Goal: Task Accomplishment & Management: Manage account settings

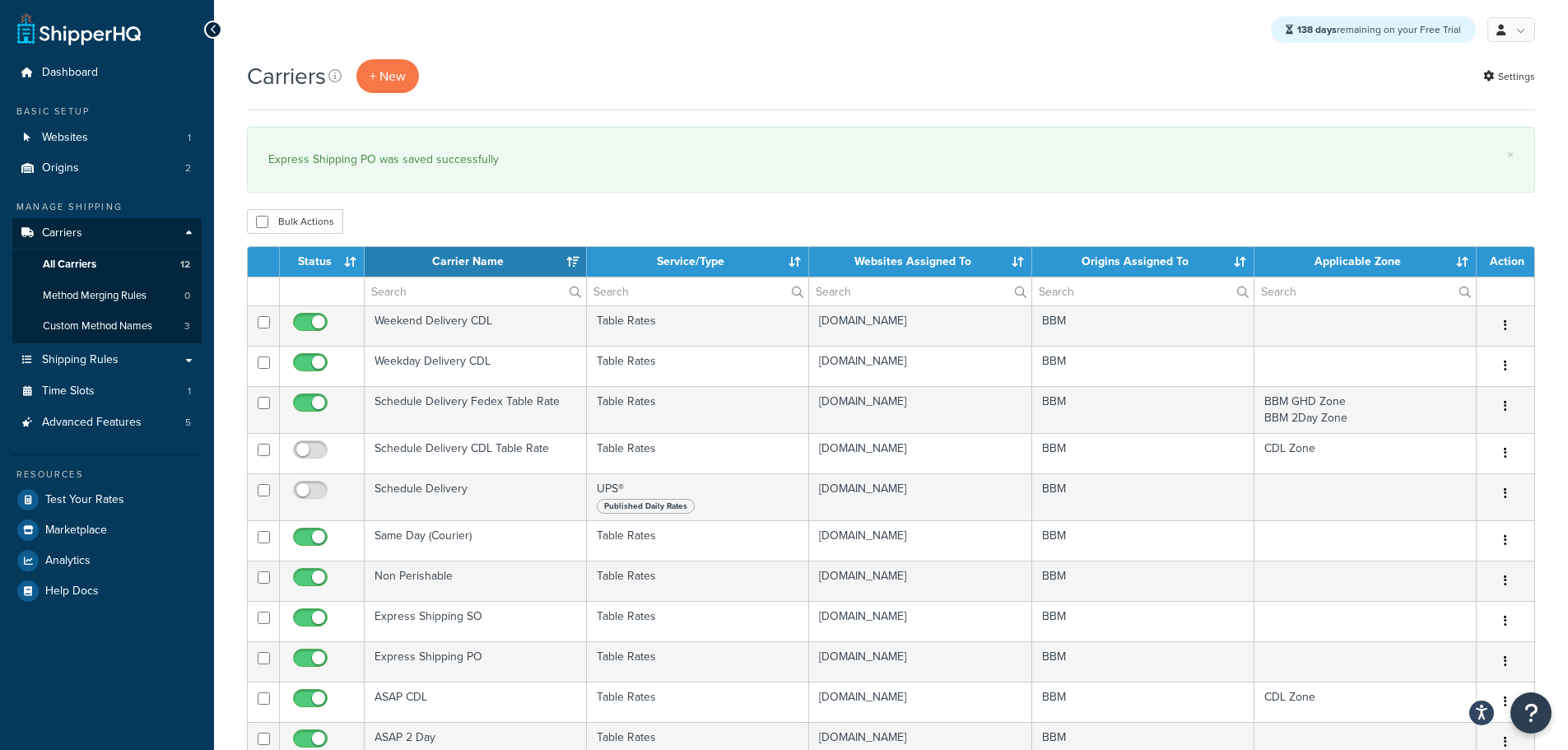
select select "15"
click at [118, 368] on link "Shipping Rules" at bounding box center [107, 360] width 189 height 30
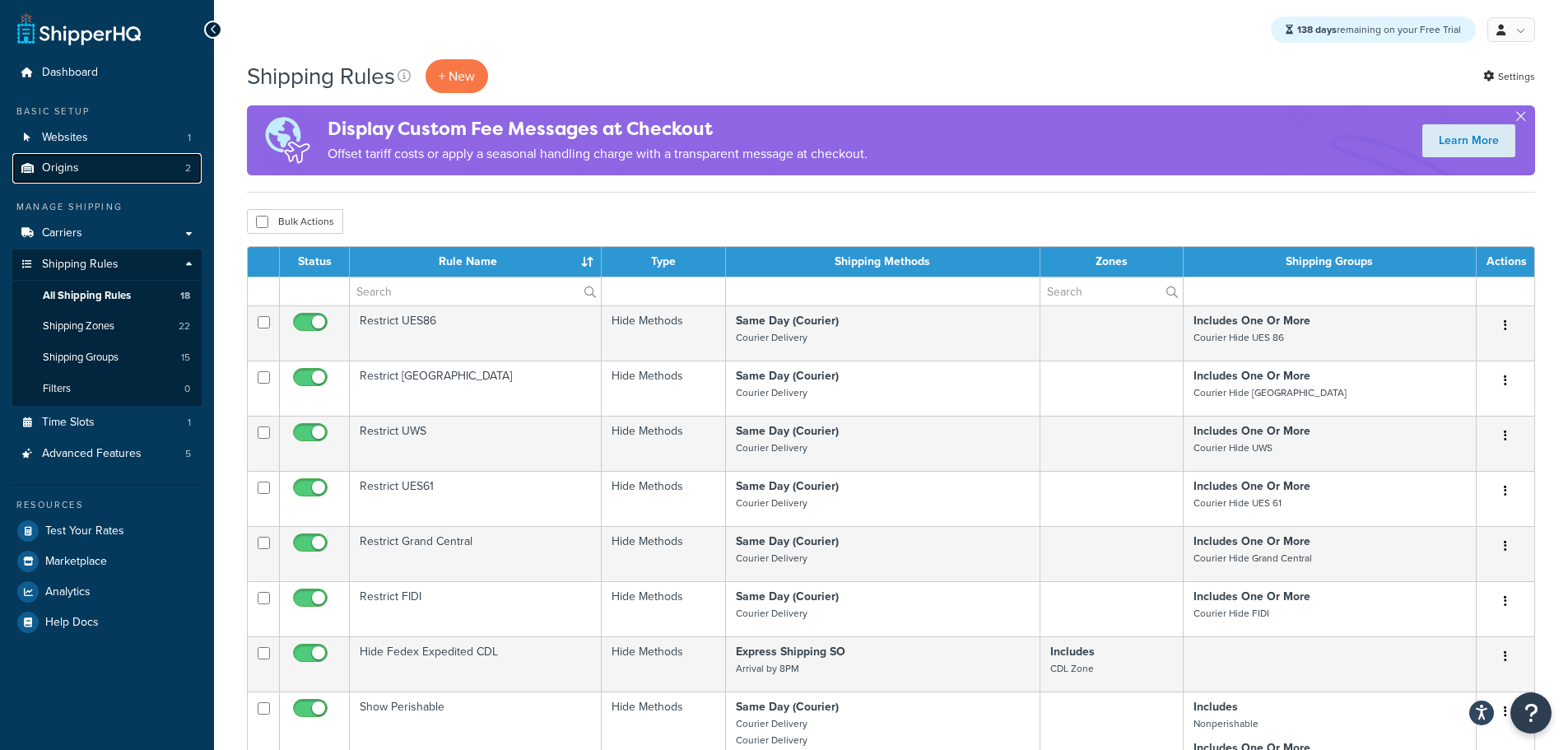
click at [96, 170] on link "Origins 2" at bounding box center [107, 168] width 189 height 30
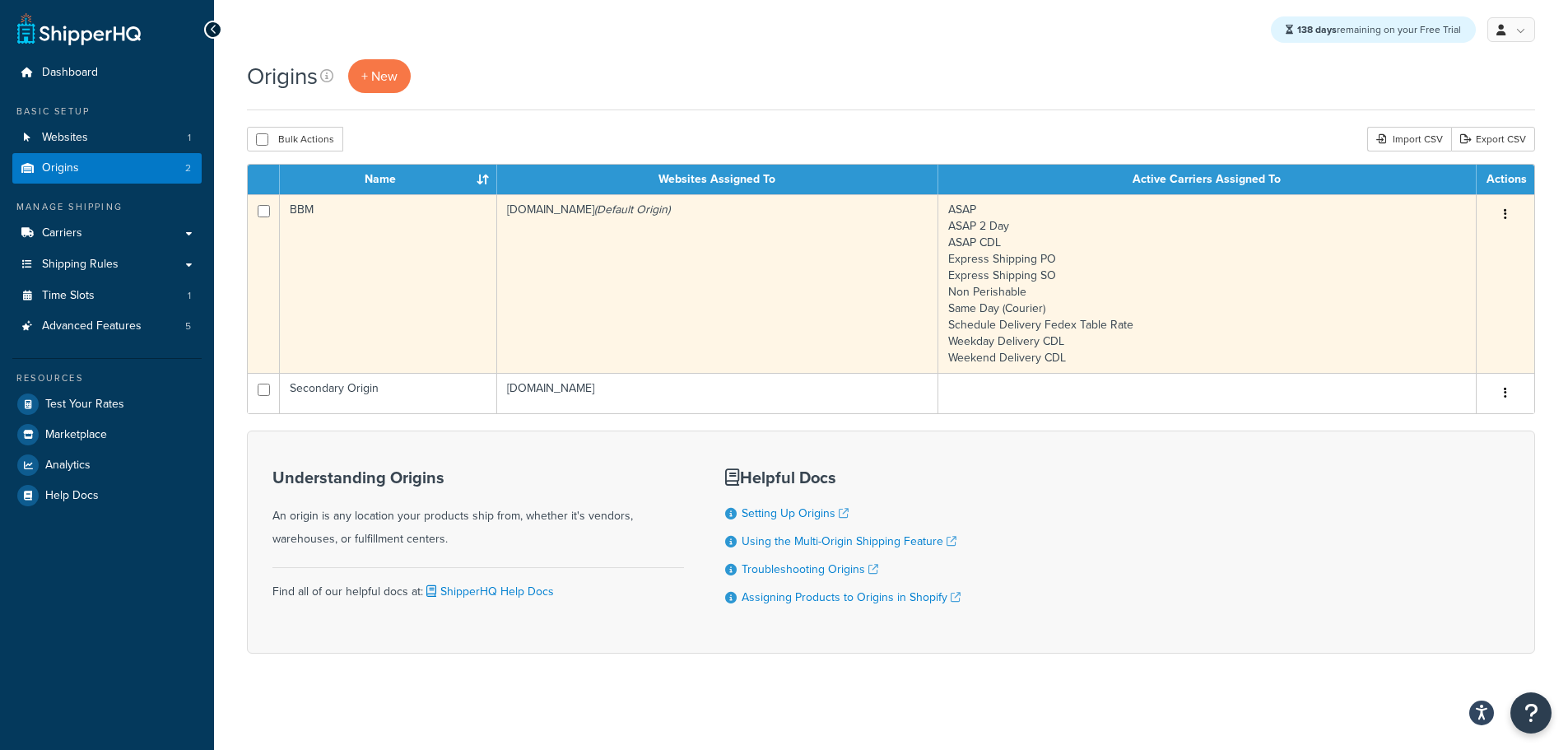
click at [628, 264] on td "[DOMAIN_NAME] (Default Origin)" at bounding box center [718, 283] width 441 height 179
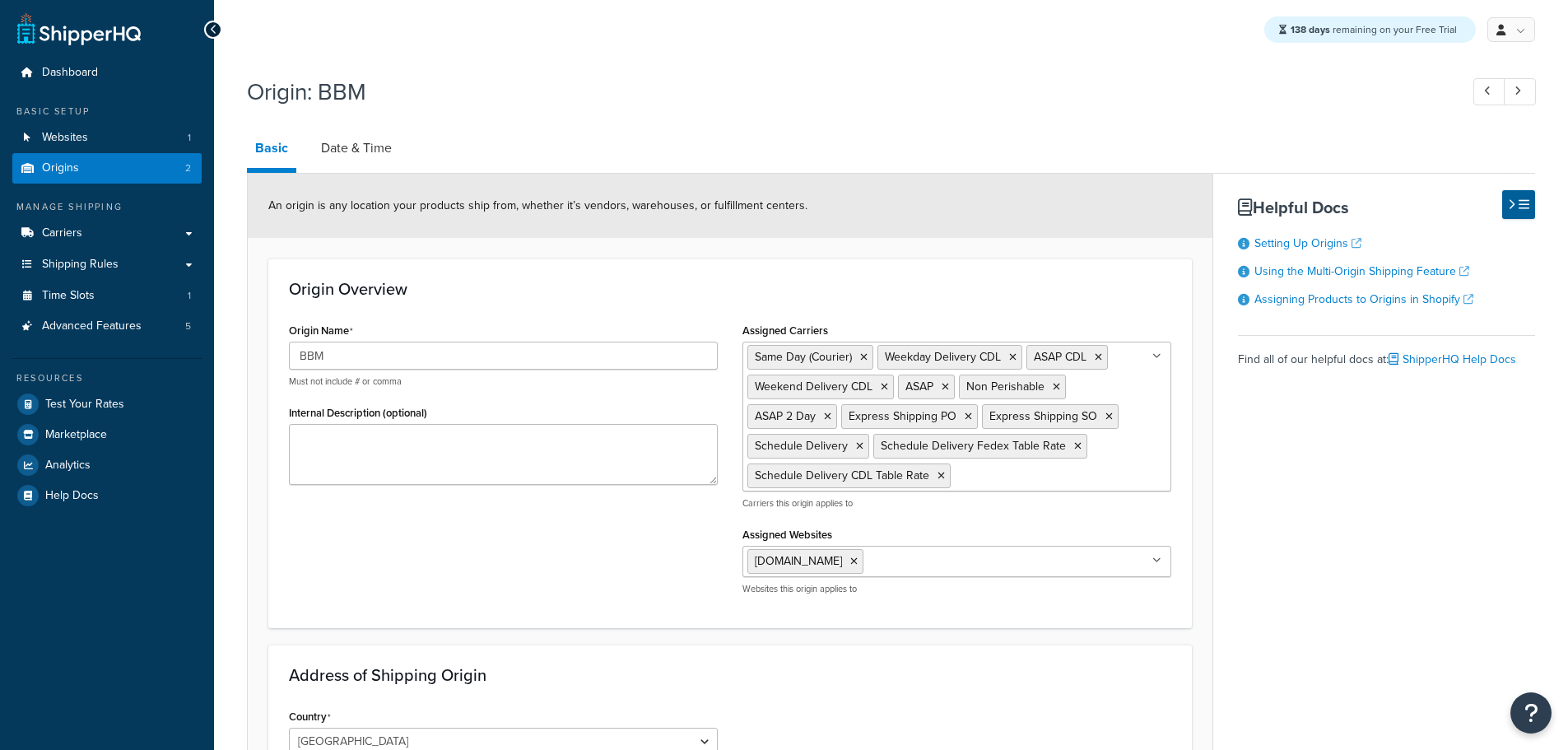
select select "30"
click at [380, 149] on link "Date & Time" at bounding box center [357, 148] width 87 height 40
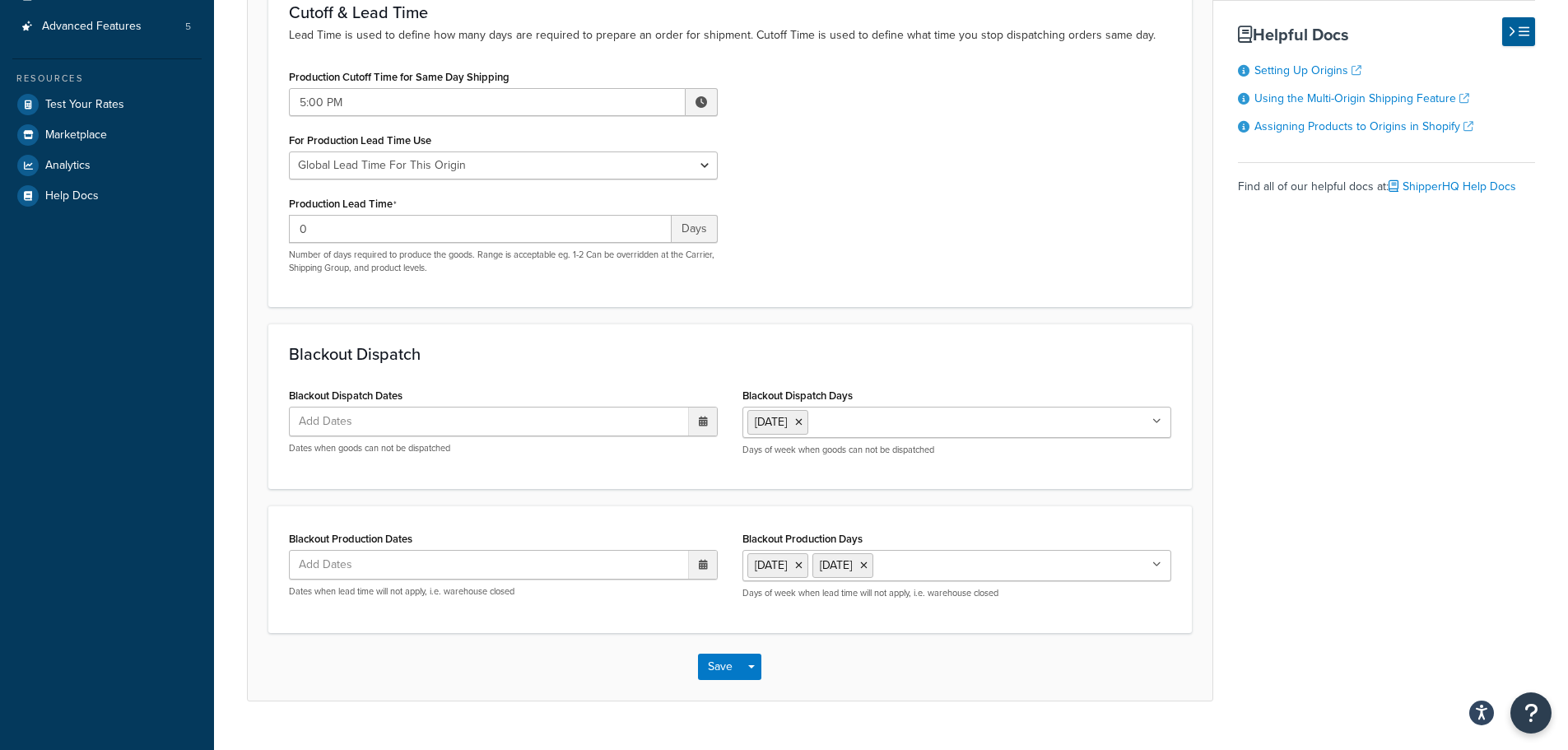
scroll to position [329, 0]
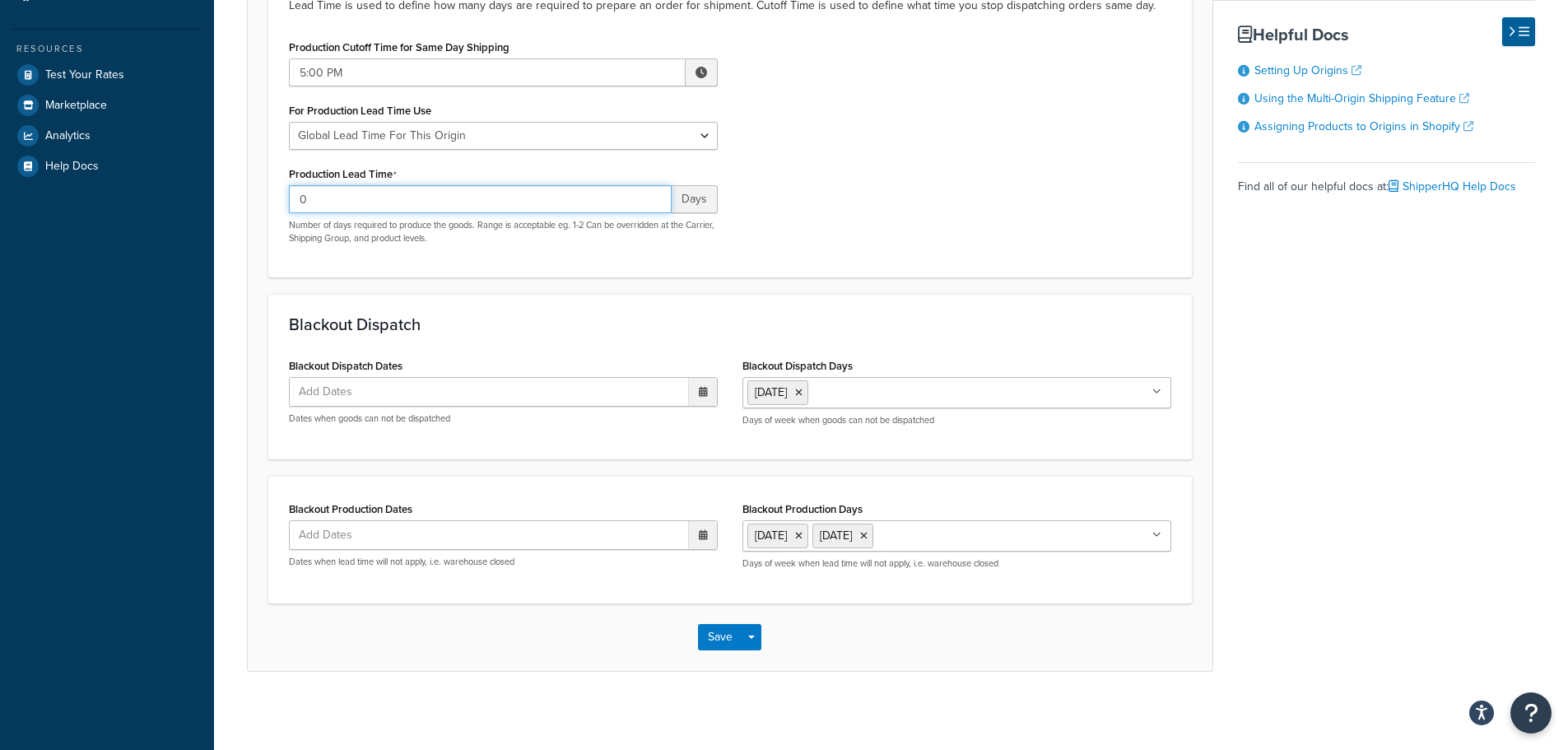
drag, startPoint x: 315, startPoint y: 199, endPoint x: 217, endPoint y: 199, distance: 98.0
click at [221, 199] on div "Origin: BBM Basic Date & Time Specify the criteria around dispatch date and tim…" at bounding box center [891, 226] width 1355 height 975
type input "1"
click at [707, 639] on button "Save" at bounding box center [721, 637] width 44 height 26
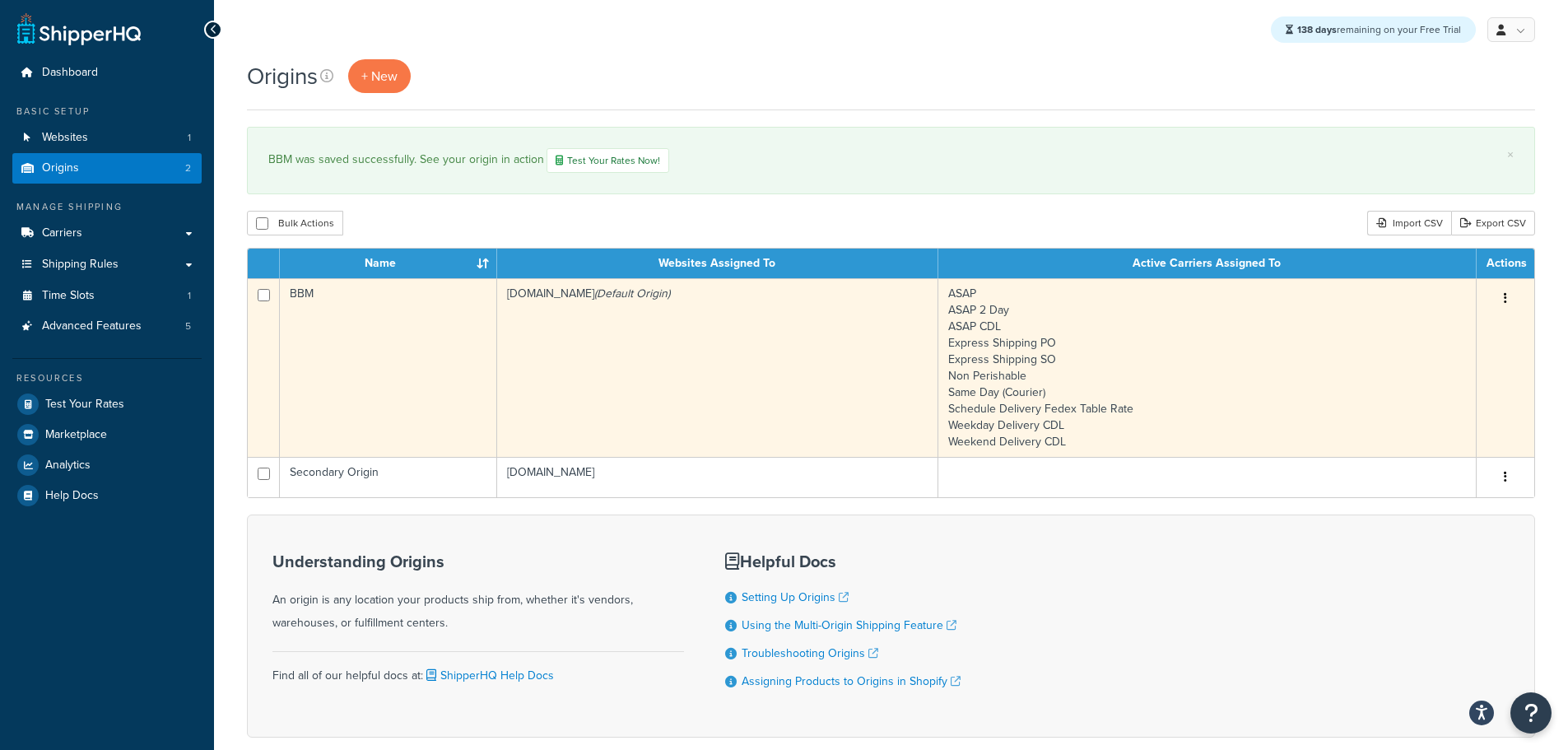
click at [594, 379] on td "bbym-develop-2.myshopify.com (Default Origin)" at bounding box center [718, 367] width 441 height 179
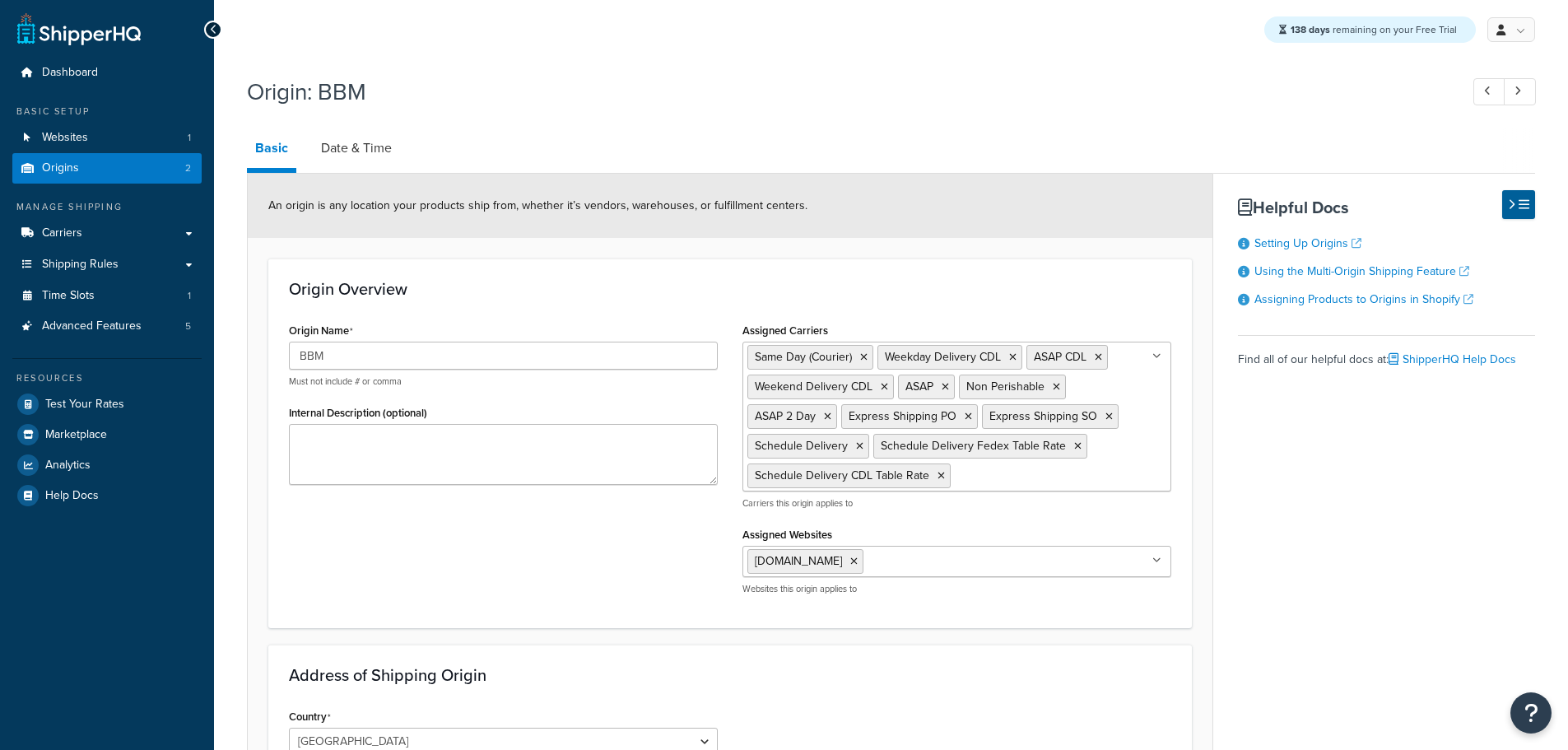
select select "30"
click at [368, 153] on link "Date & Time" at bounding box center [357, 148] width 87 height 40
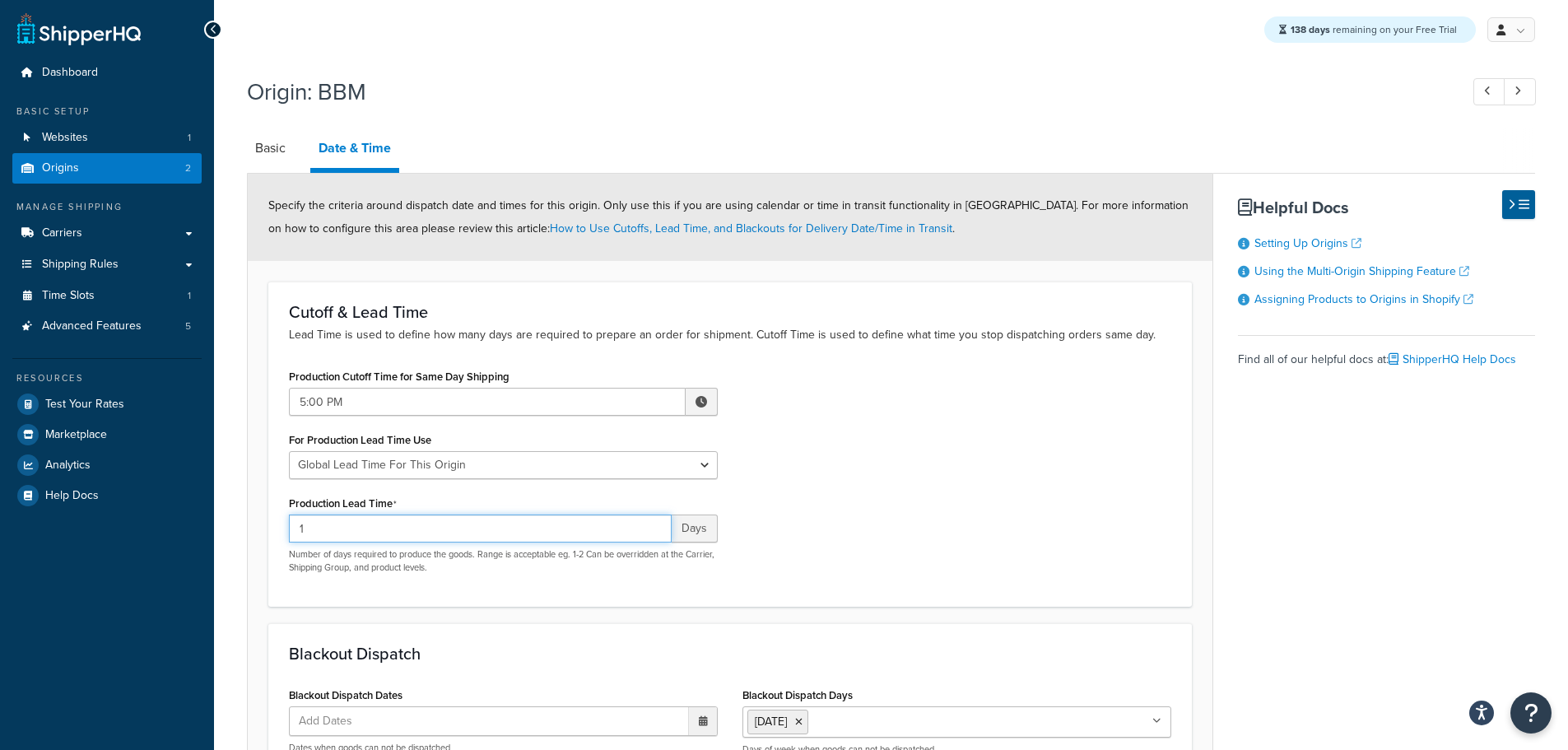
drag, startPoint x: 235, startPoint y: 527, endPoint x: 211, endPoint y: 526, distance: 24.0
click at [217, 529] on div "Origin: BBM Basic Date & Time Specify the criteria around dispatch date and tim…" at bounding box center [891, 555] width 1355 height 975
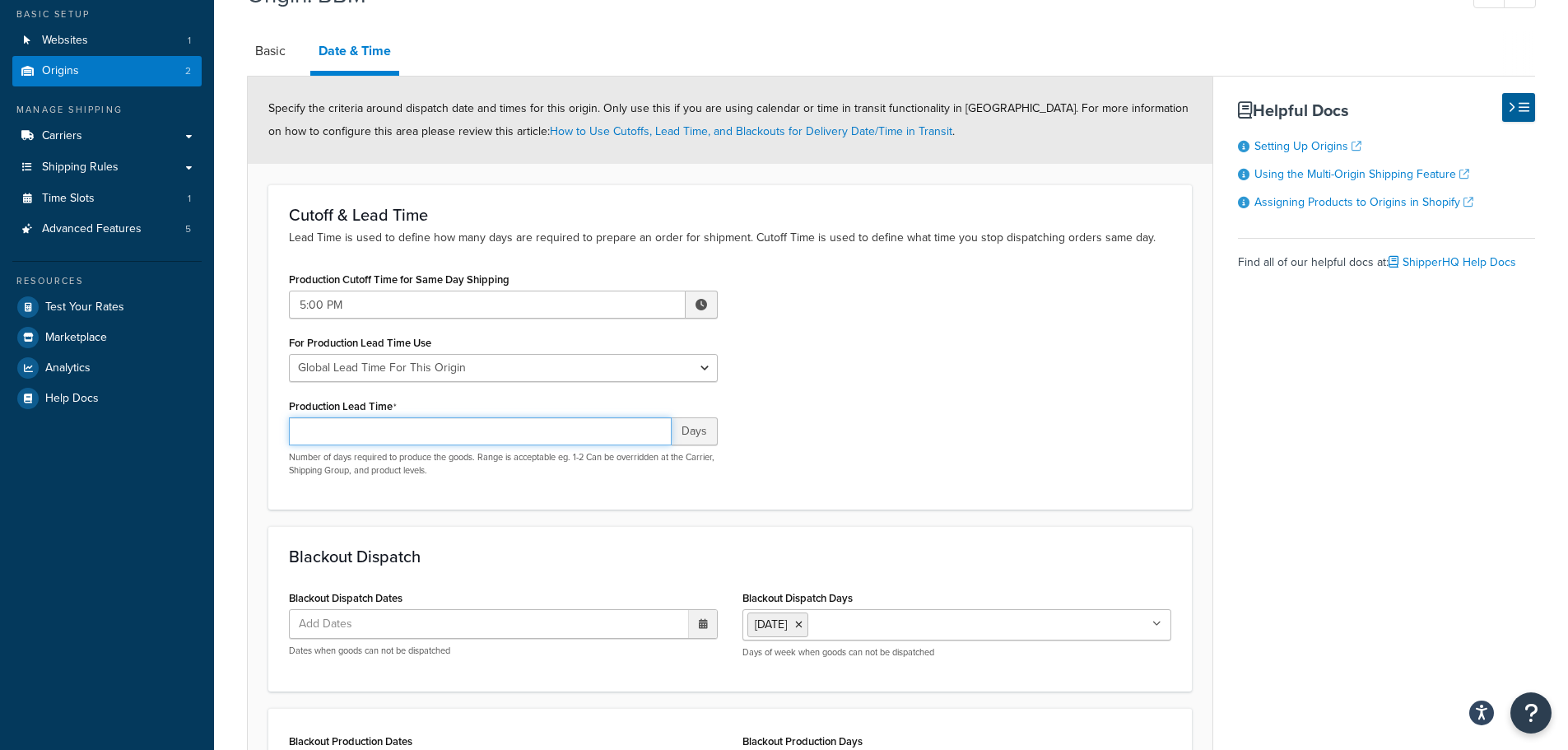
scroll to position [247, 0]
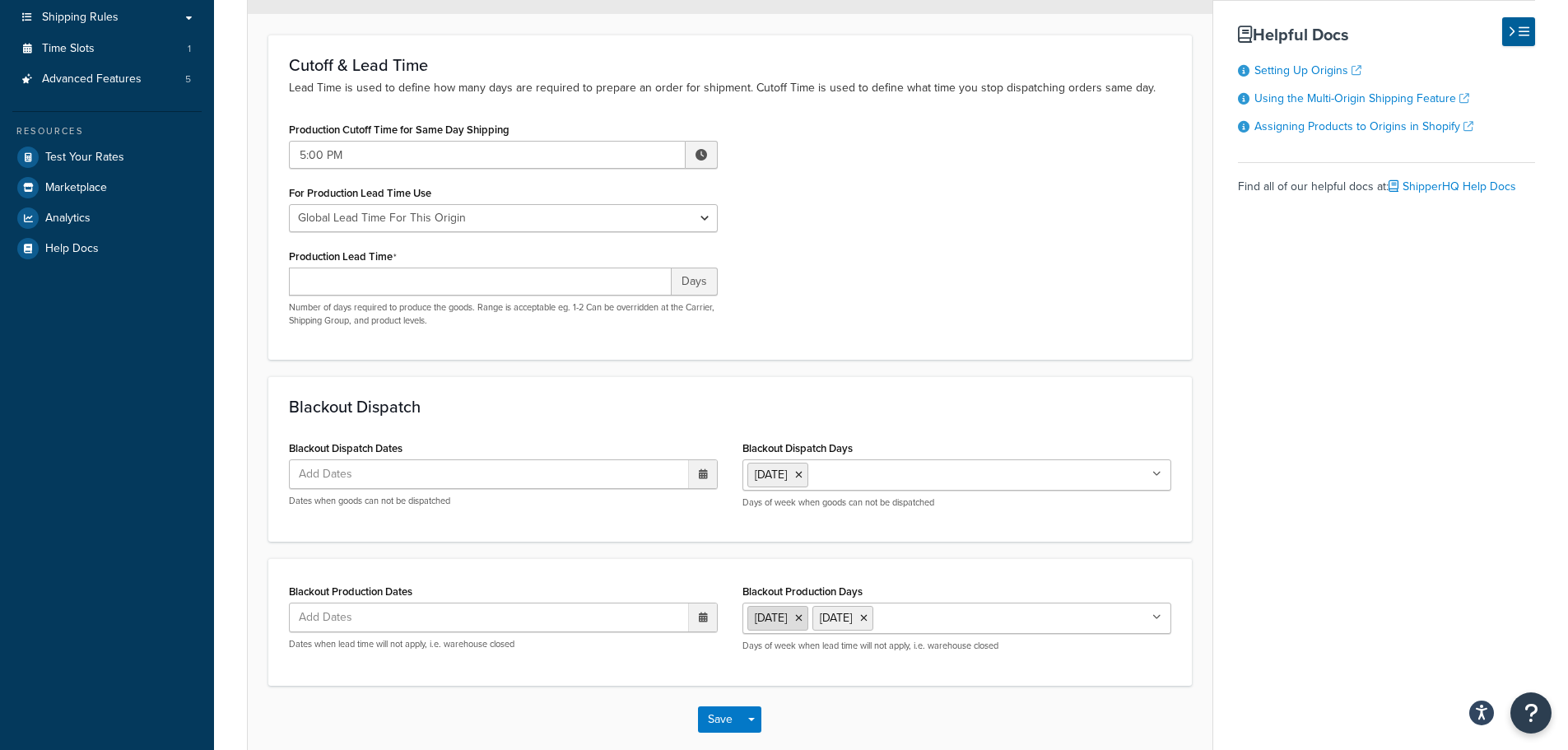
click at [812, 622] on ul "[DATE] [DATE]" at bounding box center [957, 618] width 429 height 31
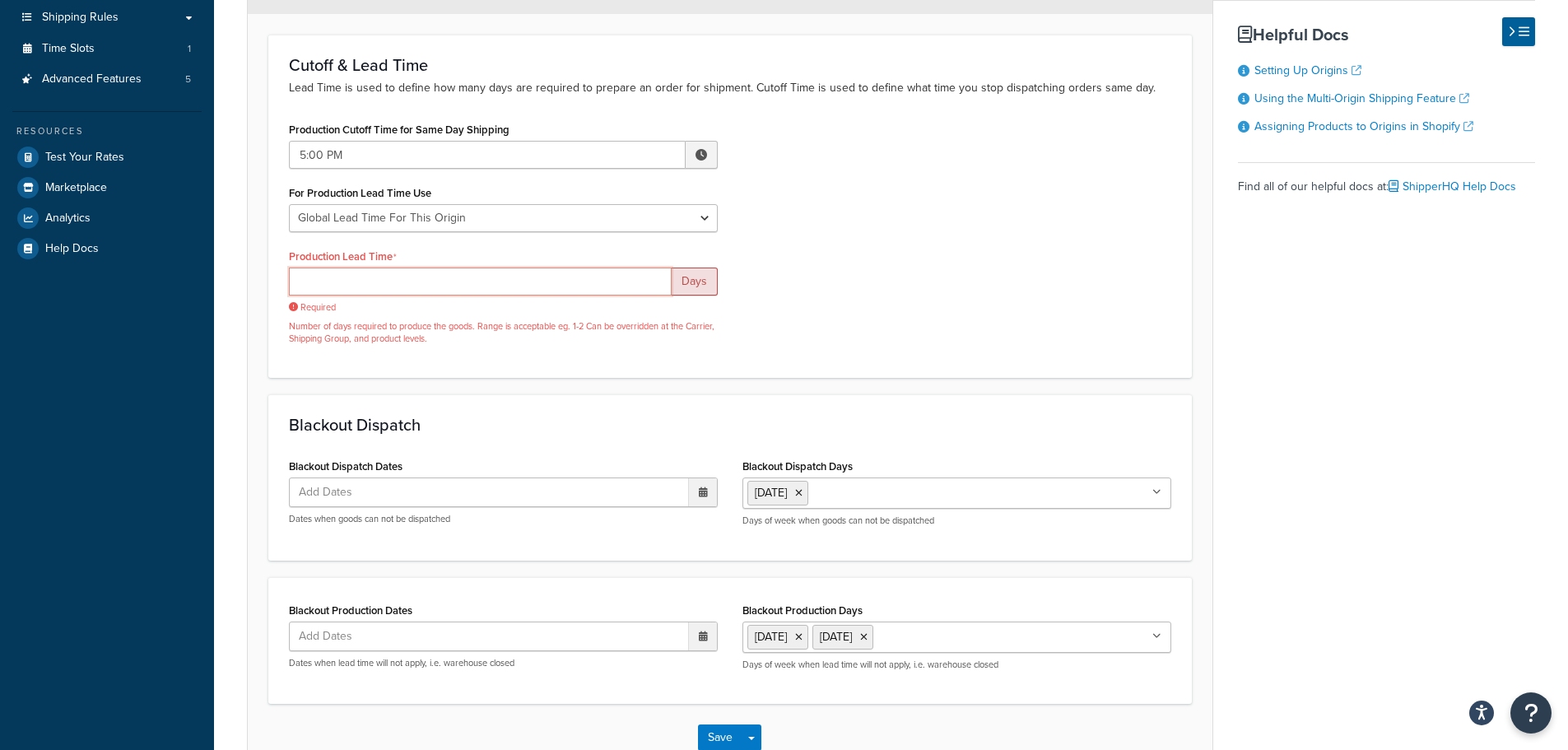
click at [331, 282] on input "Production Lead Time" at bounding box center [480, 282] width 383 height 28
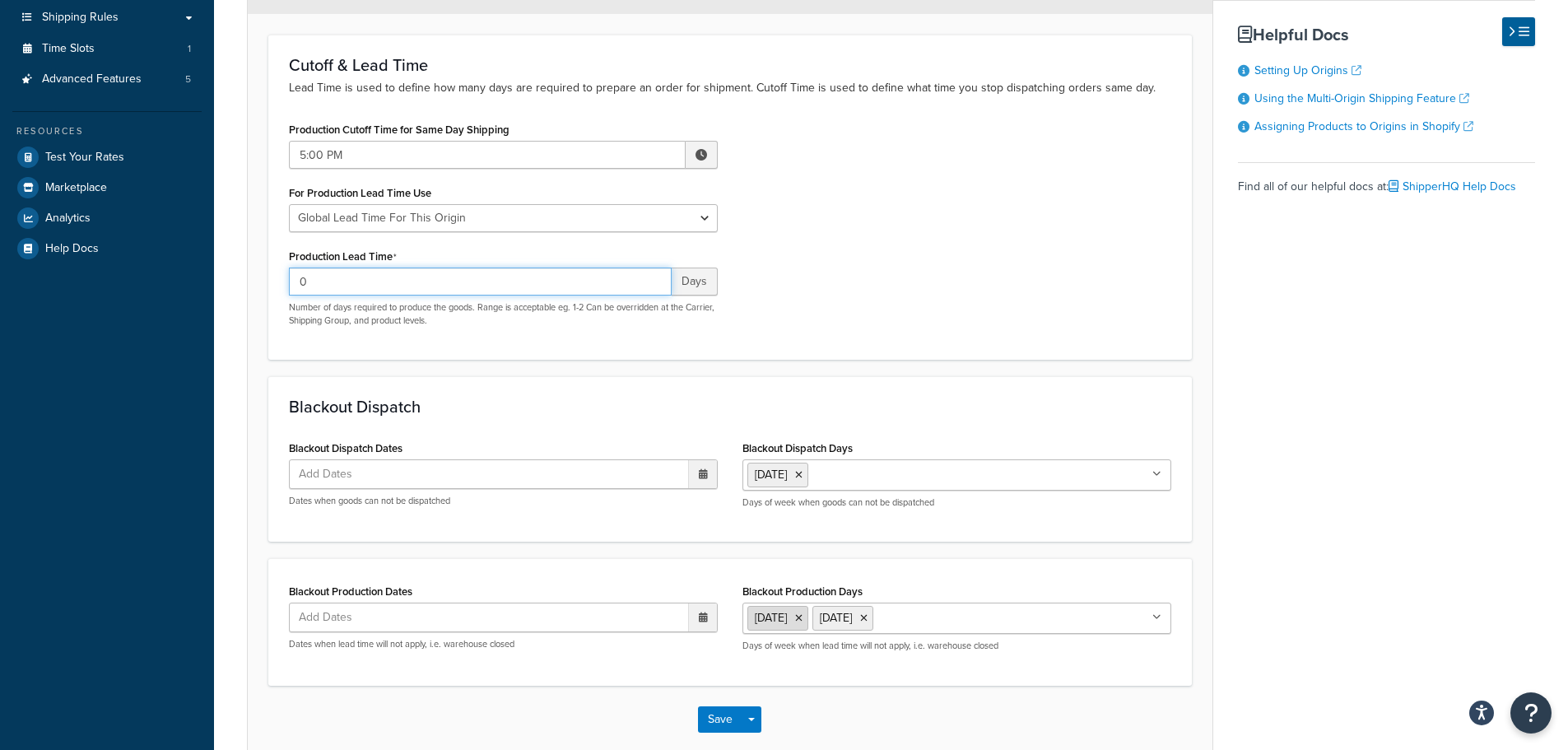
type input "0"
click at [803, 618] on icon at bounding box center [799, 618] width 7 height 10
click at [688, 697] on div "Save Save Dropdown Save and Edit Save and Duplicate Save and Create New" at bounding box center [730, 720] width 965 height 68
click at [723, 725] on button "Save" at bounding box center [721, 720] width 44 height 26
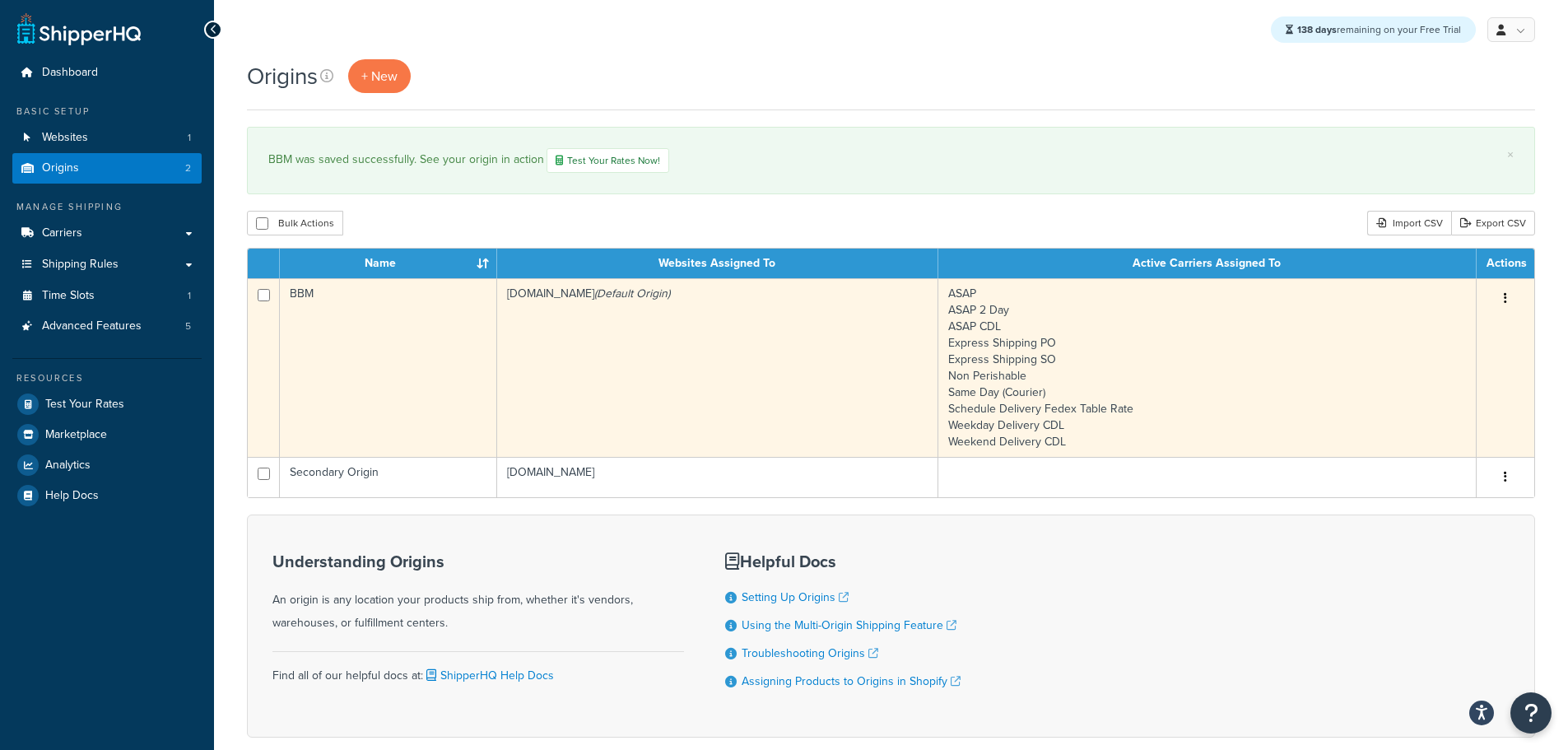
click at [578, 356] on td "[DOMAIN_NAME] (Default Origin)" at bounding box center [718, 367] width 441 height 179
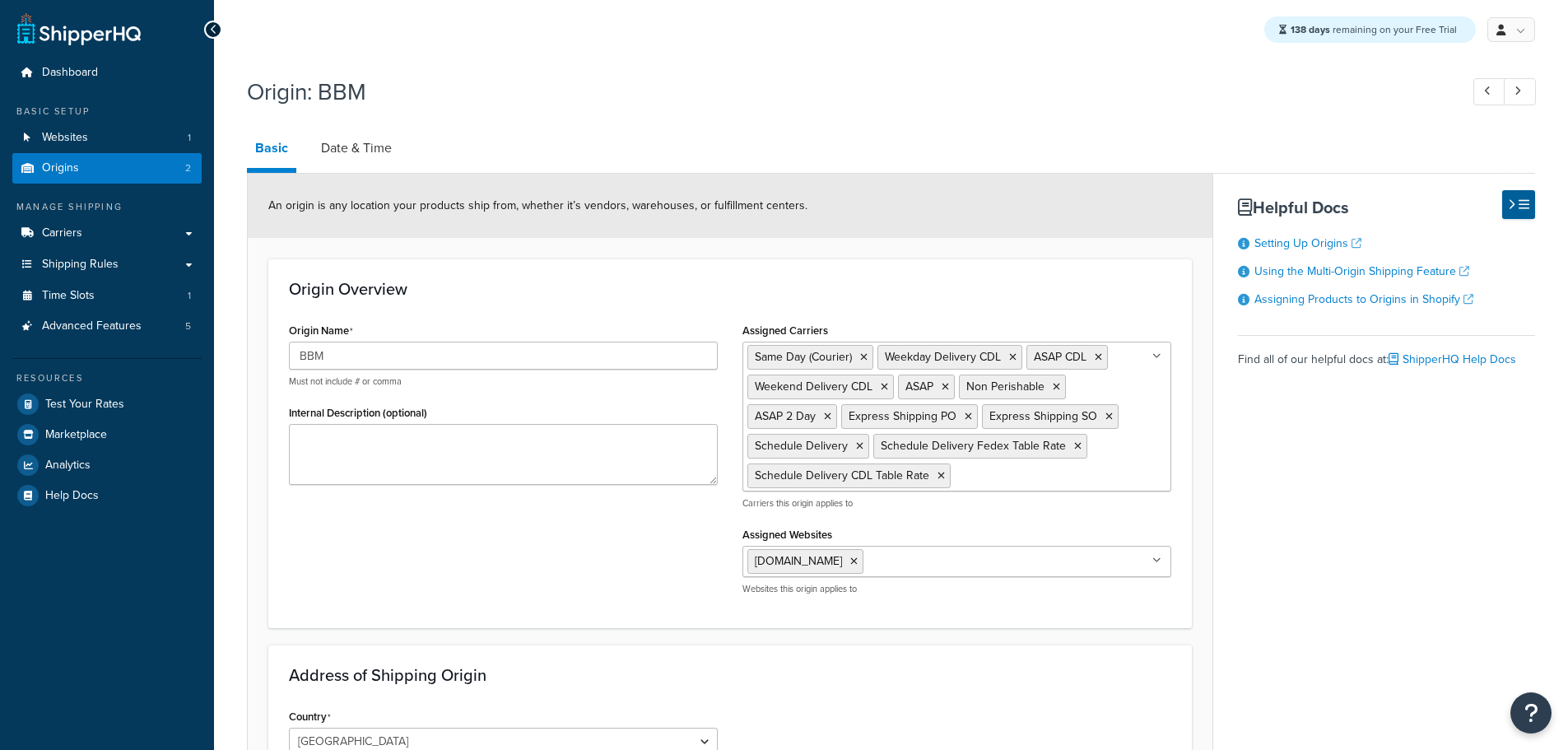
select select "30"
click at [370, 145] on link "Date & Time" at bounding box center [357, 148] width 87 height 40
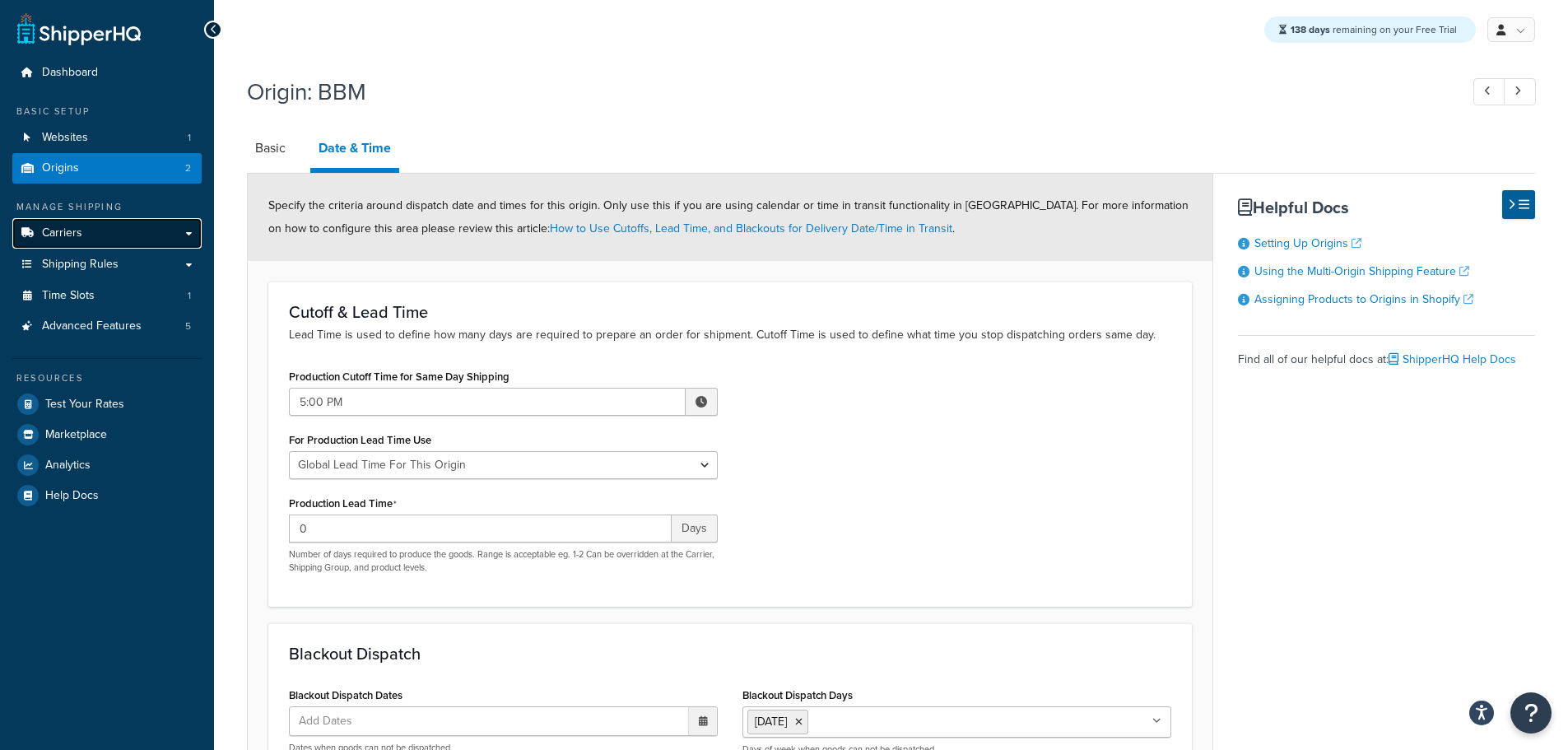
click at [69, 233] on span "Carriers" at bounding box center [62, 233] width 40 height 14
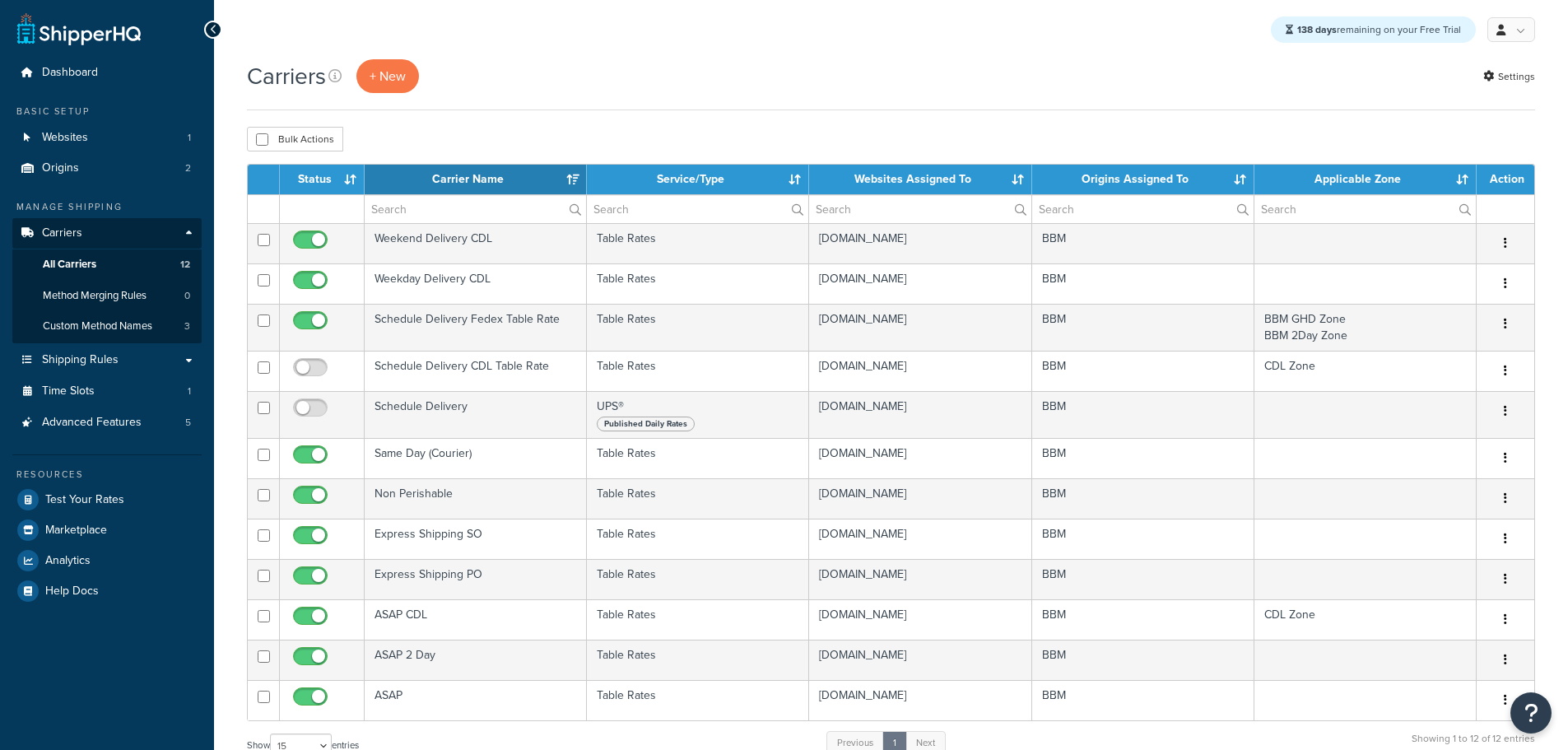
select select "15"
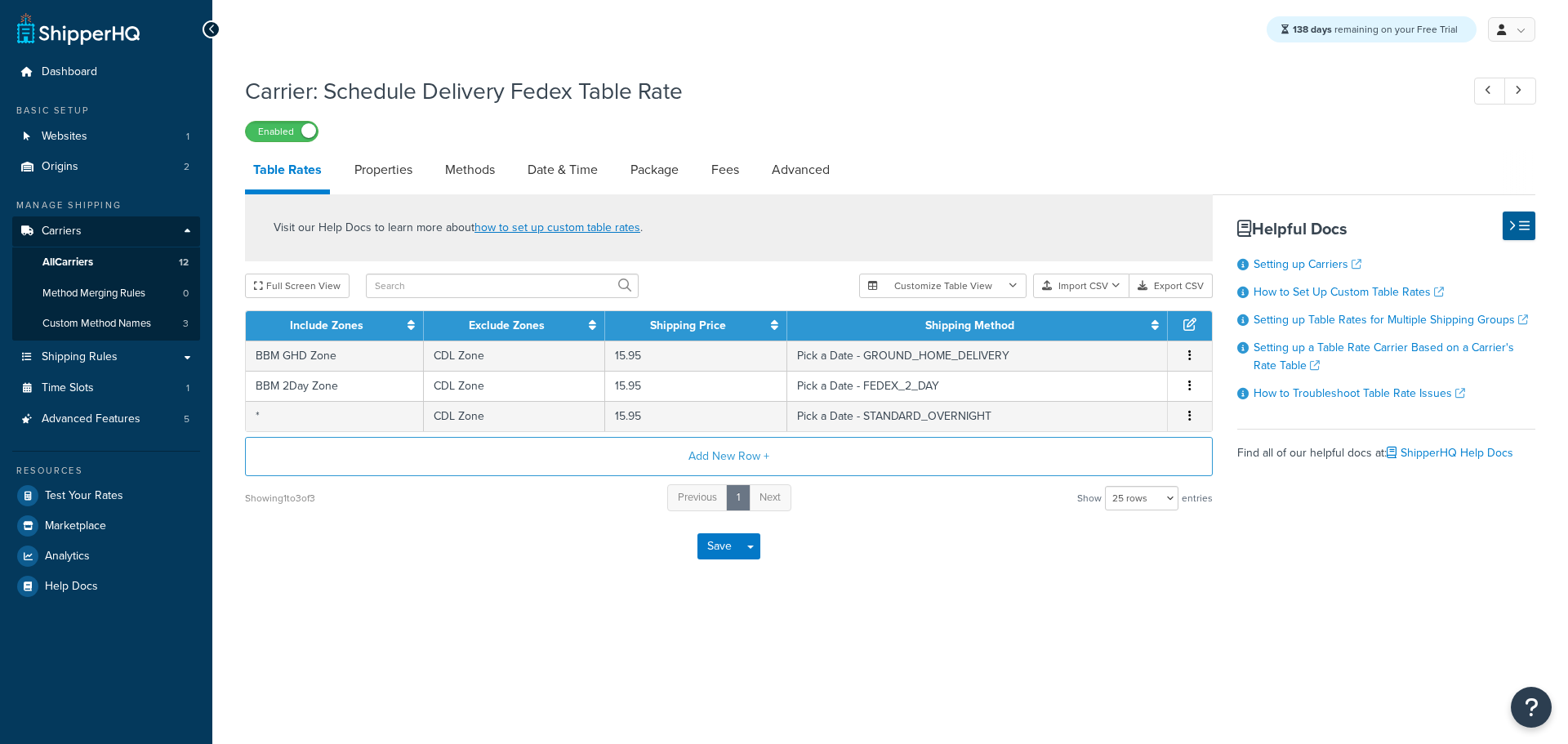
select select "25"
click at [547, 177] on link "Date & Time" at bounding box center [563, 170] width 87 height 39
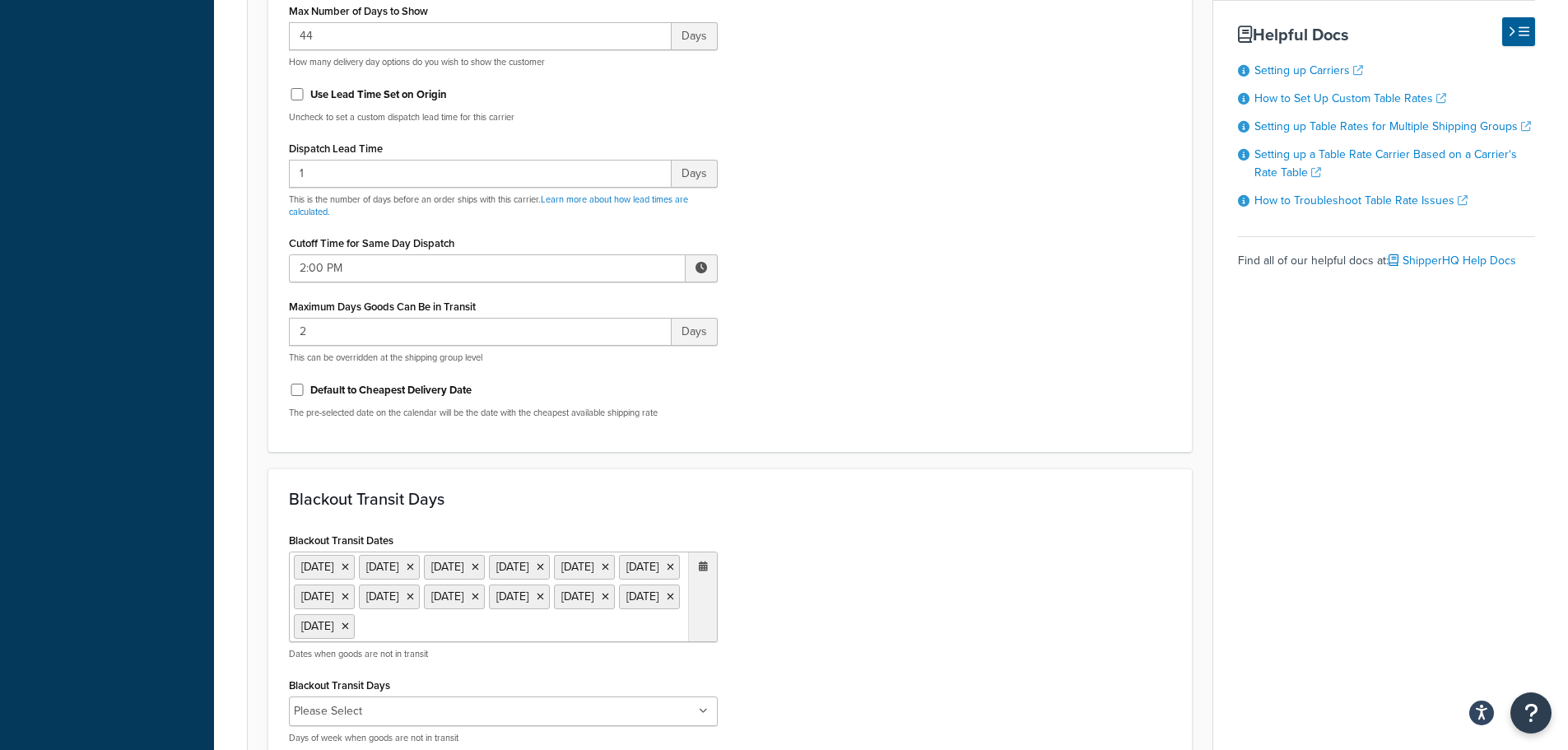
scroll to position [741, 0]
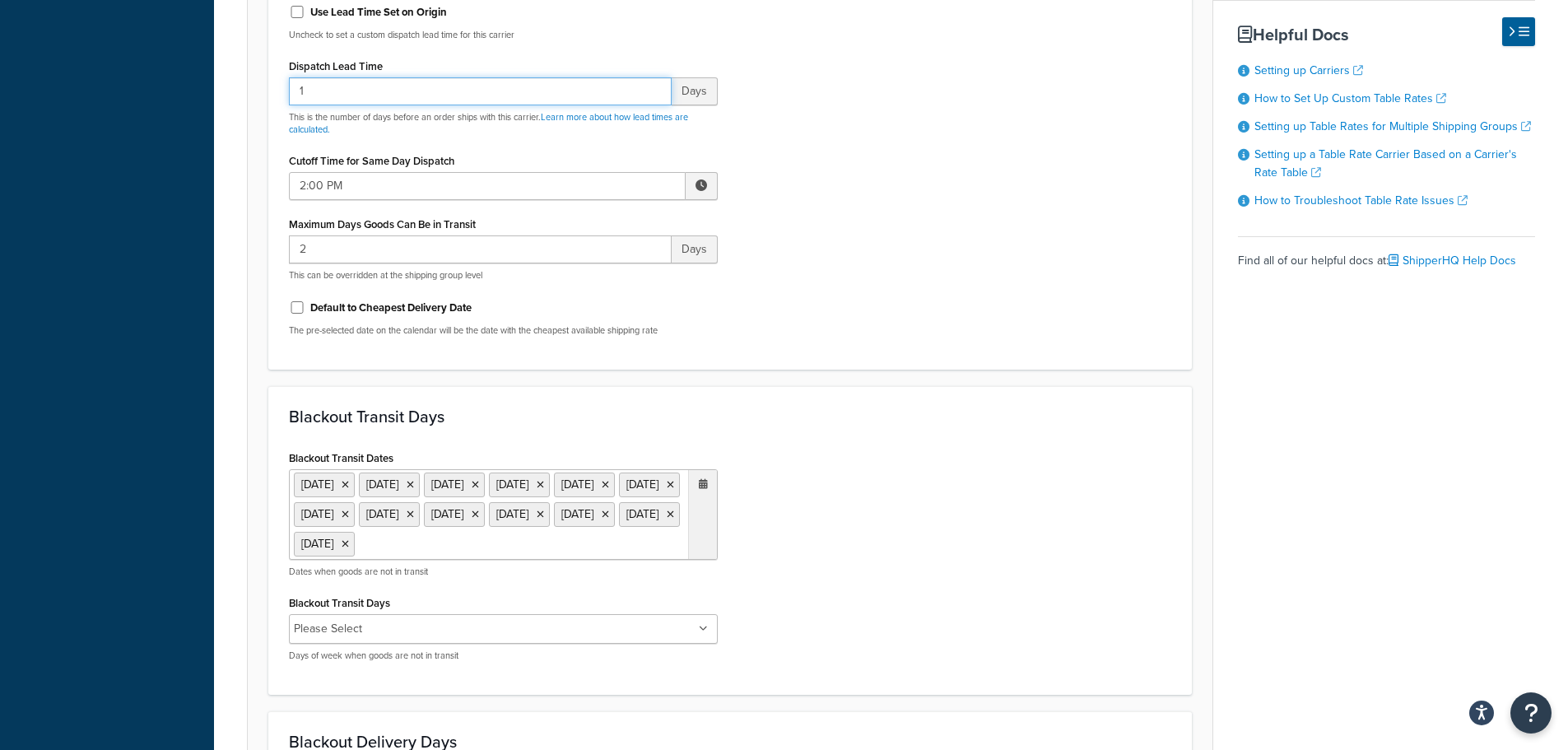
click at [247, 88] on div "Select a date and time display option. These settings are optional. Learn more …" at bounding box center [730, 361] width 967 height 1811
type input "0"
click at [296, 18] on input "Use Lead Time Set on Origin" at bounding box center [297, 12] width 16 height 12
checkbox input "true"
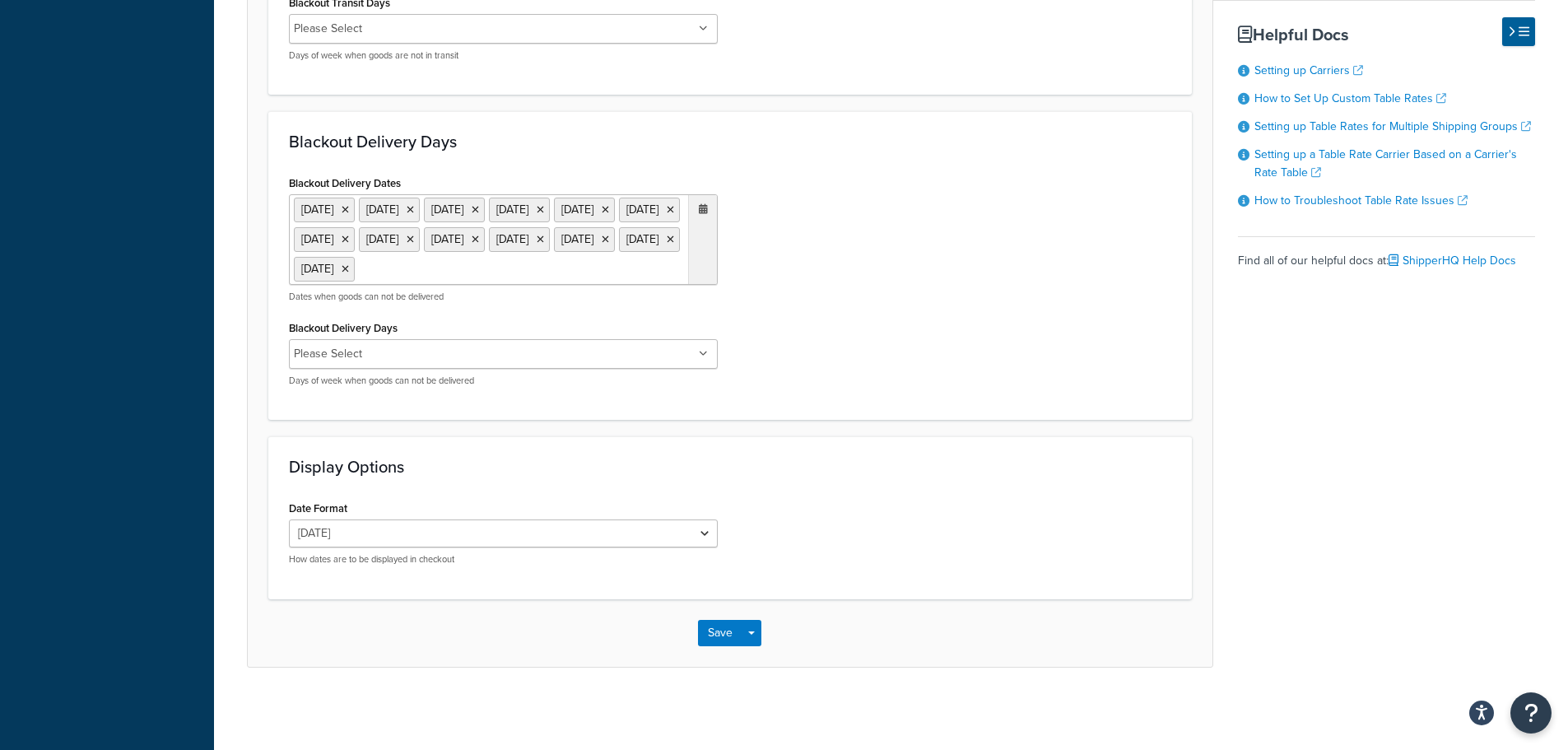
scroll to position [1308, 0]
click at [712, 628] on button "Save" at bounding box center [721, 633] width 44 height 26
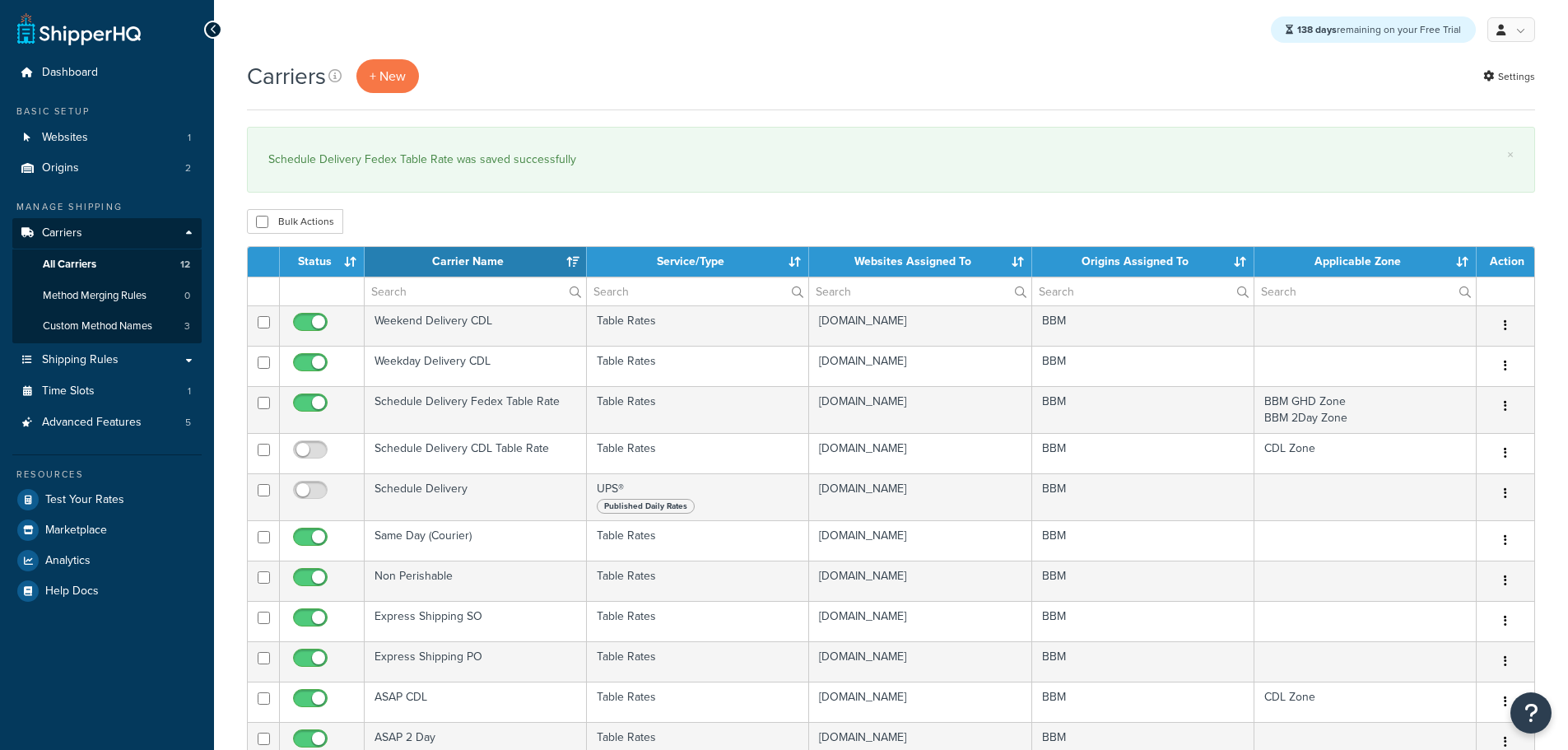
select select "15"
click at [93, 172] on link "Origins 2" at bounding box center [107, 168] width 189 height 30
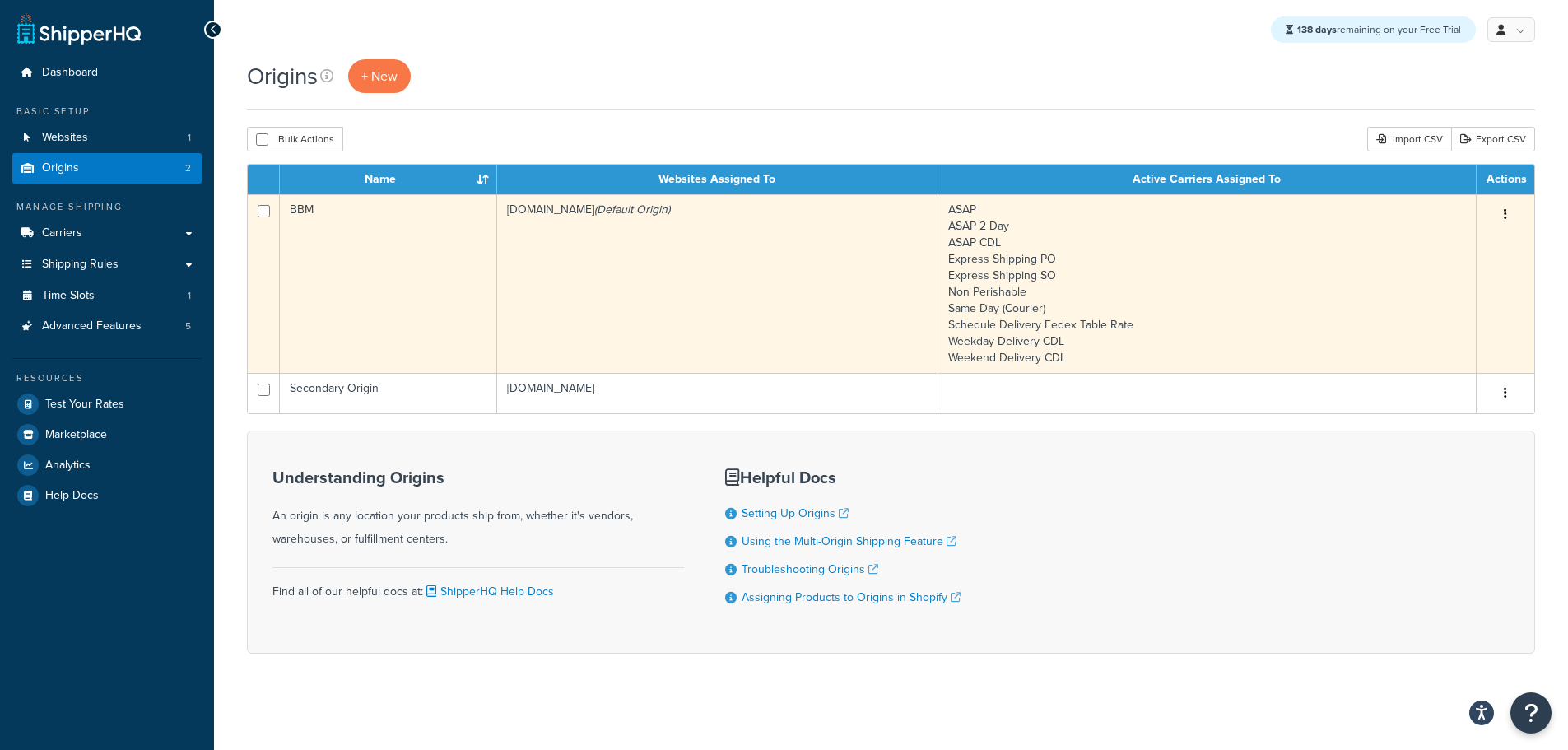
click at [390, 269] on td "BBM" at bounding box center [389, 283] width 217 height 179
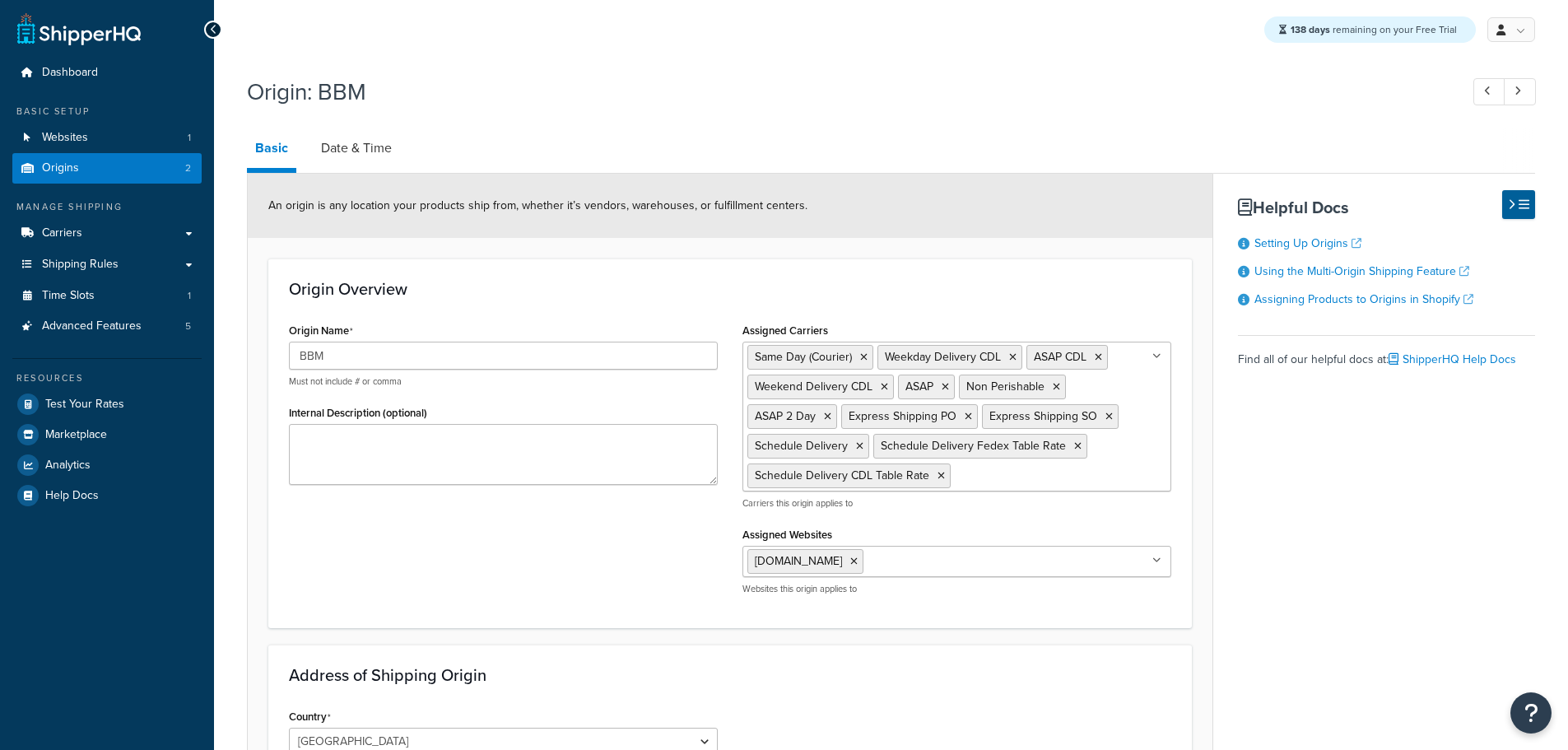
select select "30"
click at [367, 157] on link "Date & Time" at bounding box center [357, 148] width 87 height 40
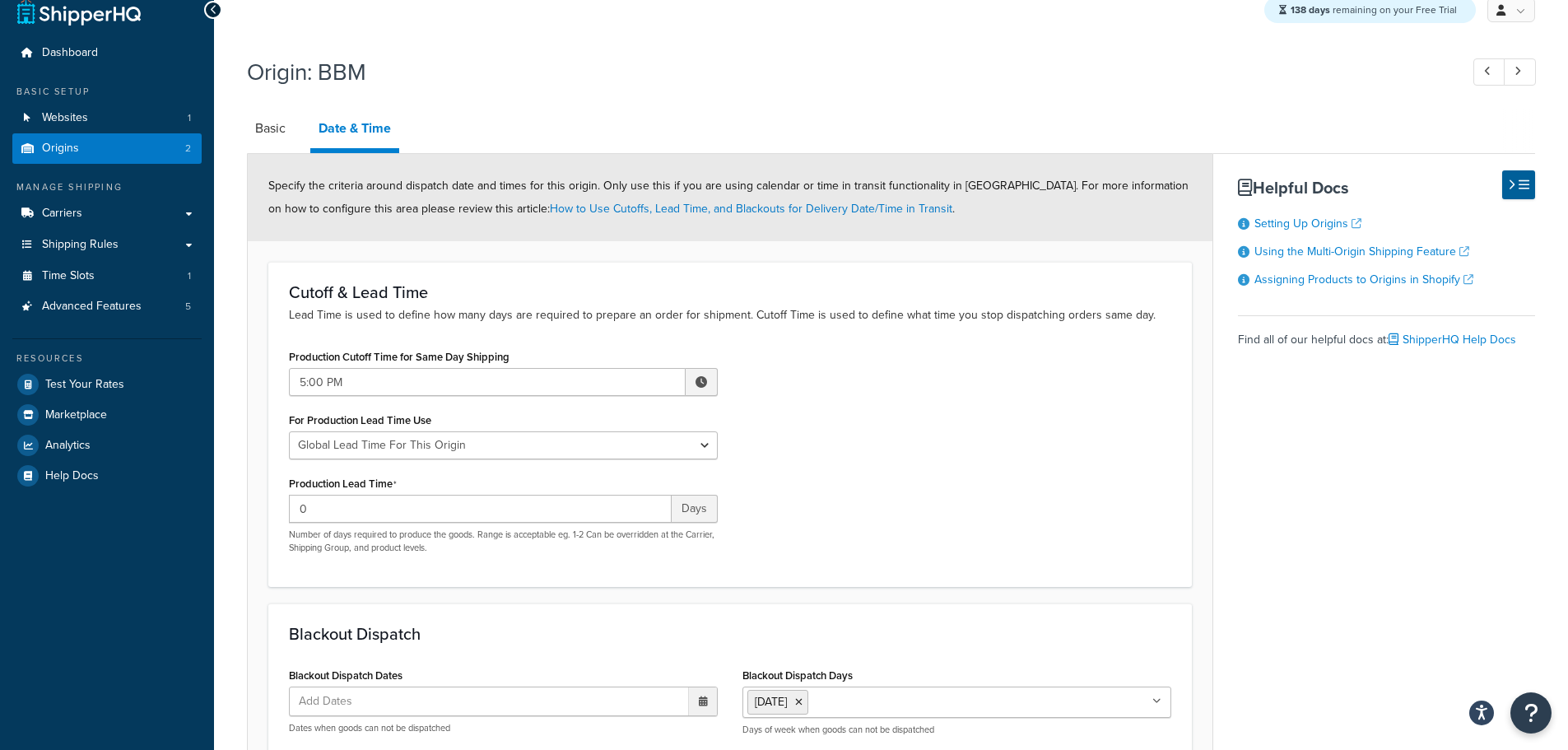
scroll to position [82, 0]
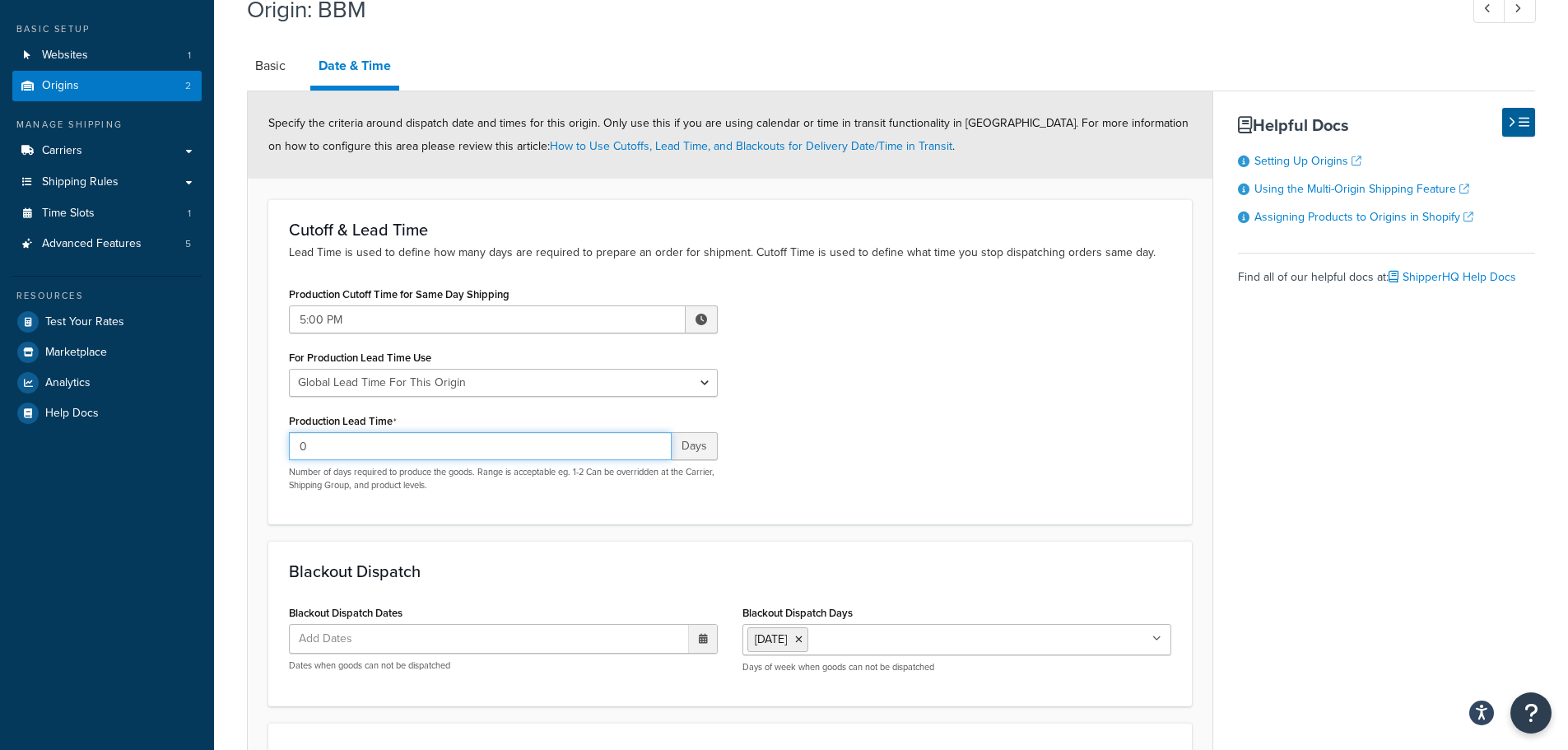
click at [278, 450] on div "Production Cutoff Time for Same Day Shipping 5:00 PM ▲ 5 ▼ : ▲ 00 ▼ ▲ PM ▼ For …" at bounding box center [503, 393] width 454 height 221
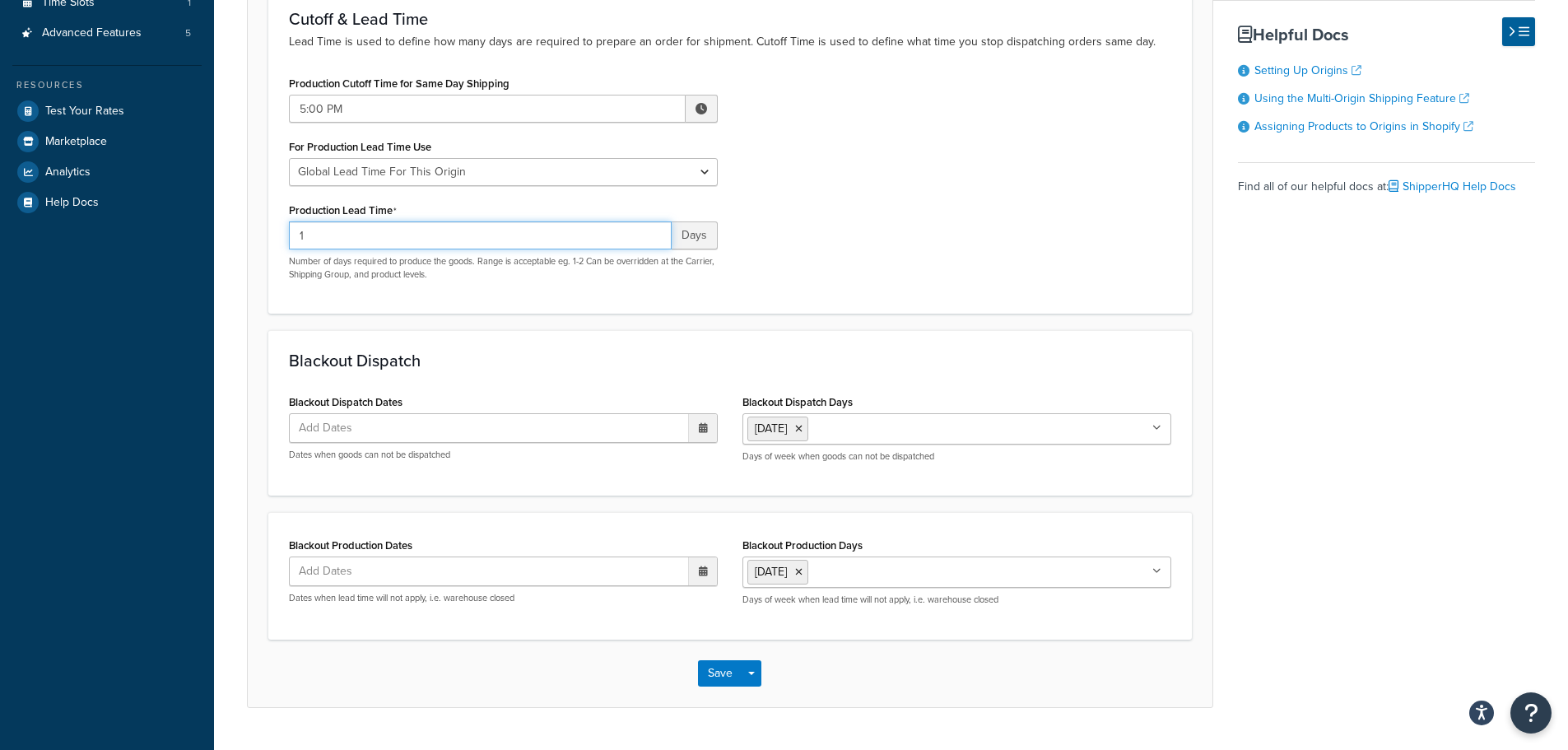
scroll to position [329, 0]
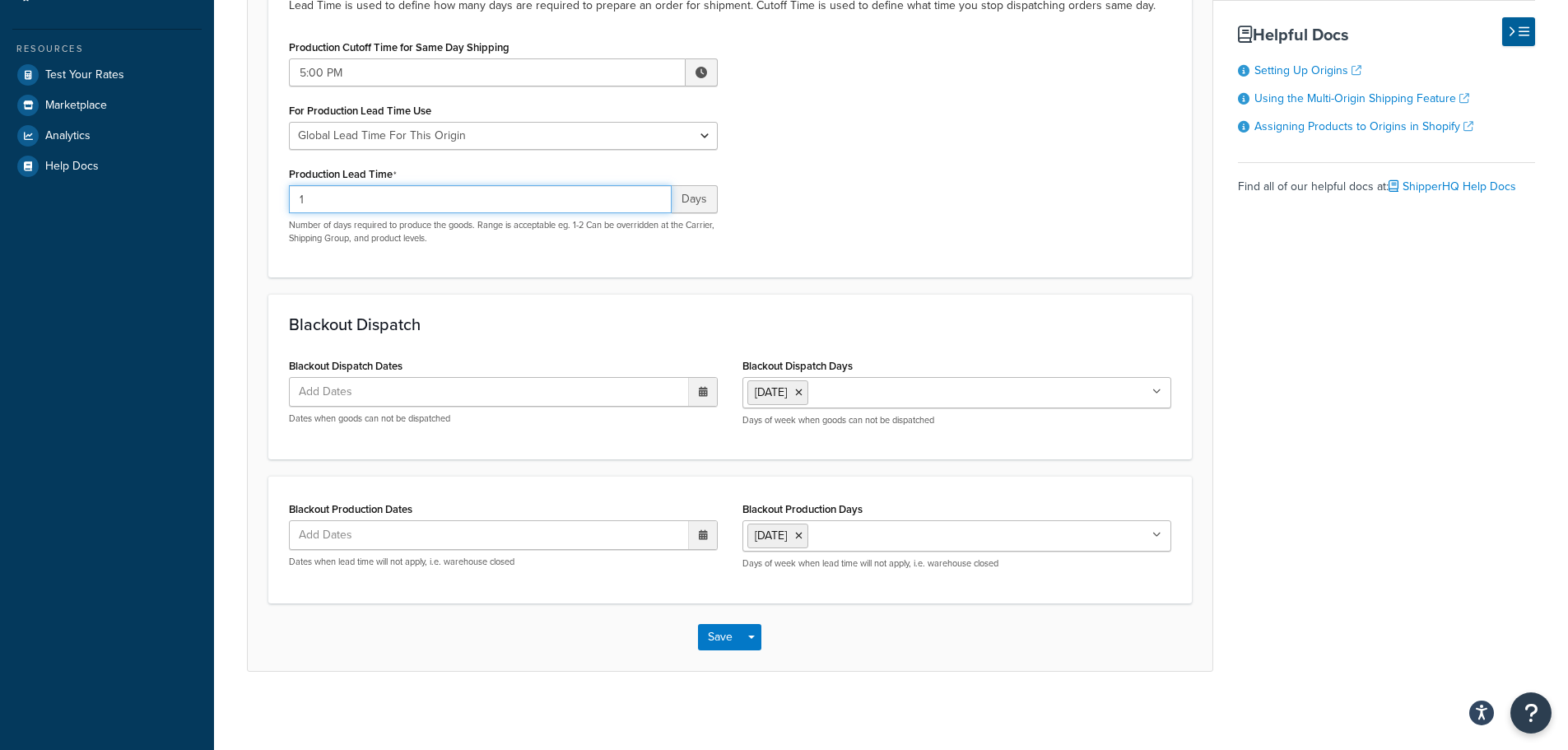
type input "1"
click at [853, 552] on ul "[DATE]" at bounding box center [957, 536] width 429 height 31
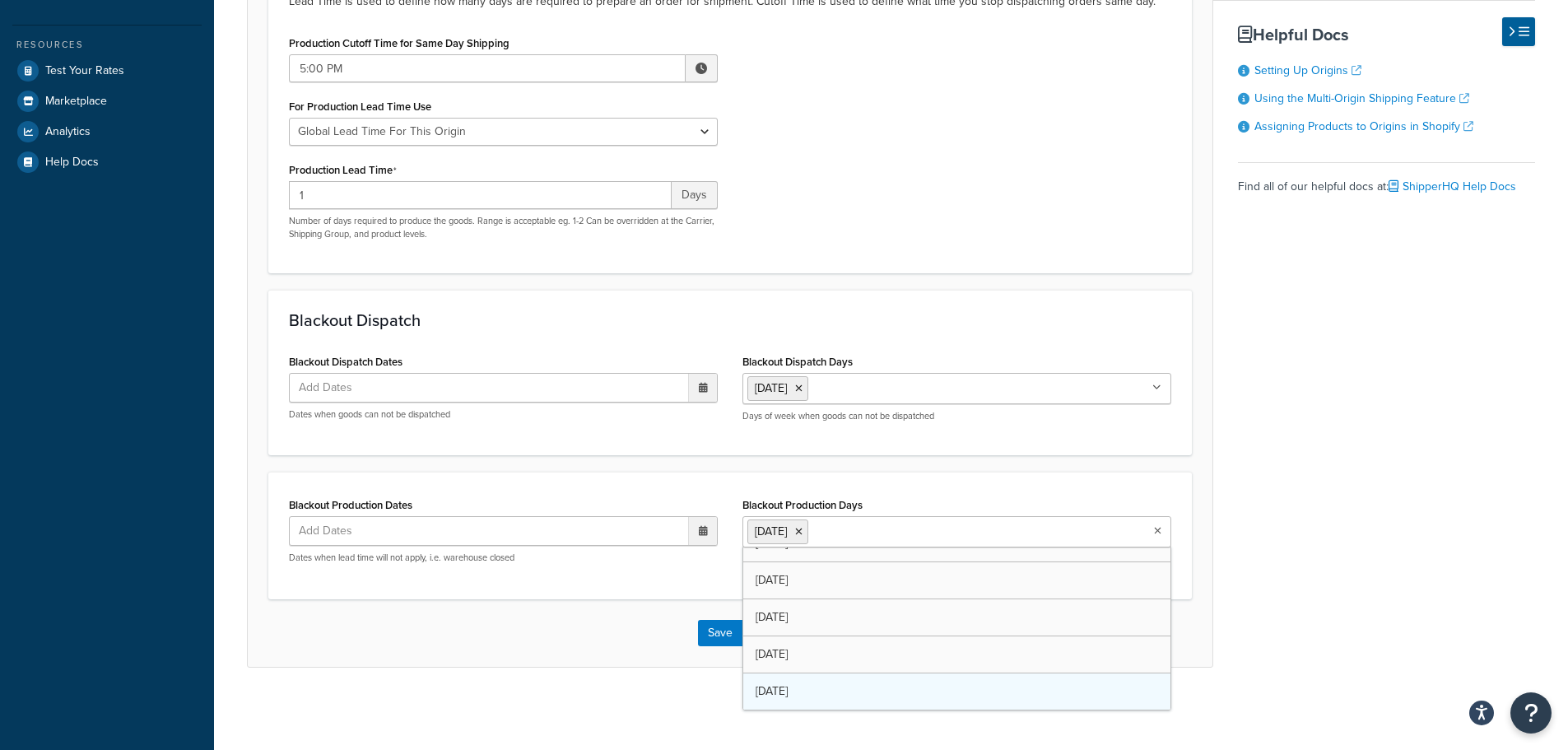
scroll to position [21, 0]
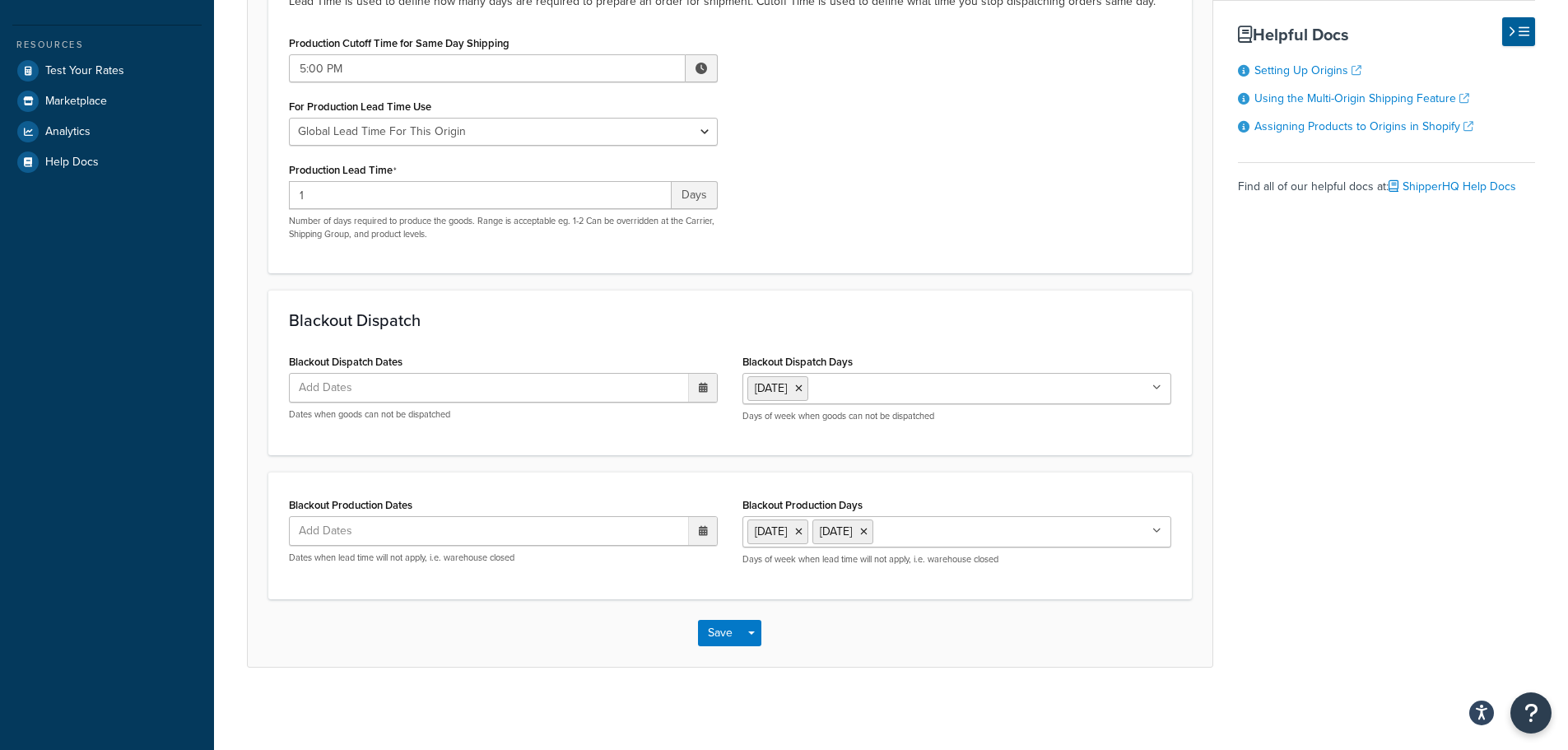
click at [622, 641] on div "Save Save Dropdown Save and Edit Save and Duplicate Save and Create New" at bounding box center [730, 633] width 965 height 68
click at [722, 631] on button "Save" at bounding box center [721, 633] width 44 height 26
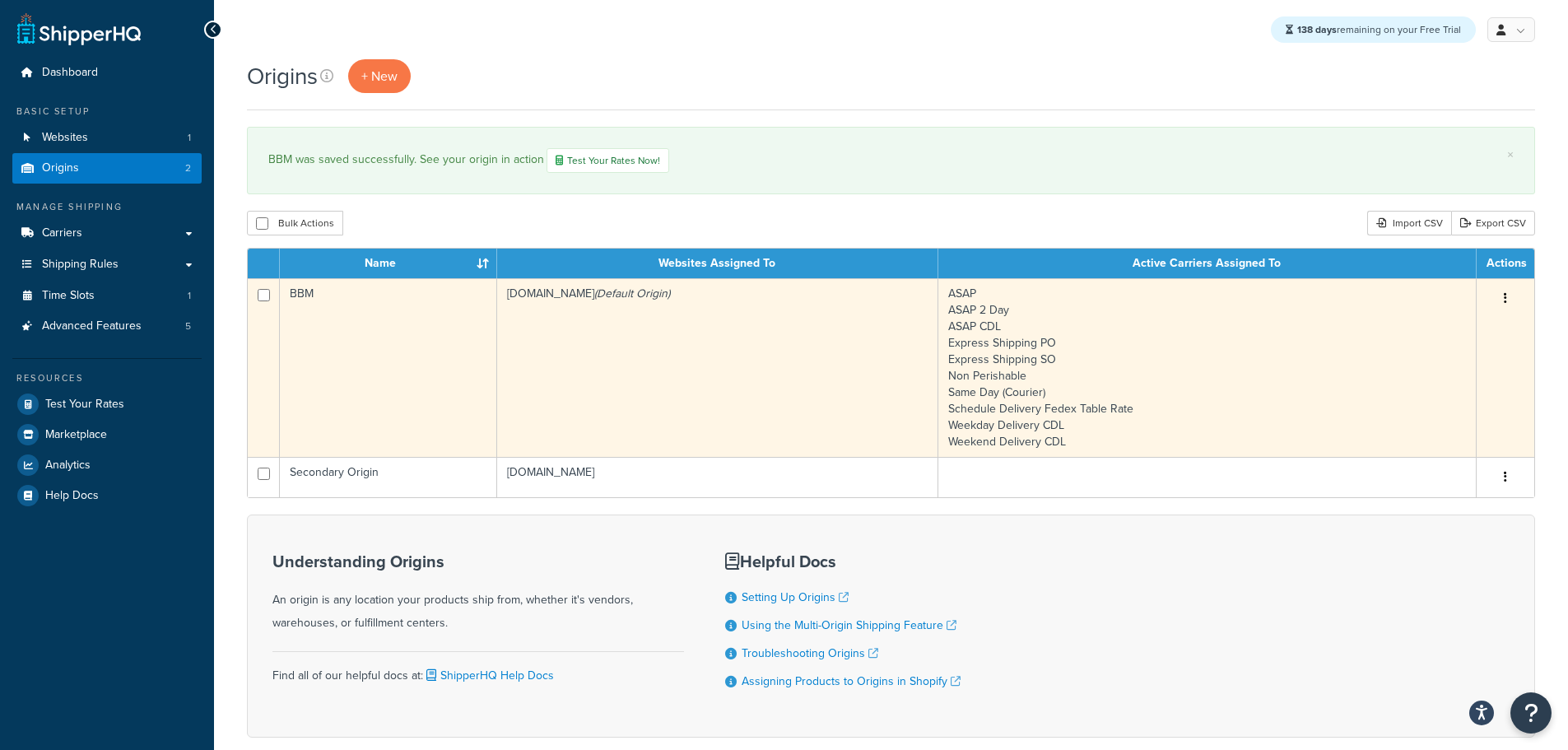
click at [604, 330] on td "[DOMAIN_NAME] (Default Origin)" at bounding box center [718, 367] width 441 height 179
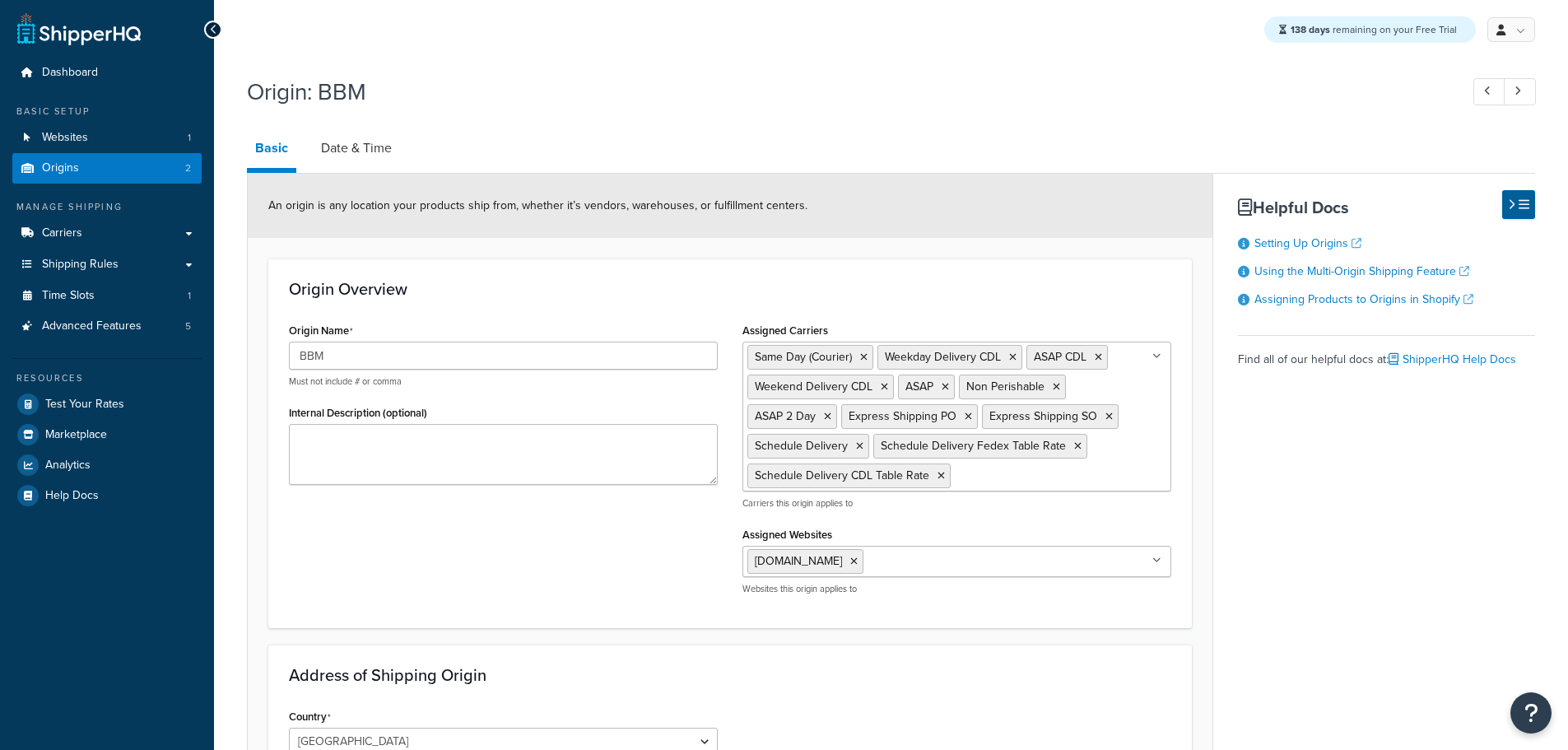
select select "30"
click at [366, 144] on link "Date & Time" at bounding box center [357, 148] width 87 height 40
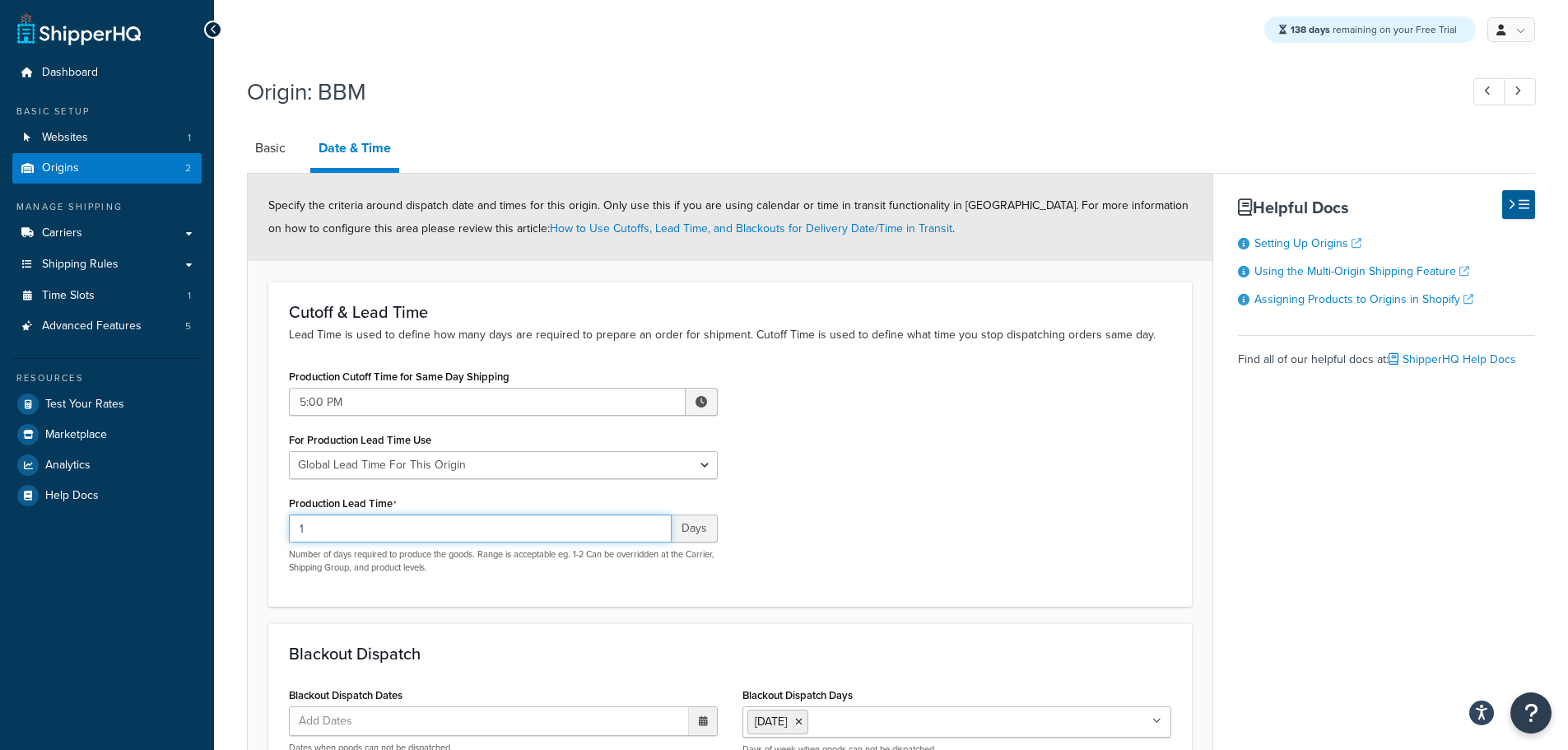
click at [229, 529] on div "Origin: BBM Basic Date & Time Specify the criteria around dispatch date and tim…" at bounding box center [891, 555] width 1355 height 975
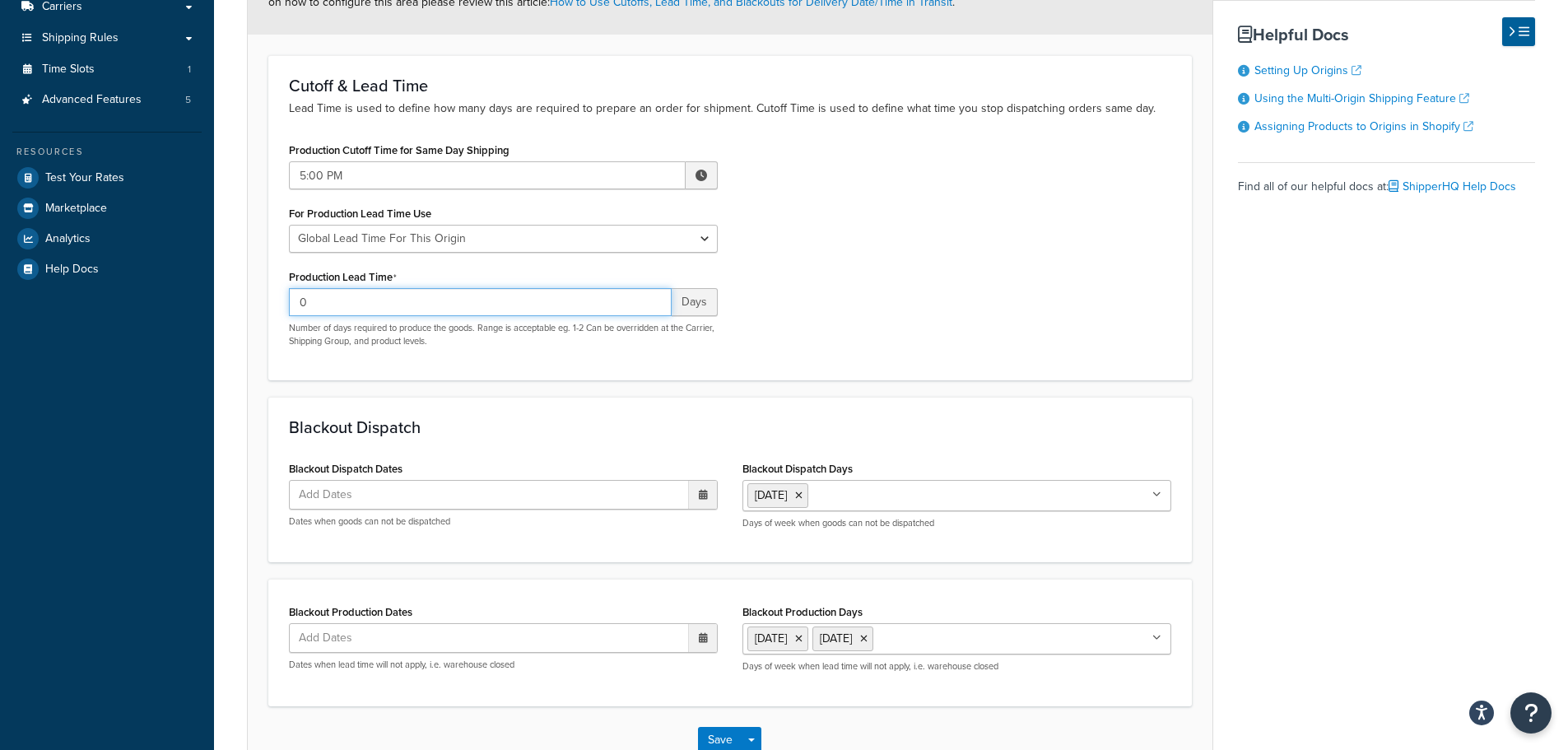
scroll to position [247, 0]
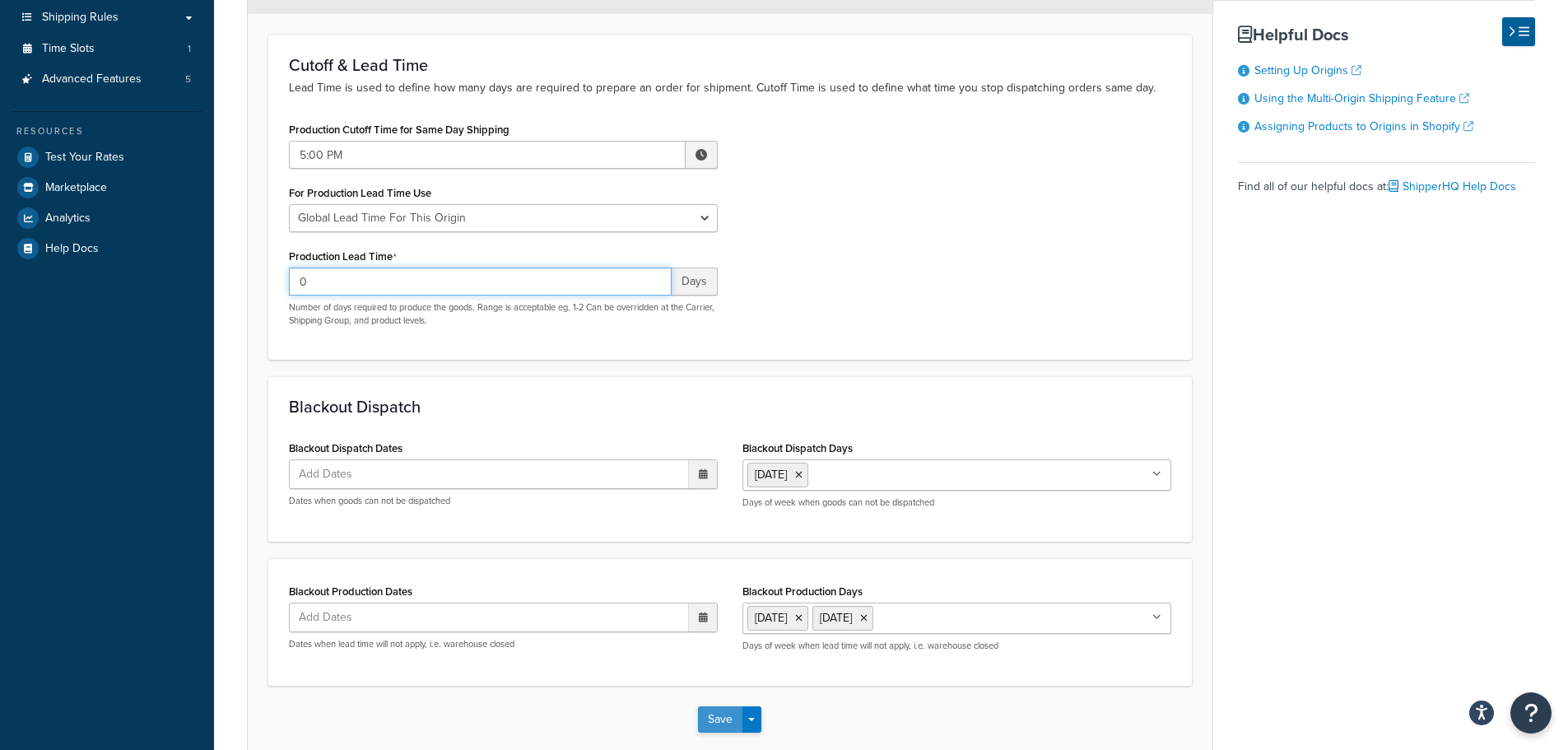
type input "0"
click at [713, 724] on button "Save" at bounding box center [721, 720] width 44 height 26
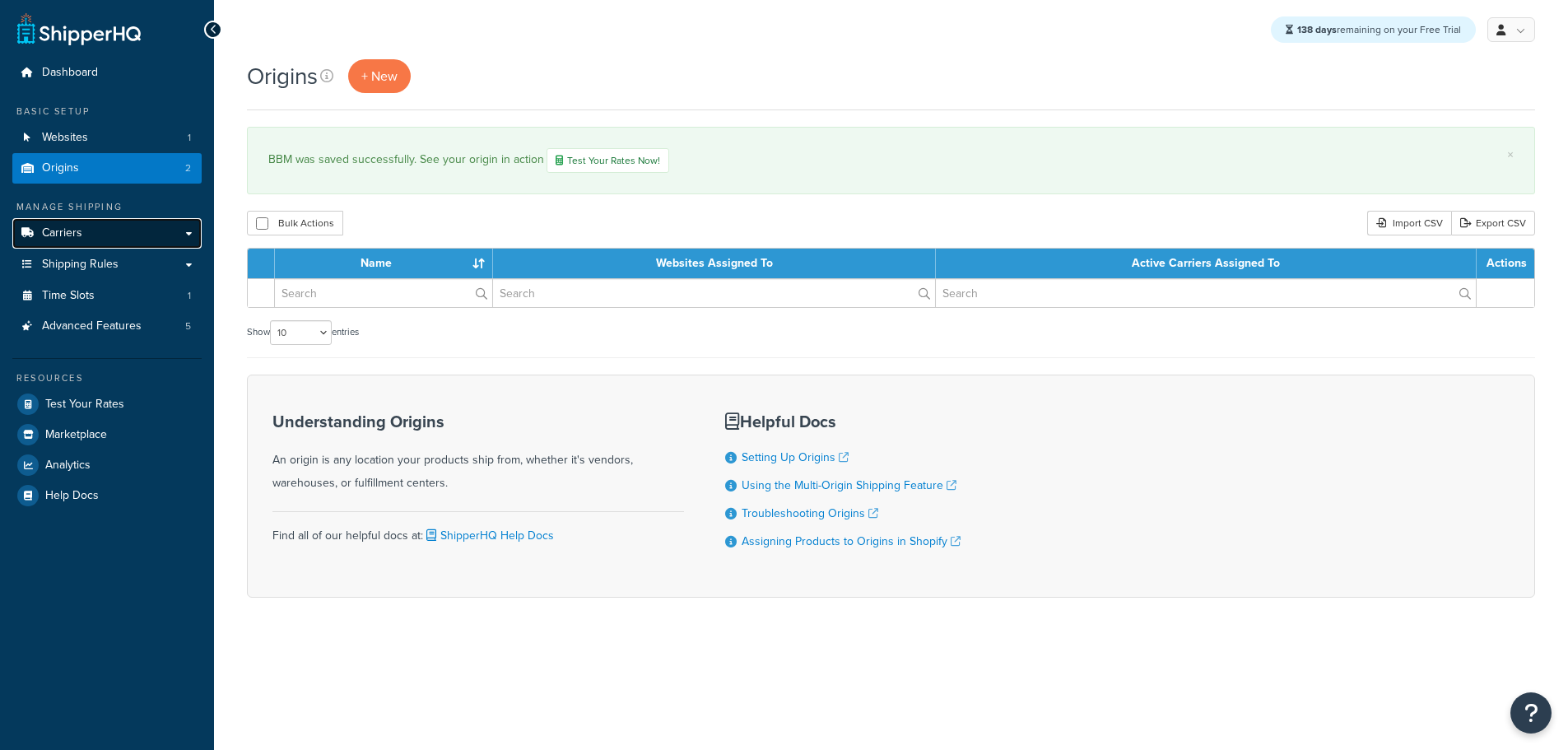
click at [94, 230] on link "Carriers" at bounding box center [107, 233] width 189 height 30
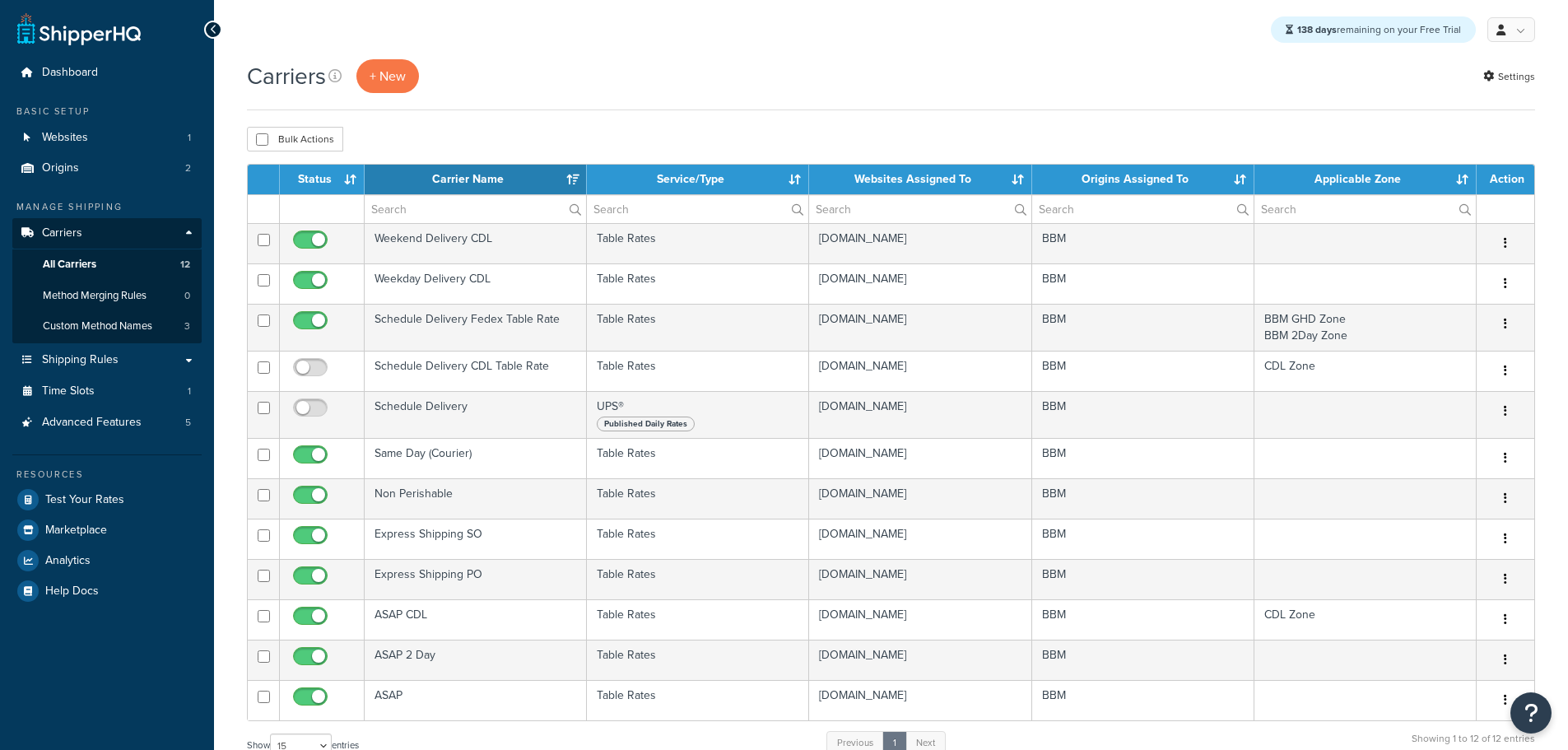
select select "15"
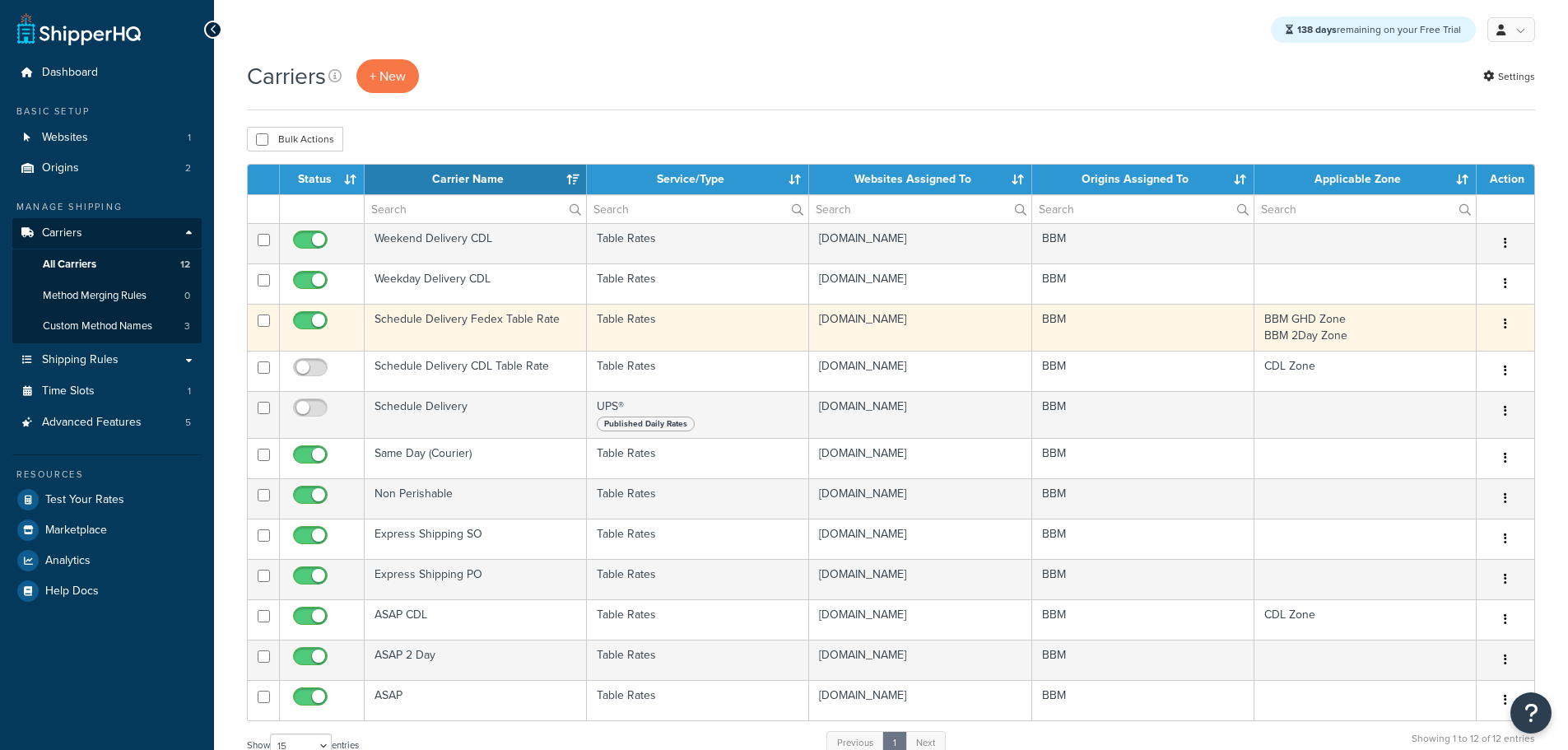
click at [456, 329] on td "Schedule Delivery Fedex Table Rate" at bounding box center [476, 327] width 222 height 47
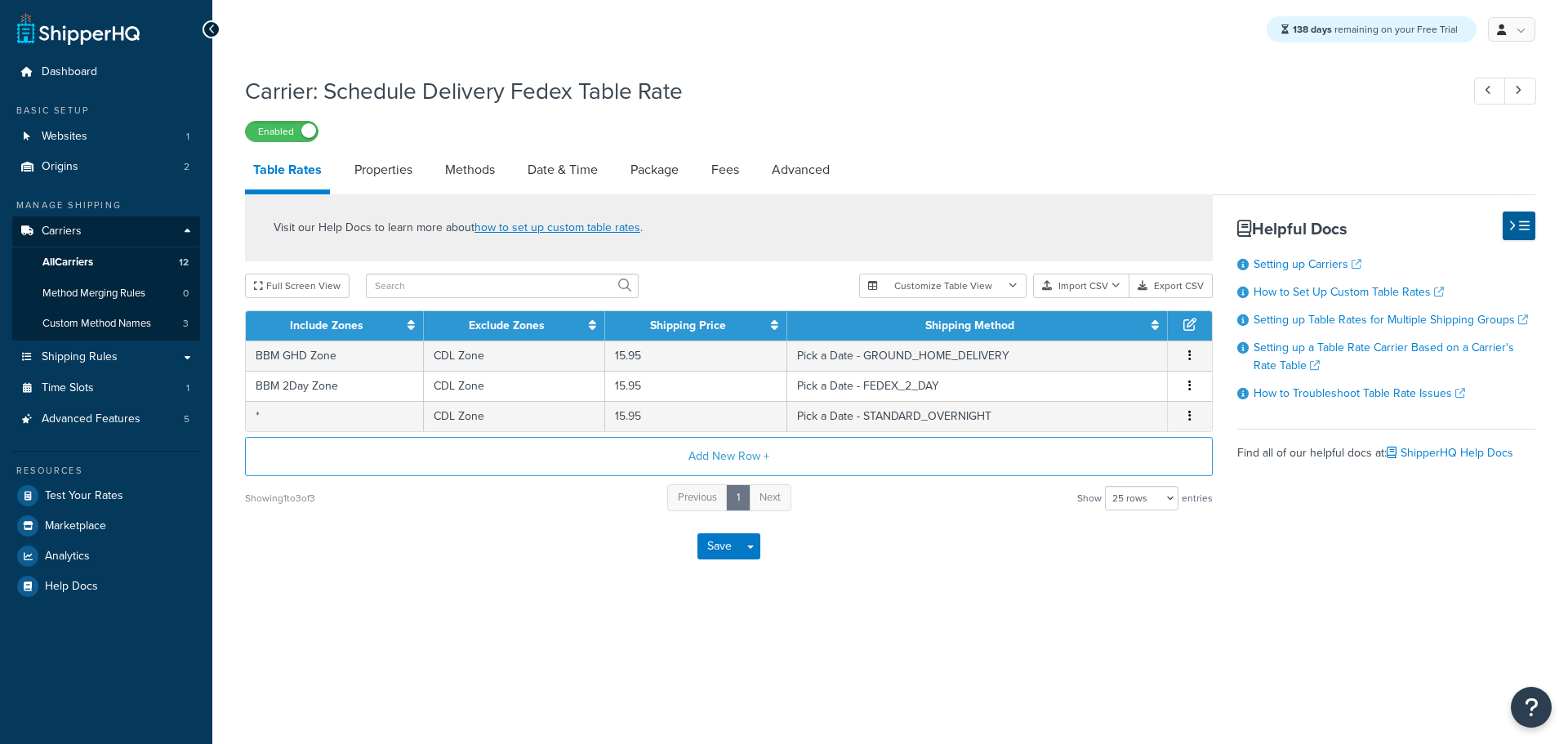
select select "25"
click at [556, 178] on link "Date & Time" at bounding box center [563, 170] width 87 height 39
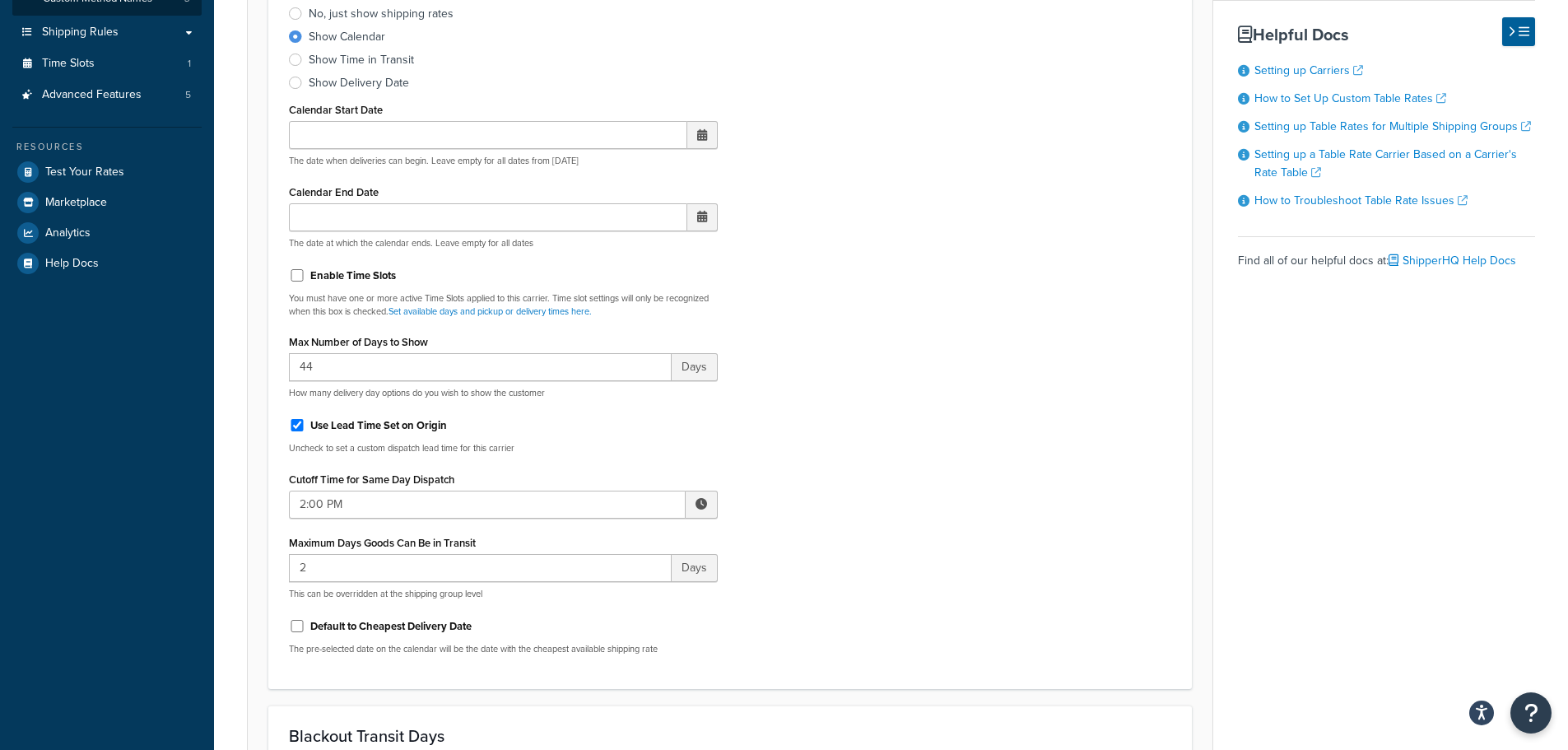
scroll to position [329, 0]
click at [291, 424] on input "Use Lead Time Set on Origin" at bounding box center [297, 423] width 16 height 12
checkbox input "false"
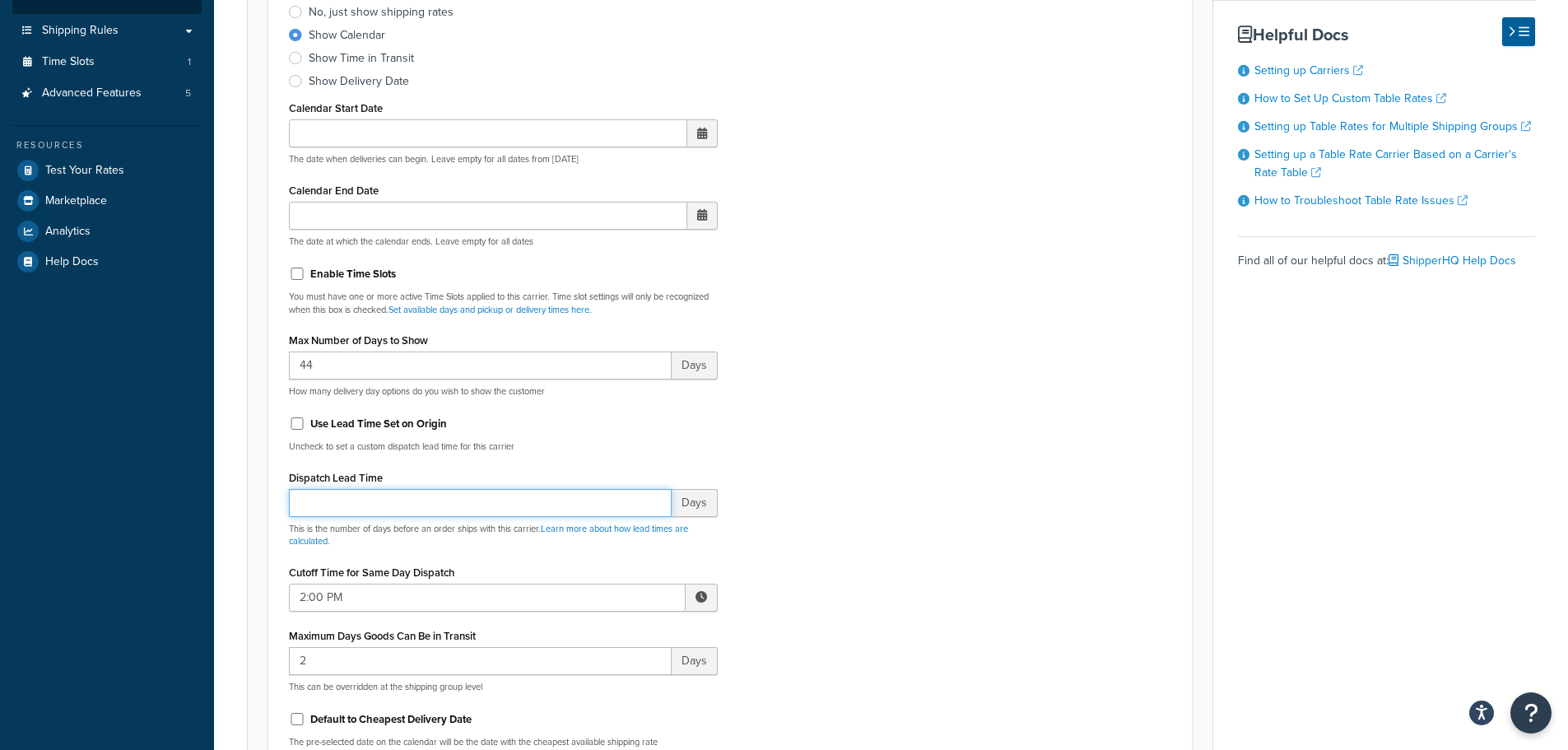
click at [334, 516] on input "Dispatch Lead Time" at bounding box center [480, 503] width 383 height 28
type input "1"
click at [298, 426] on input "Use Lead Time Set on Origin" at bounding box center [297, 423] width 16 height 12
checkbox input "true"
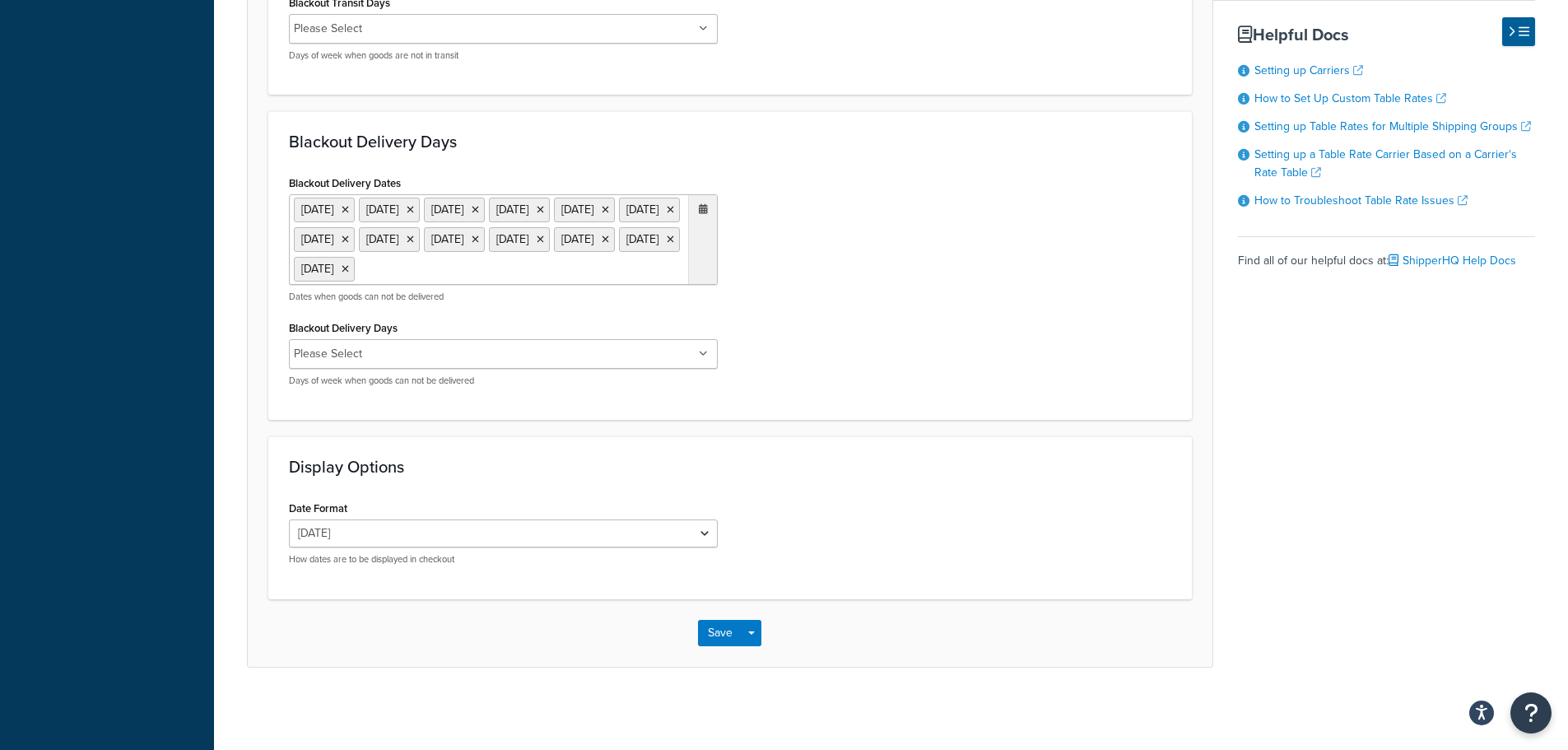
scroll to position [1308, 0]
click at [708, 638] on button "Save" at bounding box center [721, 633] width 44 height 26
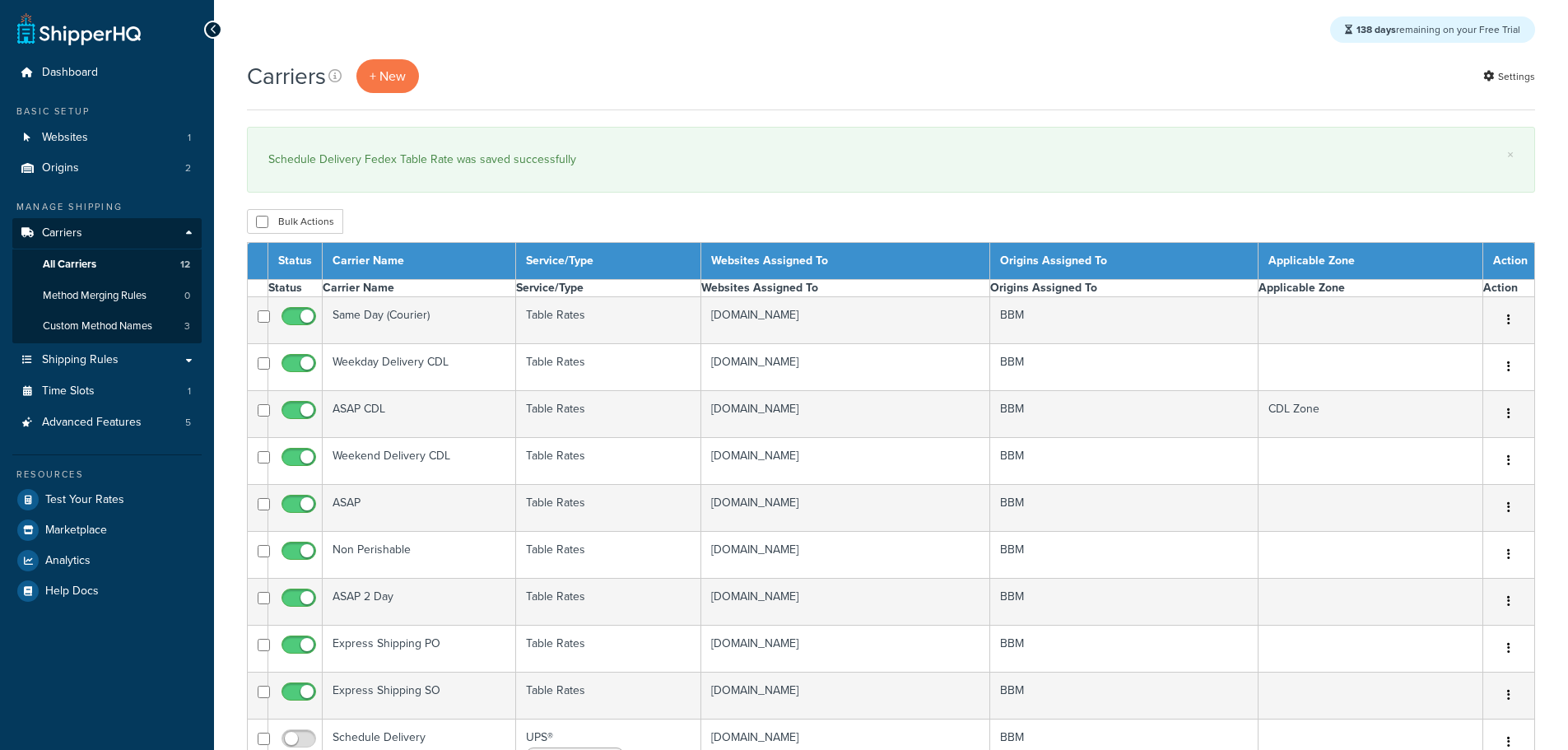
select select "15"
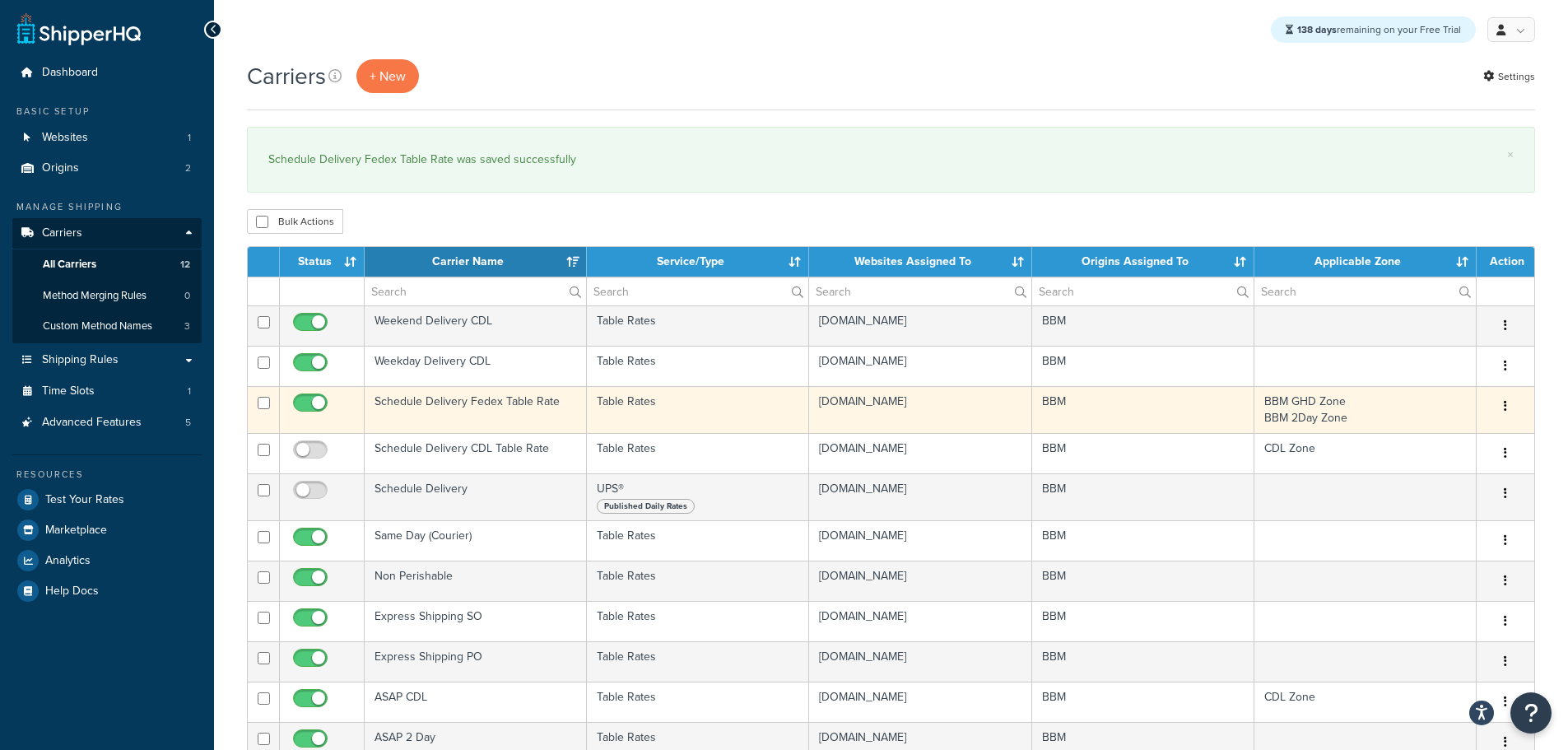
click at [425, 400] on td "Schedule Delivery Fedex Table Rate" at bounding box center [476, 409] width 222 height 47
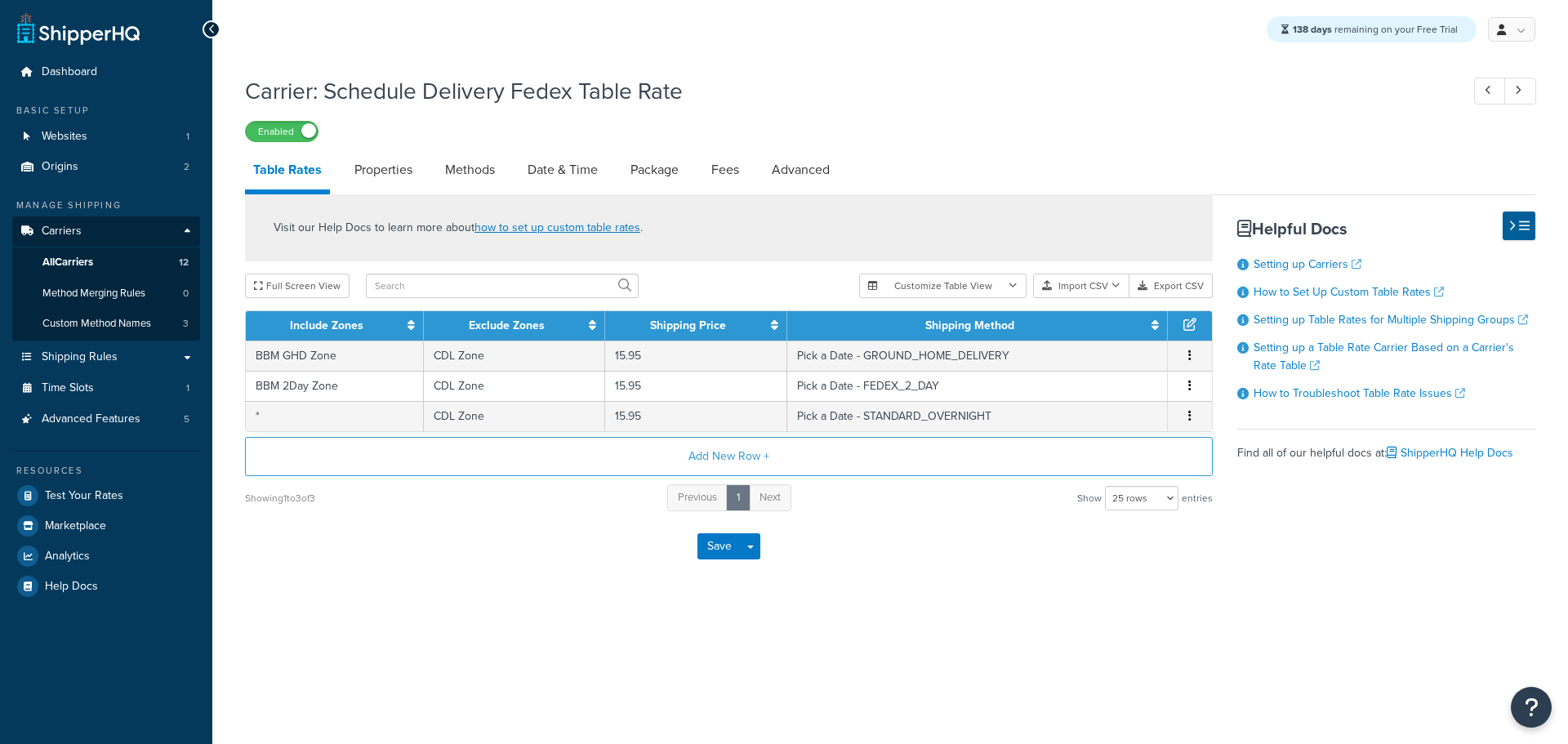
select select "25"
click at [572, 171] on link "Date & Time" at bounding box center [563, 170] width 87 height 39
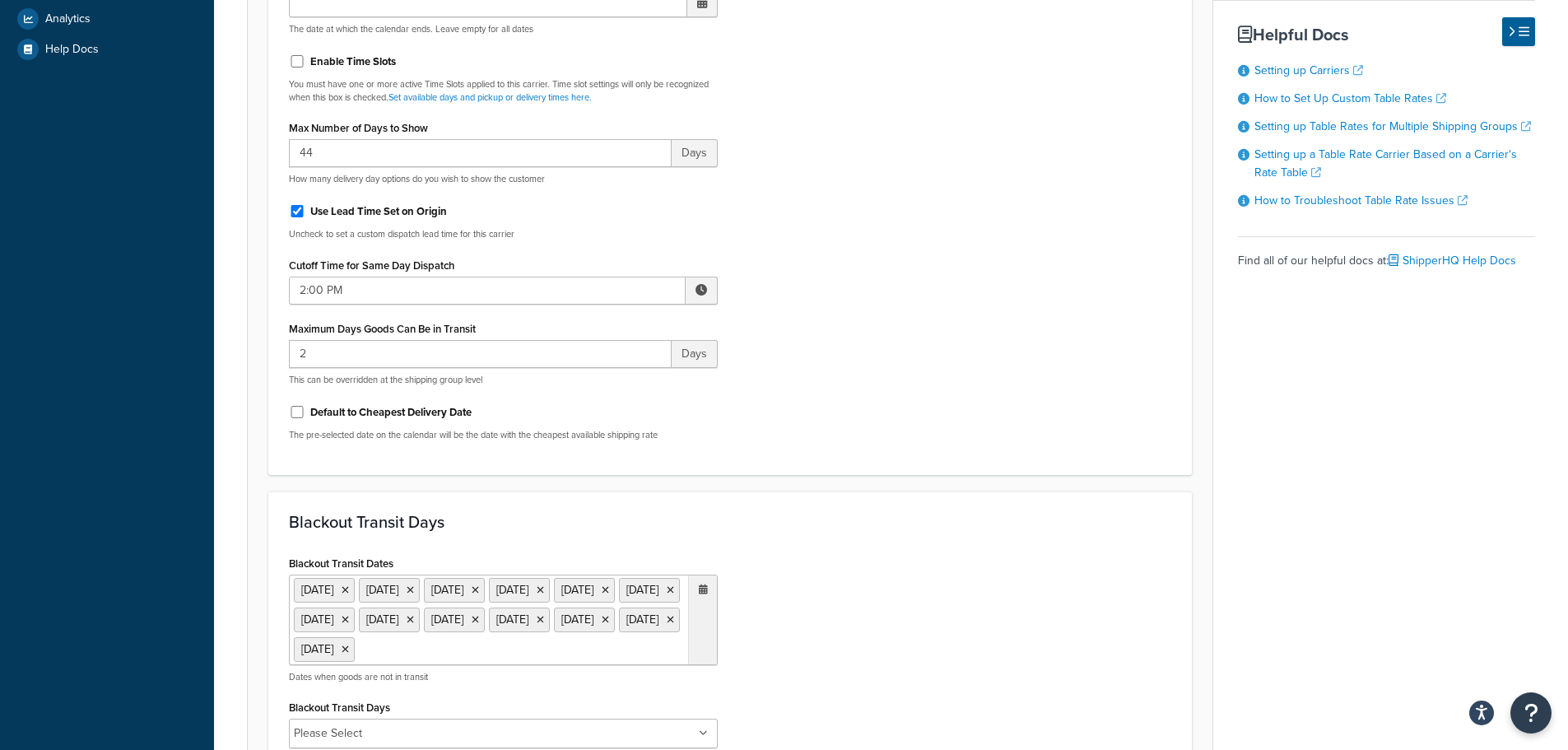
scroll to position [82, 0]
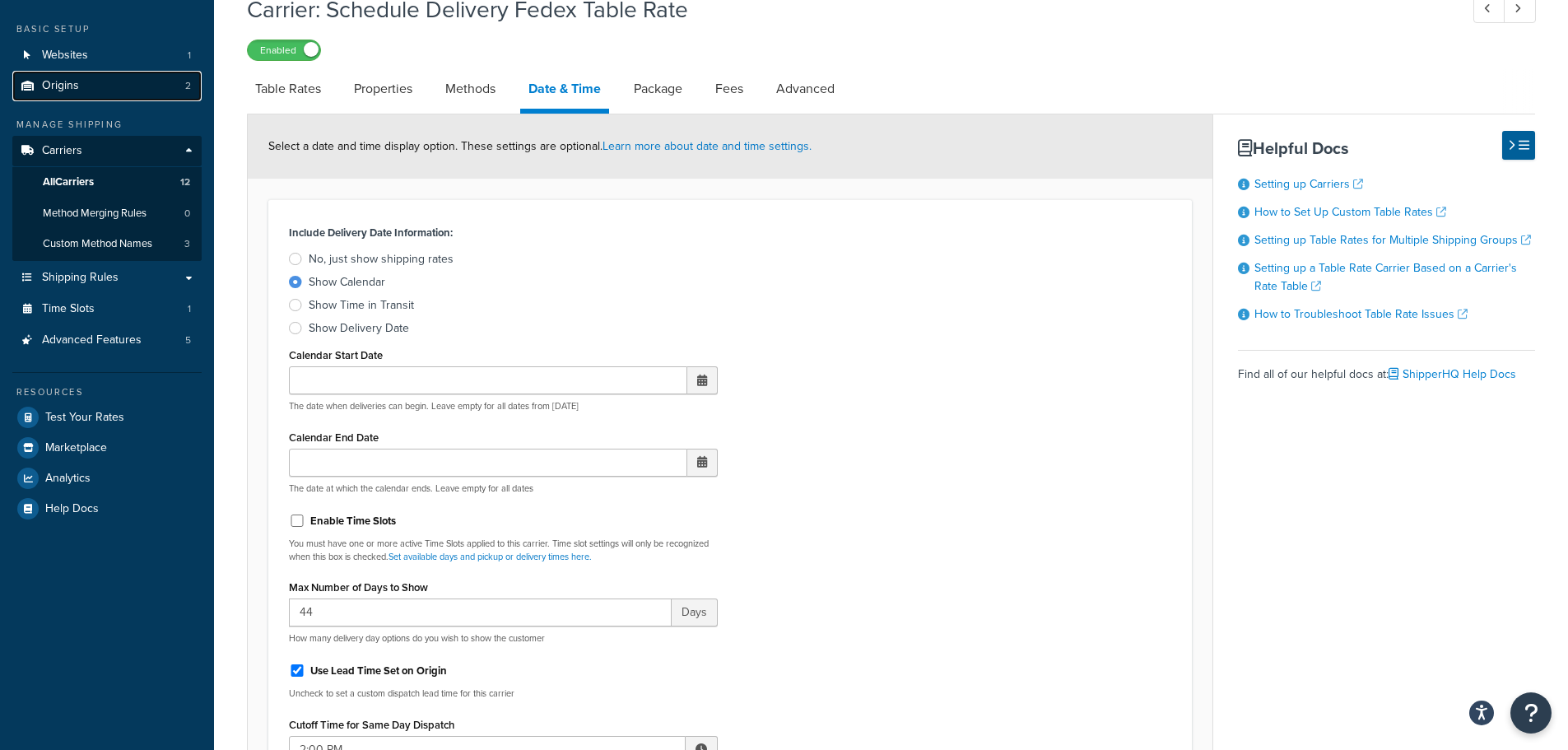
click at [110, 88] on link "Origins 2" at bounding box center [107, 86] width 189 height 30
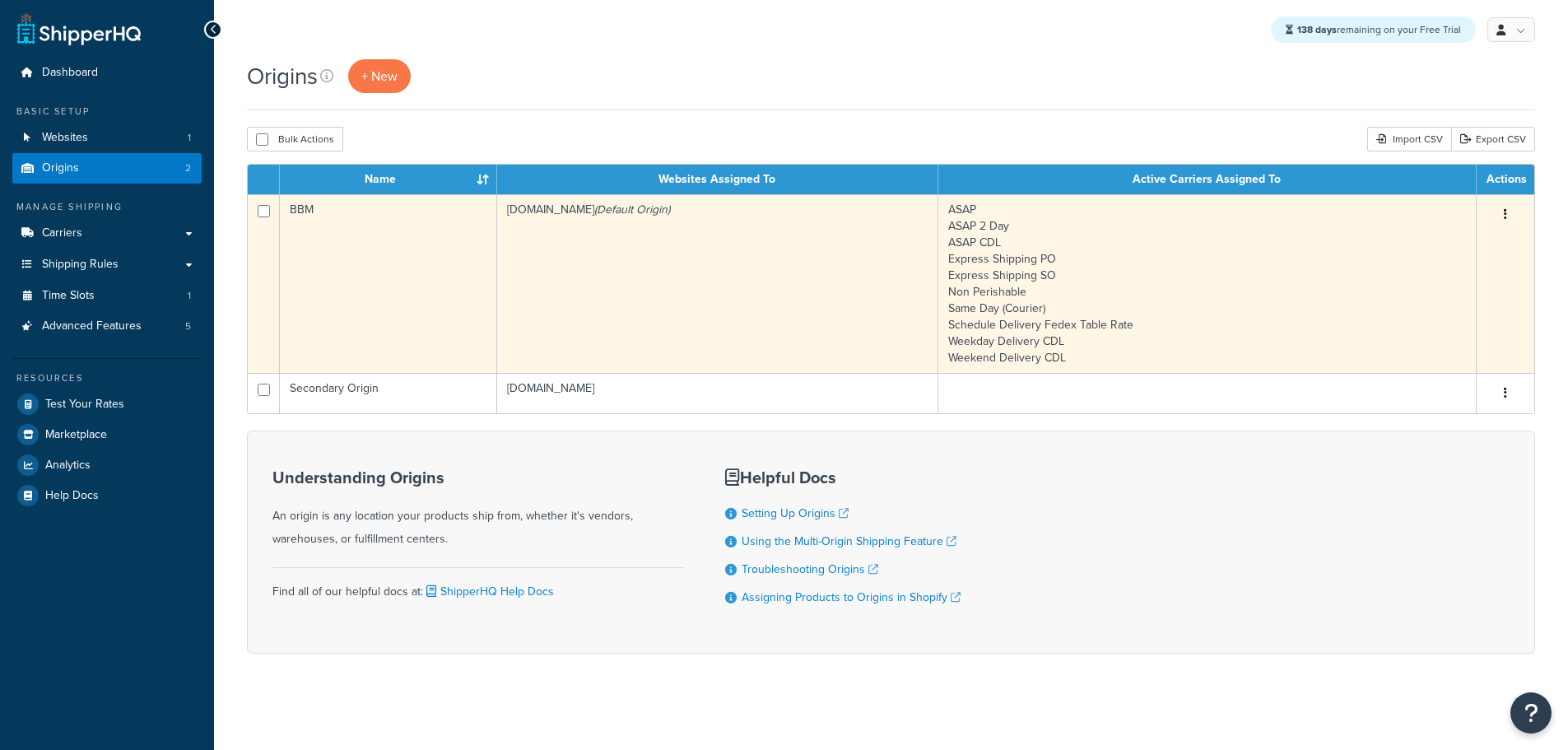
click at [563, 218] on td "bbym-develop-2.myshopify.com (Default Origin)" at bounding box center [718, 283] width 441 height 179
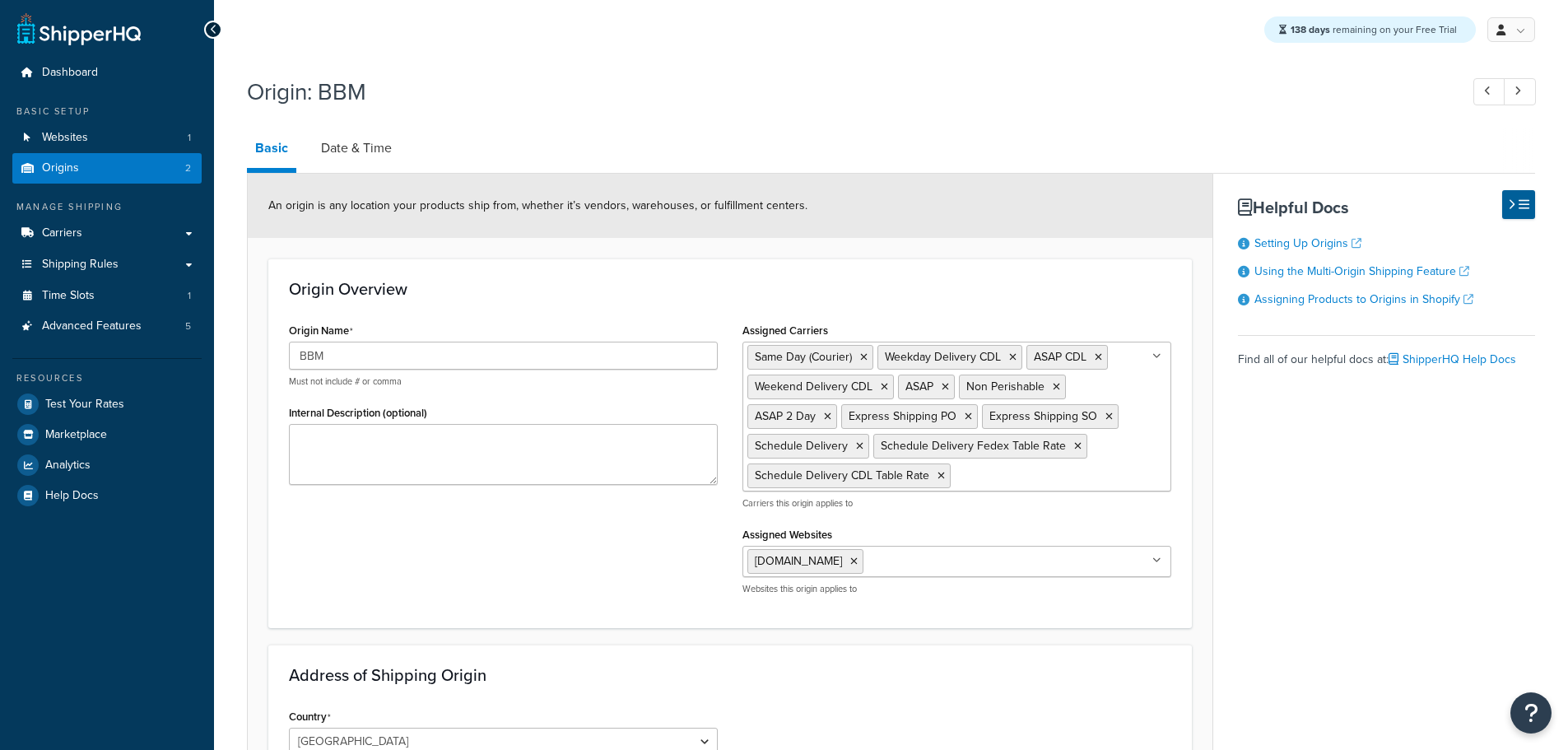
select select "30"
click at [382, 148] on link "Date & Time" at bounding box center [357, 148] width 87 height 40
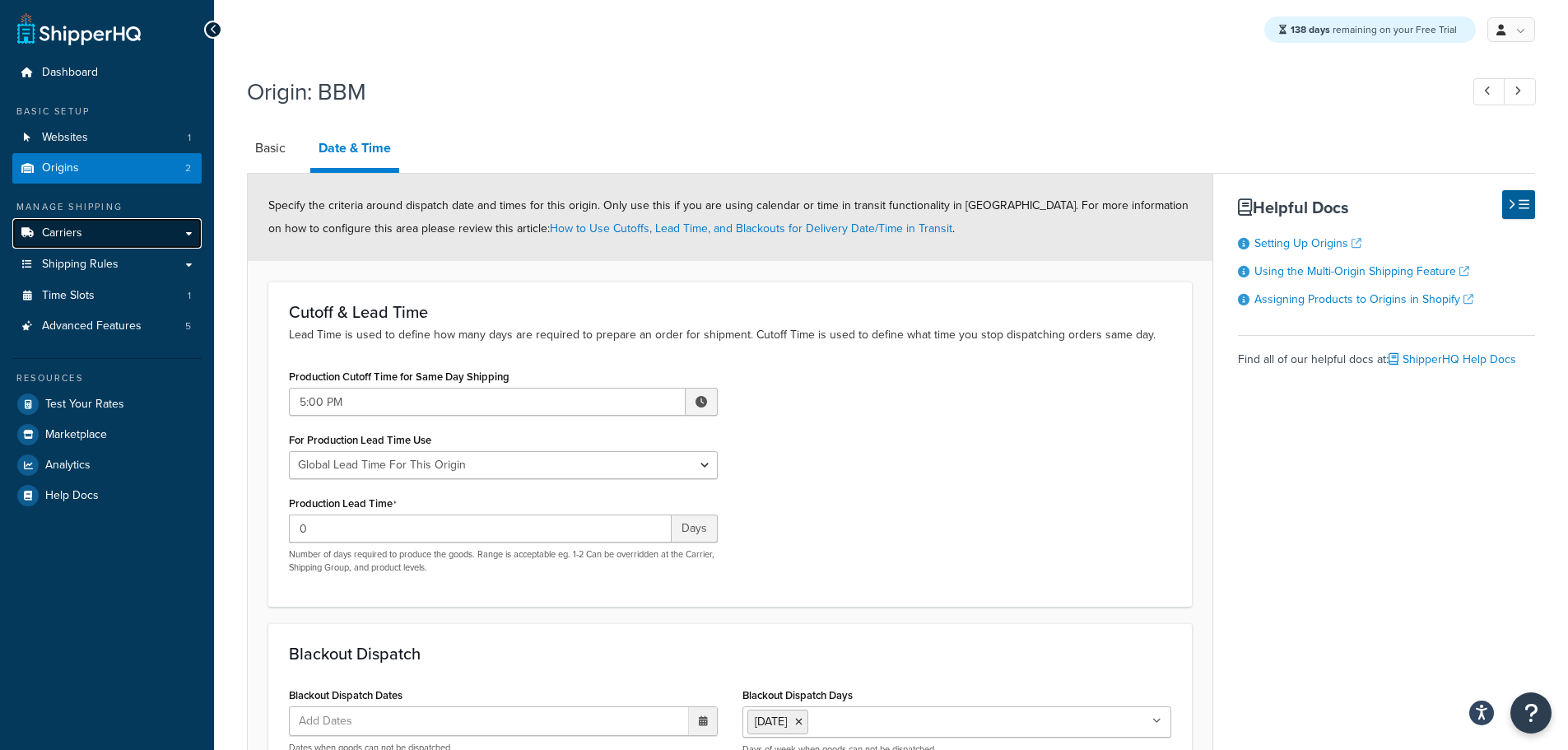
click at [128, 231] on link "Carriers" at bounding box center [107, 233] width 189 height 30
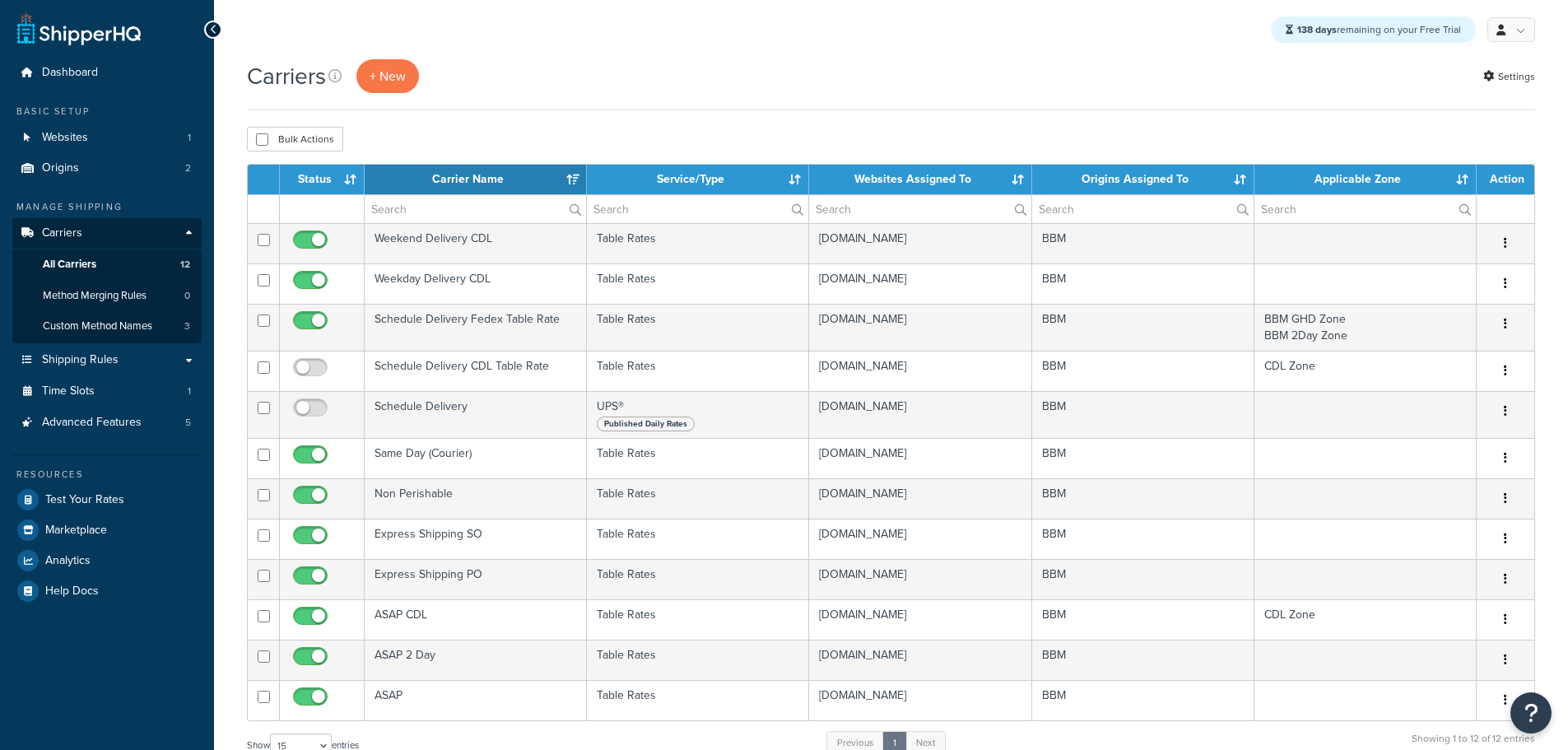
select select "15"
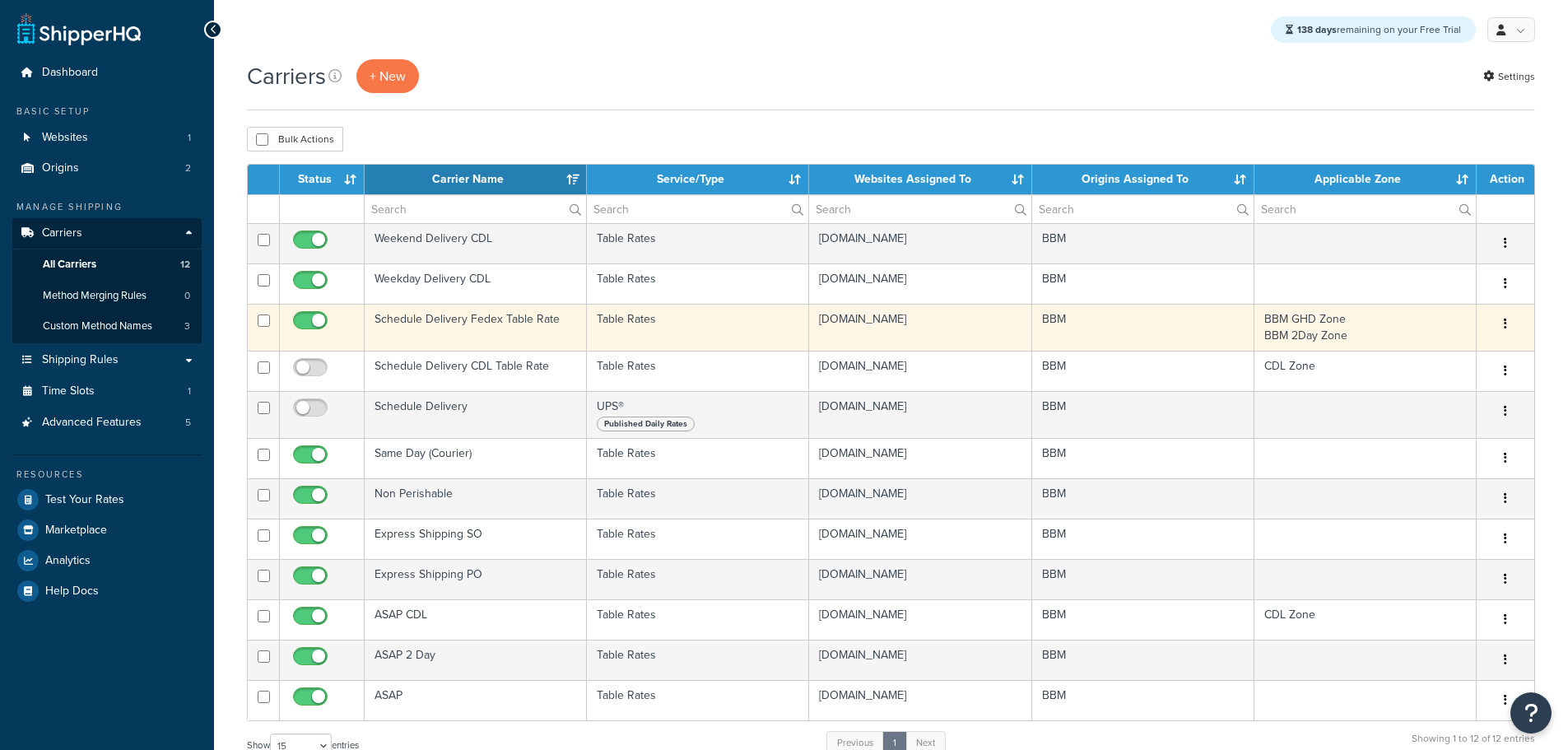
drag, startPoint x: 0, startPoint y: 0, endPoint x: 467, endPoint y: 320, distance: 566.1
click at [467, 320] on td "Schedule Delivery Fedex Table Rate" at bounding box center [476, 327] width 222 height 47
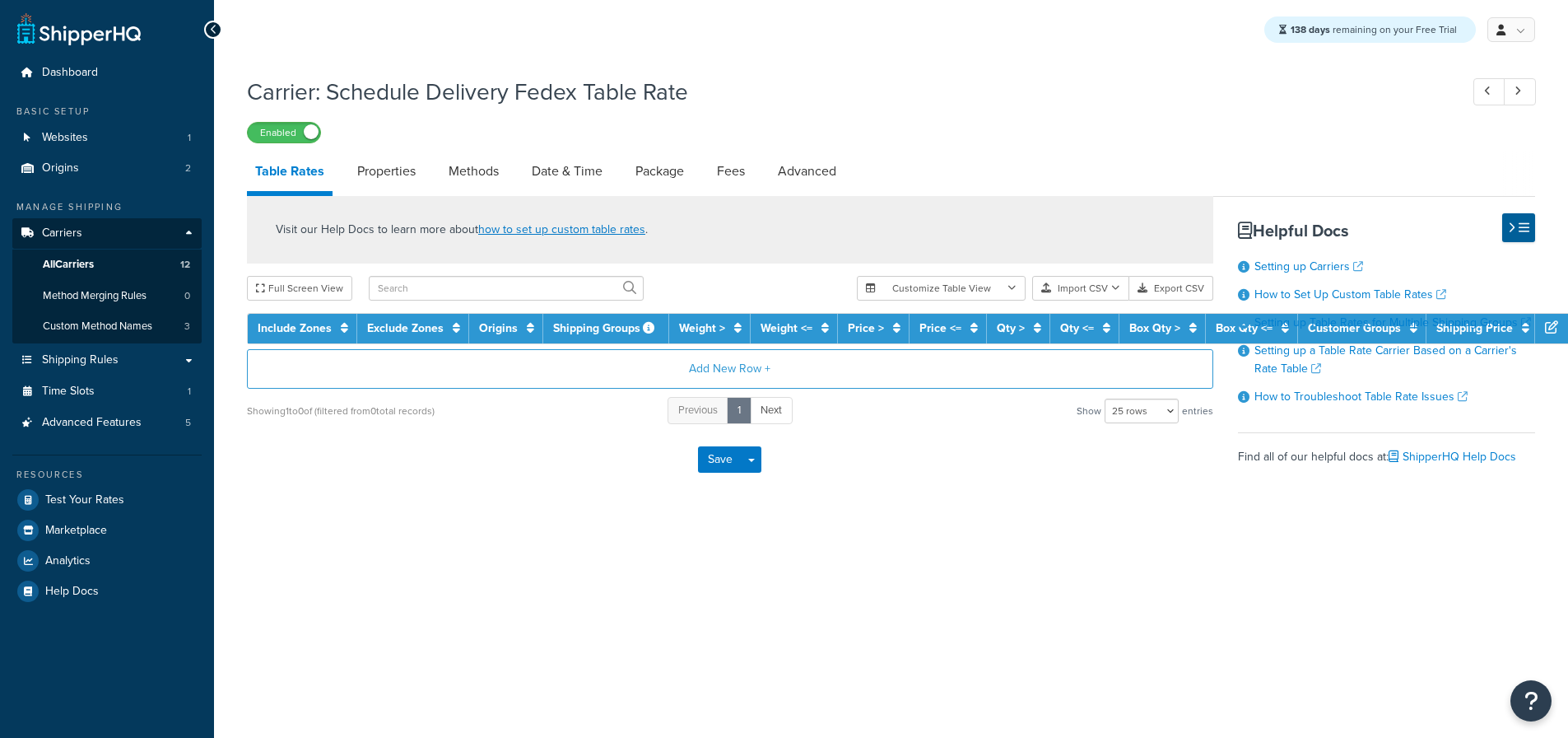
select select "25"
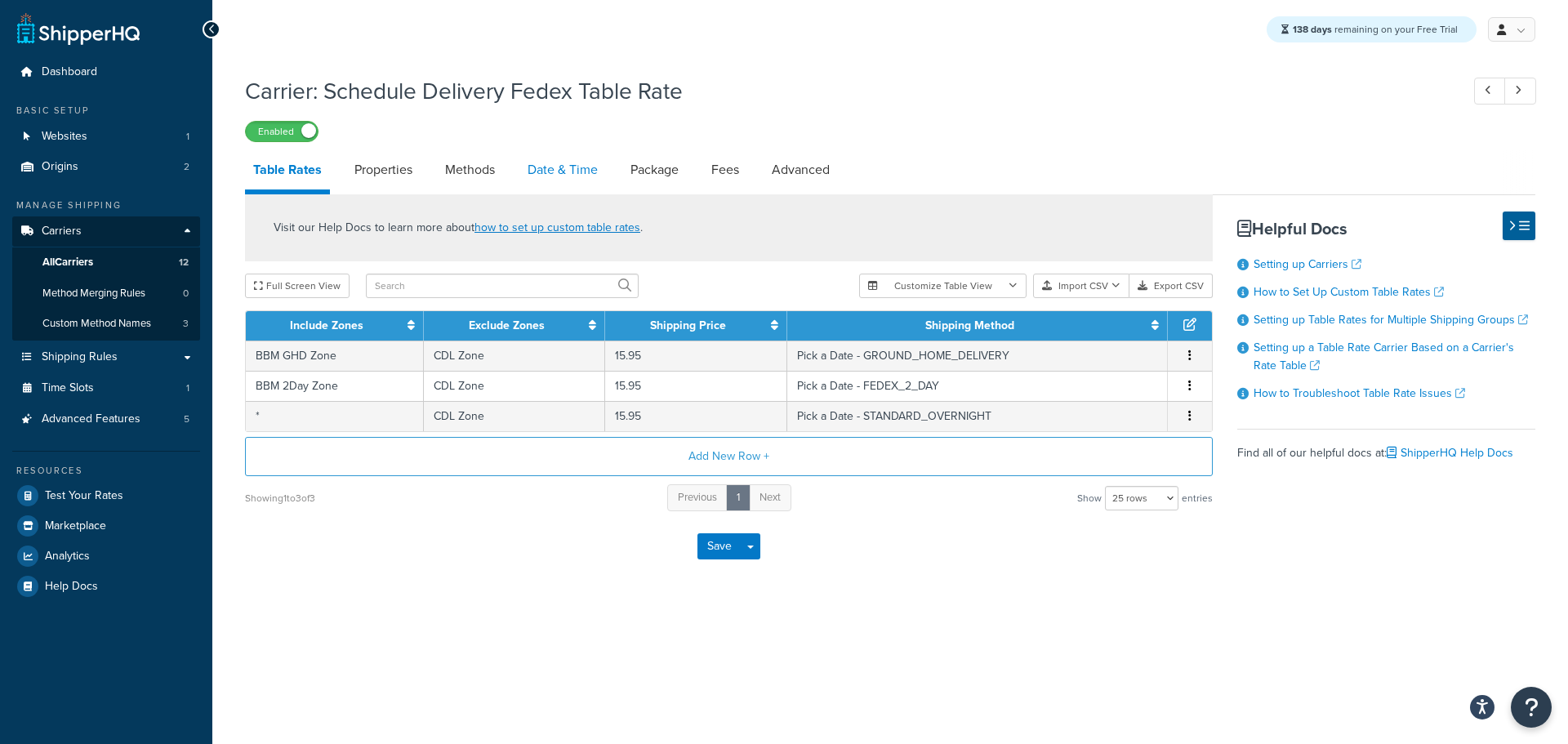
click at [556, 172] on link "Date & Time" at bounding box center [563, 170] width 87 height 39
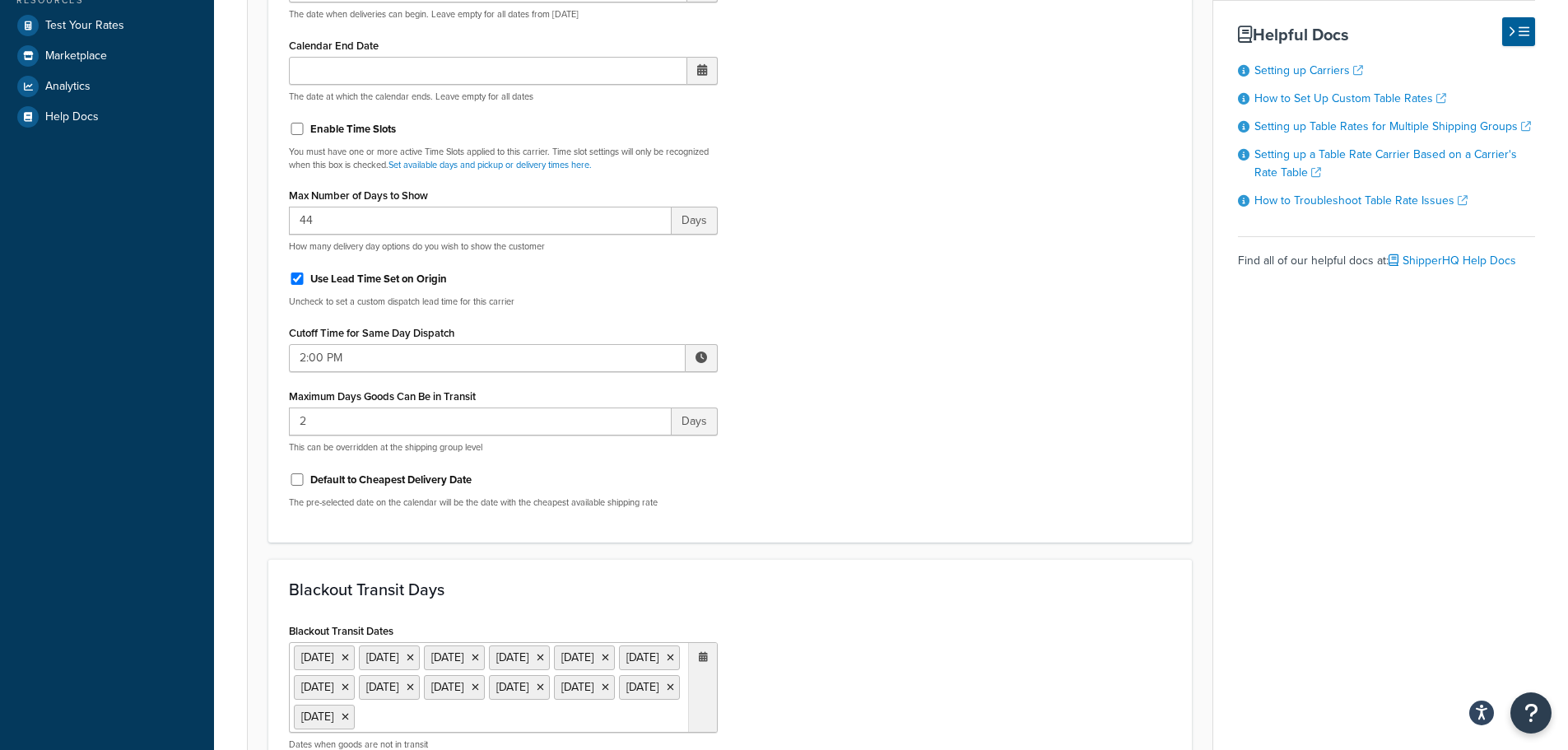
scroll to position [247, 0]
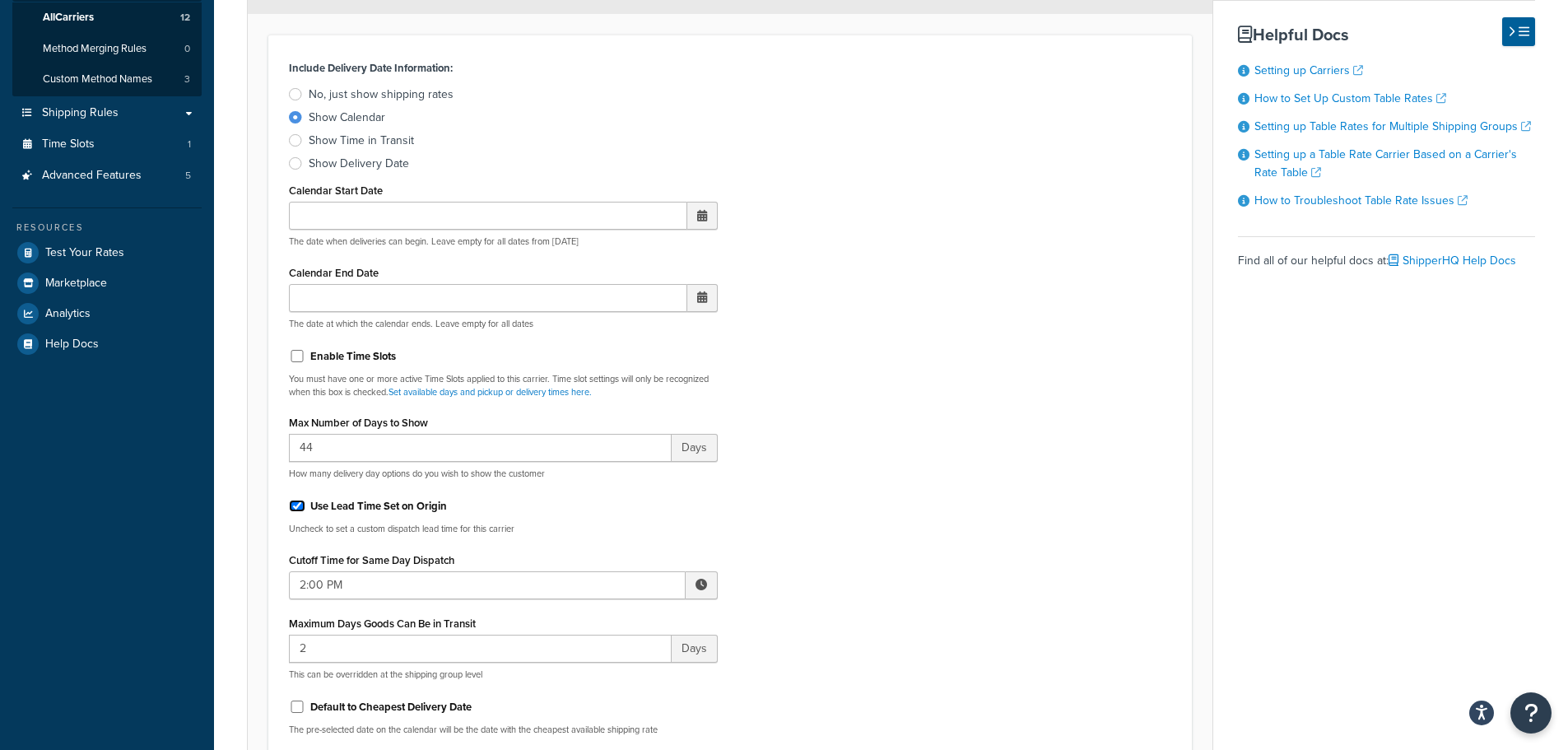
click at [292, 507] on input "Use Lead Time Set on Origin" at bounding box center [297, 505] width 16 height 12
checkbox input "false"
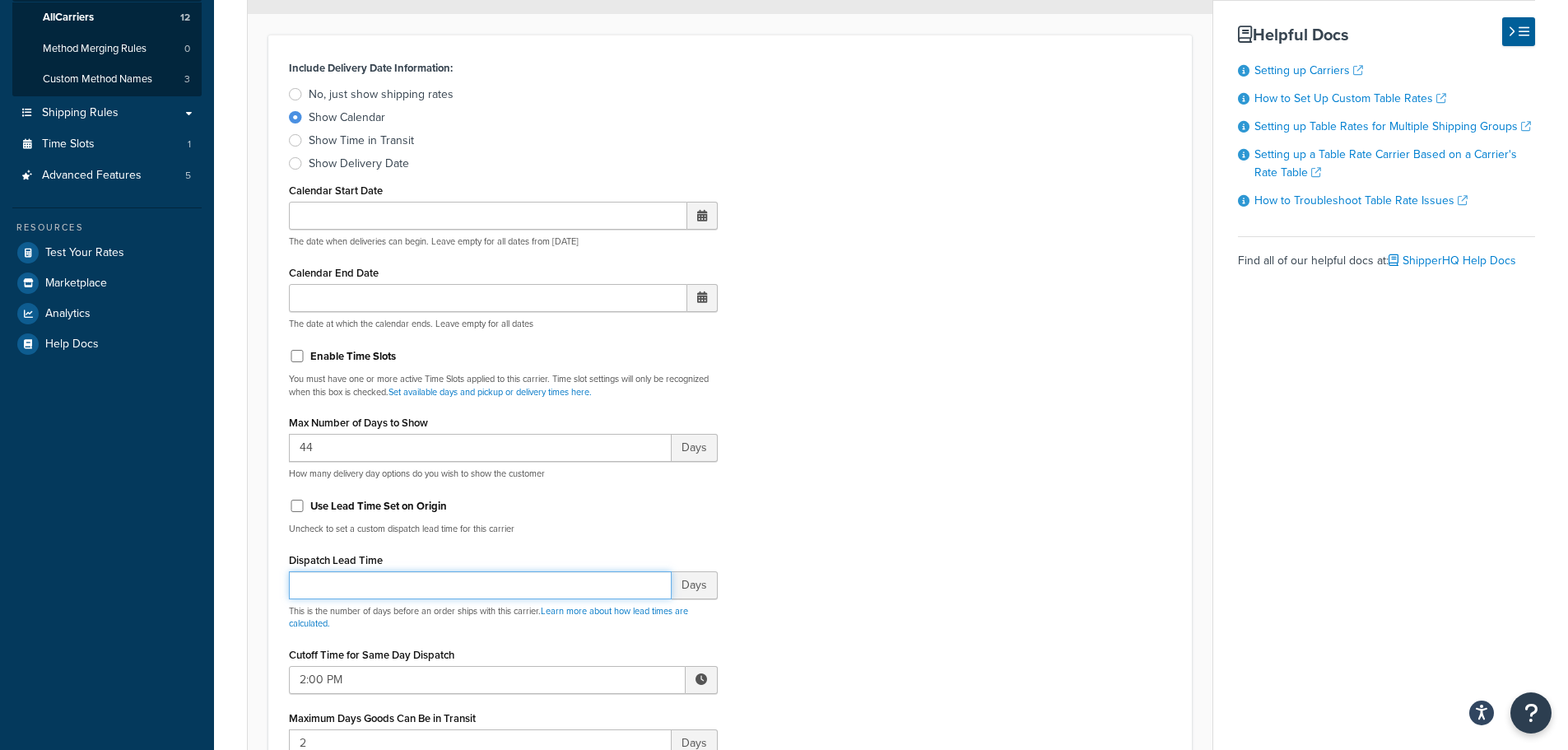
click at [325, 585] on input "Dispatch Lead Time" at bounding box center [480, 585] width 383 height 28
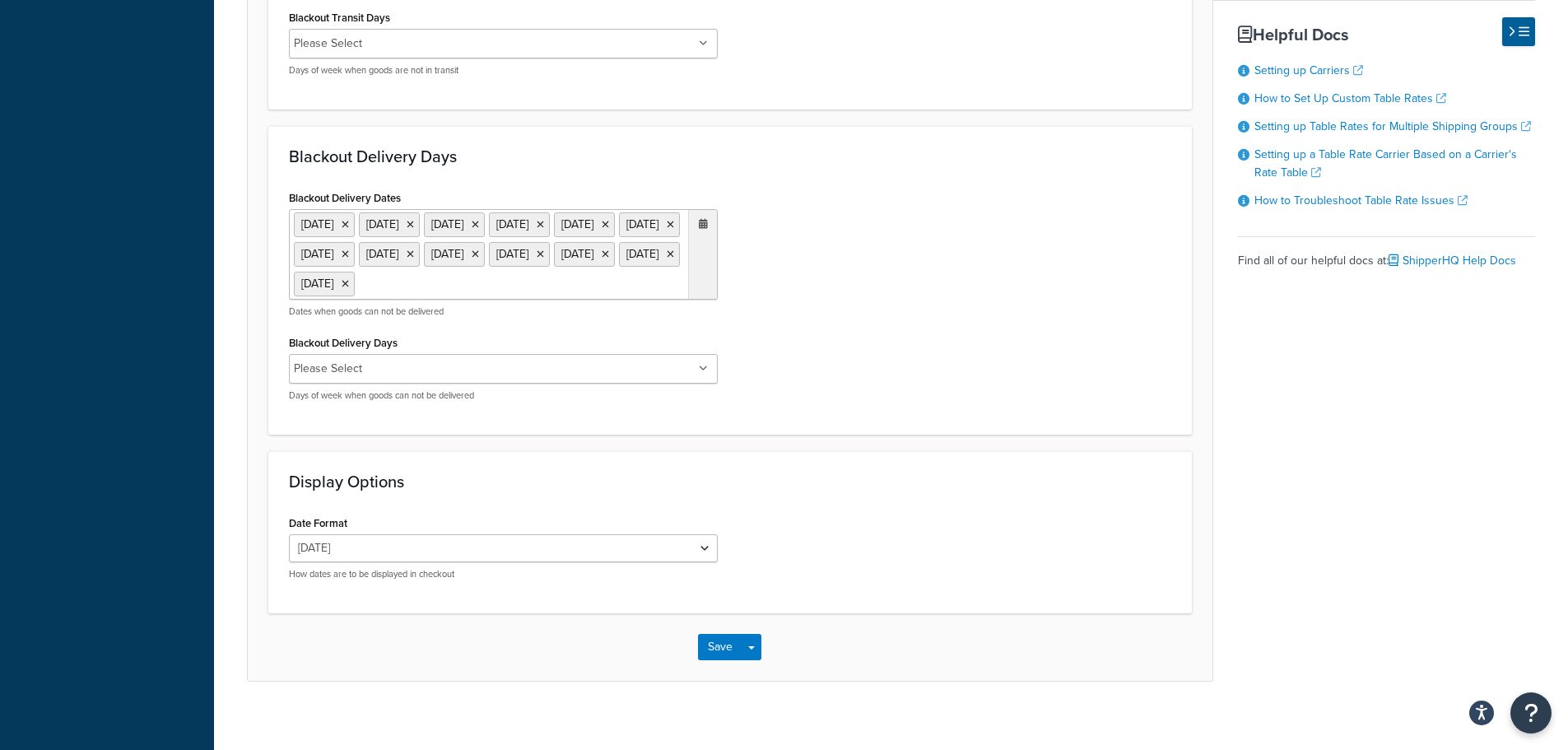
scroll to position [1402, 0]
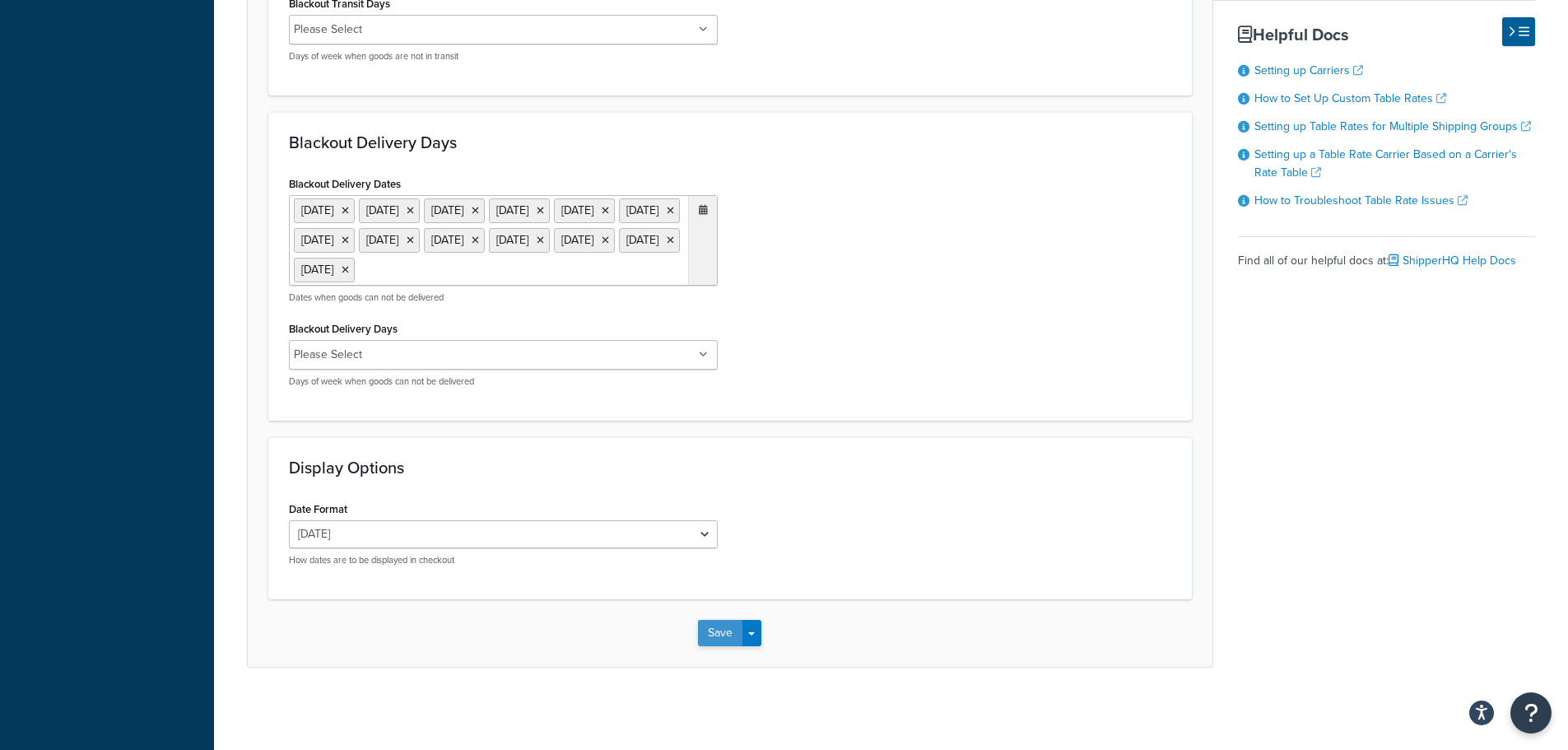
type input "1"
click at [721, 633] on button "Save" at bounding box center [721, 633] width 44 height 26
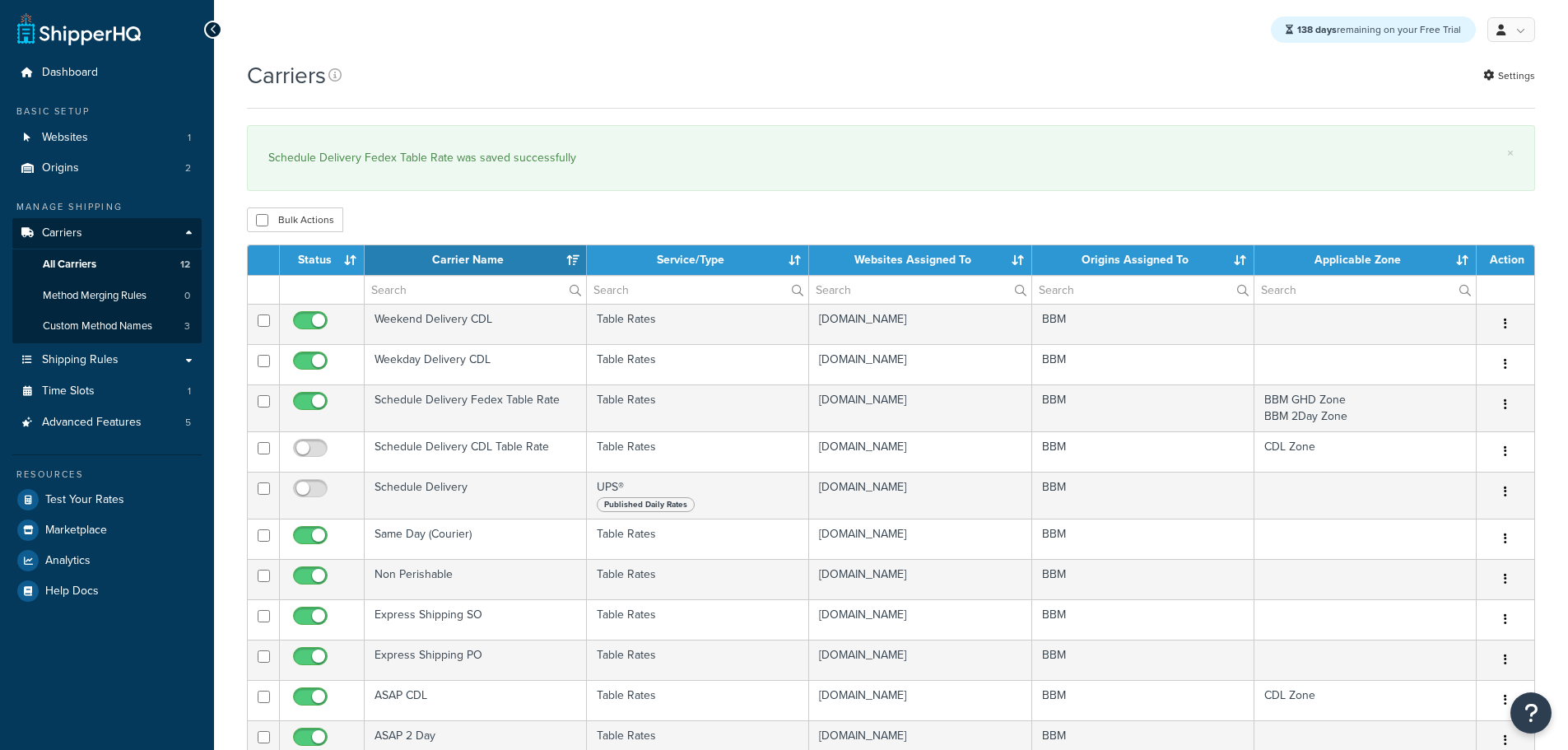
select select "15"
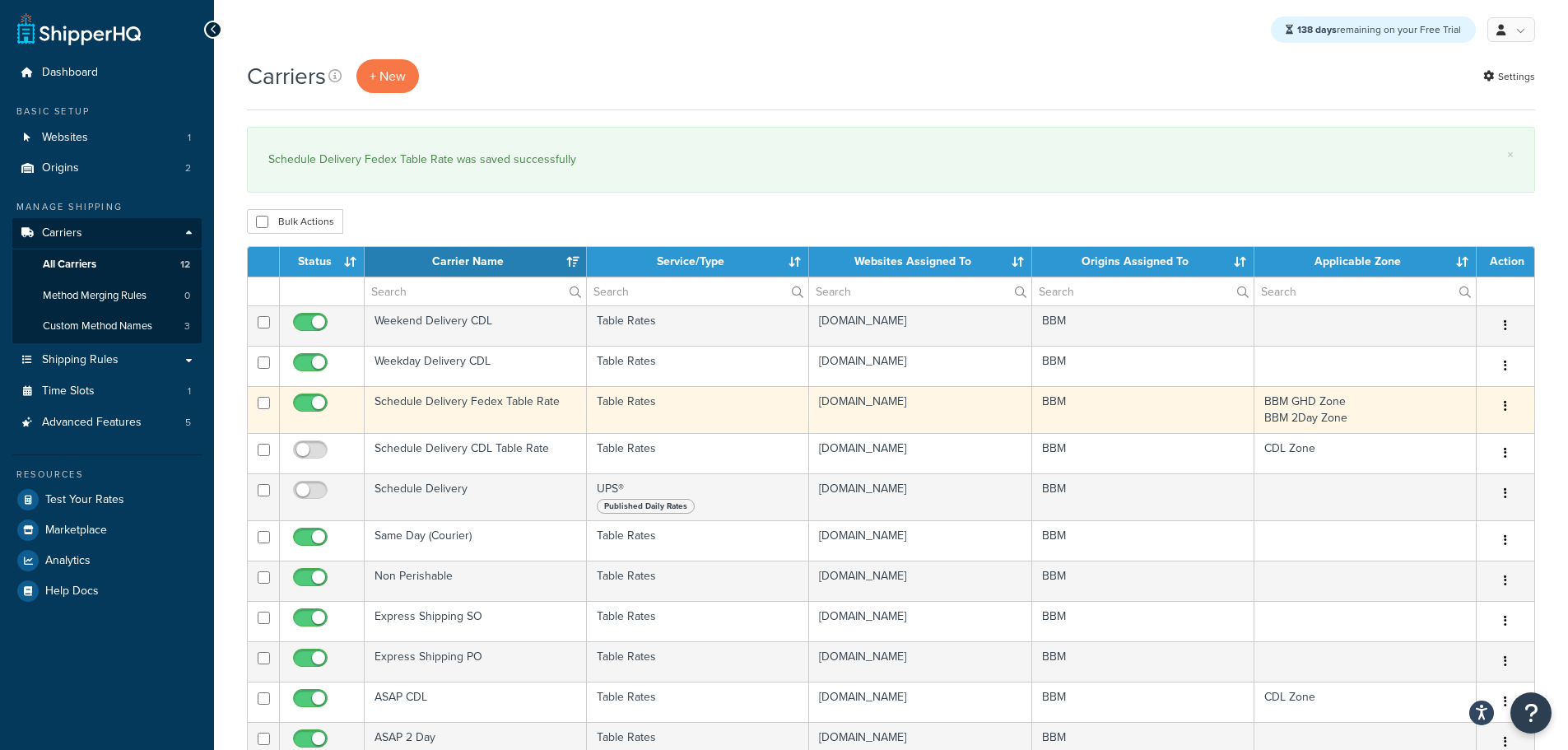
click at [485, 406] on td "Schedule Delivery Fedex Table Rate" at bounding box center [476, 409] width 222 height 47
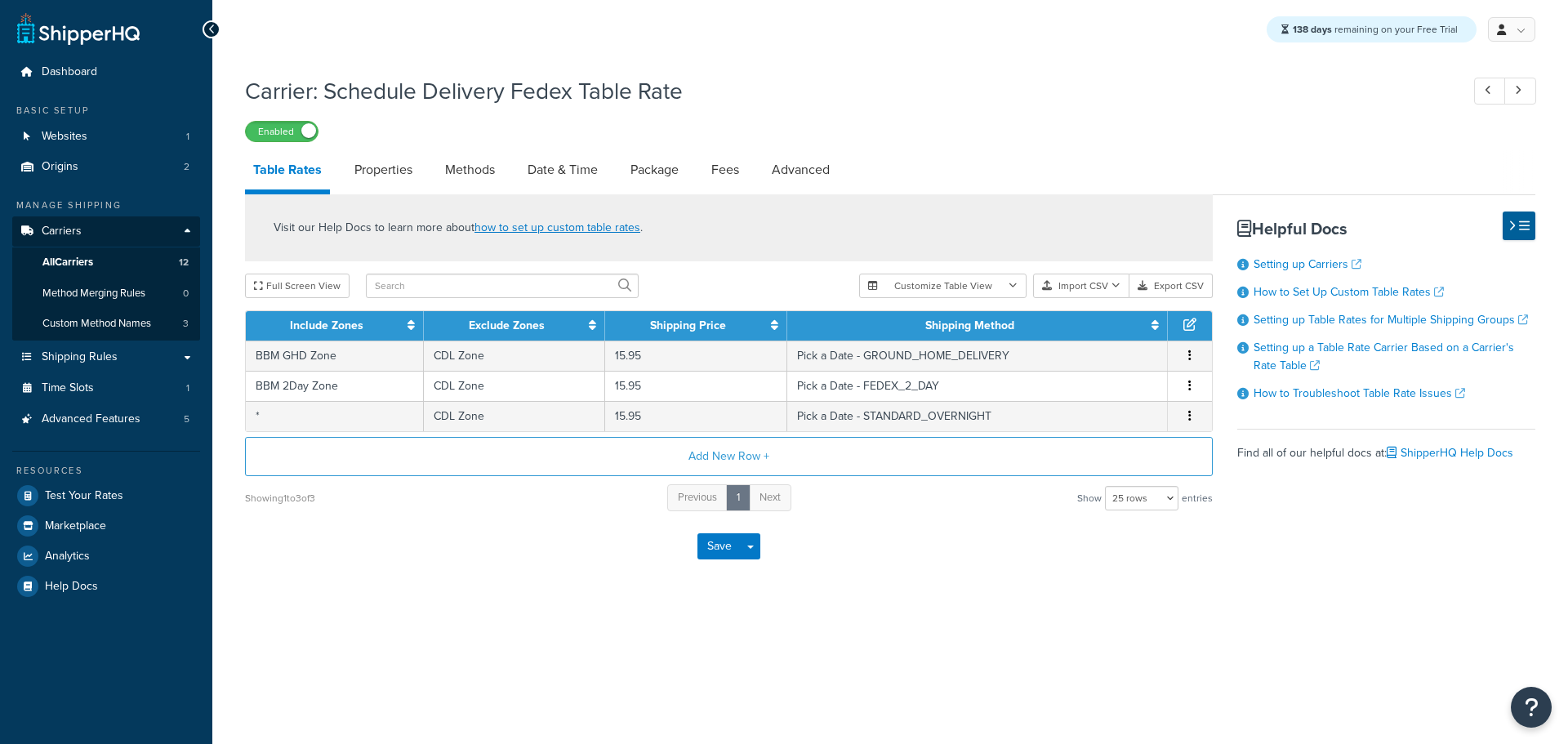
select select "25"
click at [556, 168] on link "Date & Time" at bounding box center [563, 170] width 87 height 39
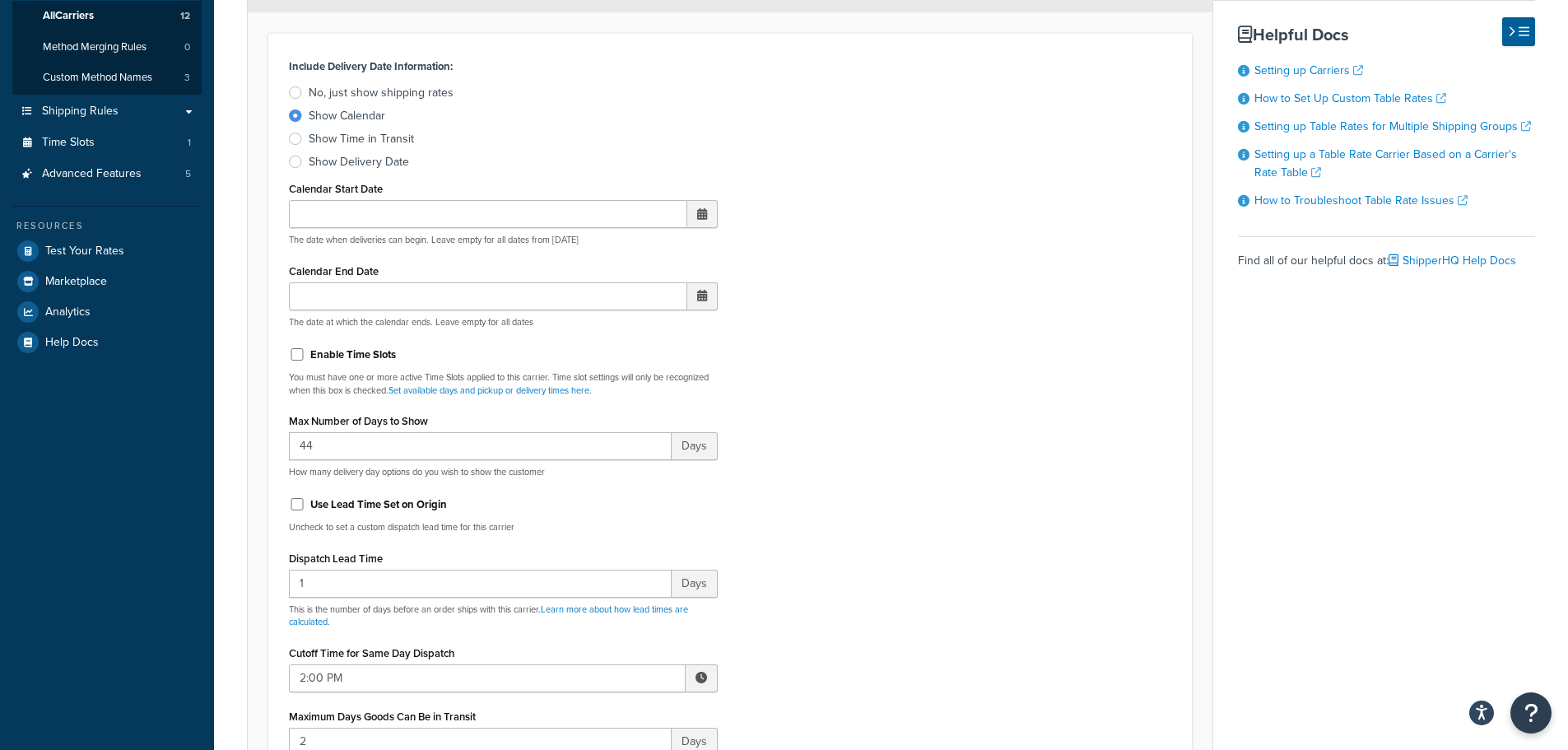
scroll to position [412, 0]
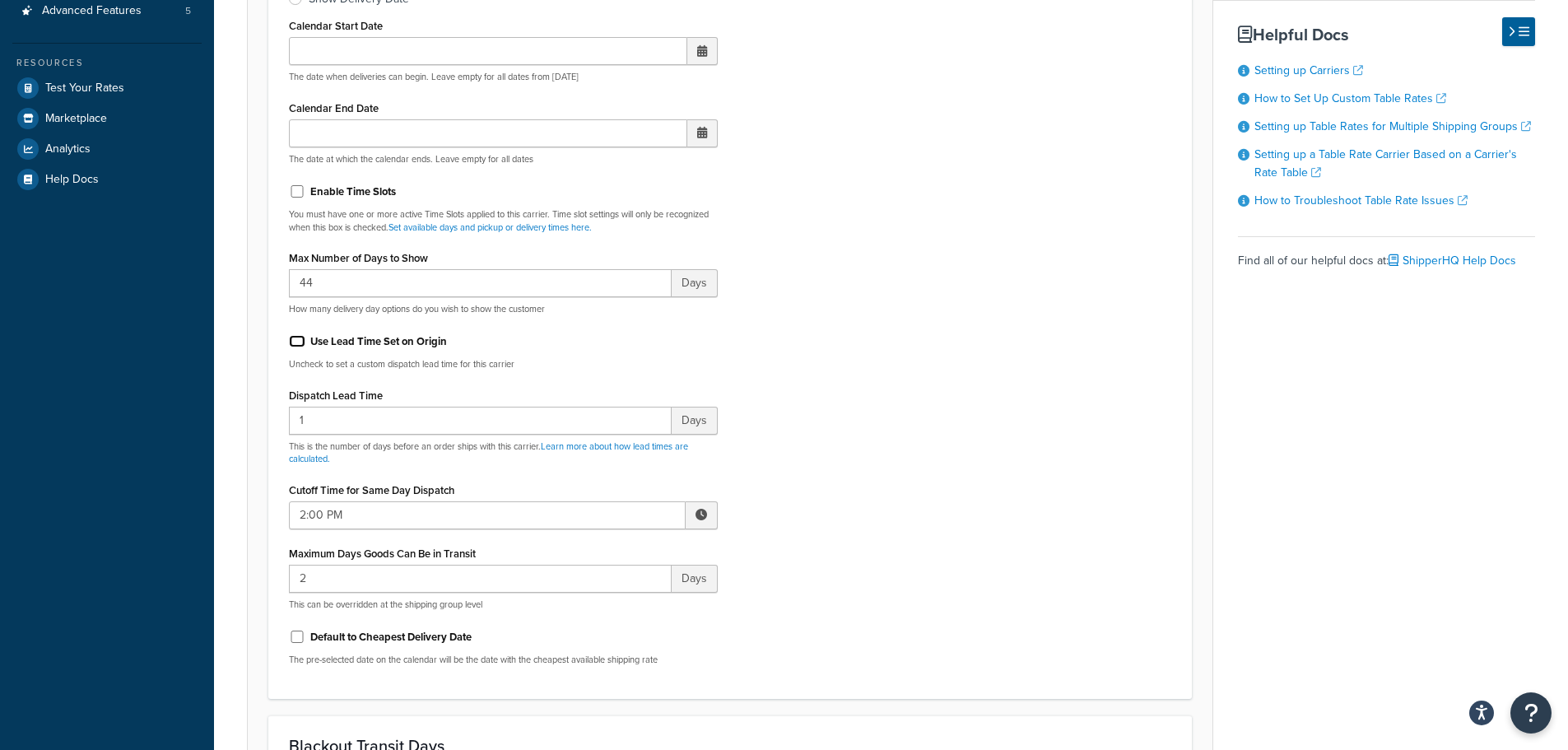
click at [299, 347] on input "Use Lead Time Set on Origin" at bounding box center [297, 341] width 16 height 12
checkbox input "true"
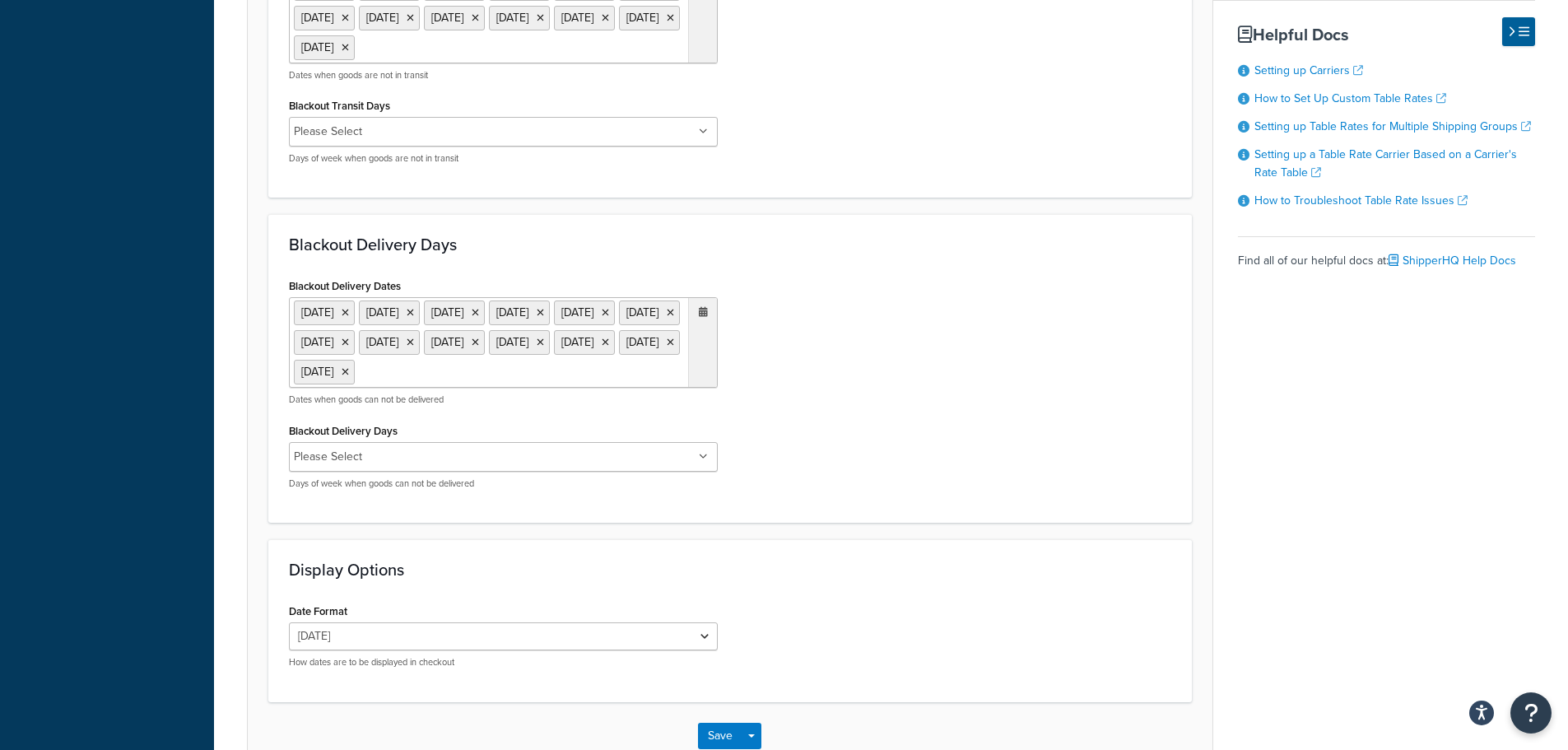
scroll to position [1308, 0]
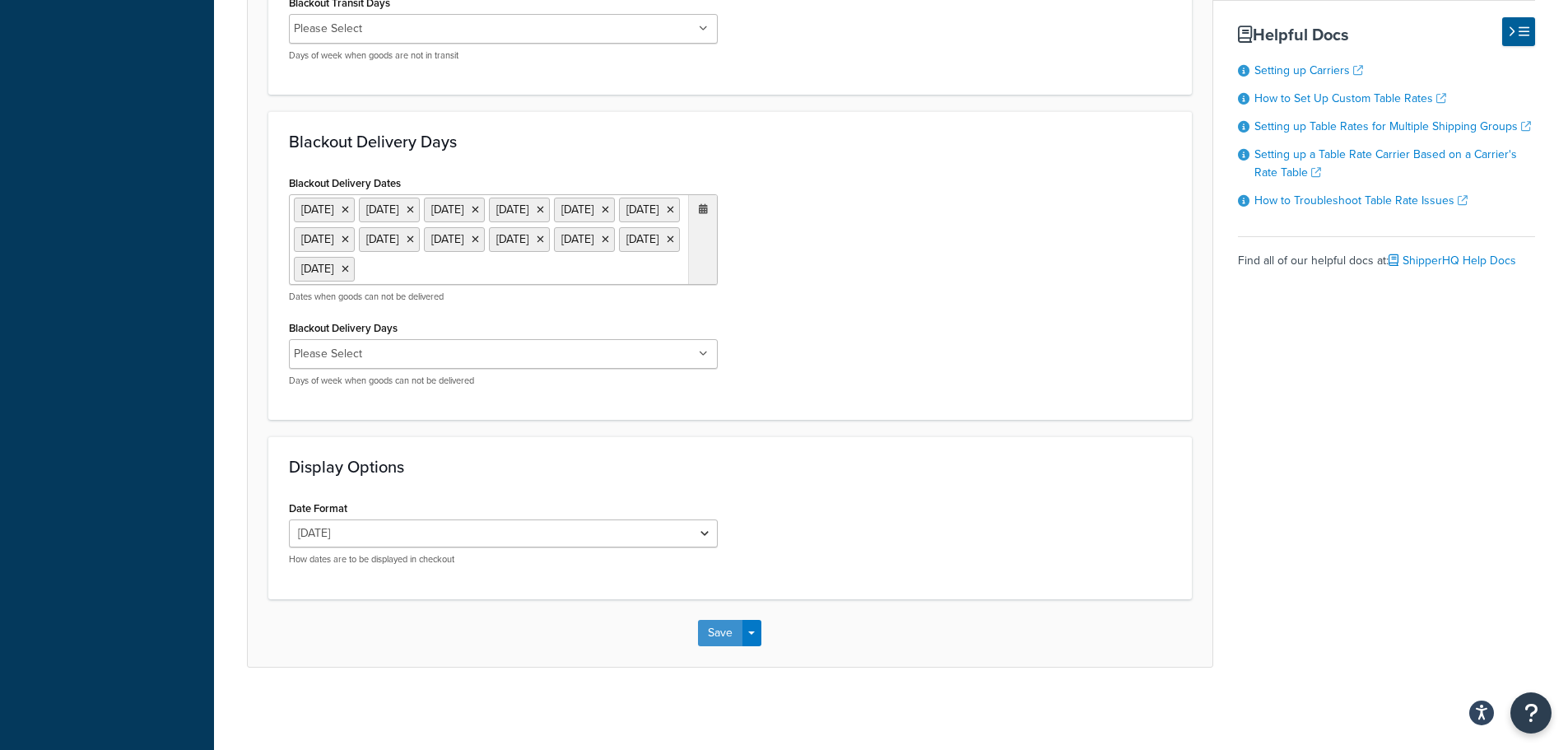
click at [722, 636] on button "Save" at bounding box center [721, 633] width 44 height 26
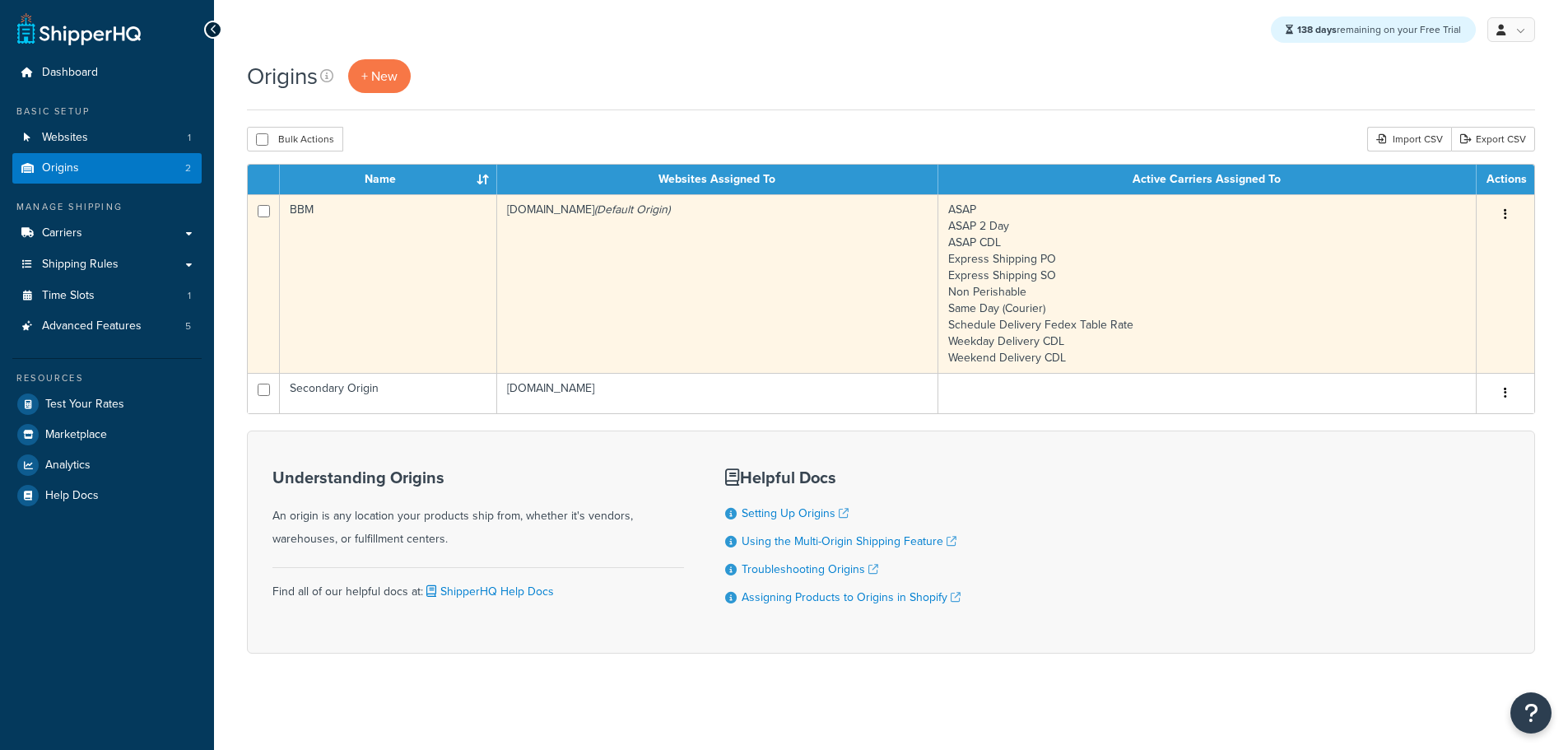
click at [589, 245] on td "[DOMAIN_NAME] (Default Origin)" at bounding box center [718, 283] width 441 height 179
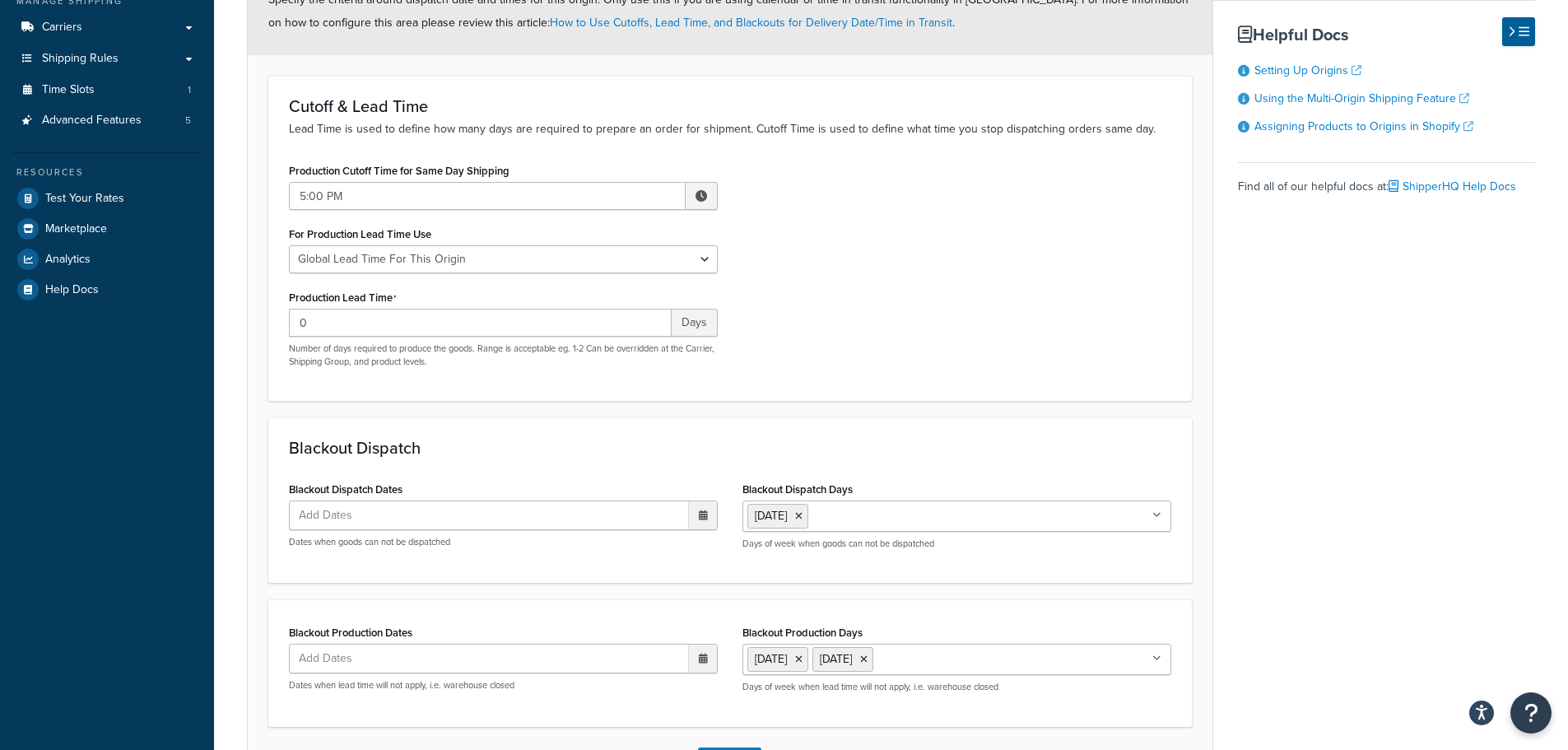
scroll to position [247, 0]
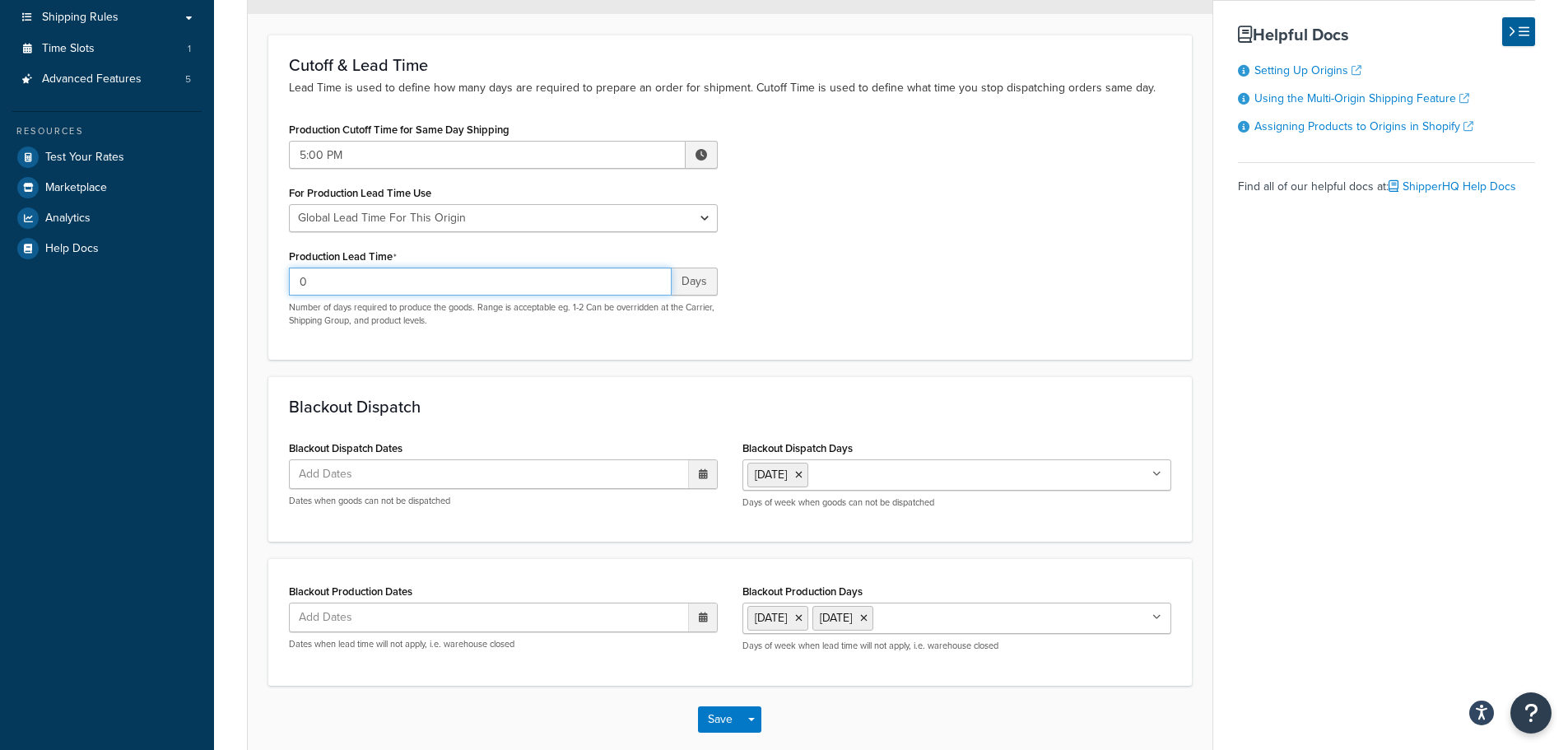
drag, startPoint x: 318, startPoint y: 278, endPoint x: 246, endPoint y: 279, distance: 72.0
click at [249, 279] on form "Specify the criteria around dispatch date and times for this origin. Only use t…" at bounding box center [730, 340] width 965 height 827
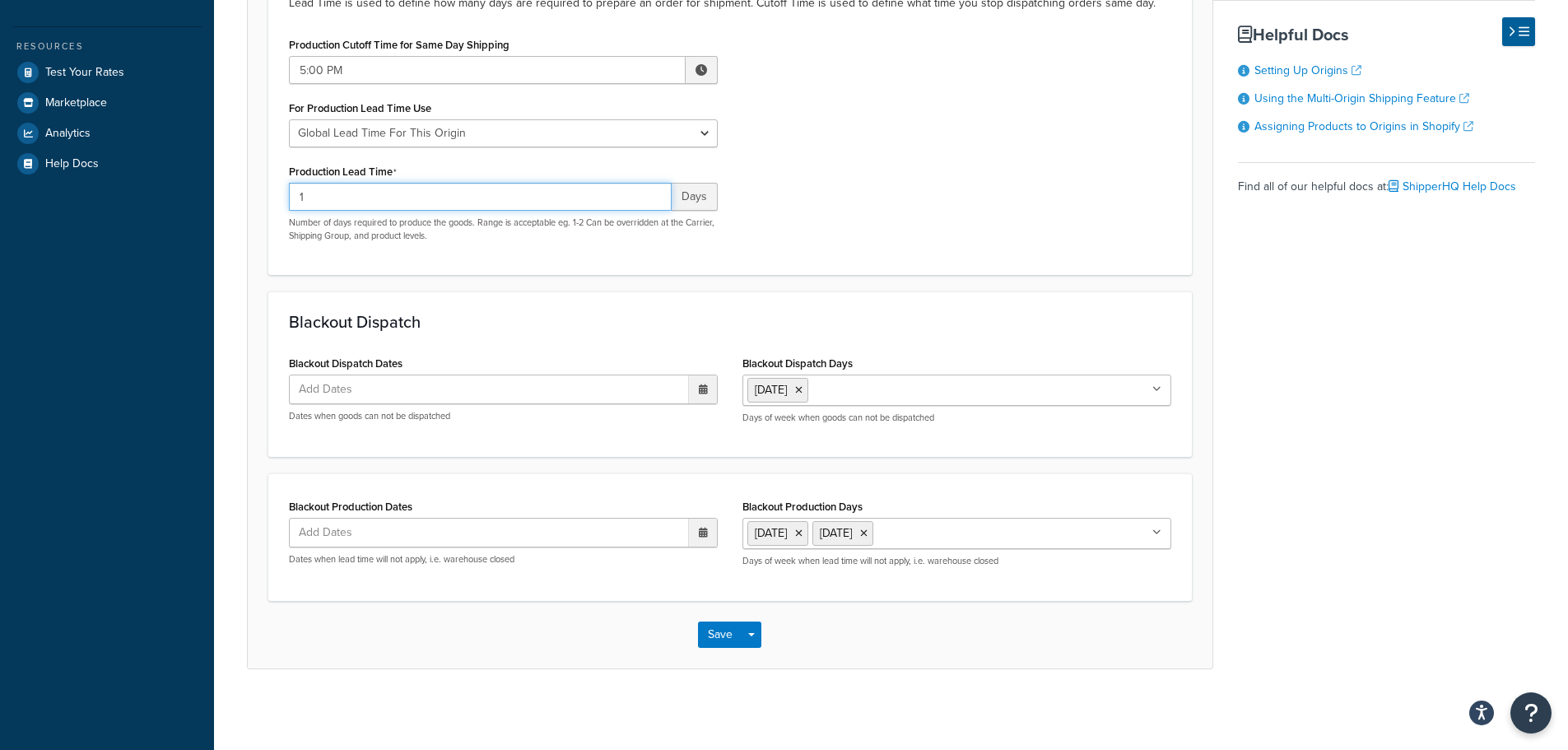
scroll to position [334, 0]
type input "1"
click at [720, 635] on button "Save" at bounding box center [721, 633] width 44 height 26
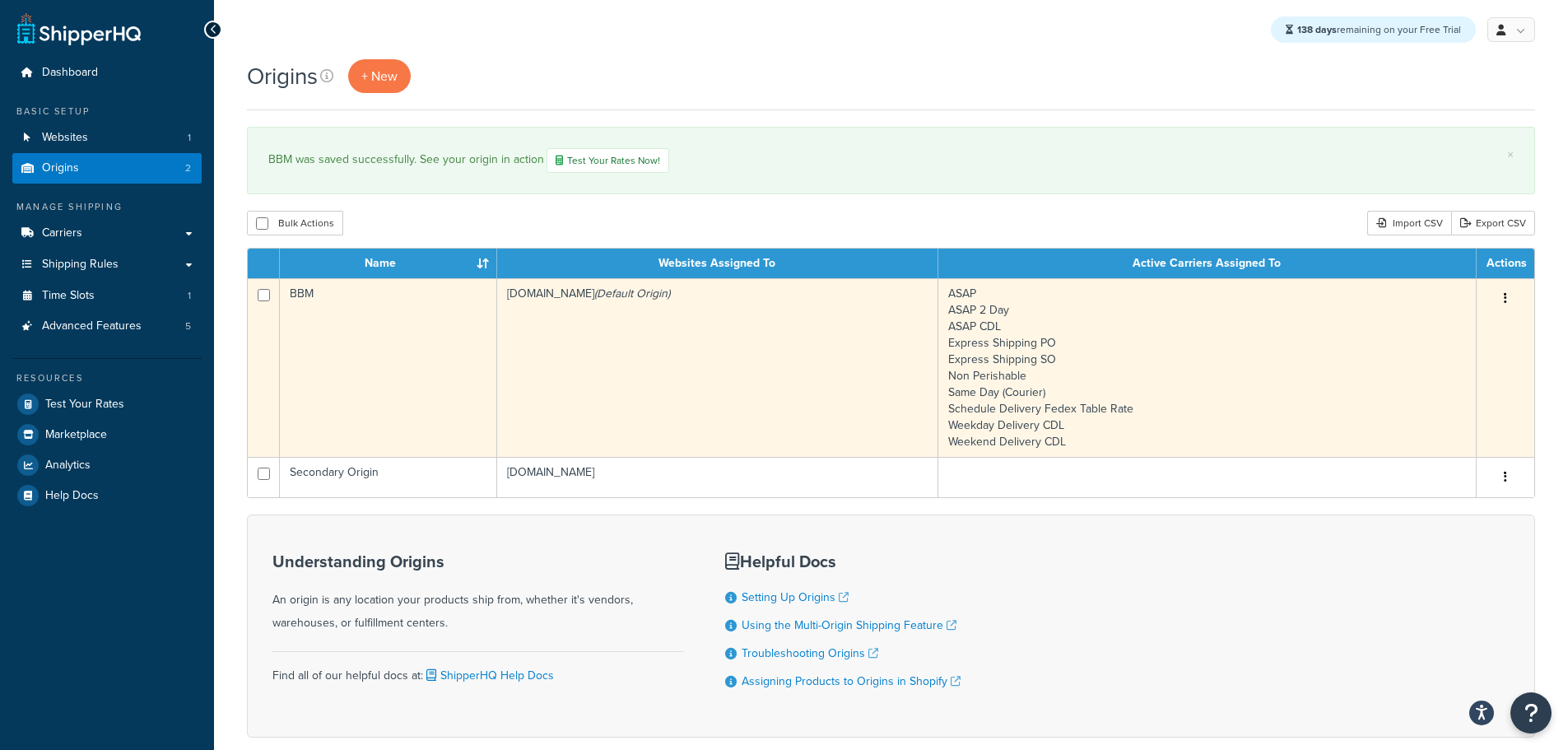
click at [576, 375] on td "bbym-develop-2.myshopify.com (Default Origin)" at bounding box center [718, 367] width 441 height 179
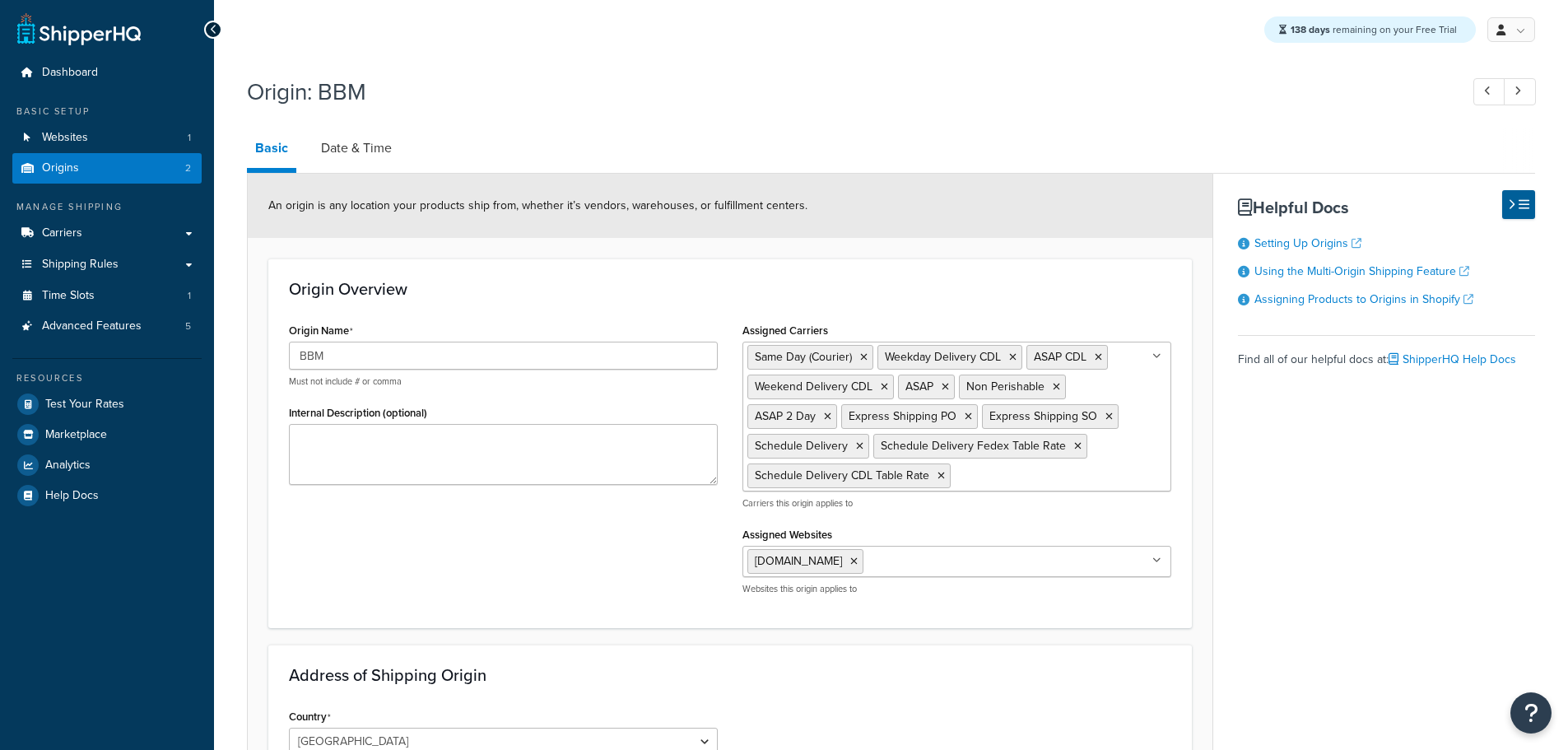
select select "30"
click at [381, 152] on link "Date & Time" at bounding box center [357, 148] width 87 height 40
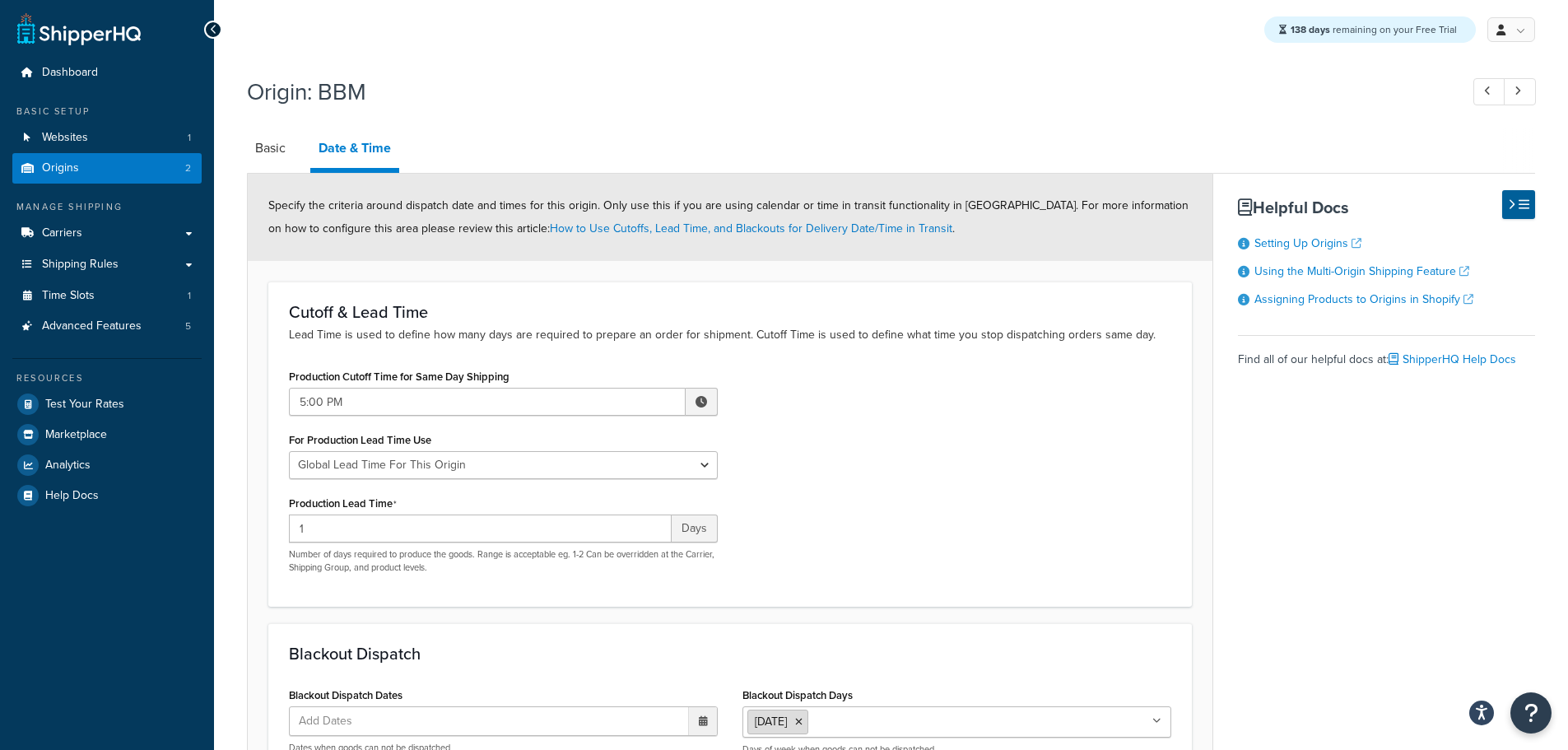
scroll to position [247, 0]
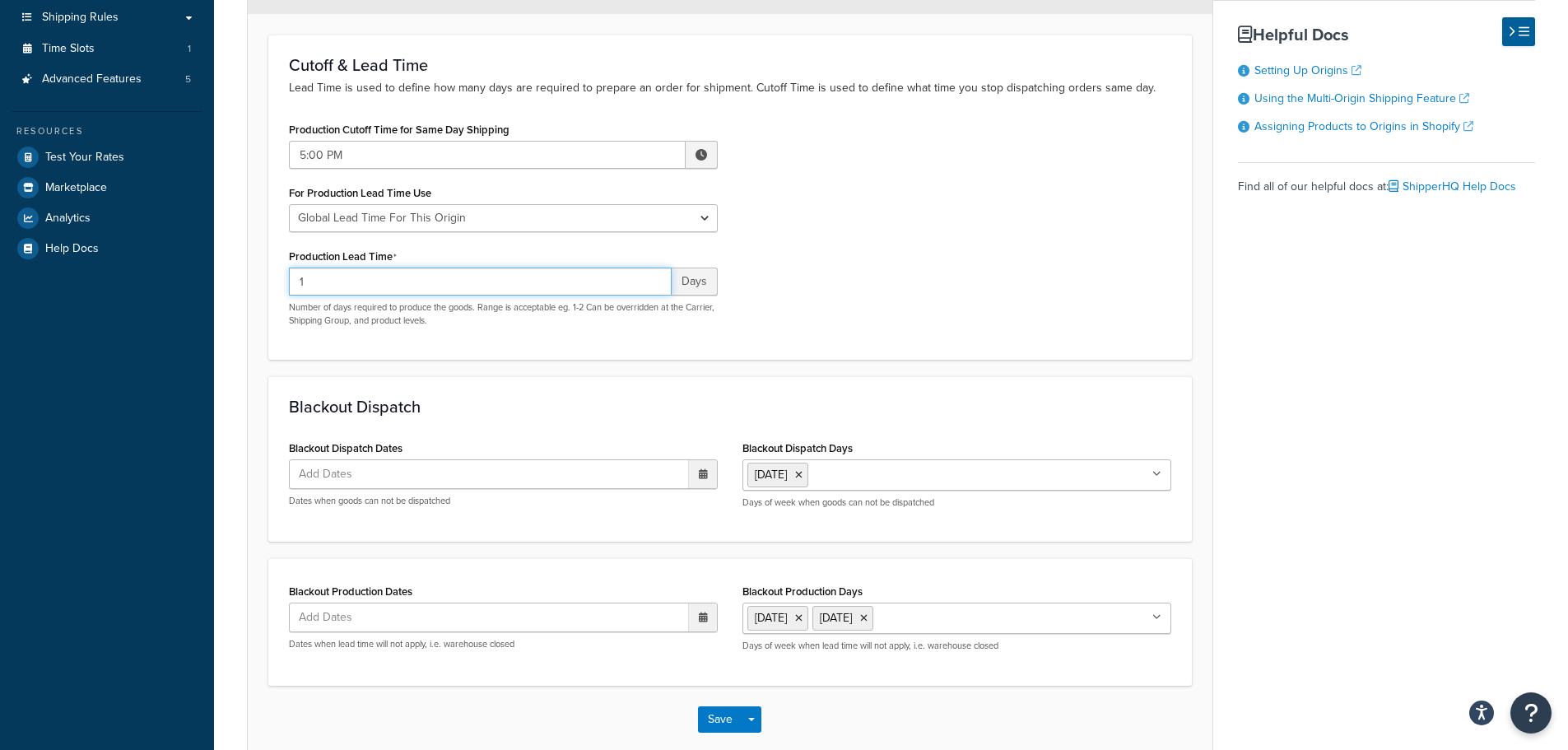
drag, startPoint x: 287, startPoint y: 275, endPoint x: 134, endPoint y: 280, distance: 153.1
click at [137, 280] on div "Dashboard Basic Setup Websites 1 Origins 2 Manage Shipping Carriers Carriers Al…" at bounding box center [784, 295] width 1568 height 1083
type input "0"
click at [803, 621] on icon at bounding box center [799, 618] width 7 height 10
click at [705, 722] on button "Save" at bounding box center [721, 720] width 44 height 26
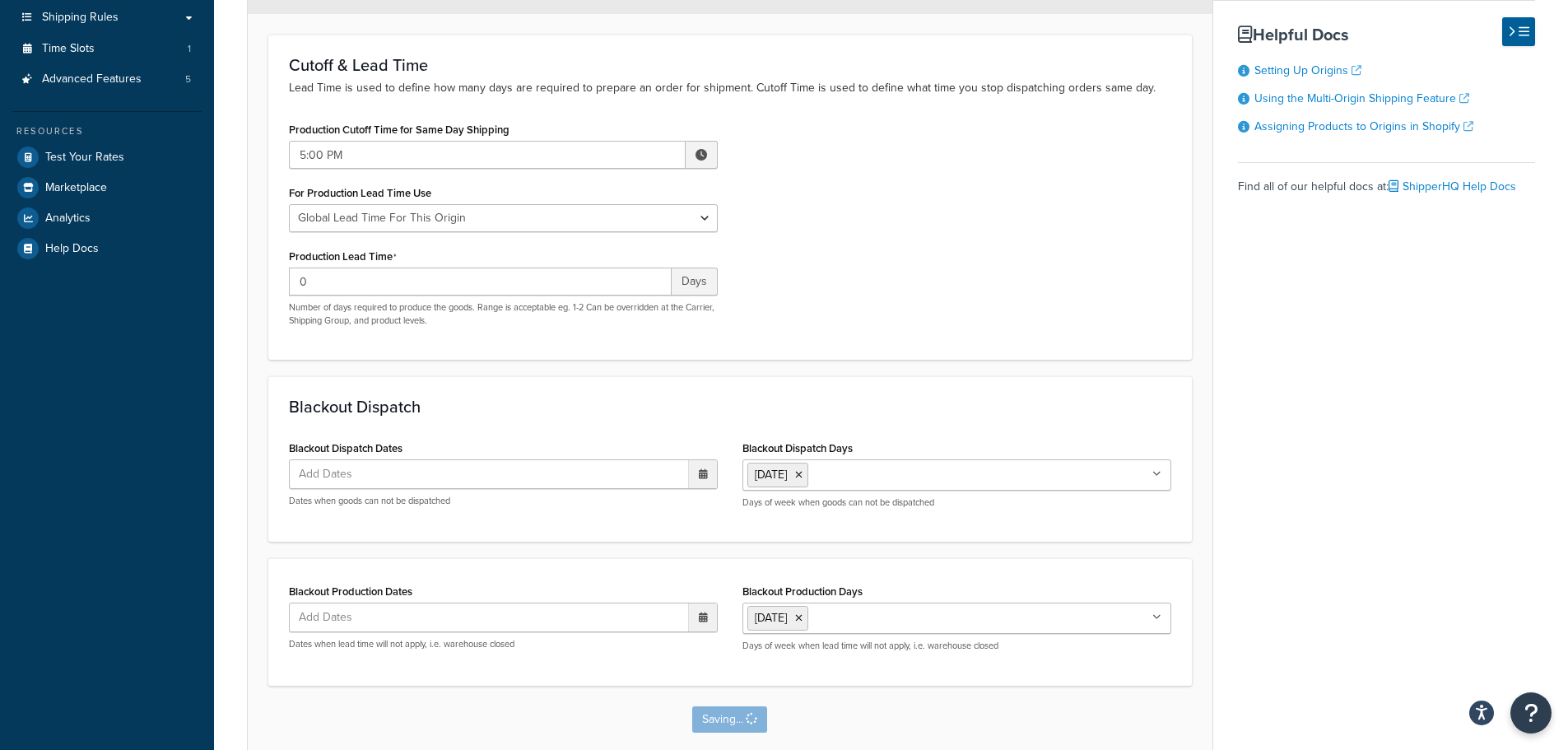
scroll to position [0, 0]
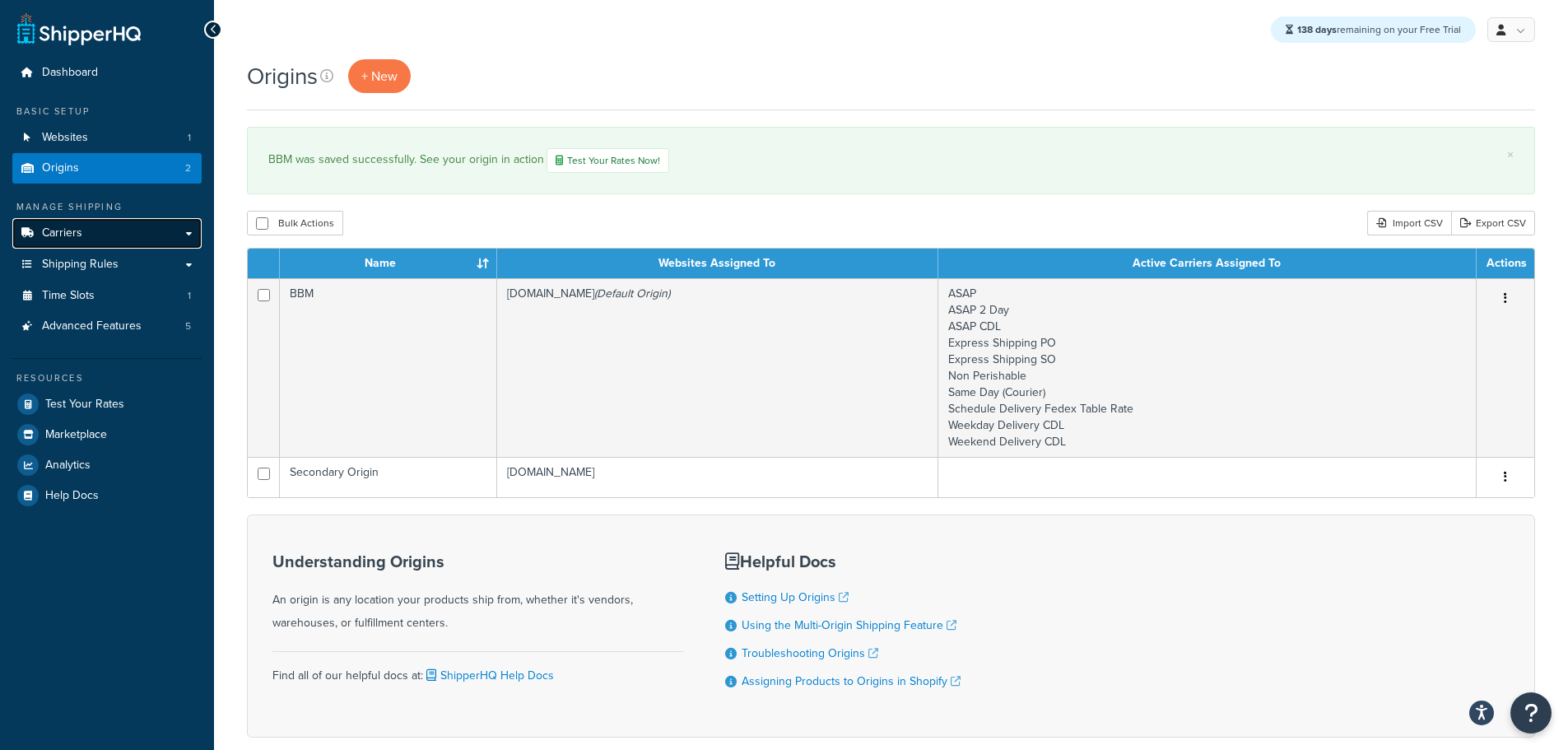
click at [93, 237] on link "Carriers" at bounding box center [107, 233] width 189 height 30
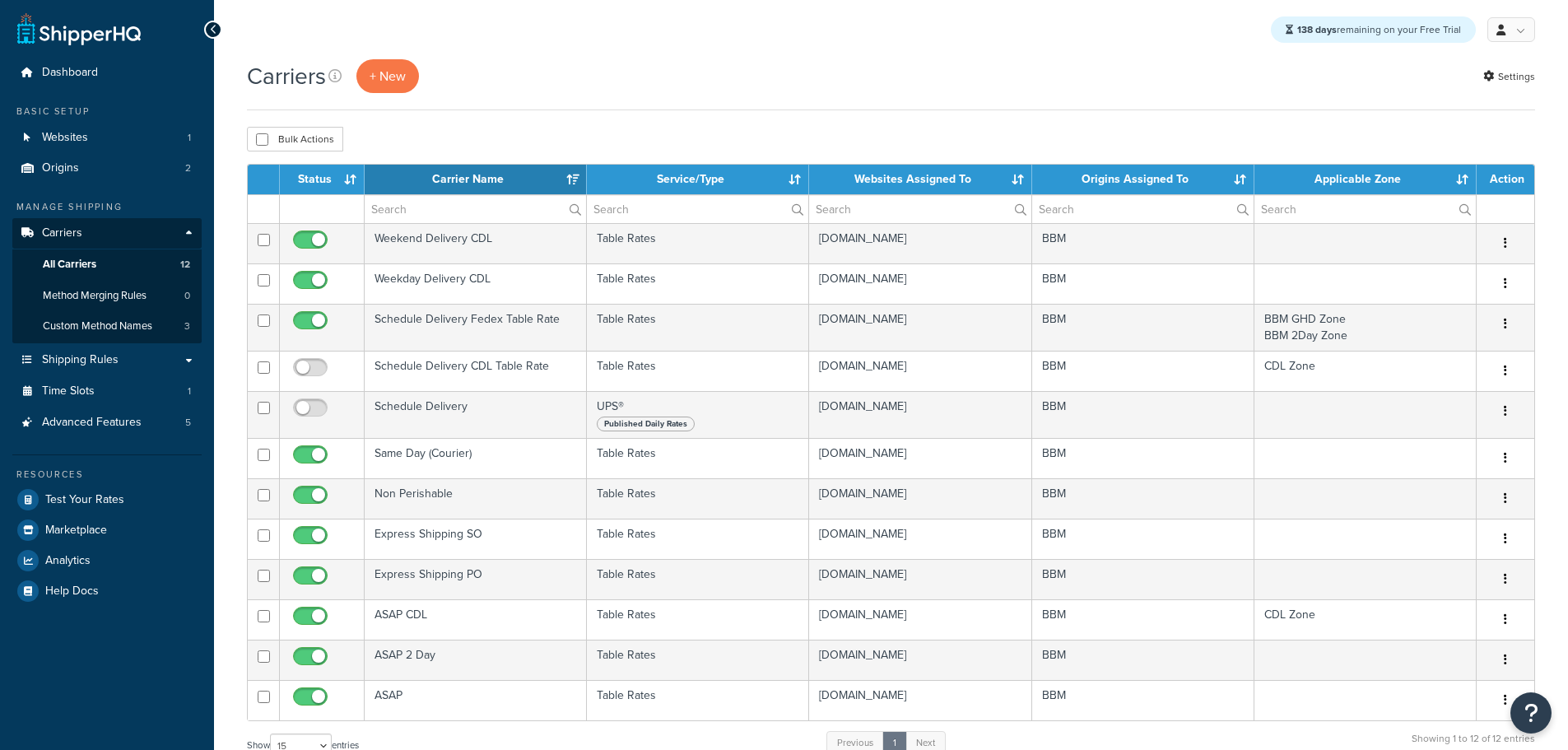
select select "15"
click at [77, 159] on link "Origins 2" at bounding box center [107, 168] width 189 height 30
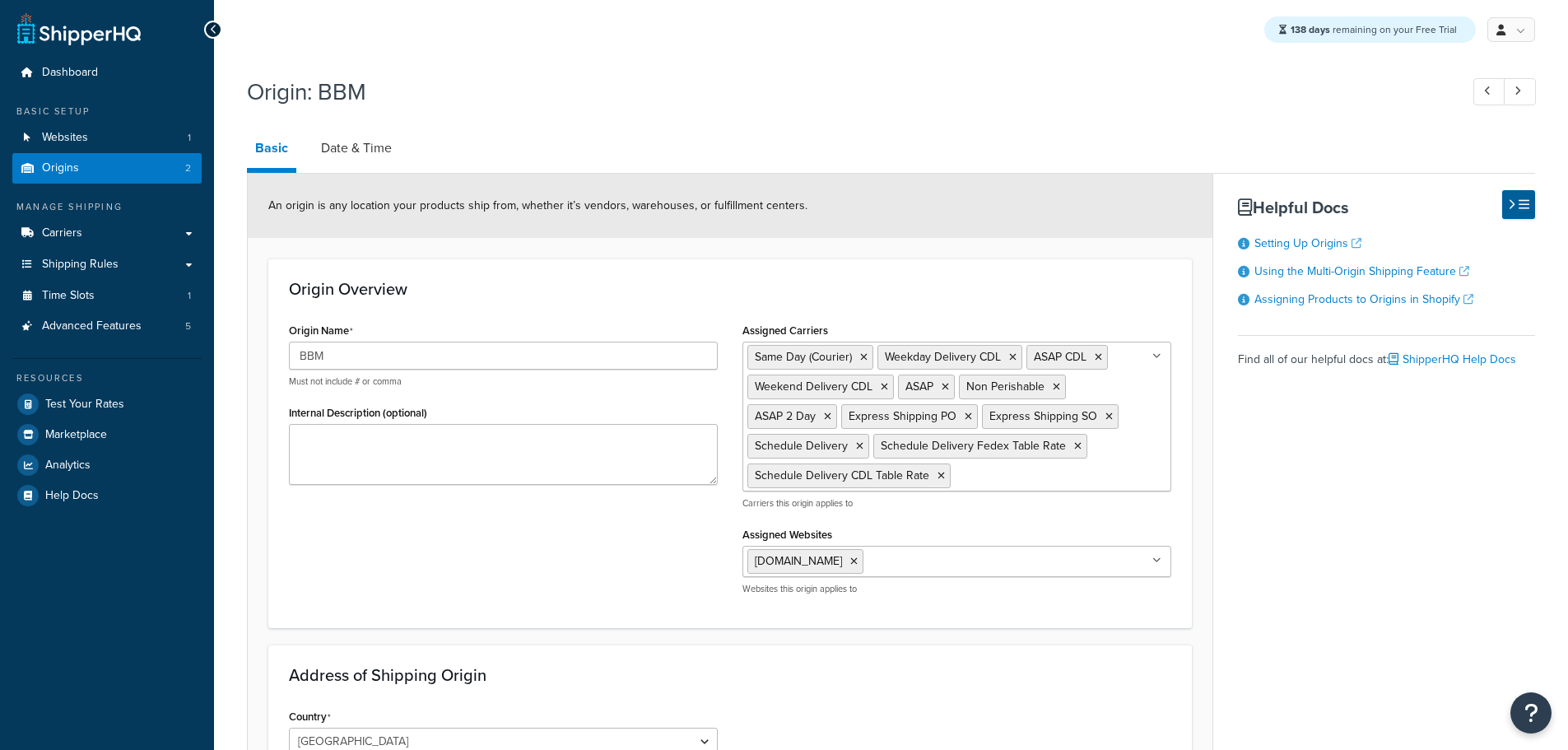
select select "30"
click at [362, 142] on link "Date & Time" at bounding box center [357, 148] width 87 height 40
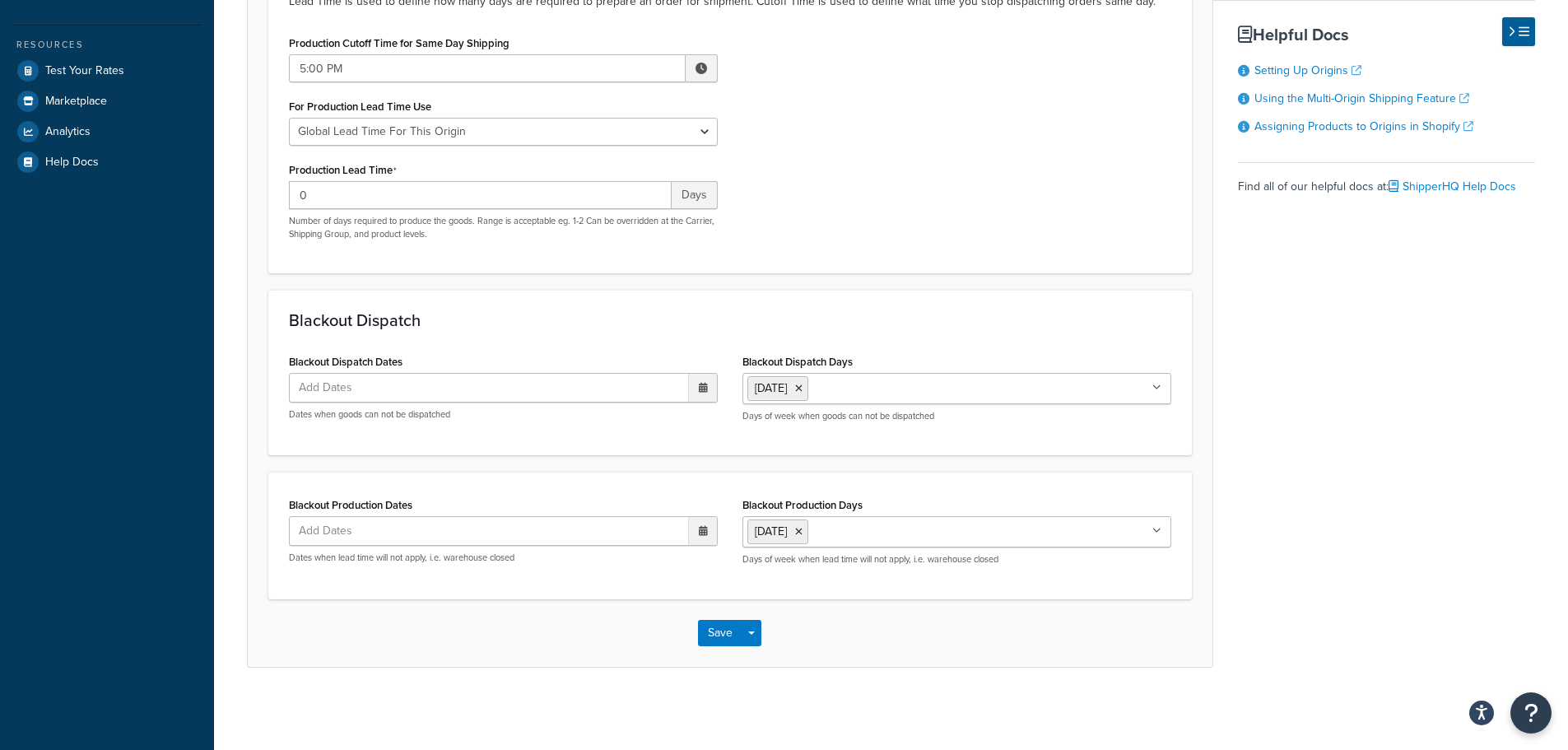
click at [866, 529] on input "Blackout Production Days" at bounding box center [885, 531] width 146 height 18
click at [711, 629] on button "Save" at bounding box center [721, 633] width 44 height 26
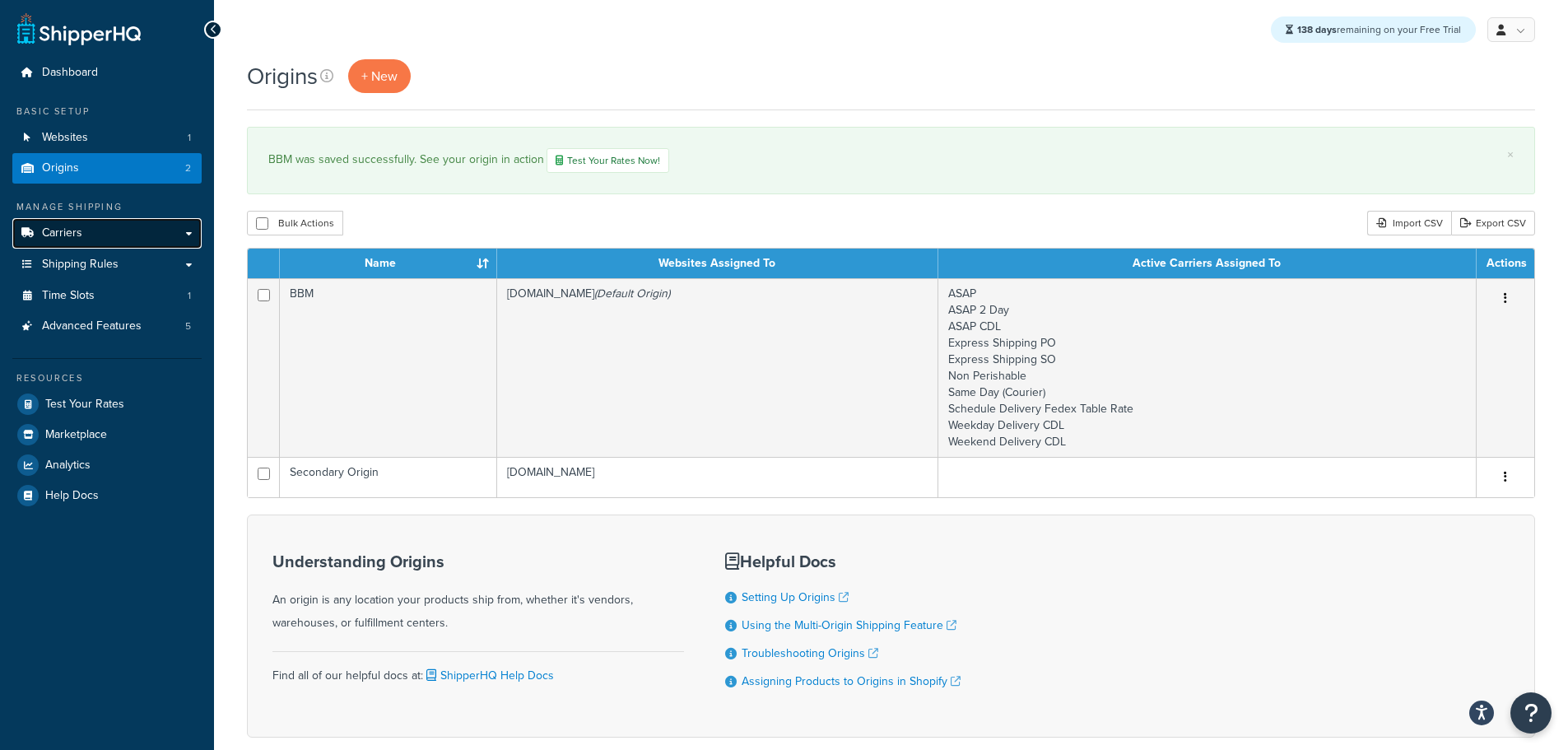
click at [92, 237] on link "Carriers" at bounding box center [107, 233] width 189 height 30
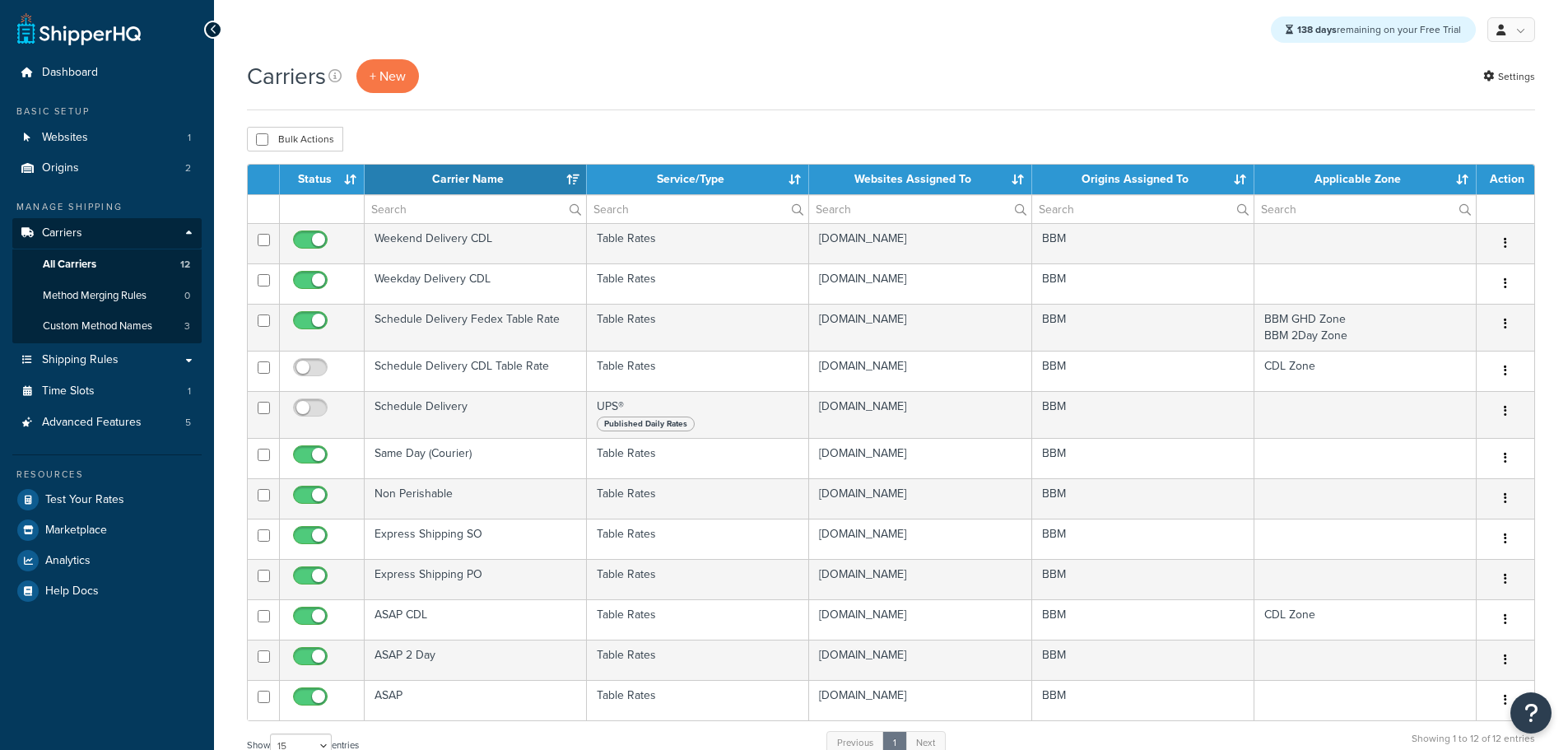
select select "15"
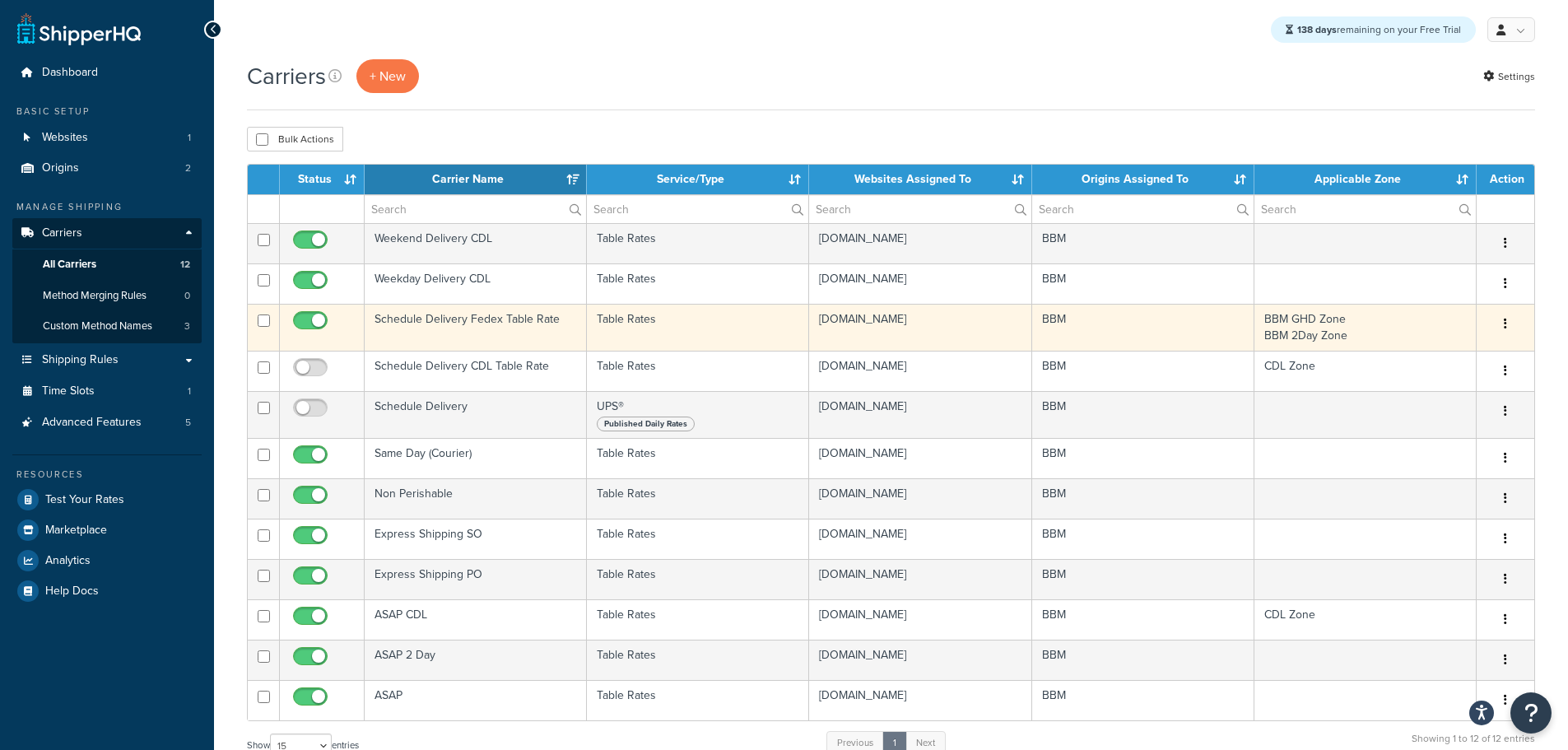
click at [456, 327] on td "Schedule Delivery Fedex Table Rate" at bounding box center [476, 327] width 222 height 47
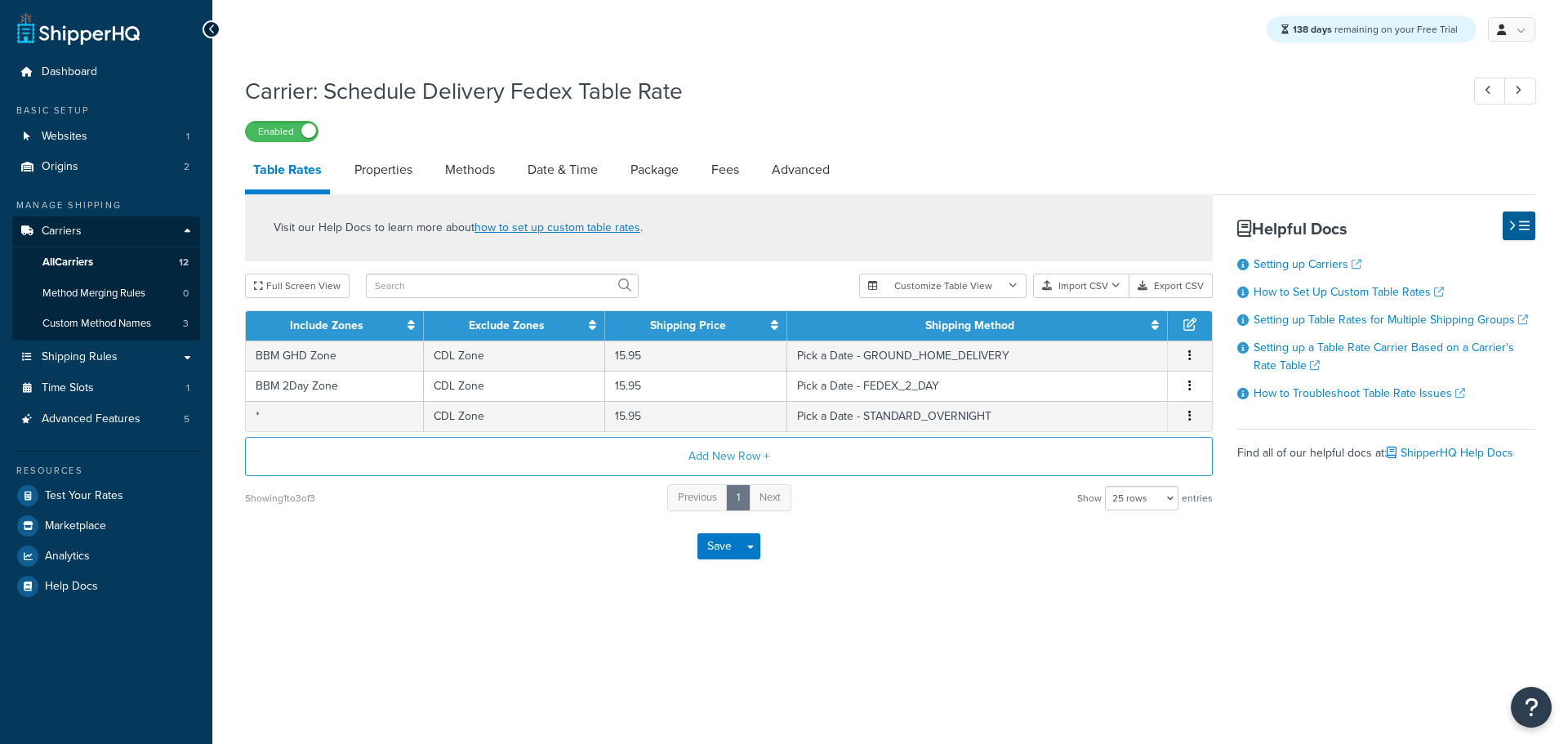
select select "25"
click at [545, 173] on link "Date & Time" at bounding box center [563, 170] width 87 height 39
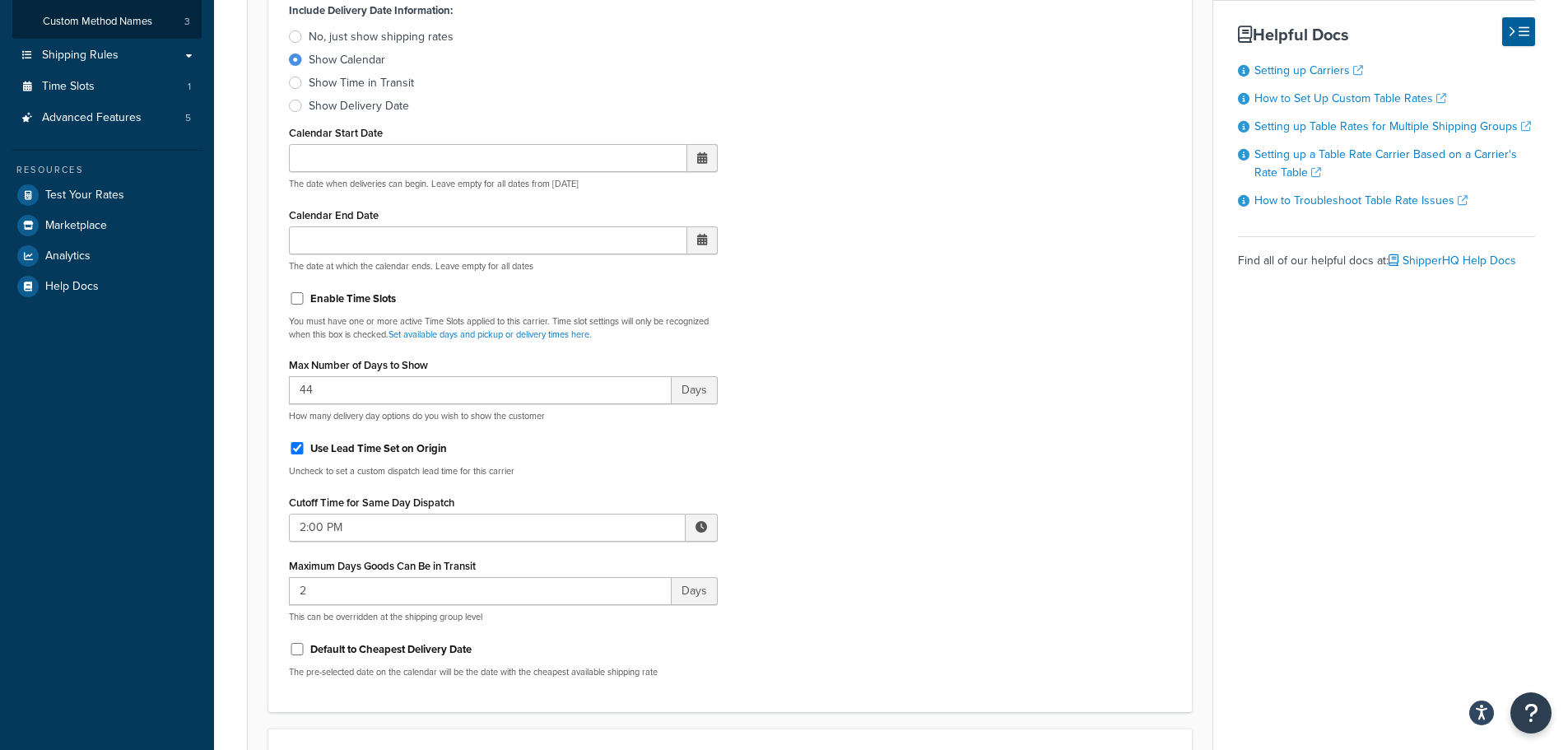
scroll to position [412, 0]
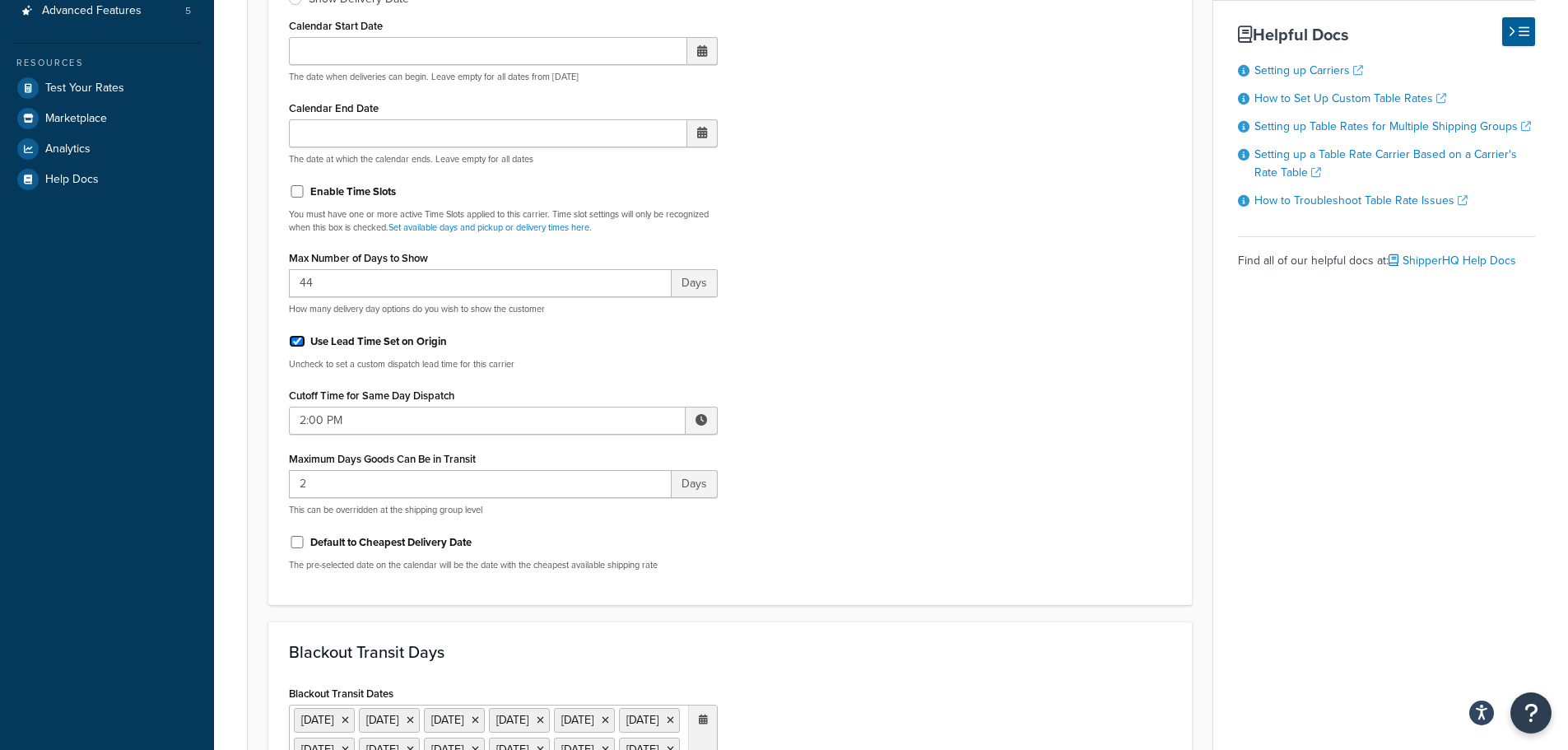
click at [291, 344] on input "Use Lead Time Set on Origin" at bounding box center [297, 341] width 16 height 12
checkbox input "false"
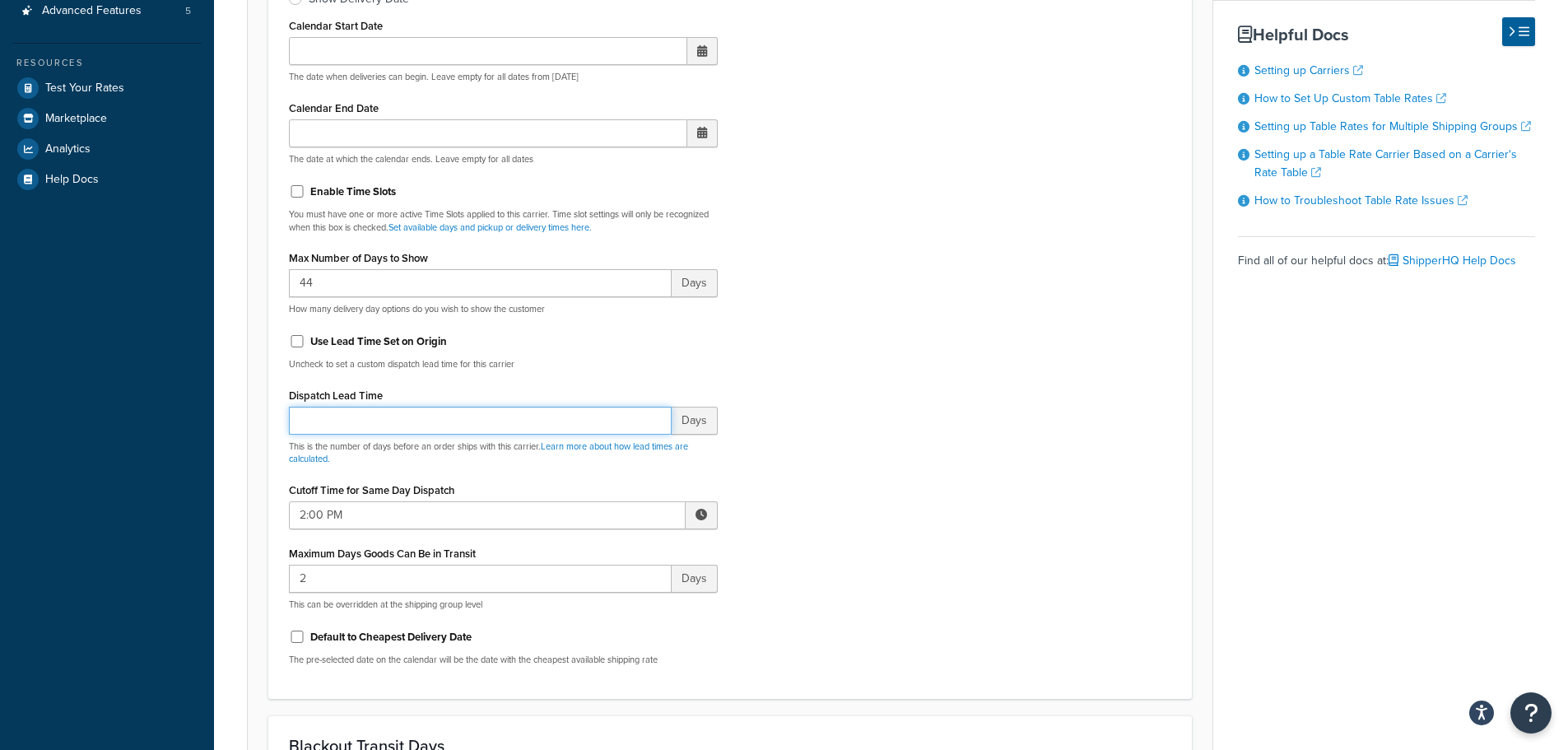
click at [322, 425] on input "Dispatch Lead Time" at bounding box center [480, 421] width 383 height 28
type input "1"
click at [291, 345] on input "Use Lead Time Set on Origin" at bounding box center [297, 341] width 16 height 12
checkbox input "true"
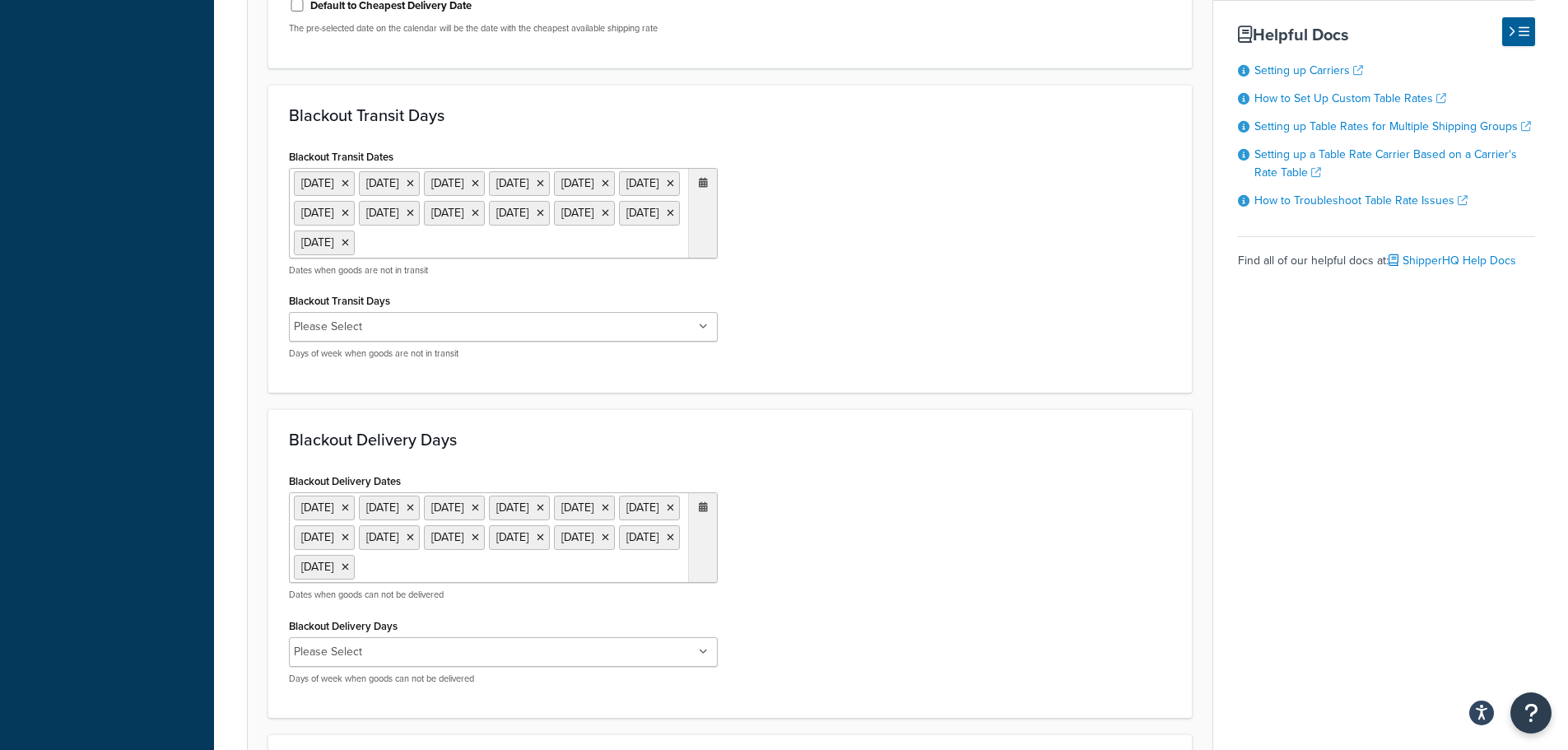
scroll to position [1235, 0]
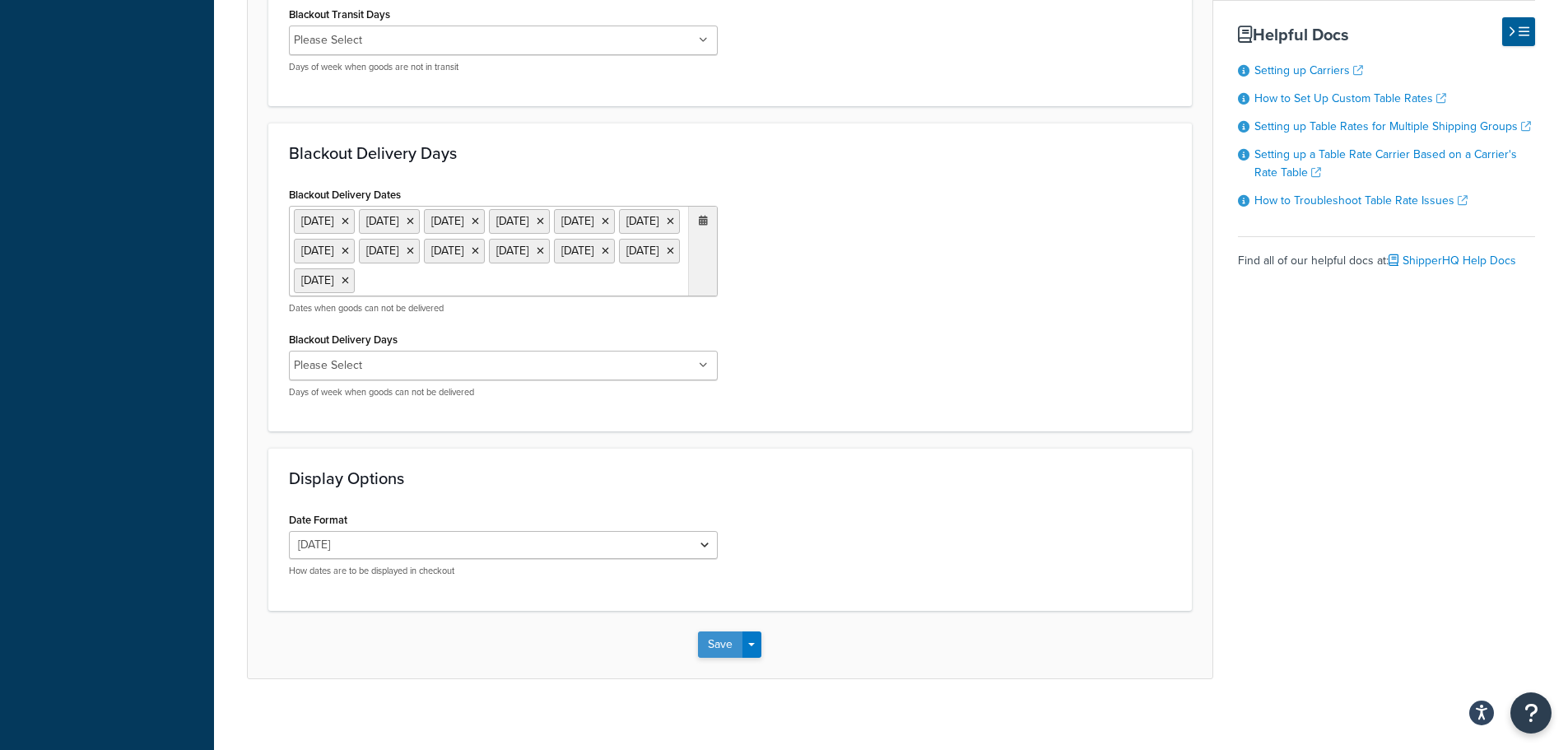
click at [712, 658] on button "Save" at bounding box center [721, 645] width 44 height 26
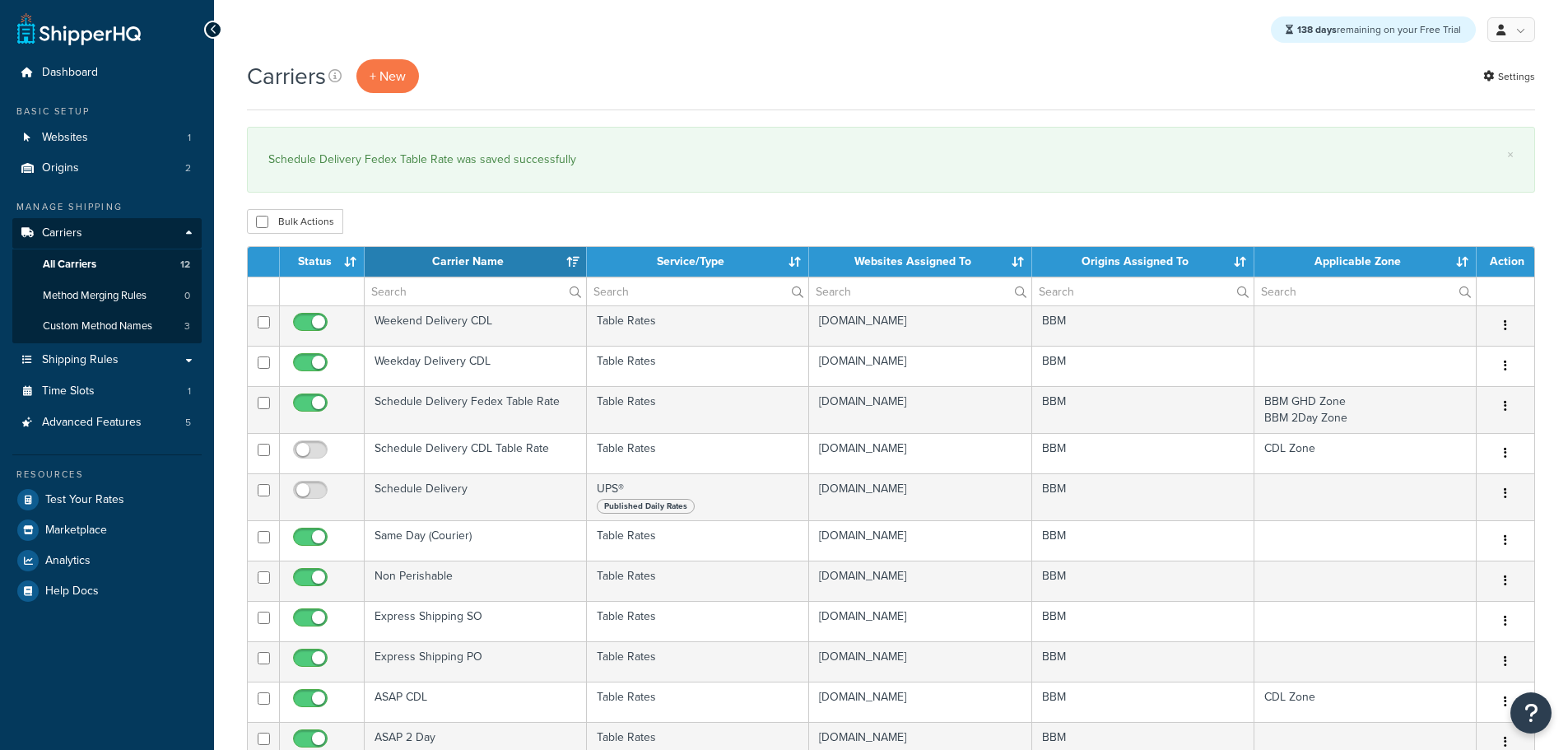
select select "15"
click at [88, 171] on link "Origins 2" at bounding box center [107, 168] width 189 height 30
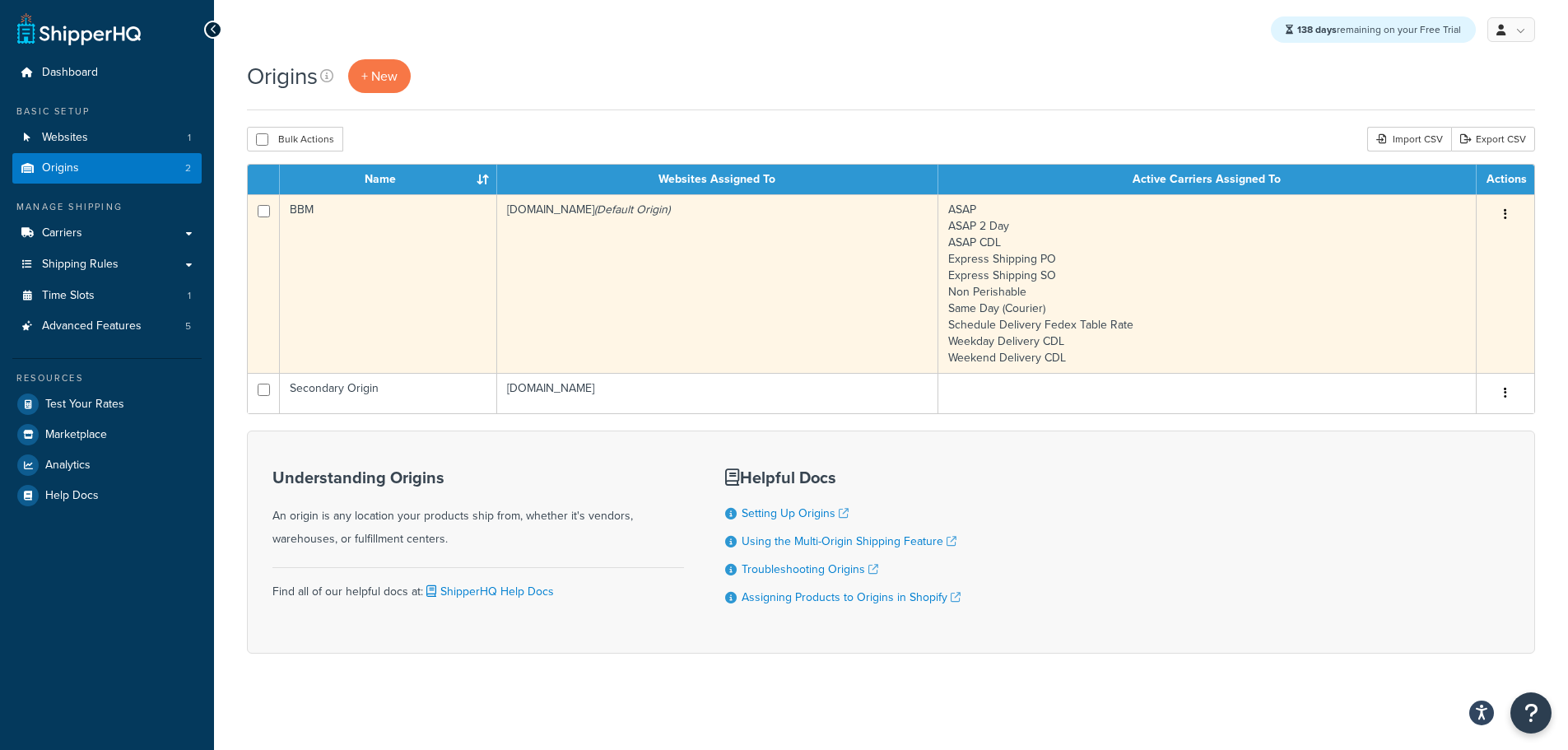
click at [595, 263] on td "bbym-develop-2.myshopify.com (Default Origin)" at bounding box center [718, 283] width 441 height 179
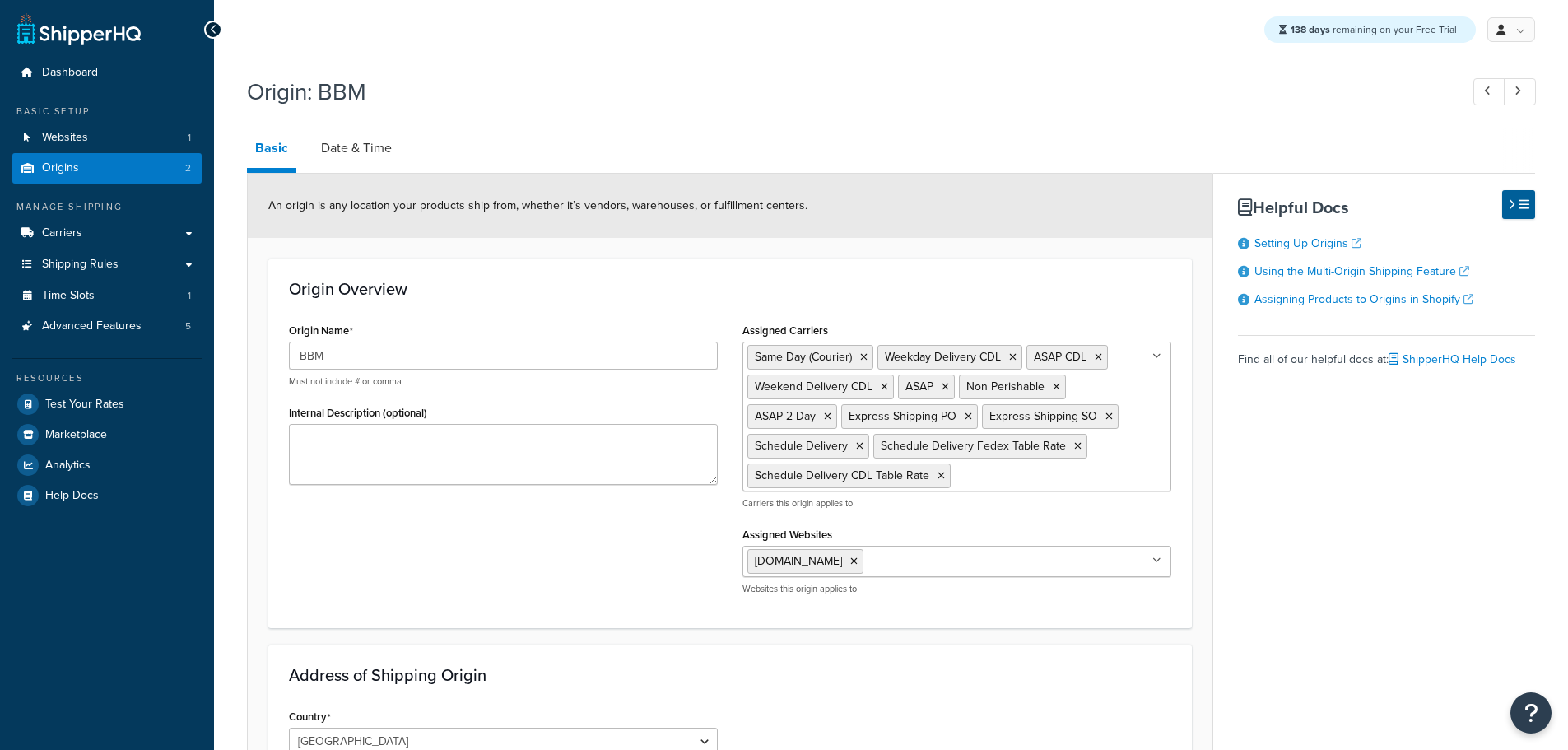
select select "30"
click at [370, 151] on link "Date & Time" at bounding box center [357, 148] width 87 height 40
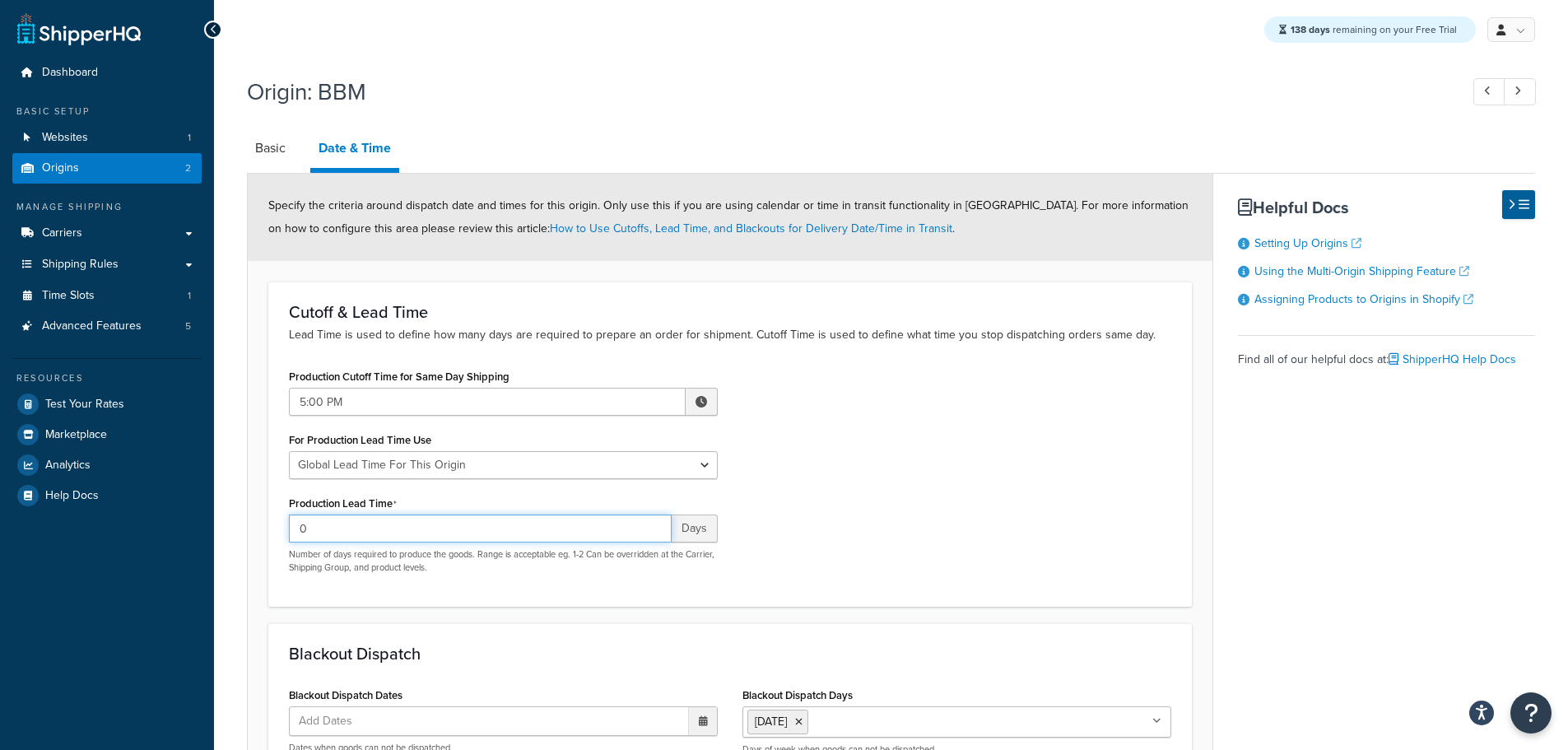
drag, startPoint x: 320, startPoint y: 528, endPoint x: 225, endPoint y: 525, distance: 95.0
click at [231, 528] on div "Origin: BBM Basic Date & Time Specify the criteria around dispatch date and tim…" at bounding box center [891, 555] width 1355 height 975
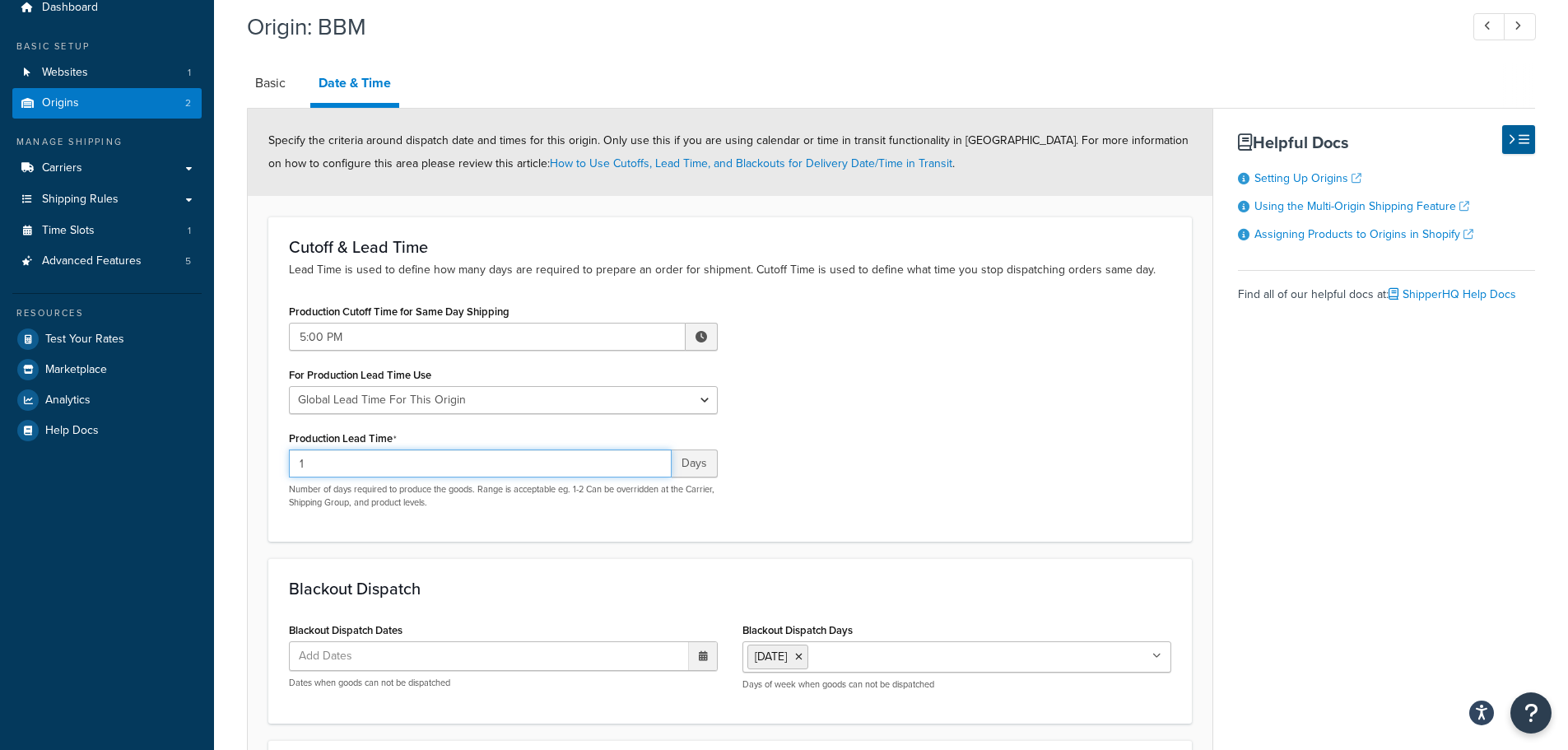
scroll to position [247, 0]
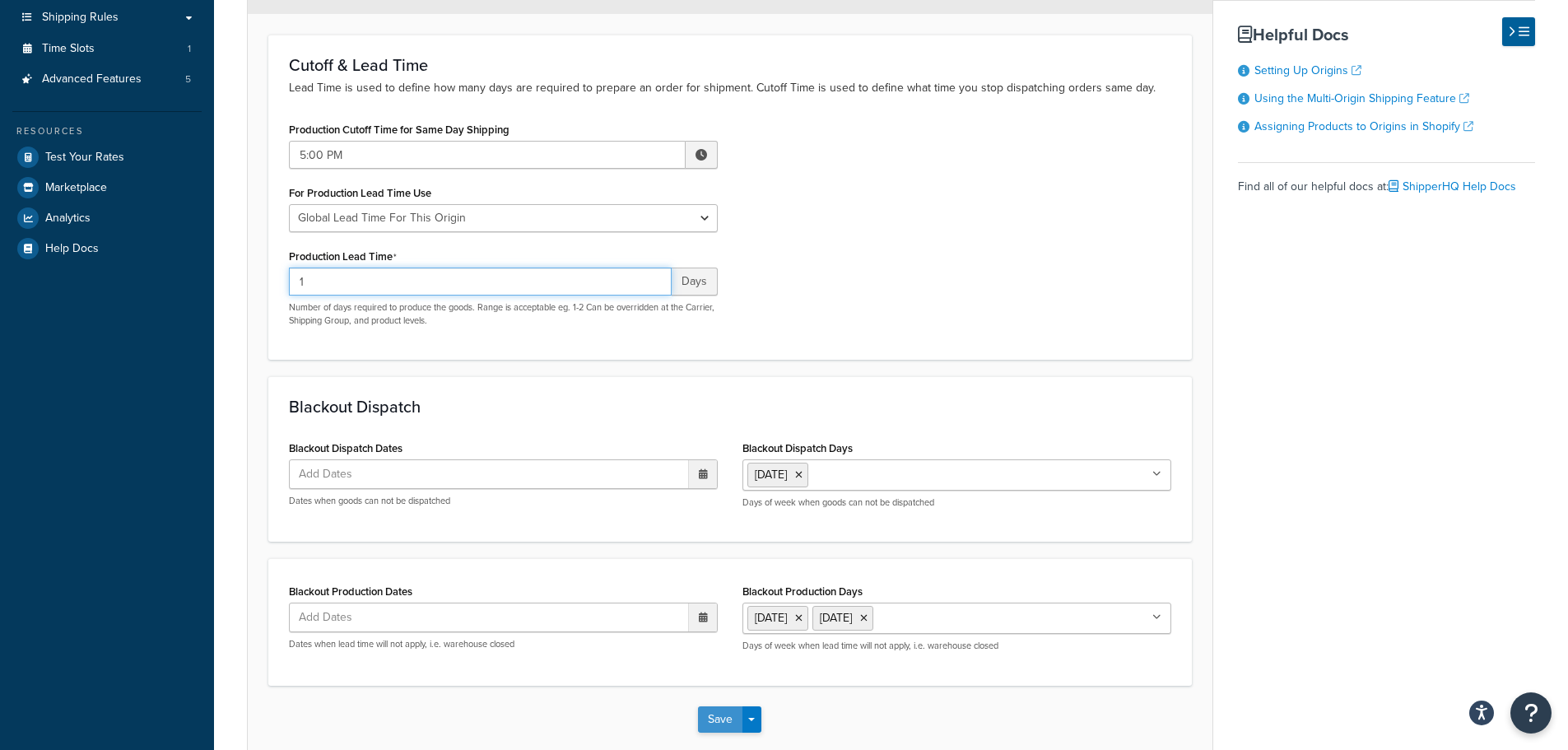
type input "1"
click at [712, 719] on button "Save" at bounding box center [721, 720] width 44 height 26
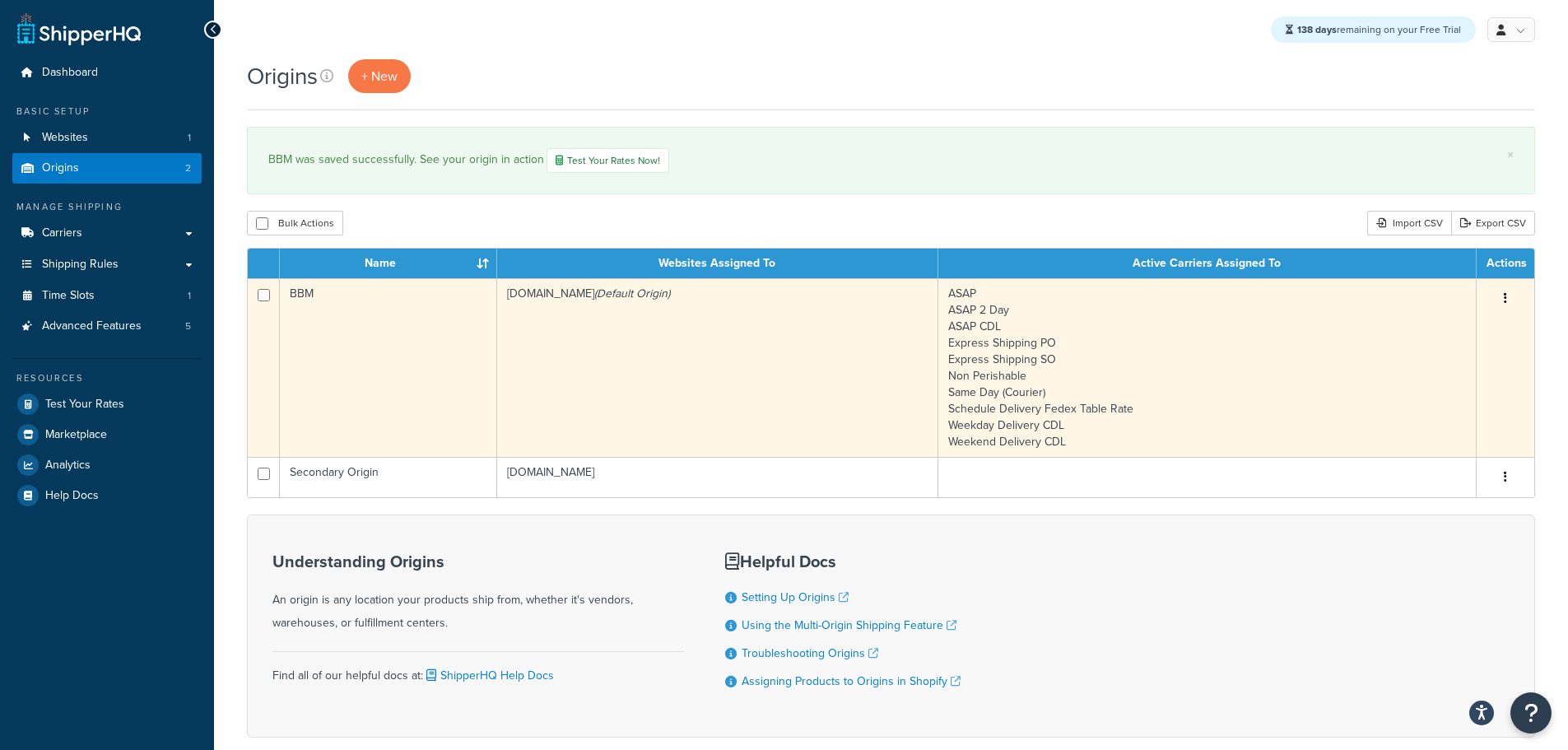
click at [620, 333] on td "bbym-develop-2.myshopify.com (Default Origin)" at bounding box center [718, 367] width 441 height 179
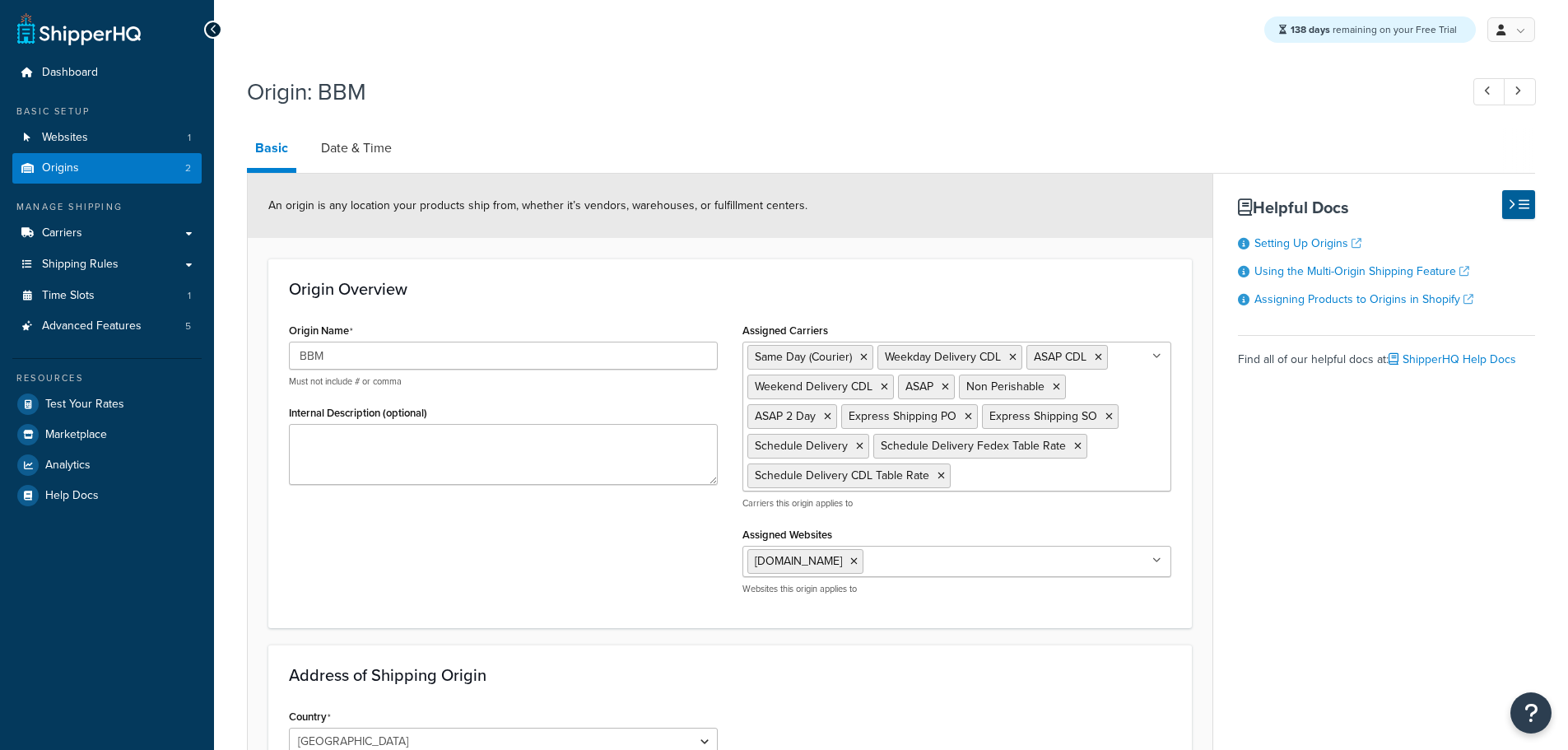
select select "30"
click at [360, 147] on link "Date & Time" at bounding box center [357, 148] width 87 height 40
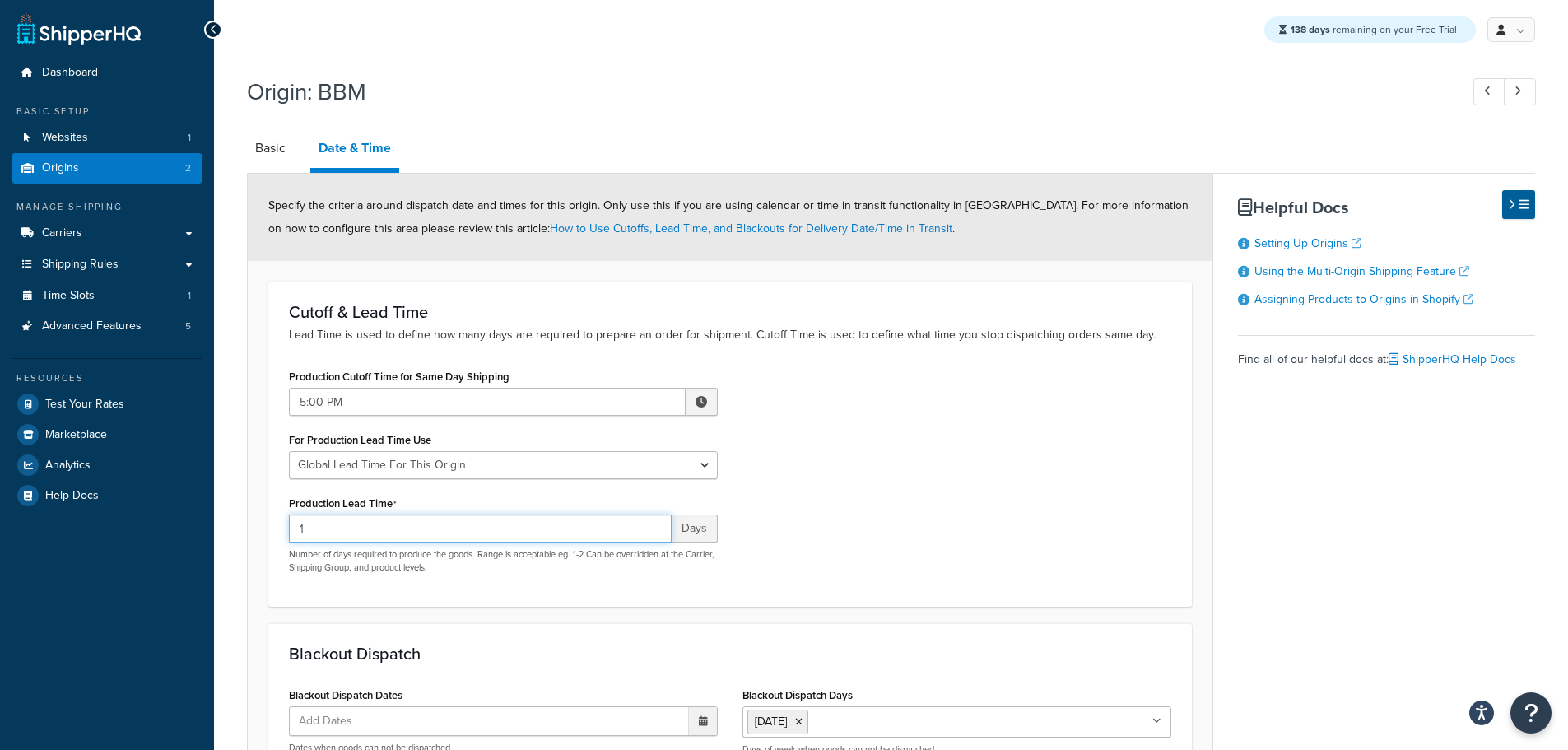
drag, startPoint x: 302, startPoint y: 524, endPoint x: 282, endPoint y: 523, distance: 20.0
click at [285, 523] on div "Production Cutoff Time for Same Day Shipping 5:00 PM ▲ 5 ▼ : ▲ 00 ▼ ▲ PM ▼ For …" at bounding box center [503, 475] width 454 height 221
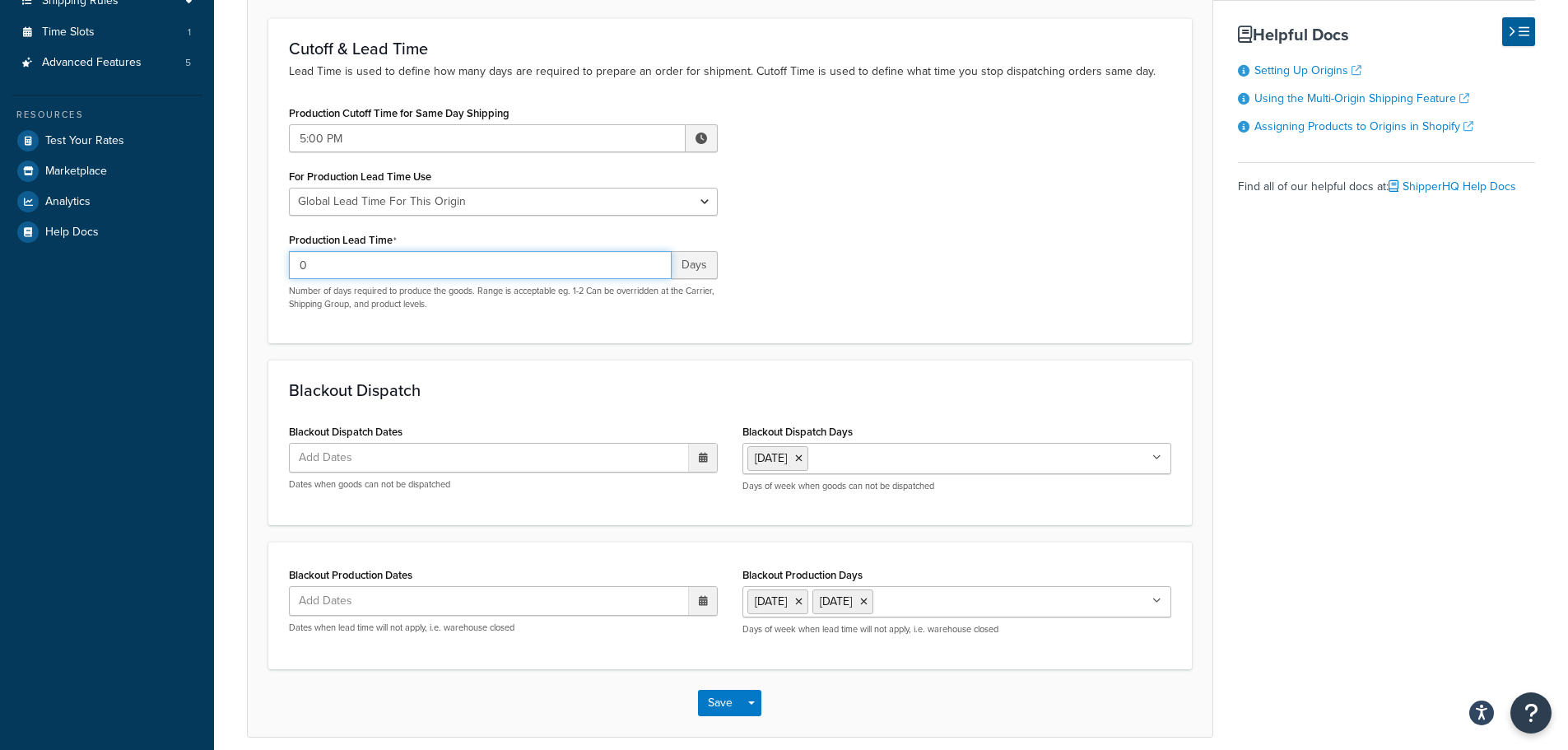
scroll to position [329, 0]
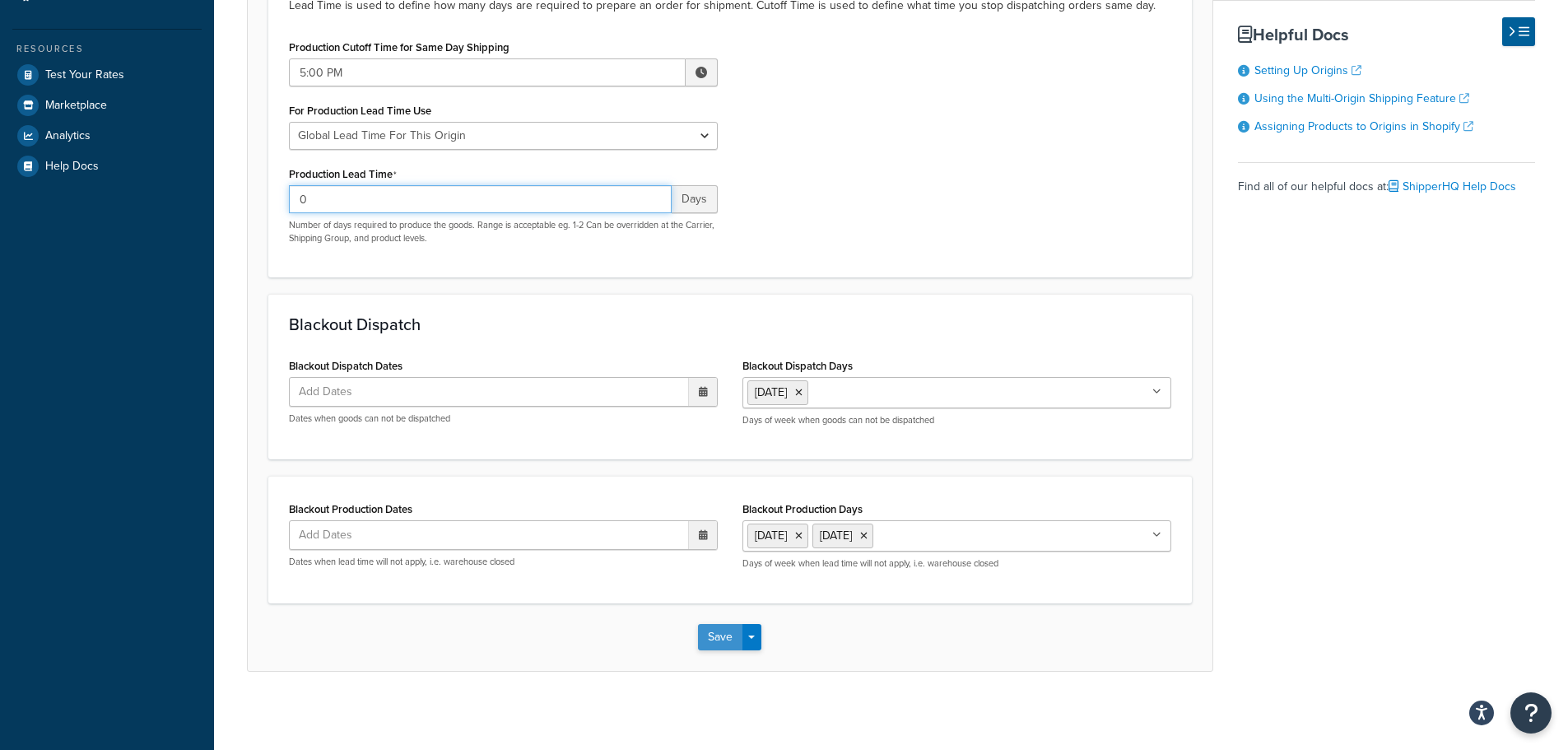
type input "0"
click at [724, 641] on button "Save" at bounding box center [721, 637] width 44 height 26
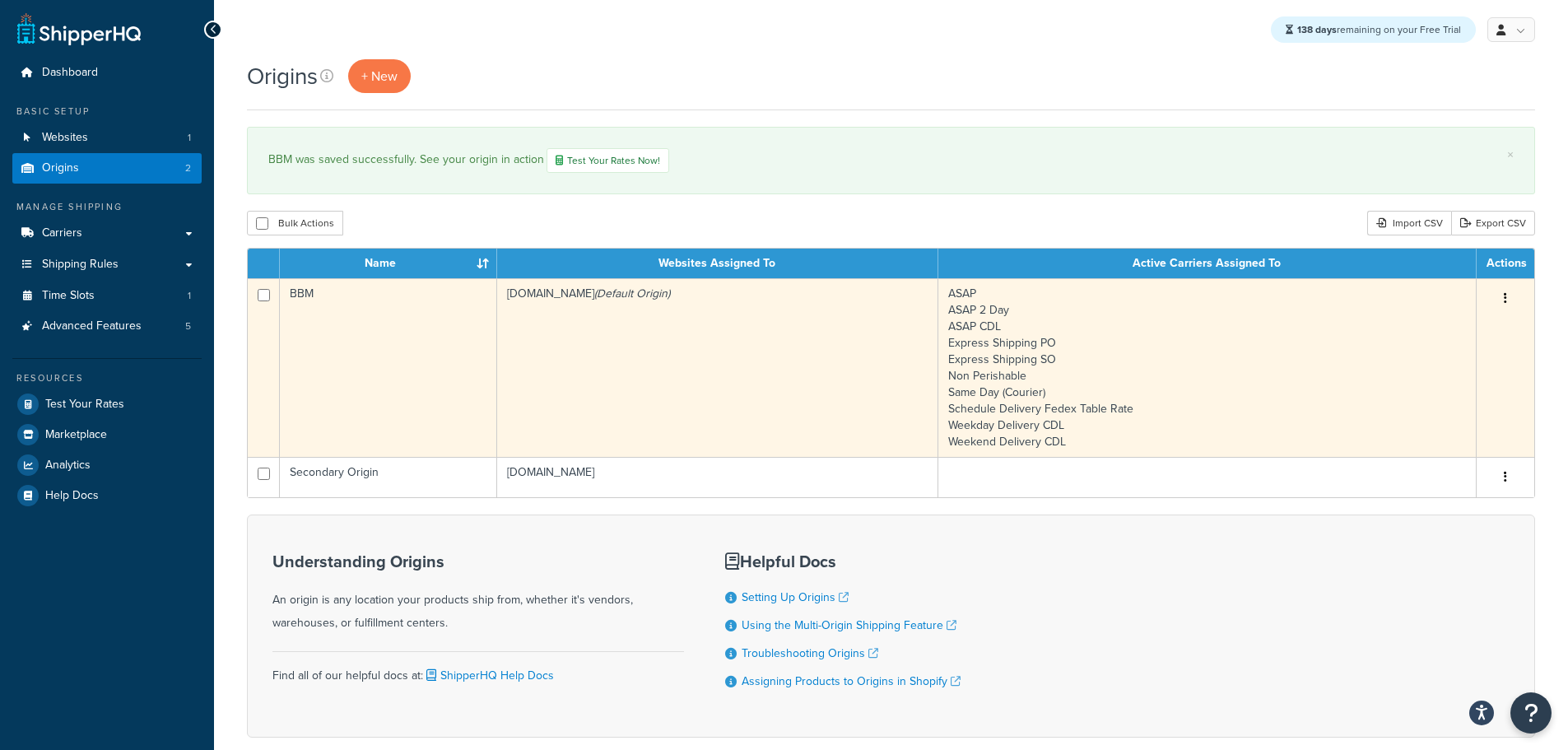
click at [521, 353] on td "bbym-develop-2.myshopify.com (Default Origin)" at bounding box center [718, 367] width 441 height 179
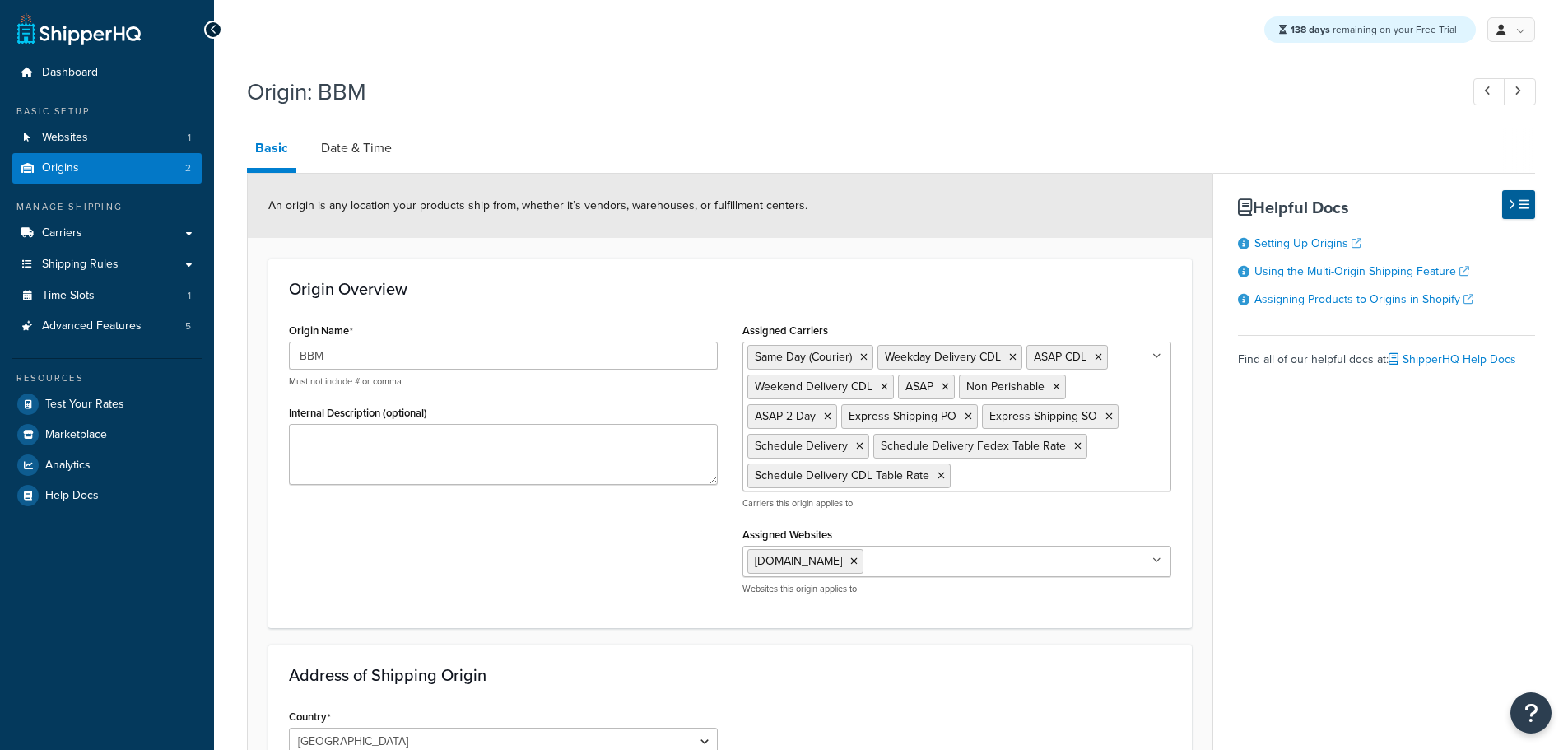
select select "30"
click at [353, 142] on link "Date & Time" at bounding box center [357, 148] width 87 height 40
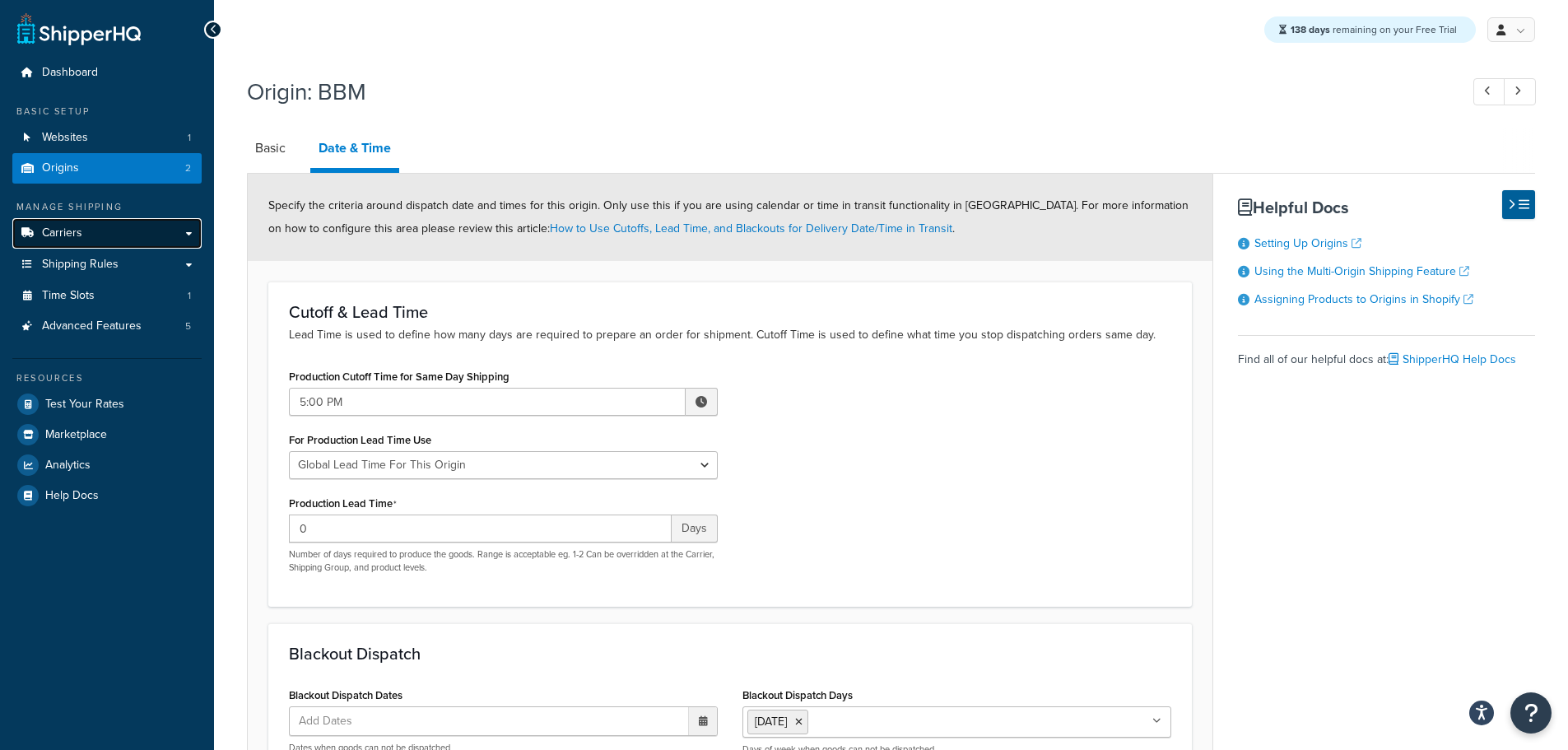
click at [105, 235] on link "Carriers" at bounding box center [107, 233] width 189 height 30
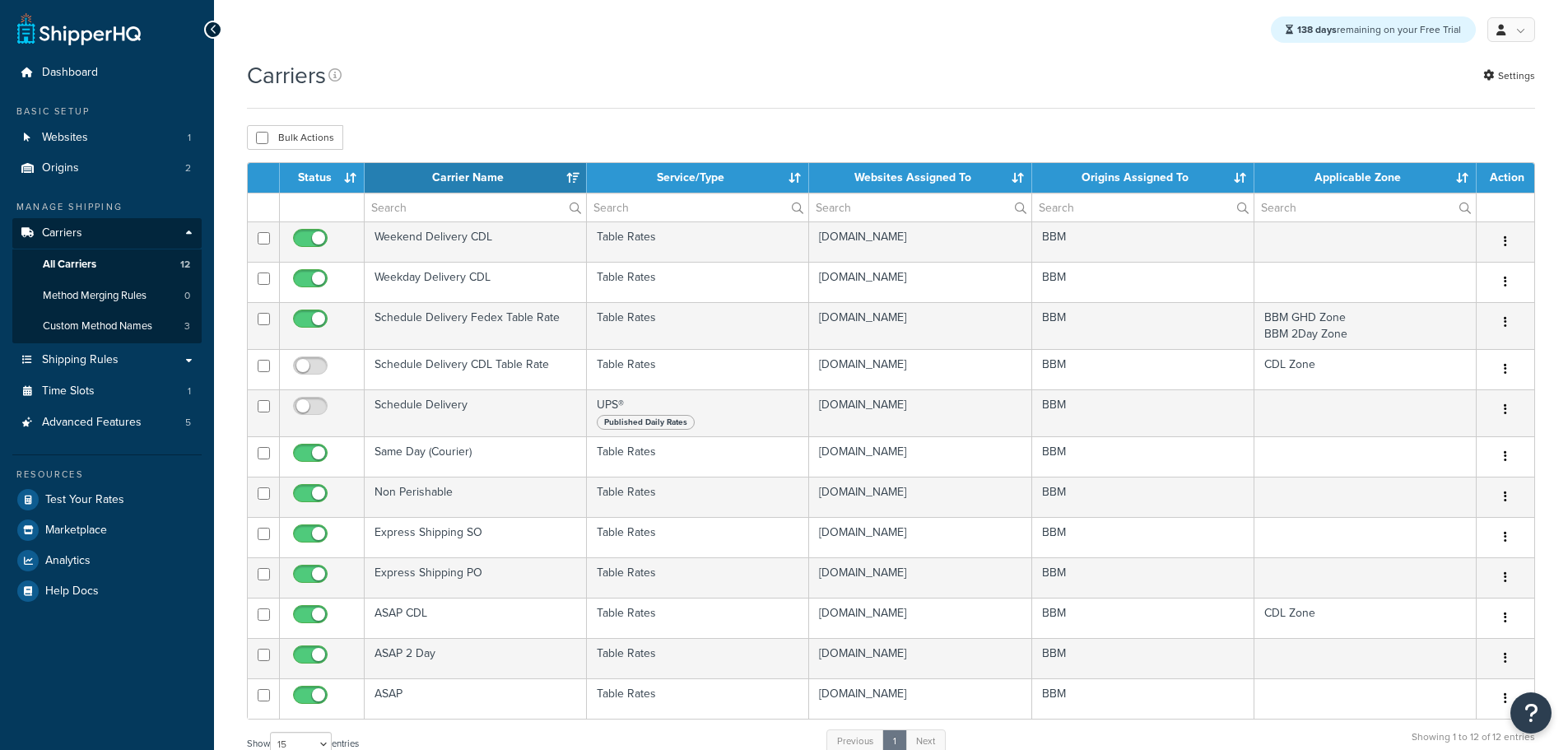
select select "15"
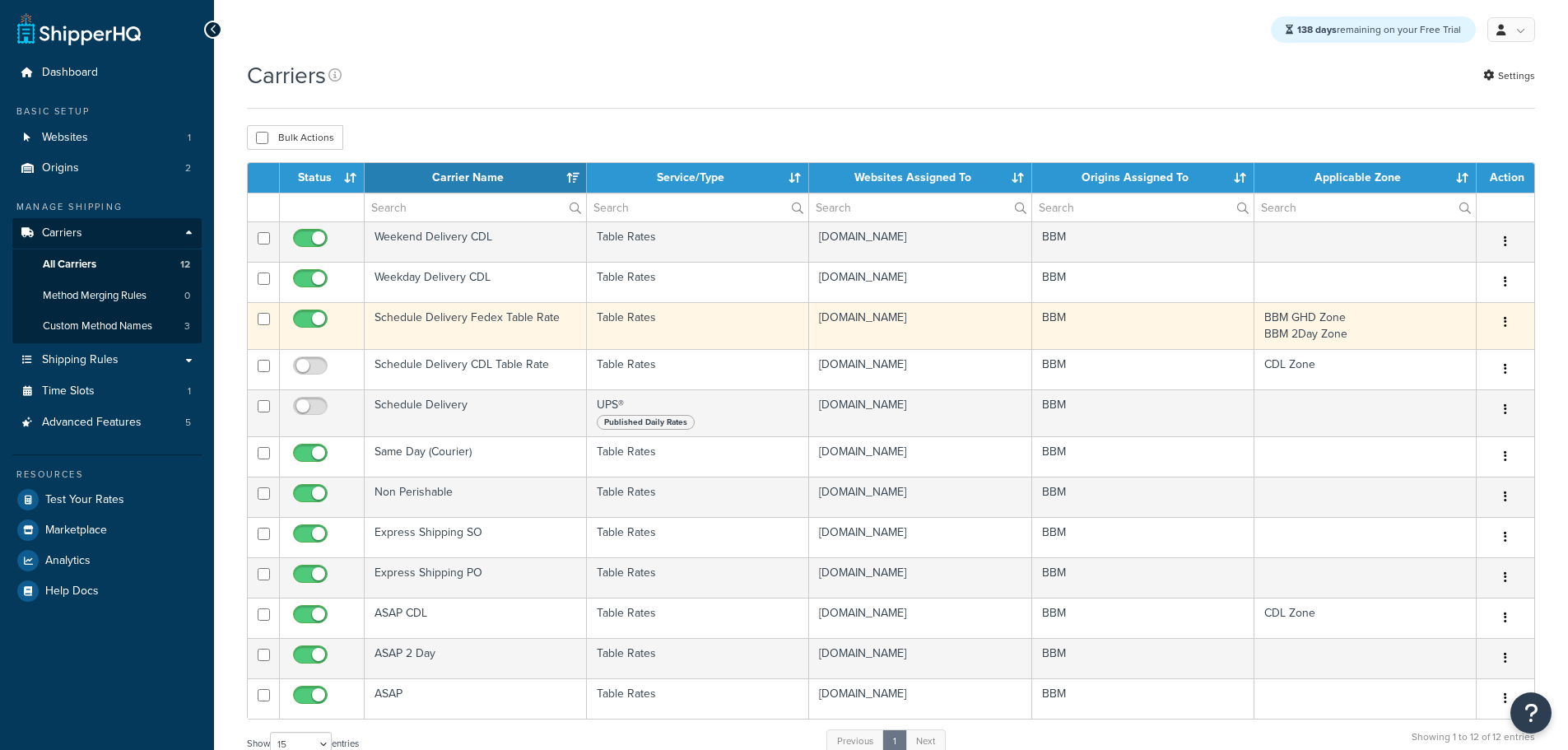
click at [455, 323] on td "Schedule Delivery Fedex Table Rate" at bounding box center [476, 325] width 222 height 47
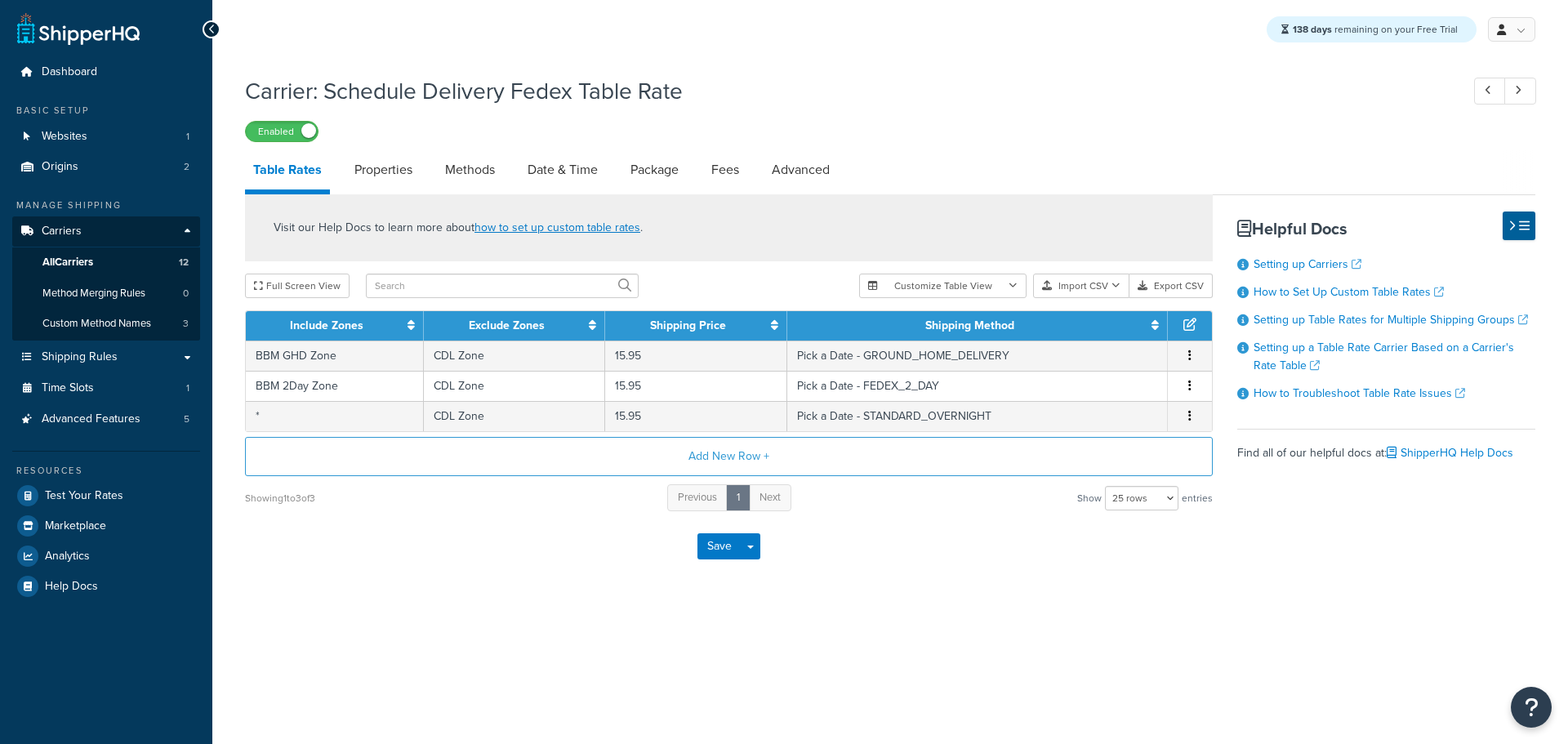
select select "25"
click at [556, 176] on link "Date & Time" at bounding box center [563, 170] width 87 height 39
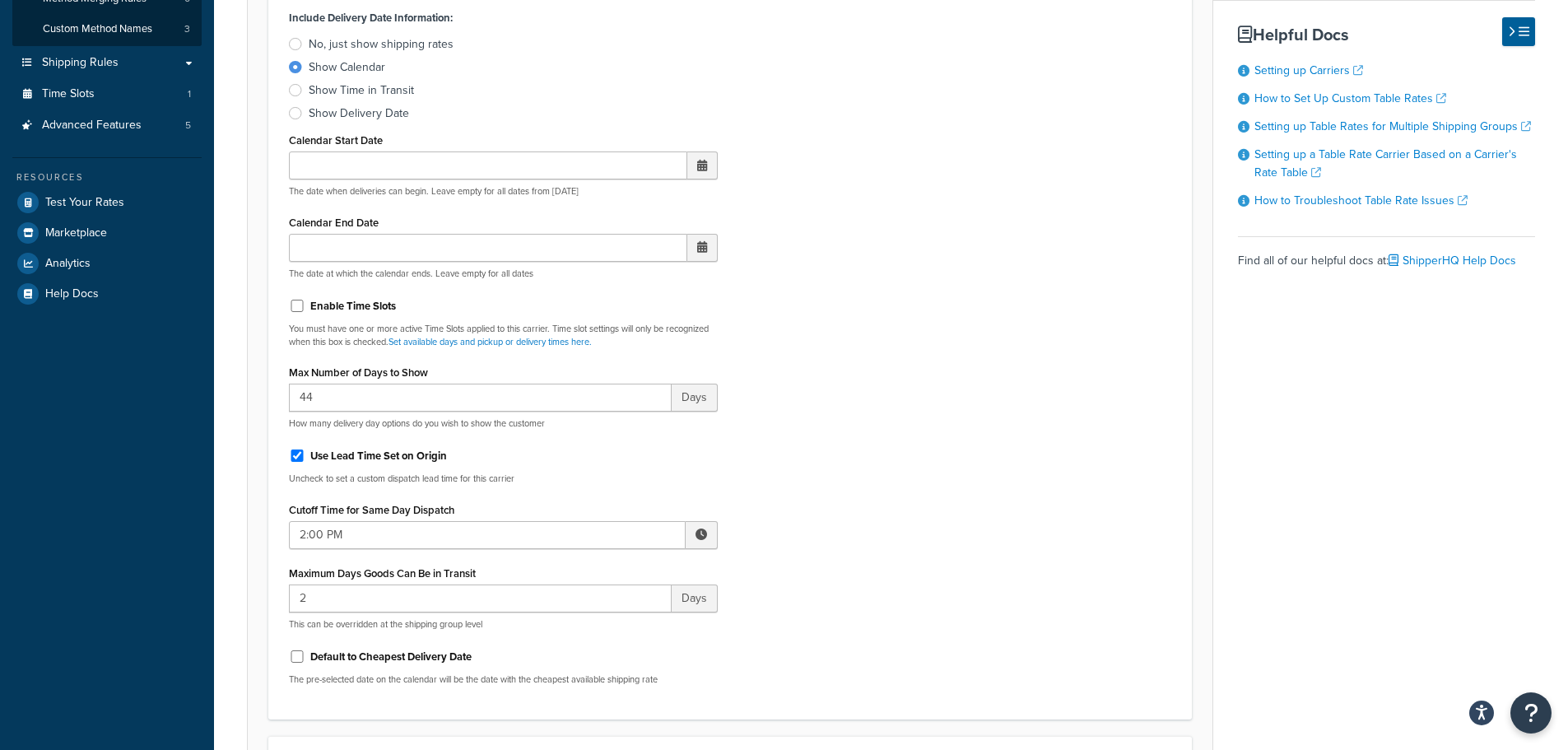
scroll to position [329, 0]
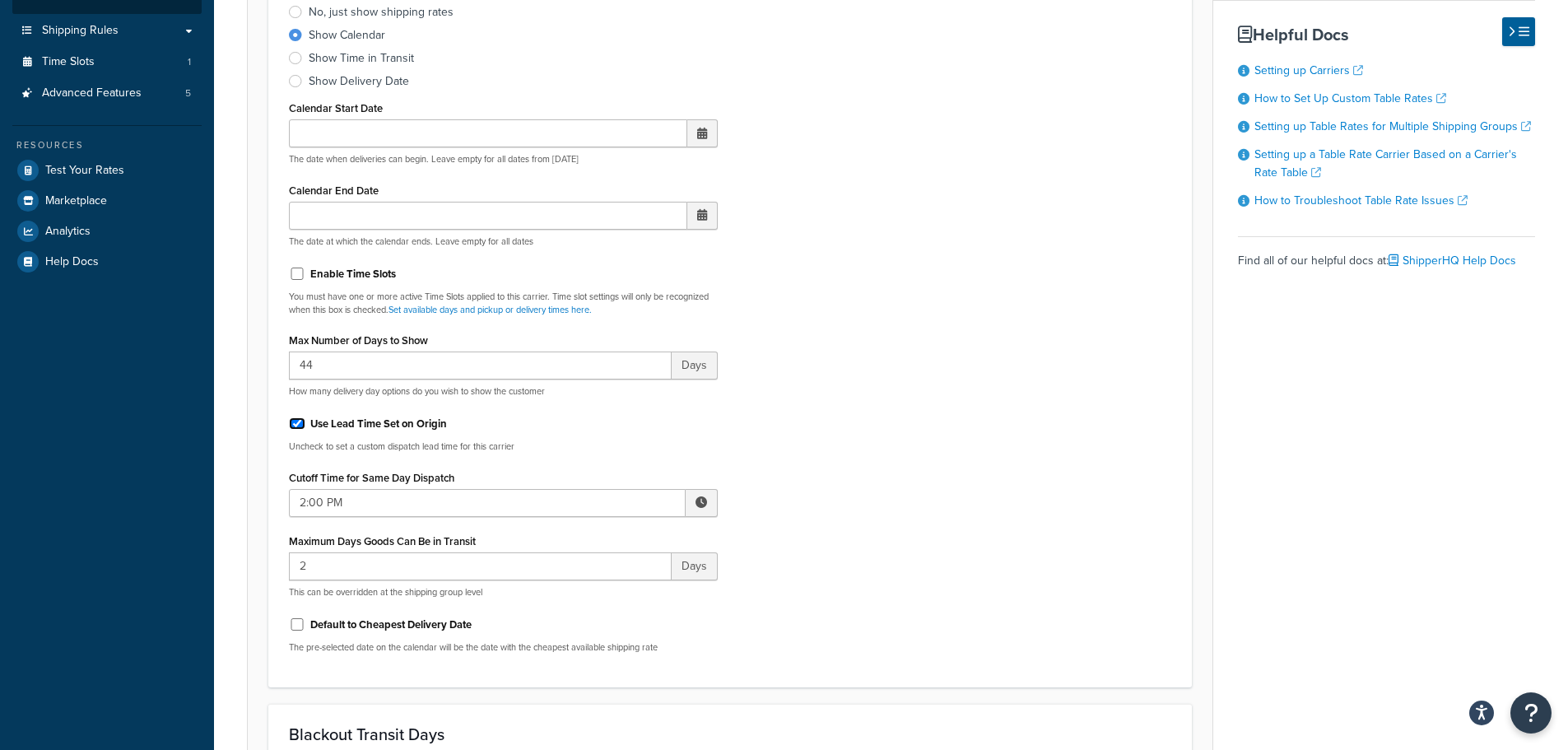
click at [297, 427] on input "Use Lead Time Set on Origin" at bounding box center [297, 423] width 16 height 12
checkbox input "false"
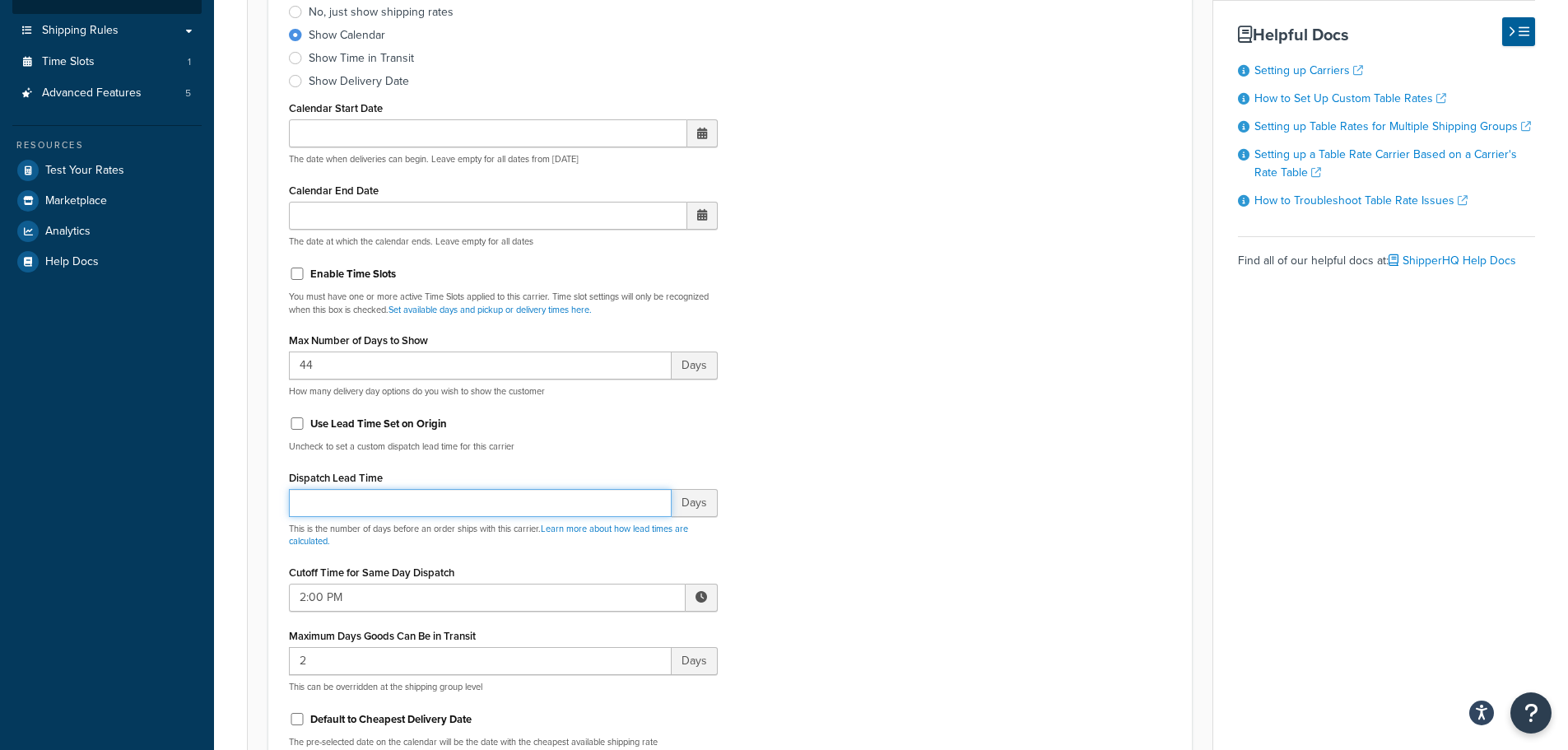
click at [315, 500] on input "Dispatch Lead Time" at bounding box center [480, 503] width 383 height 28
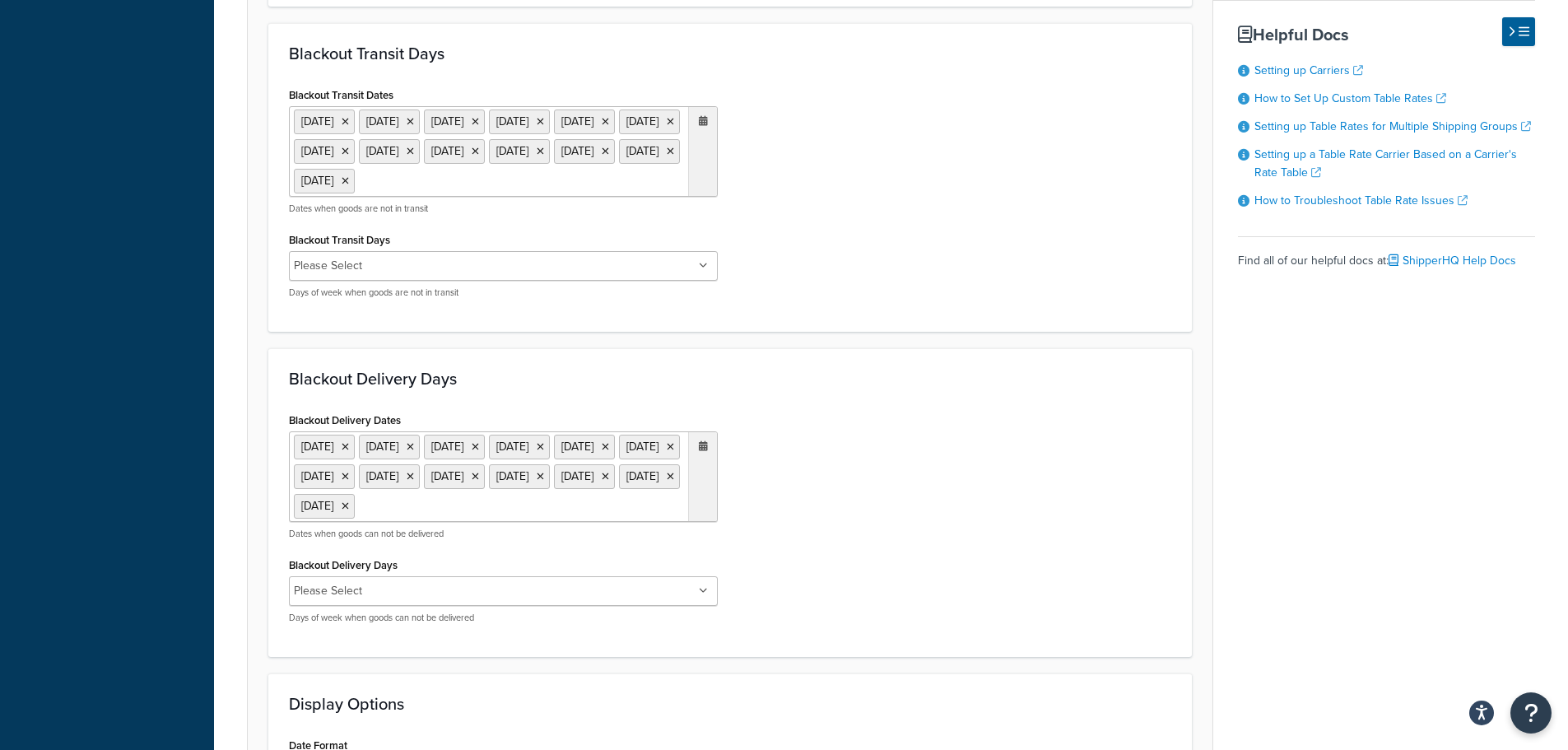
scroll to position [1317, 0]
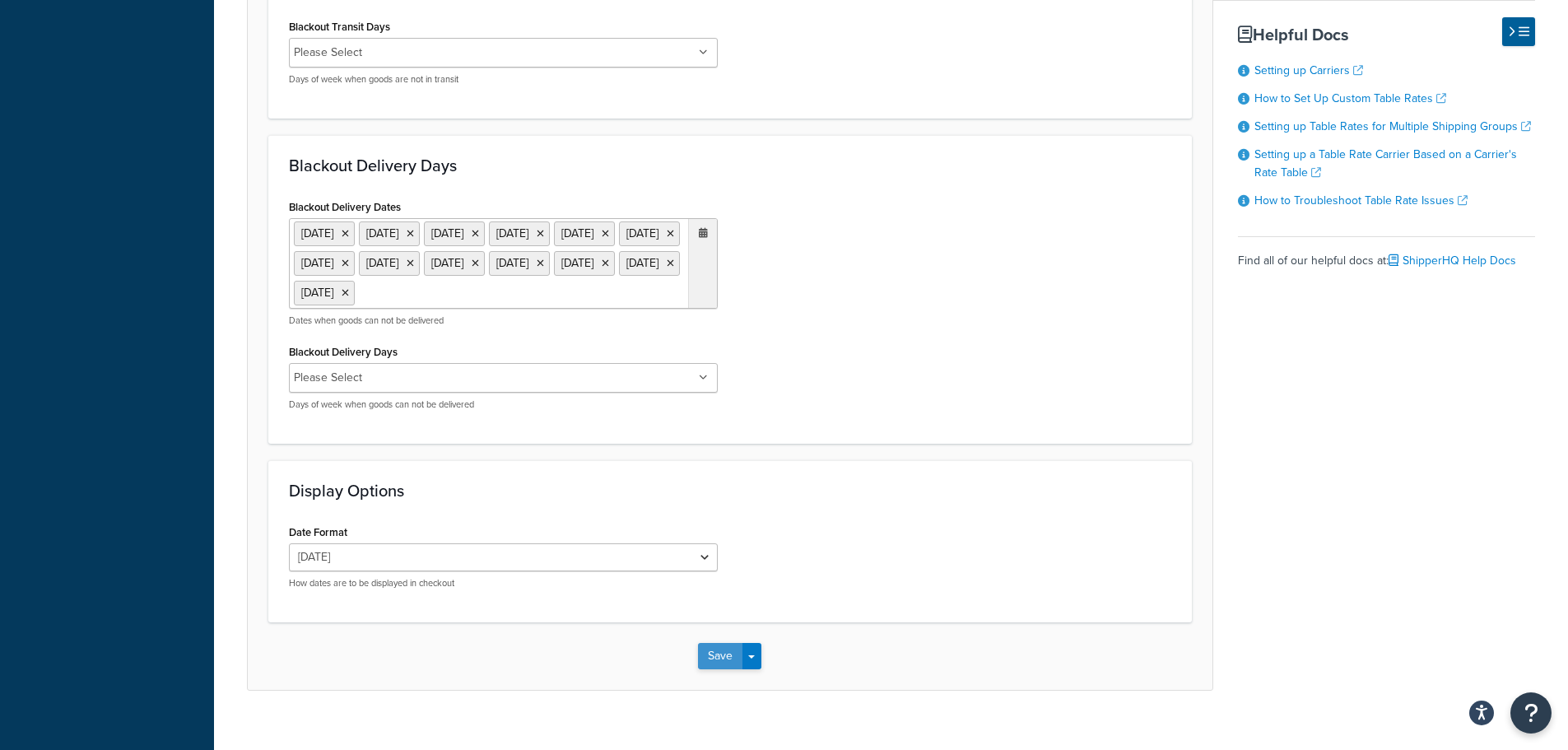
type input "1"
click at [716, 669] on button "Save" at bounding box center [721, 656] width 44 height 26
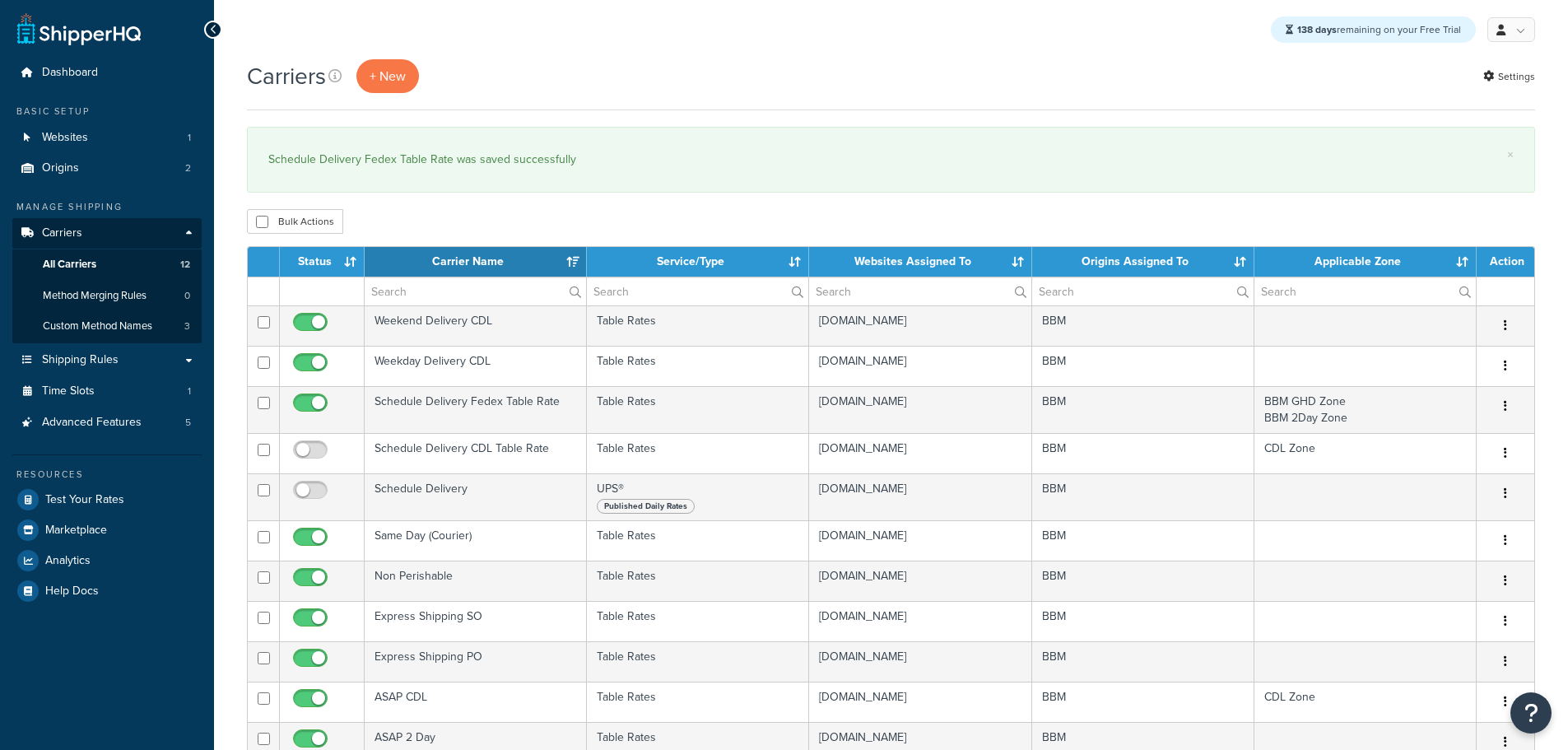
select select "15"
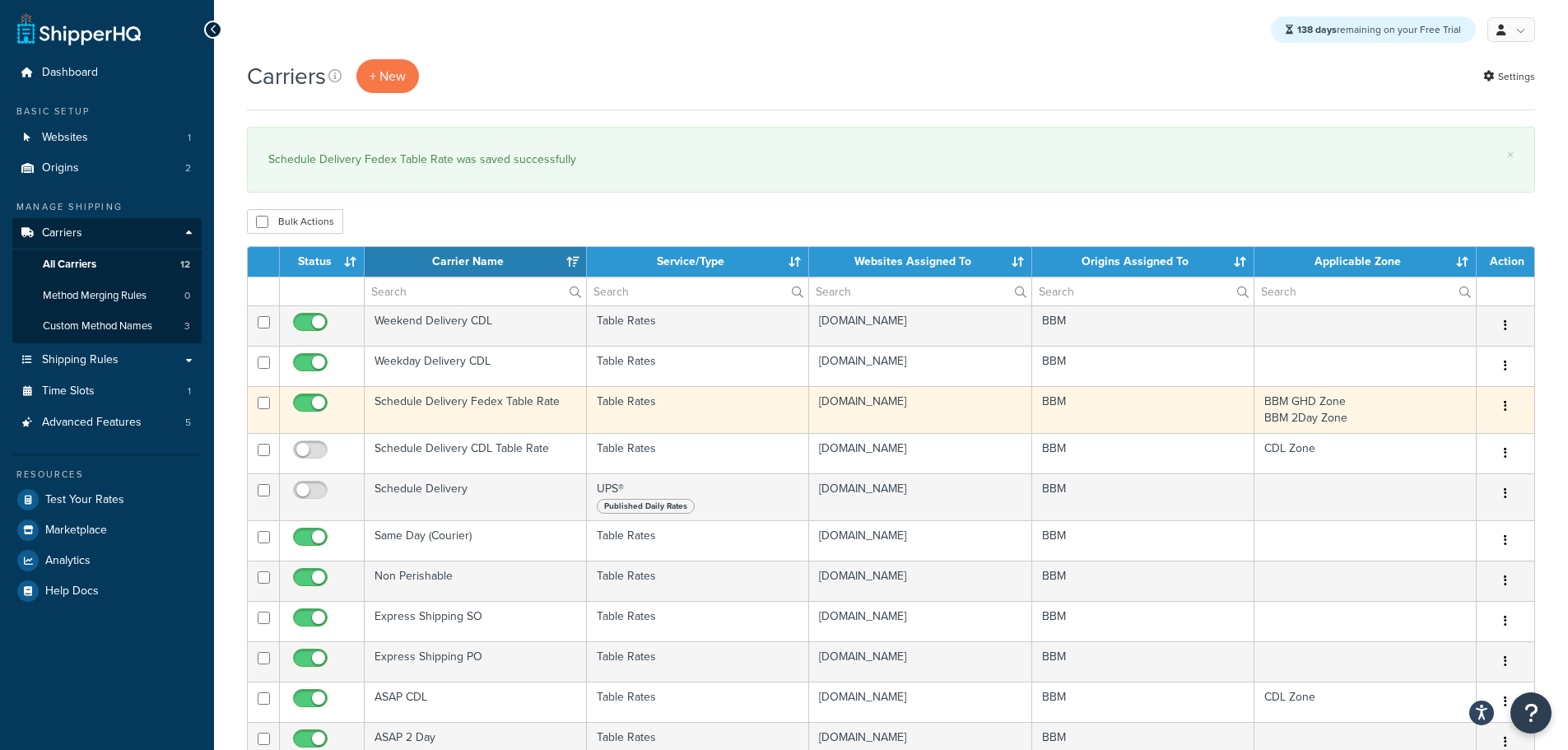
click at [417, 408] on td "Schedule Delivery Fedex Table Rate" at bounding box center [476, 409] width 222 height 47
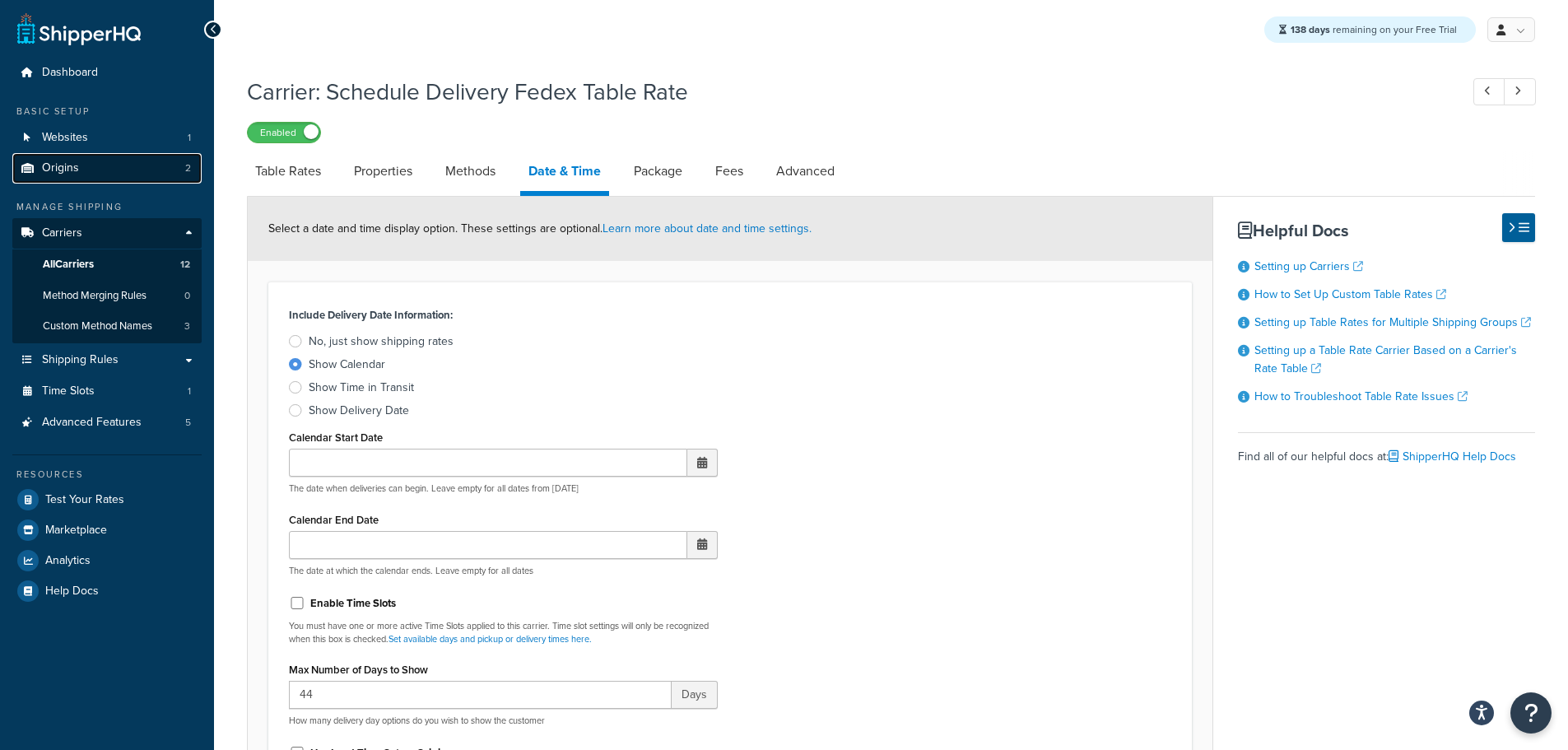
click at [59, 162] on span "Origins" at bounding box center [60, 168] width 37 height 14
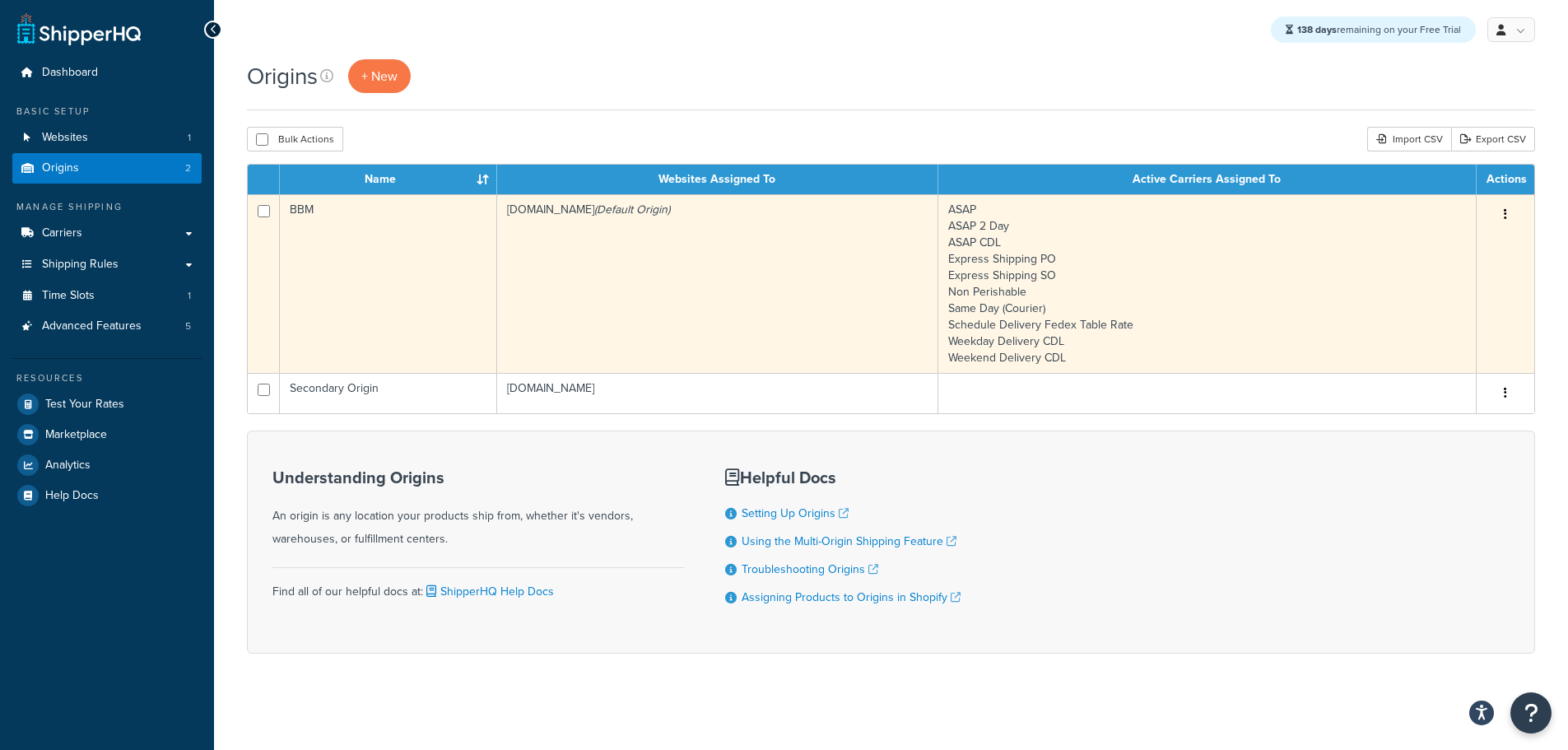
click at [603, 268] on td "[DOMAIN_NAME] (Default Origin)" at bounding box center [718, 283] width 441 height 179
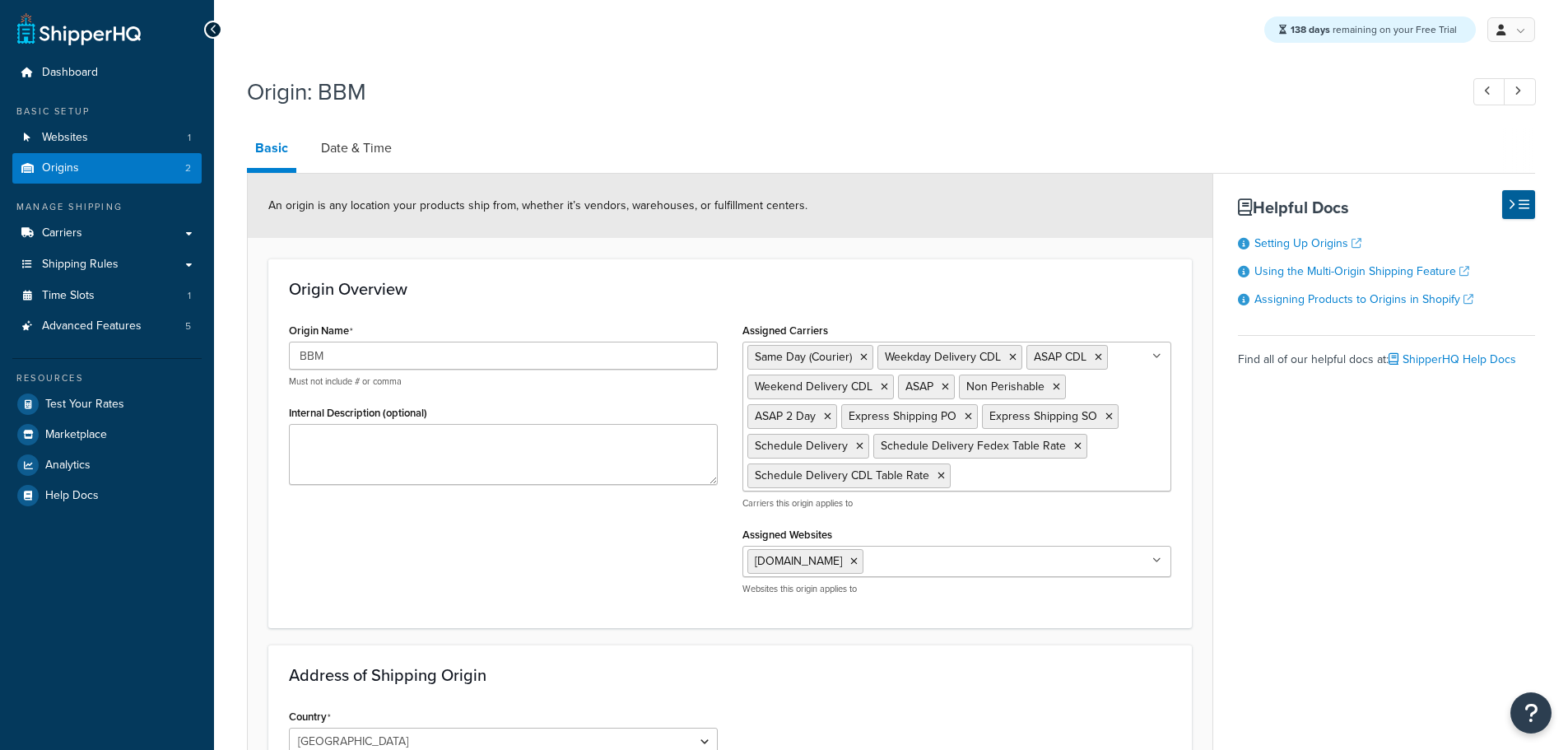
select select "30"
click at [363, 161] on link "Date & Time" at bounding box center [357, 148] width 87 height 40
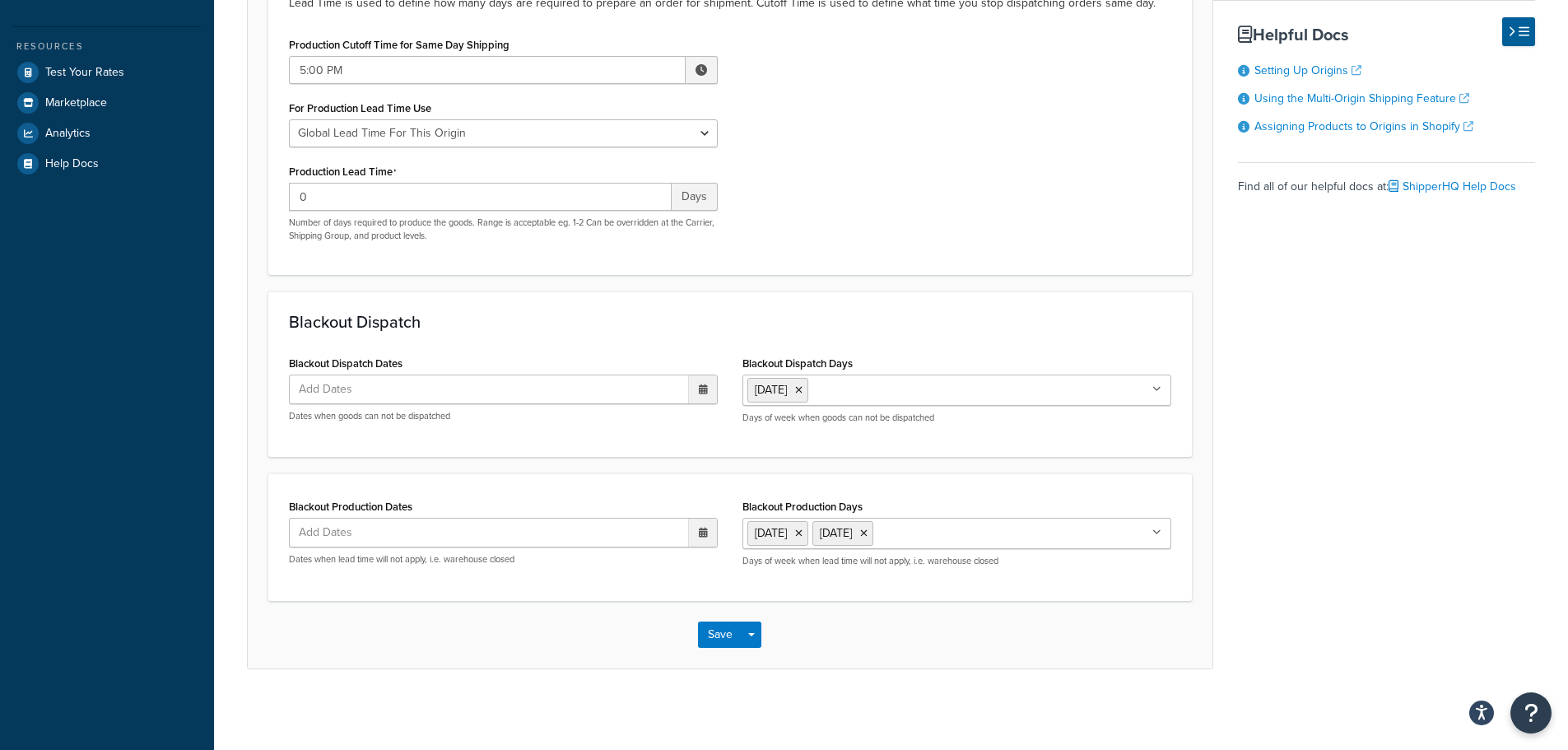
scroll to position [334, 0]
click at [803, 530] on icon at bounding box center [799, 532] width 7 height 10
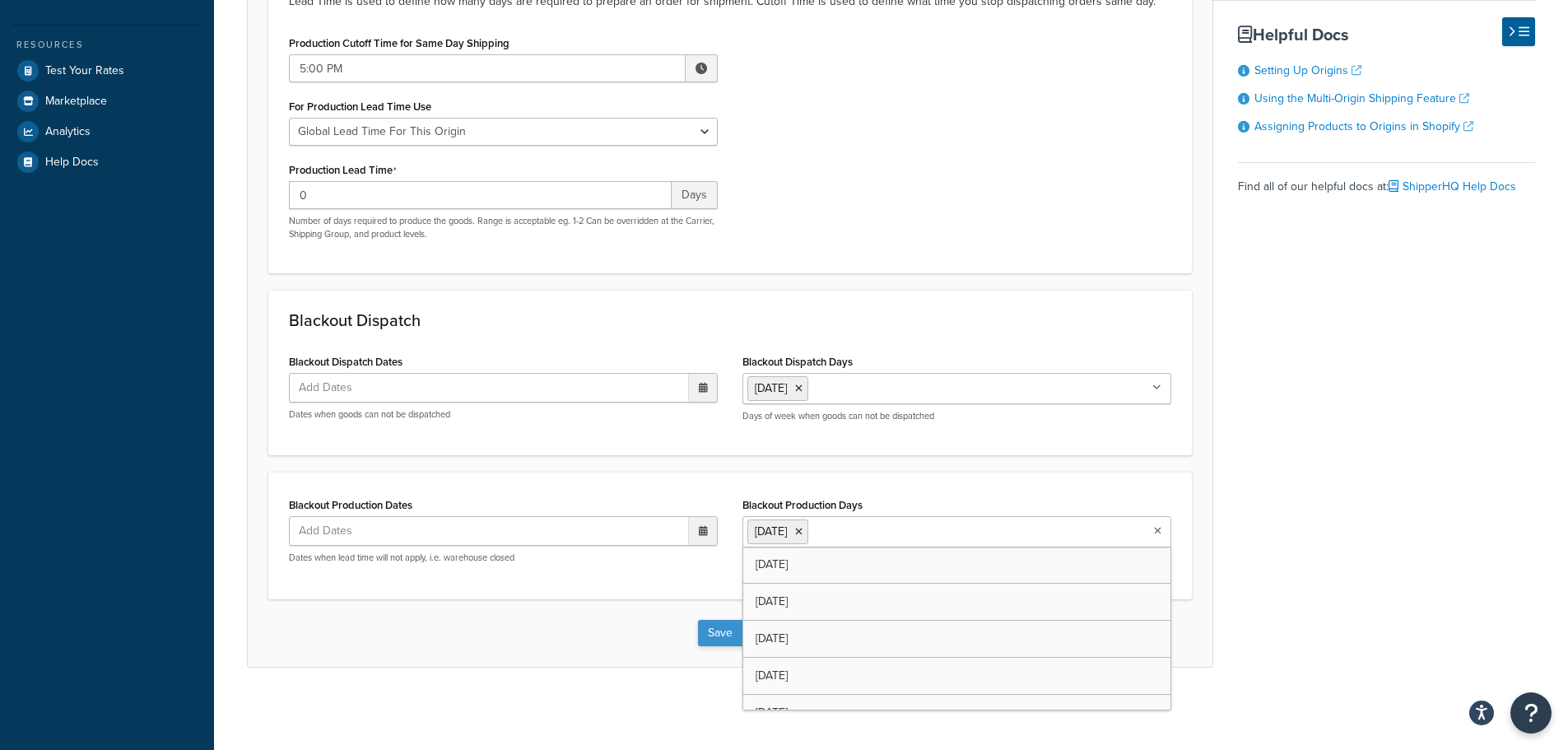
click at [722, 633] on button "Save" at bounding box center [721, 633] width 44 height 26
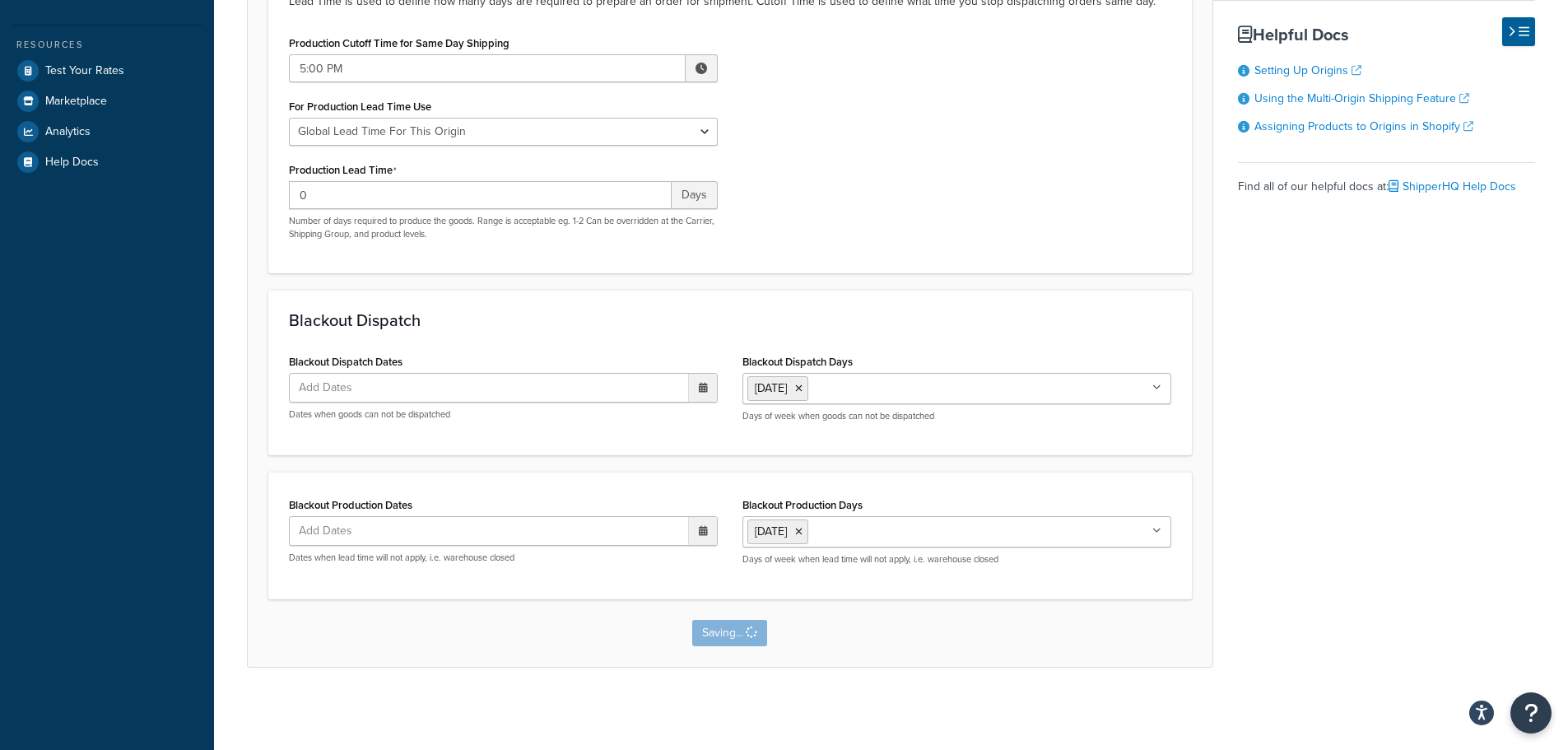
scroll to position [0, 0]
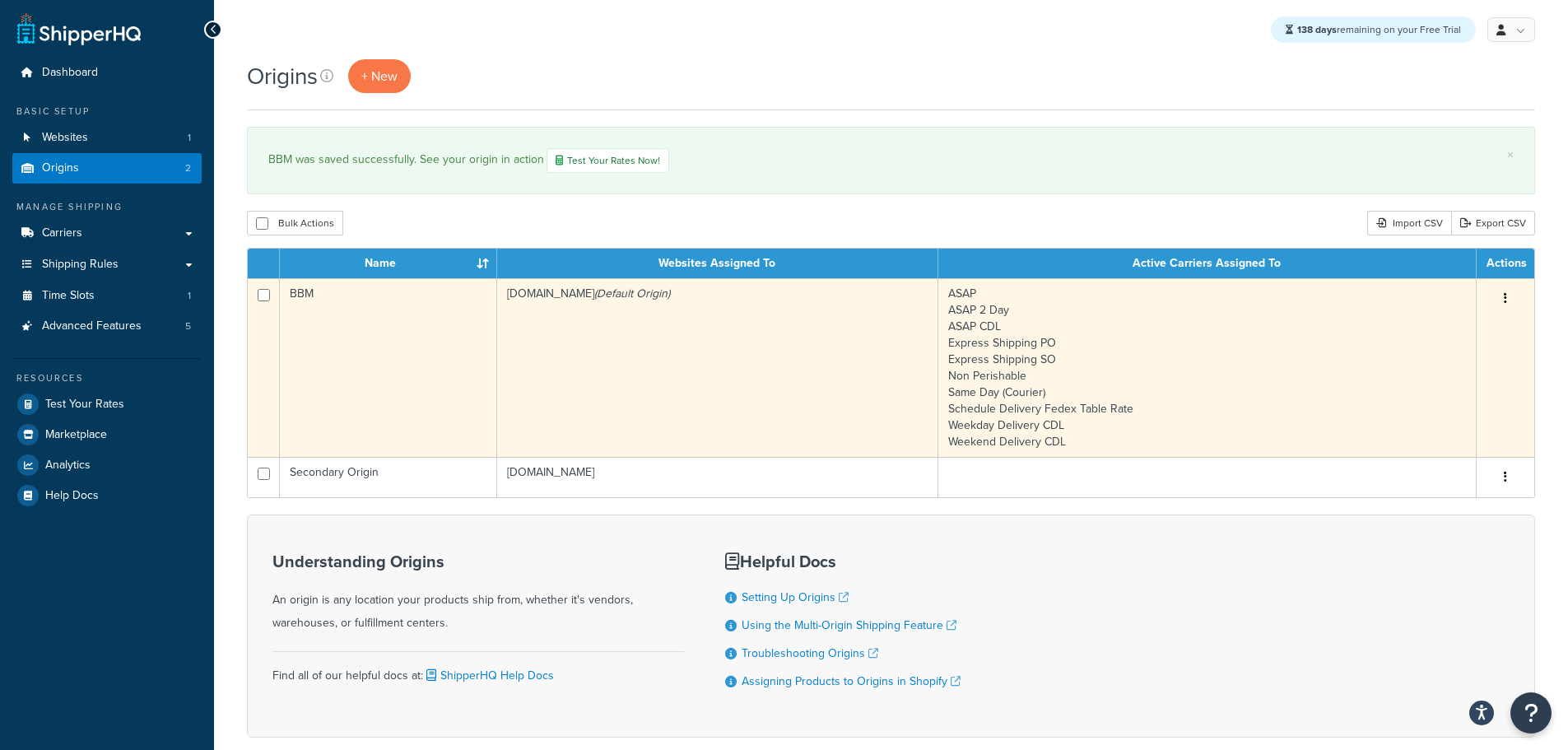
click at [595, 318] on td "[DOMAIN_NAME] (Default Origin)" at bounding box center [718, 367] width 441 height 179
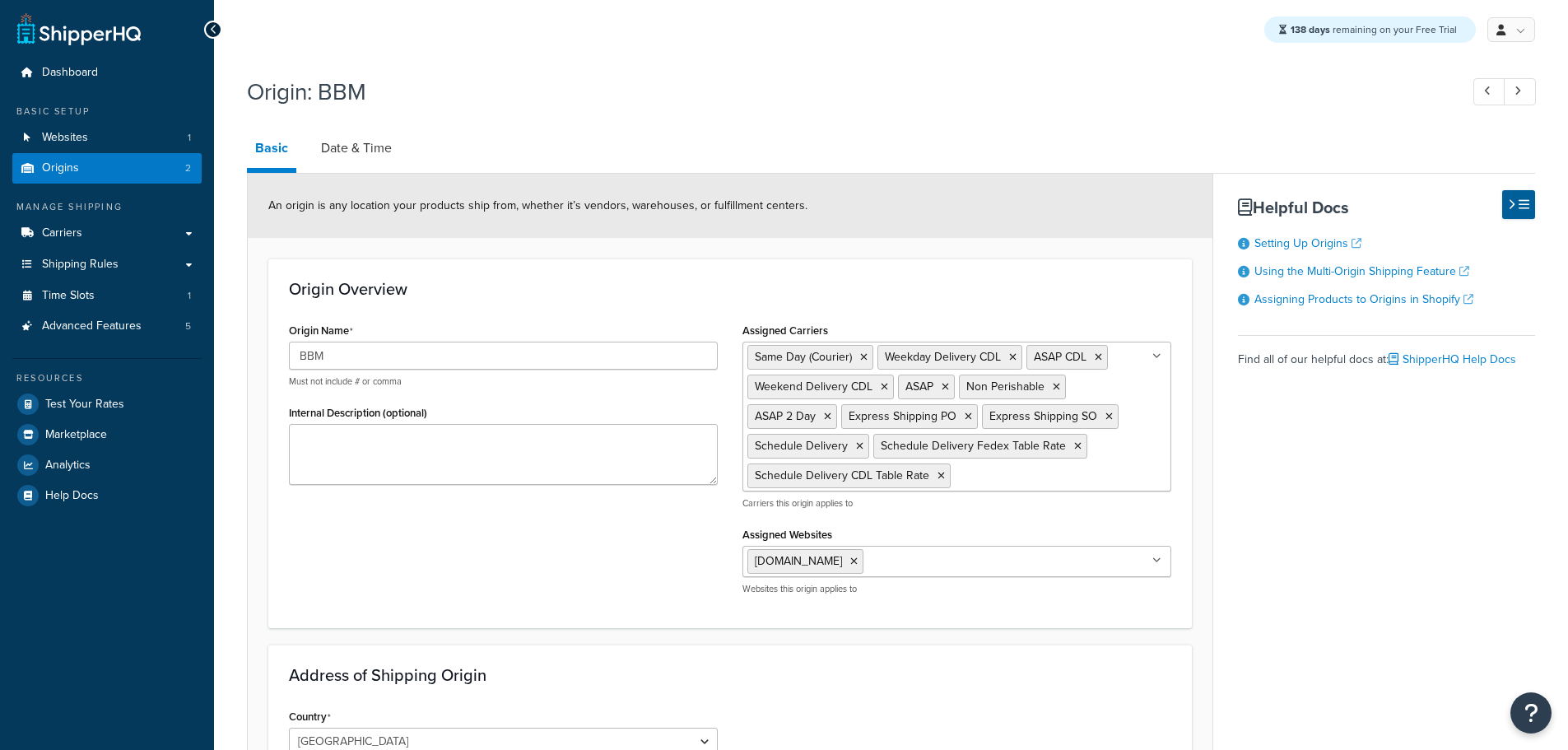
select select "30"
click at [380, 166] on link "Date & Time" at bounding box center [357, 148] width 87 height 40
